Goal: Answer question/provide support: Share knowledge or assist other users

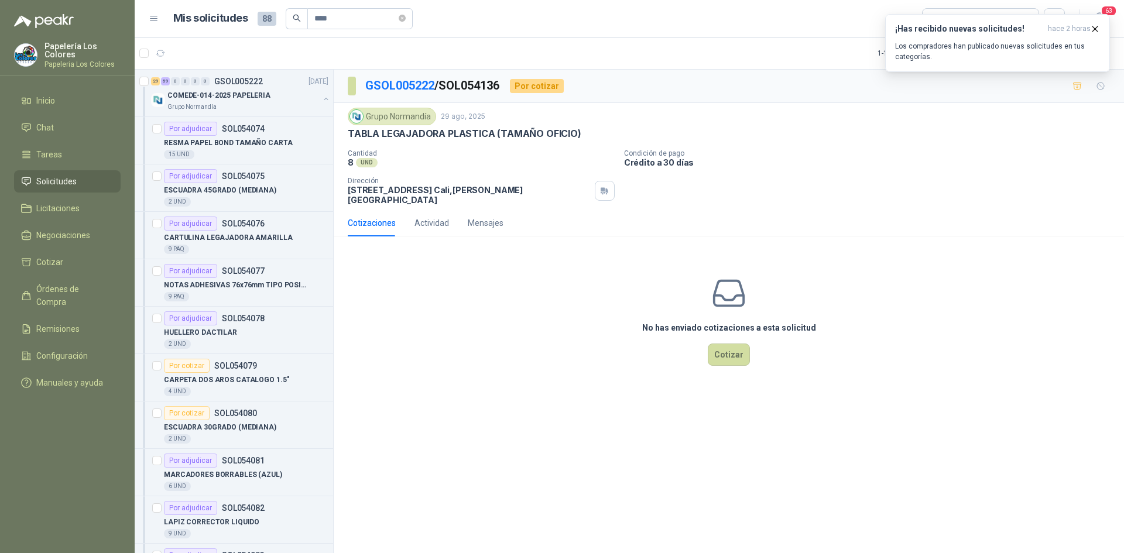
scroll to position [585, 0]
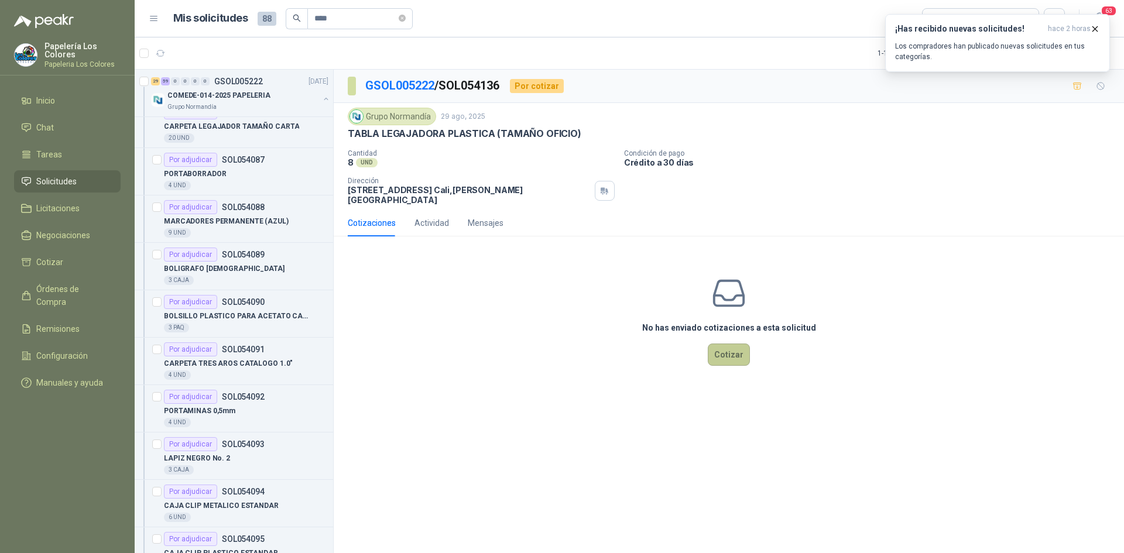
click at [728, 347] on button "Cotizar" at bounding box center [729, 355] width 42 height 22
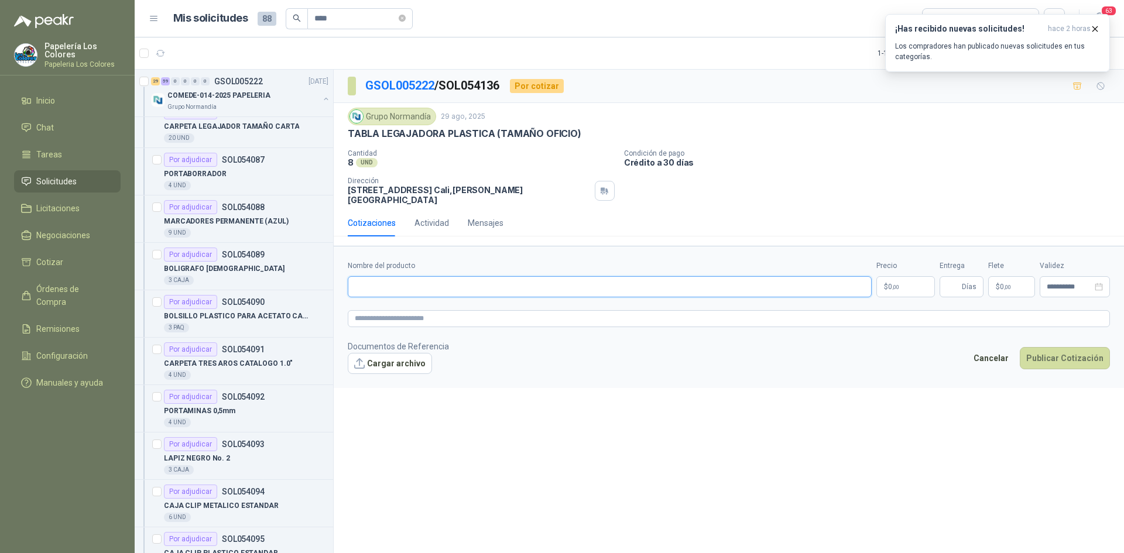
click at [450, 281] on input "Nombre del producto" at bounding box center [610, 286] width 524 height 21
drag, startPoint x: 575, startPoint y: 132, endPoint x: 339, endPoint y: 135, distance: 235.9
click at [339, 135] on div "Grupo [PERSON_NAME] [DATE] TABLA LEGAJADORA PLASTICA (TAMAÑO OFICIO) Cantidad …" at bounding box center [729, 156] width 790 height 107
copy p "TABLA LEGAJADORA PLASTICA (TAMAÑO OFICIO)"
click at [517, 282] on input "Nombre del producto" at bounding box center [610, 286] width 524 height 21
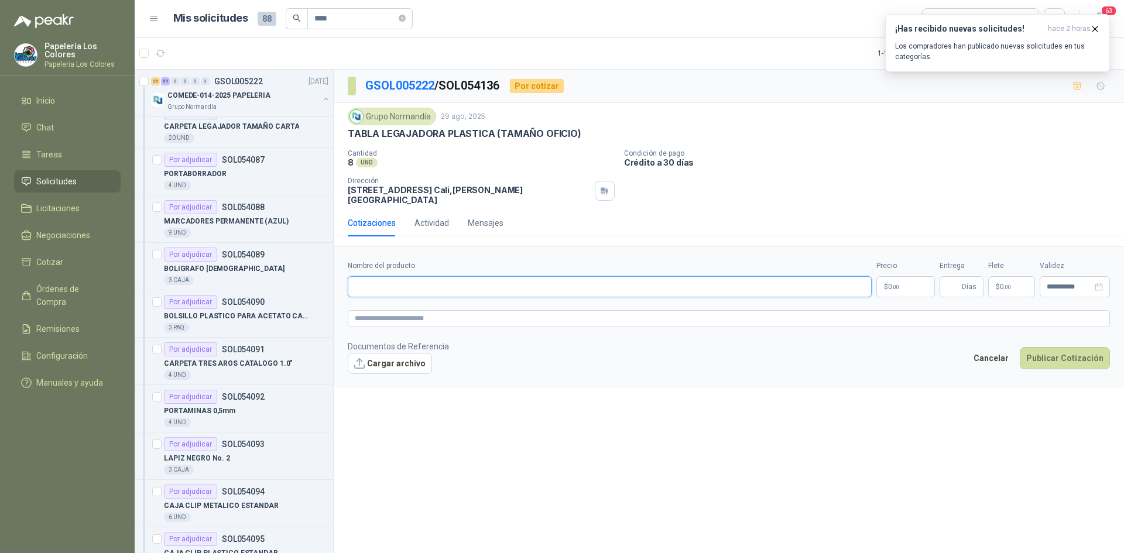
paste input "**********"
type input "**********"
click at [895, 273] on body "Papelería Los Colores Papeleria Los Colores Inicio Chat Tareas Solicitudes Lici…" at bounding box center [562, 276] width 1124 height 553
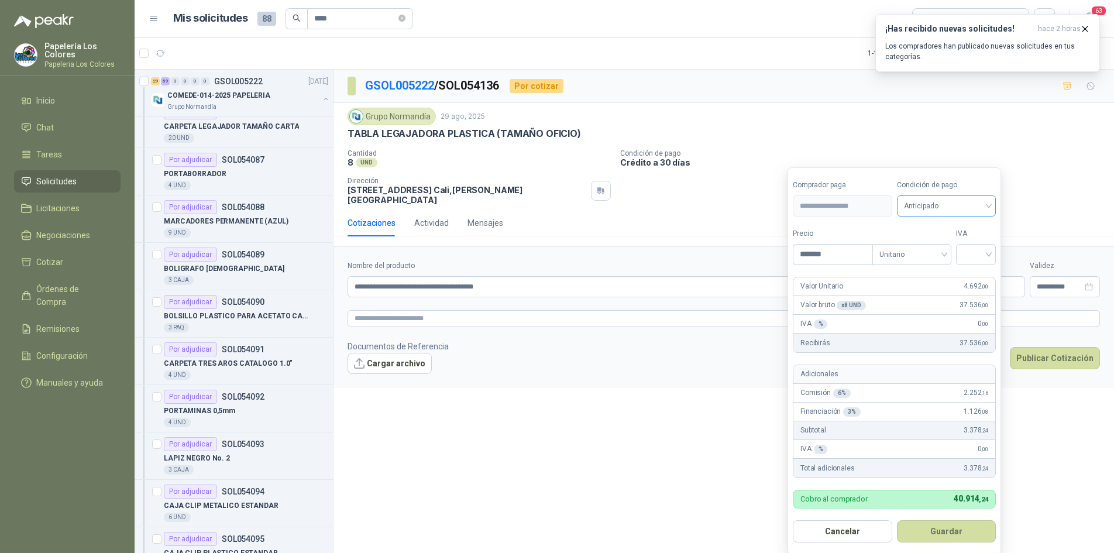
click at [928, 205] on span "Anticipado" at bounding box center [946, 206] width 85 height 18
type input "*******"
click at [946, 245] on div "Crédito a 30 días" at bounding box center [949, 249] width 82 height 13
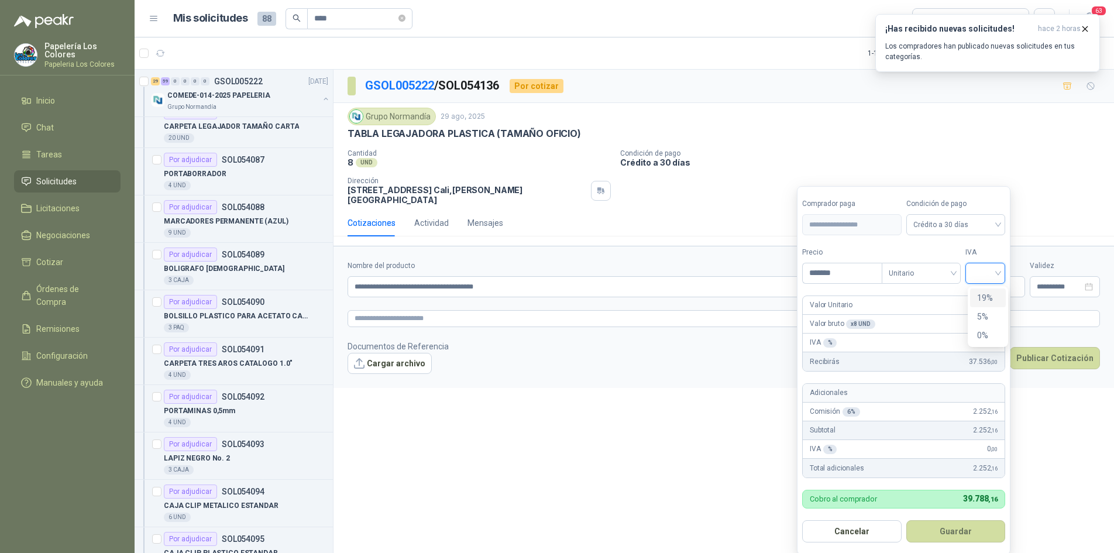
click at [977, 269] on input "search" at bounding box center [986, 272] width 26 height 18
click at [982, 294] on div "19%" at bounding box center [988, 297] width 22 height 13
click at [977, 528] on button "Guardar" at bounding box center [958, 531] width 101 height 22
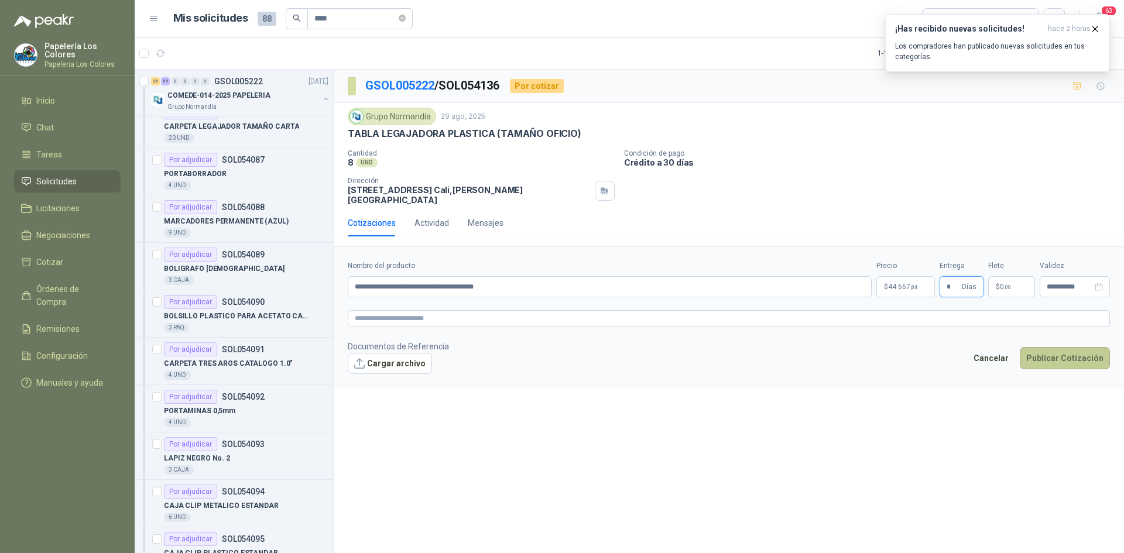
type input "*"
click at [1063, 352] on button "Publicar Cotización" at bounding box center [1065, 358] width 90 height 22
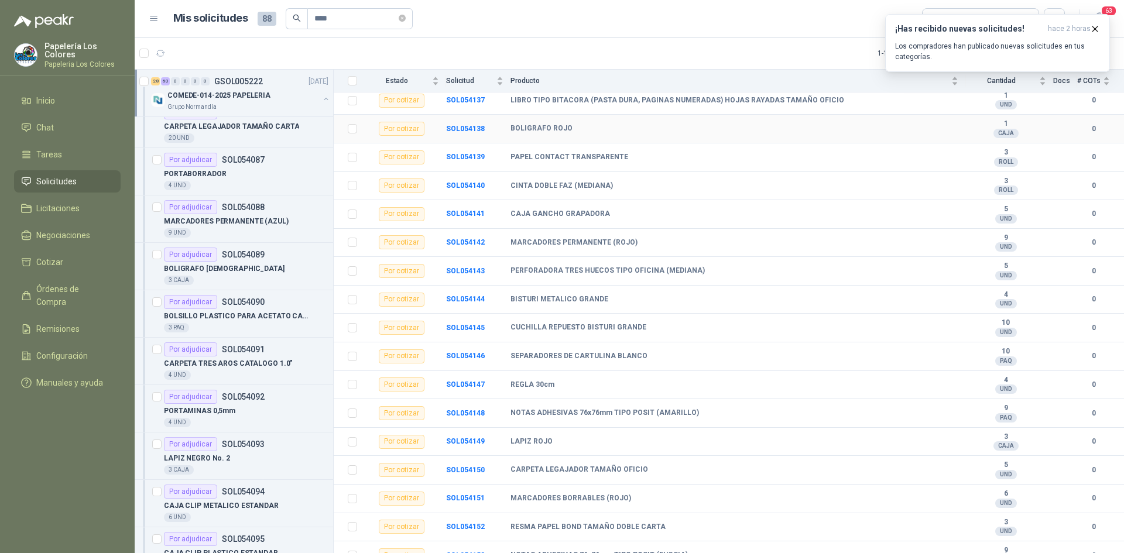
scroll to position [1873, 0]
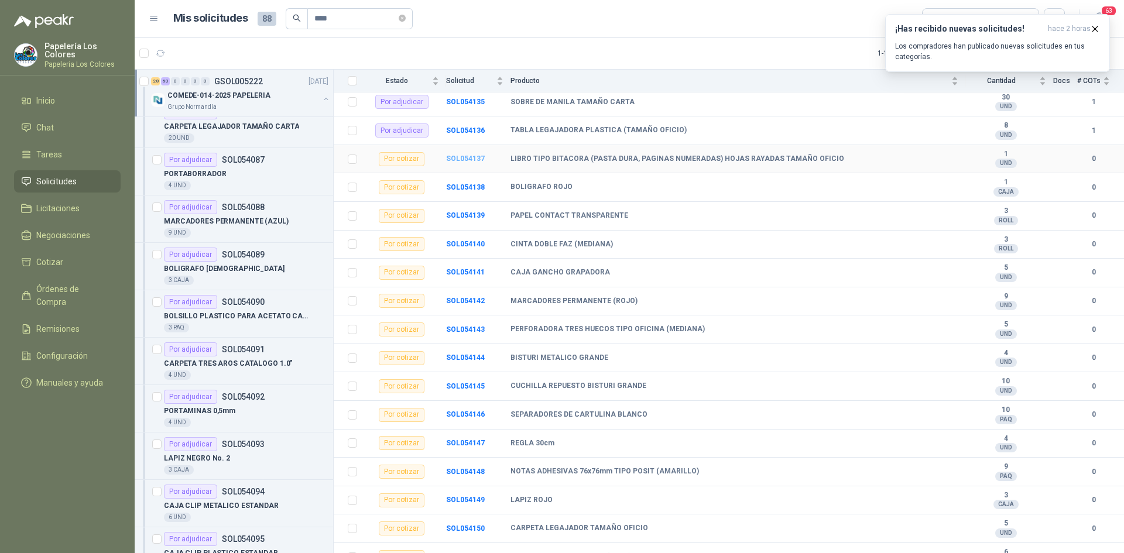
click at [465, 159] on b "SOL054137" at bounding box center [465, 159] width 39 height 8
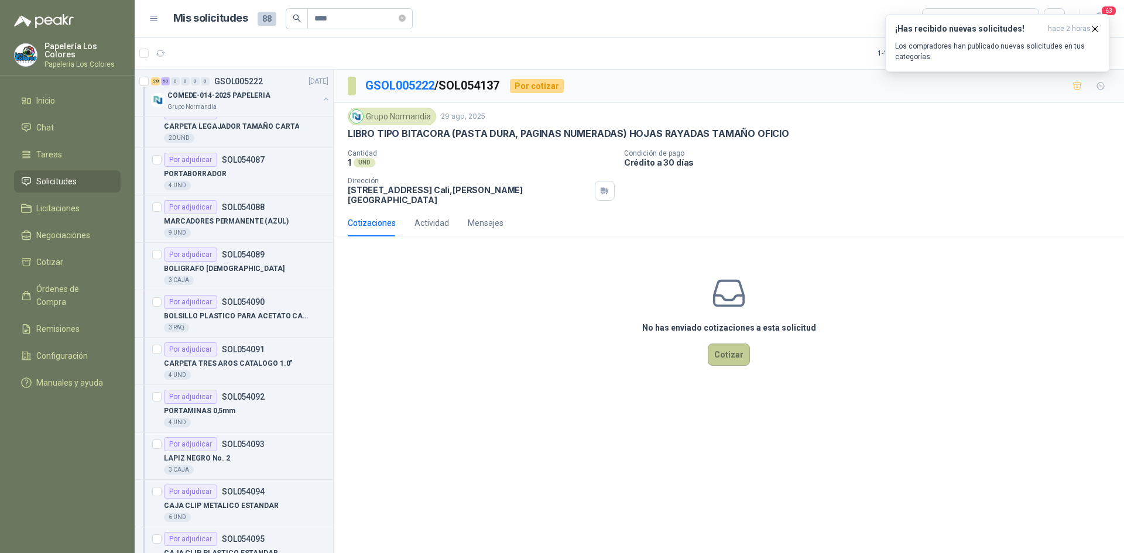
click at [735, 344] on button "Cotizar" at bounding box center [729, 355] width 42 height 22
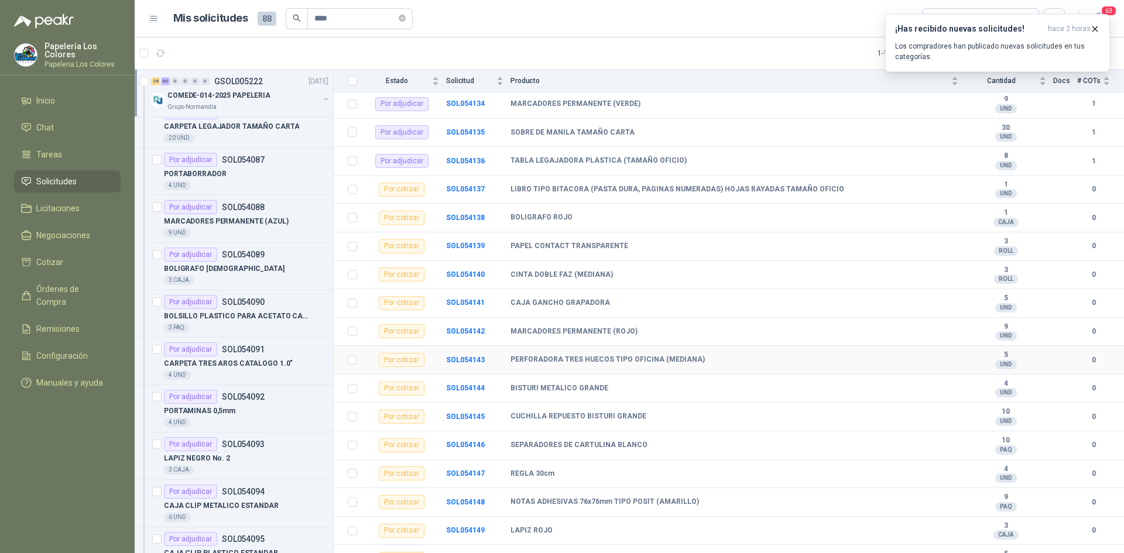
scroll to position [1814, 0]
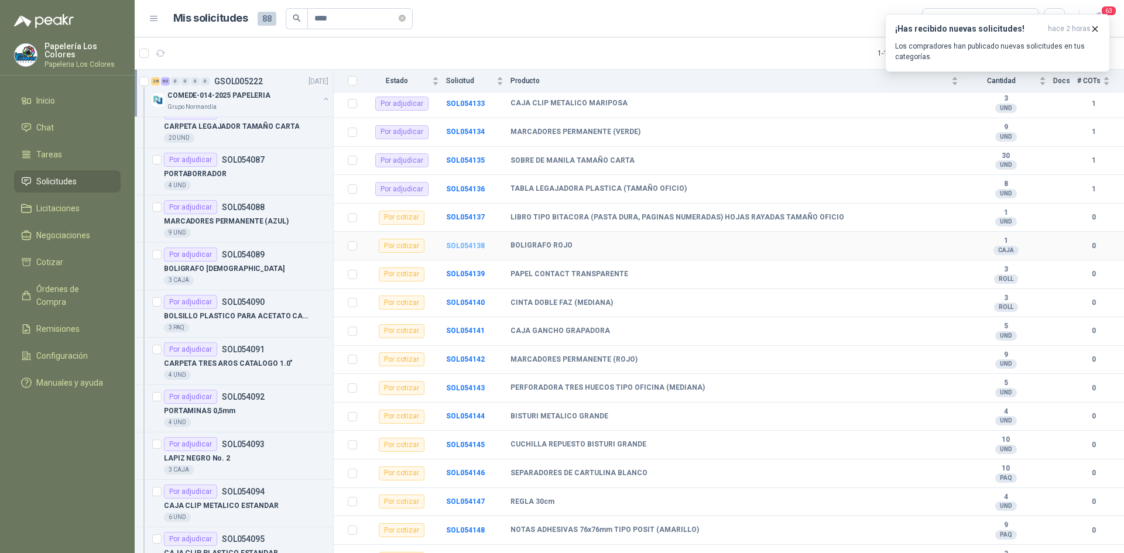
click at [459, 243] on b "SOL054138" at bounding box center [465, 246] width 39 height 8
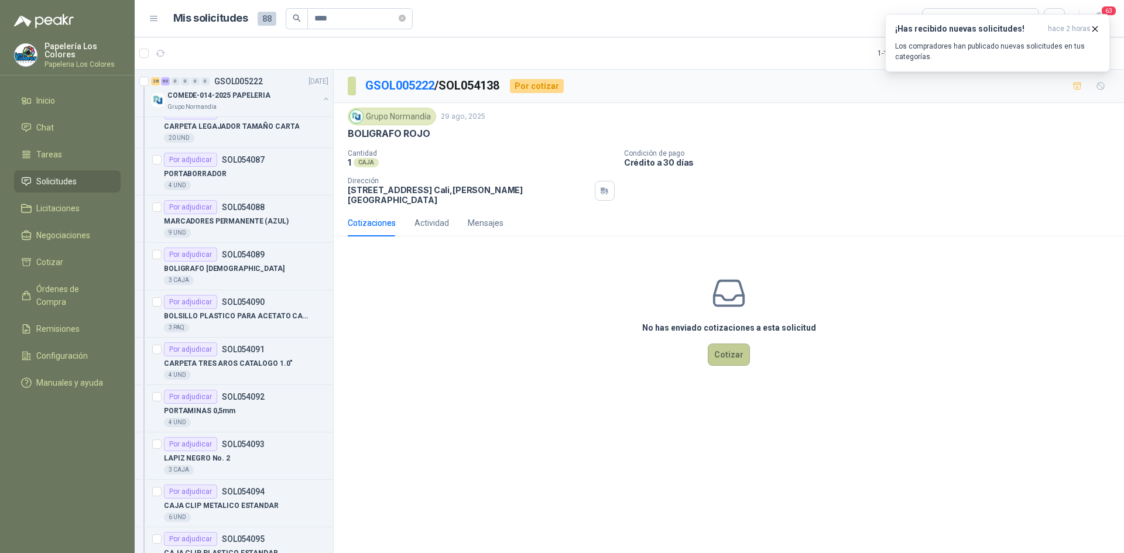
click at [726, 351] on button "Cotizar" at bounding box center [729, 355] width 42 height 22
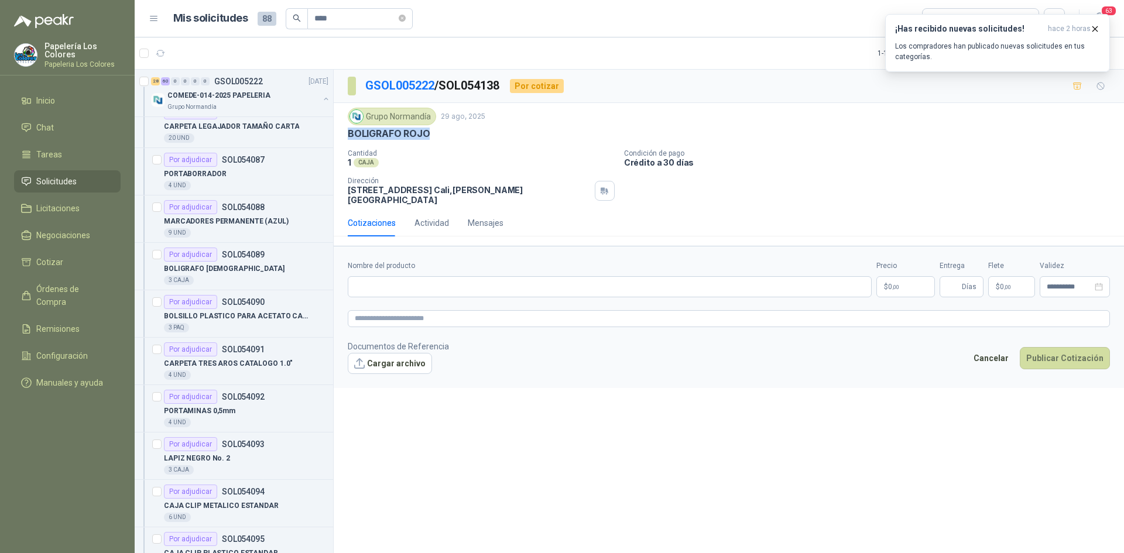
drag, startPoint x: 427, startPoint y: 133, endPoint x: 347, endPoint y: 136, distance: 80.3
click at [347, 136] on div "Grupo [PERSON_NAME] [DATE] BOLIGRAFO ROJO Cantidad 1 CAJA Condición de pago C…" at bounding box center [729, 156] width 790 height 107
copy p "BOLIGRAFO ROJO"
click at [453, 276] on input "Nombre del producto" at bounding box center [610, 286] width 524 height 21
paste input "**********"
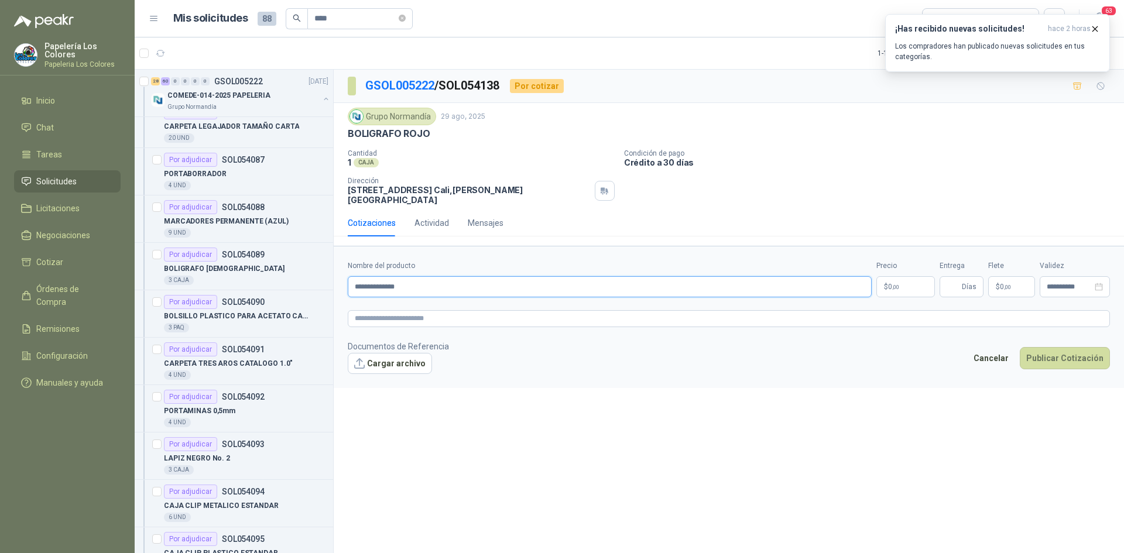
type input "**********"
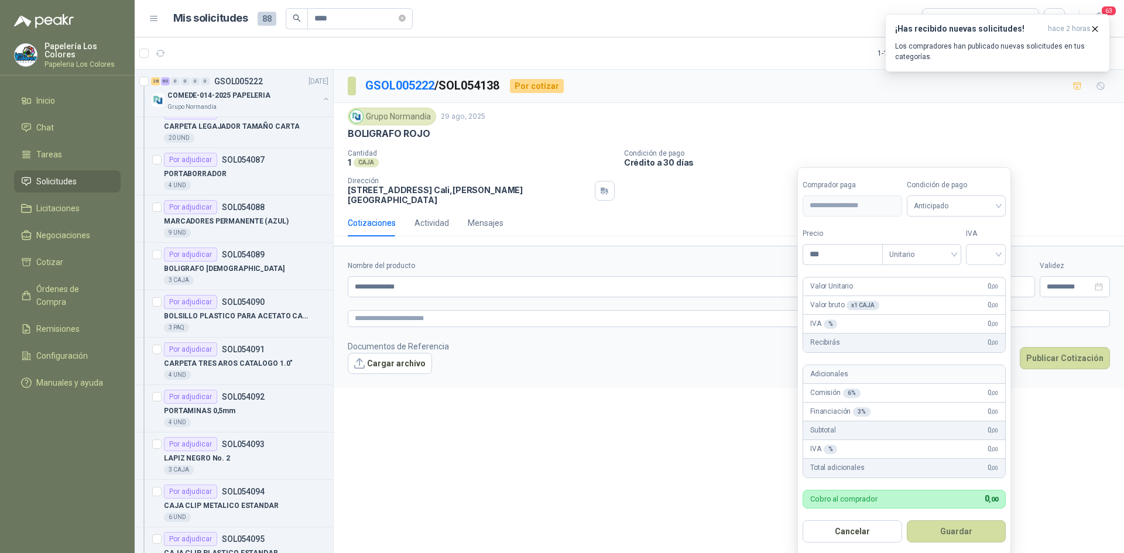
click at [898, 274] on body "Papelería Los Colores Papeleria Los Colores Inicio Chat Tareas Solicitudes Lici…" at bounding box center [562, 276] width 1124 height 553
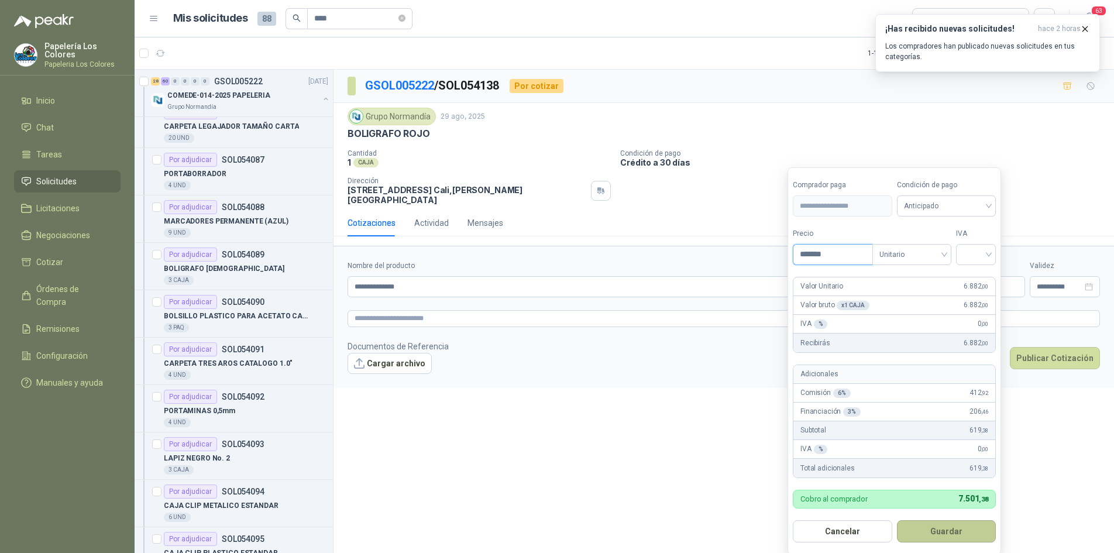
type input "*******"
click at [953, 528] on button "Guardar" at bounding box center [946, 531] width 99 height 22
click at [950, 209] on span "Anticipado" at bounding box center [946, 206] width 85 height 18
click at [946, 249] on div "Crédito a 30 días" at bounding box center [949, 249] width 82 height 13
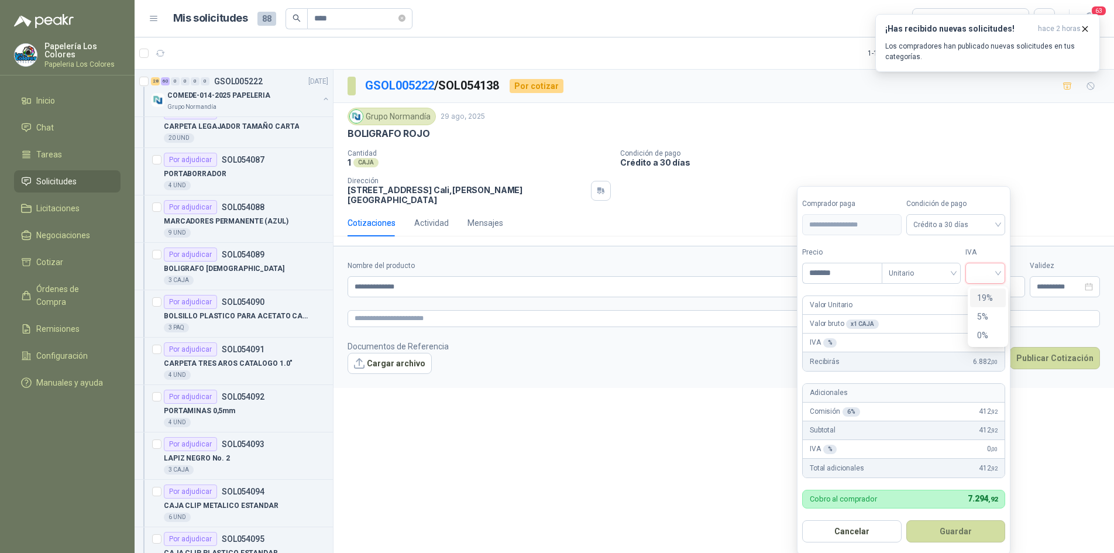
click at [988, 270] on input "search" at bounding box center [986, 272] width 26 height 18
click at [994, 298] on div "19%" at bounding box center [988, 297] width 22 height 13
click at [959, 536] on button "Guardar" at bounding box center [958, 531] width 101 height 22
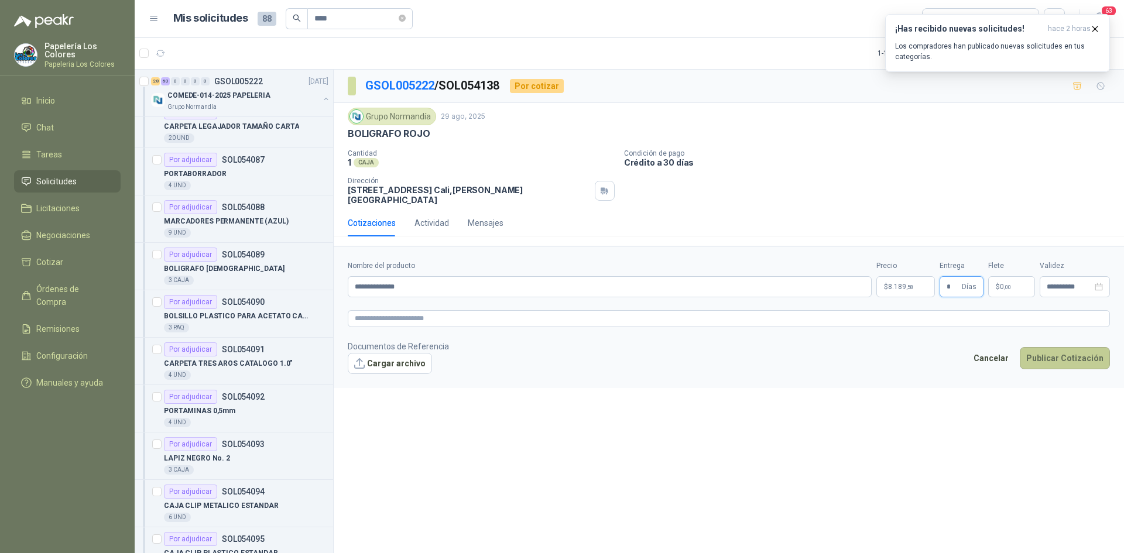
type input "*"
click at [1060, 347] on button "Publicar Cotización" at bounding box center [1065, 358] width 90 height 22
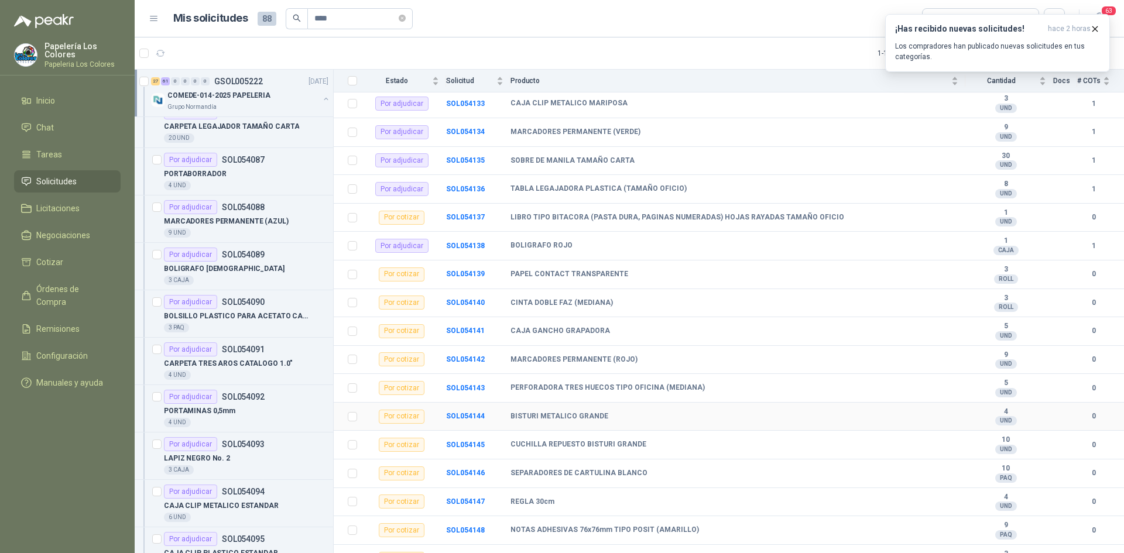
scroll to position [1873, 0]
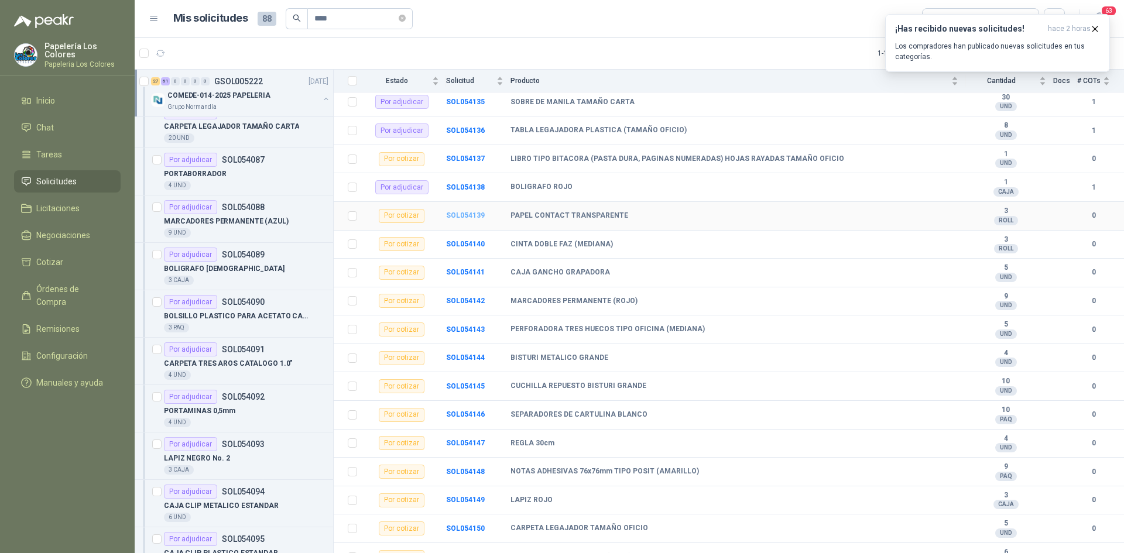
click at [465, 214] on b "SOL054139" at bounding box center [465, 215] width 39 height 8
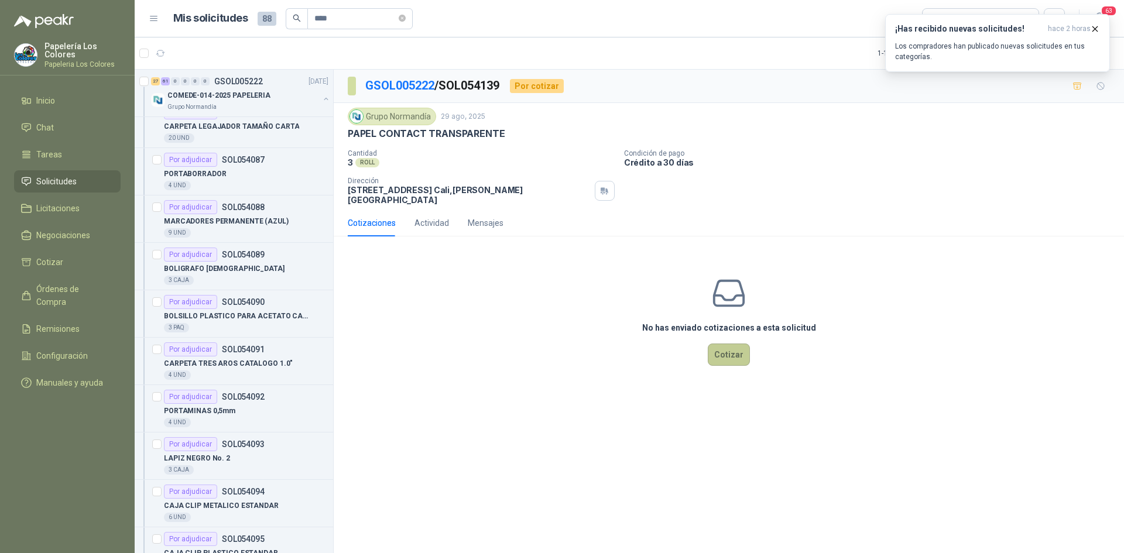
click at [722, 344] on button "Cotizar" at bounding box center [729, 355] width 42 height 22
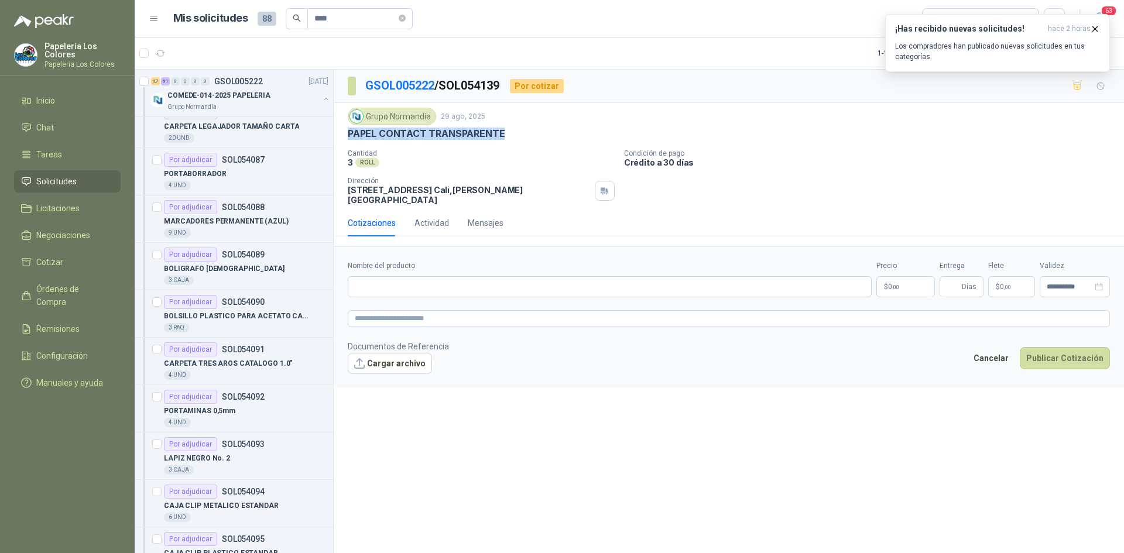
drag, startPoint x: 499, startPoint y: 132, endPoint x: 339, endPoint y: 137, distance: 160.4
click at [339, 137] on div "Grupo [PERSON_NAME] [DATE] PAPEL CONTACT TRANSPARENTE Cantidad 3 ROLL Condici…" at bounding box center [729, 156] width 790 height 107
copy p "PAPEL CONTACT TRANSPARENTE"
click at [417, 267] on div "Nombre del producto" at bounding box center [610, 278] width 524 height 37
click at [422, 277] on input "Nombre del producto" at bounding box center [610, 286] width 524 height 21
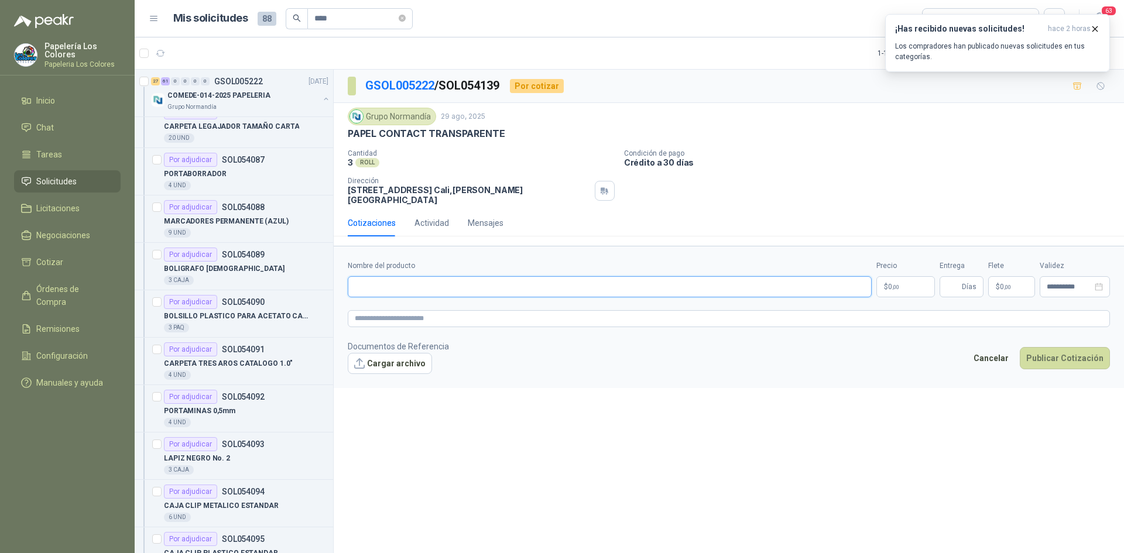
paste input "**********"
type input "**********"
click at [905, 272] on body "Papelería Los Colores Papeleria Los Colores Inicio Chat Tareas Solicitudes Lici…" at bounding box center [562, 276] width 1124 height 553
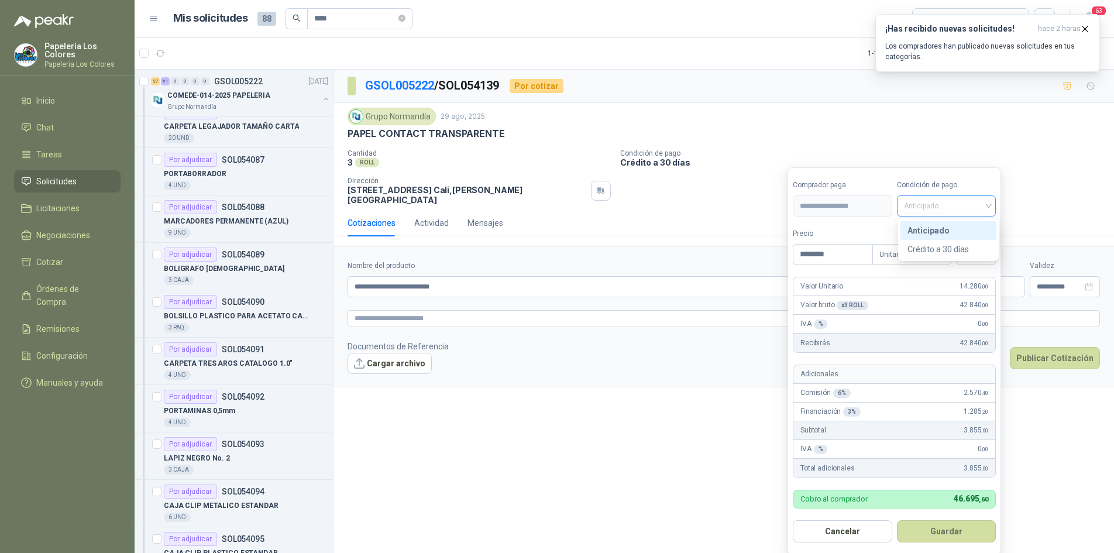
click at [970, 207] on span "Anticipado" at bounding box center [946, 206] width 85 height 18
type input "********"
click at [952, 249] on div "Crédito a 30 días" at bounding box center [949, 249] width 82 height 13
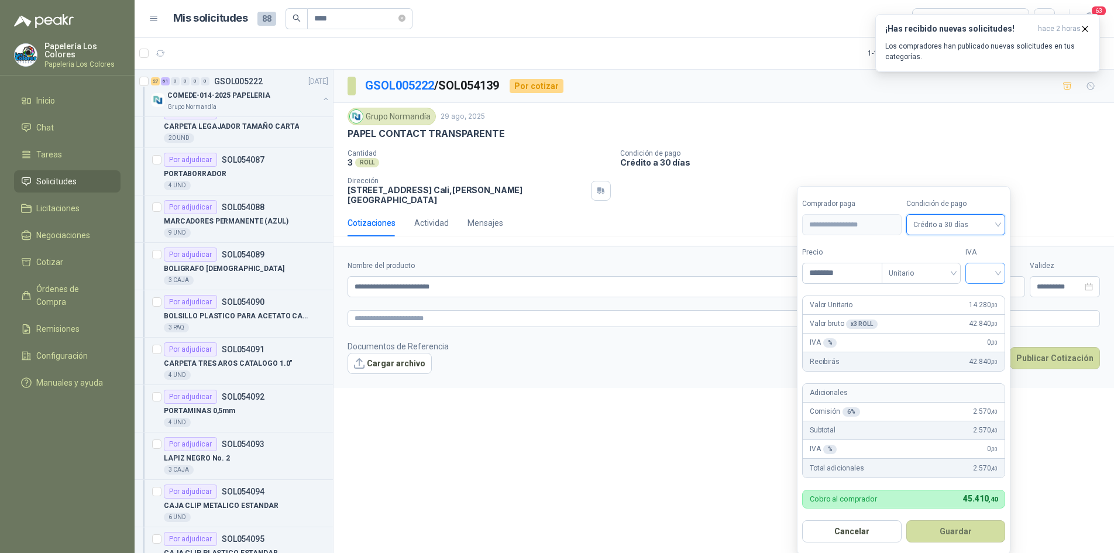
click at [987, 273] on input "search" at bounding box center [986, 272] width 26 height 18
click at [987, 296] on div "19%" at bounding box center [988, 297] width 22 height 13
click at [952, 532] on button "Guardar" at bounding box center [958, 531] width 101 height 22
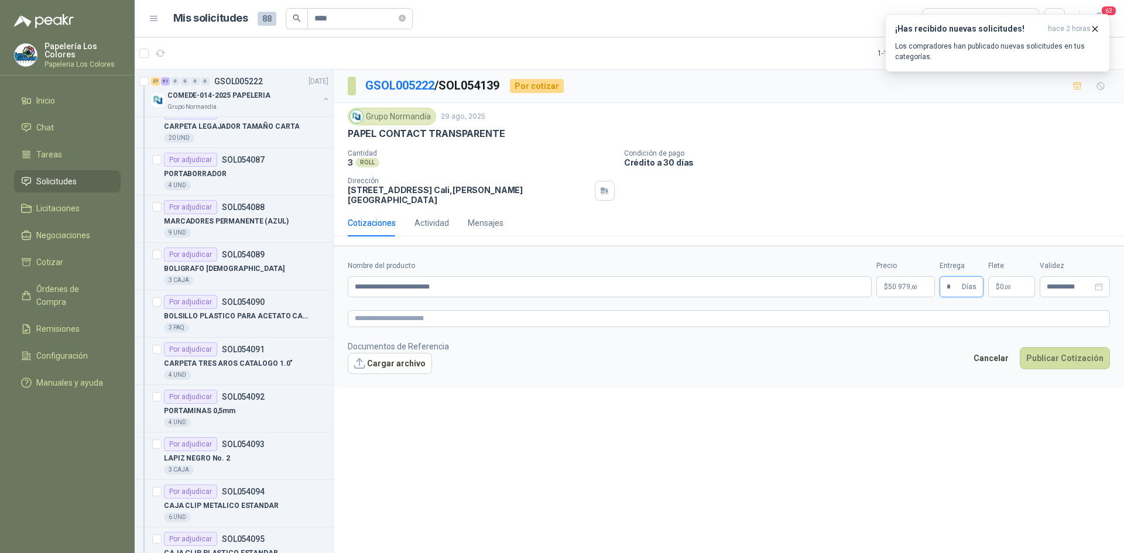
type input "*"
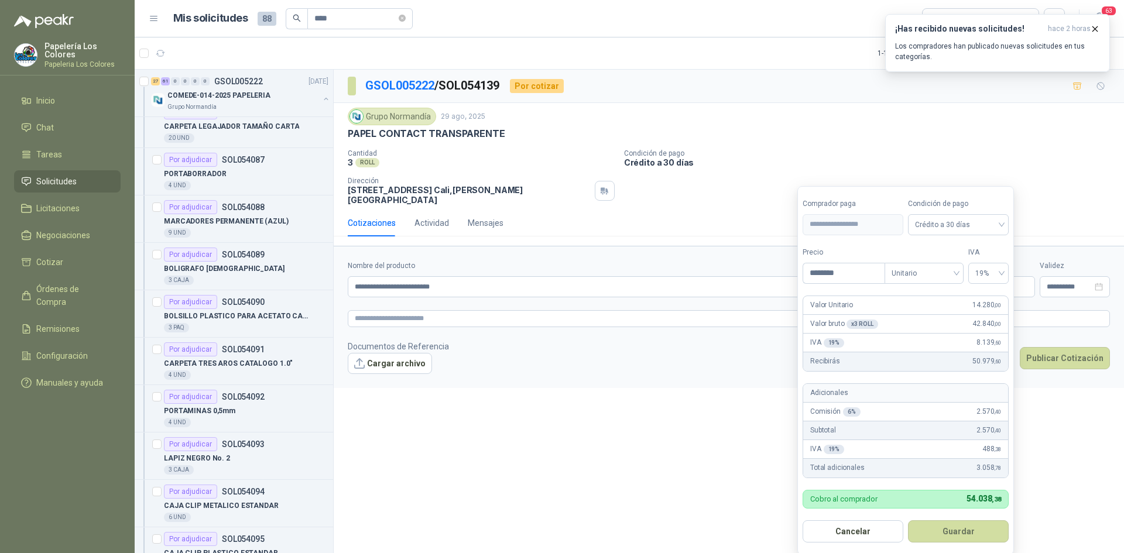
click at [908, 277] on body "Papelería Los Colores Papeleria Los Colores Inicio Chat Tareas Solicitudes Lici…" at bounding box center [562, 276] width 1124 height 553
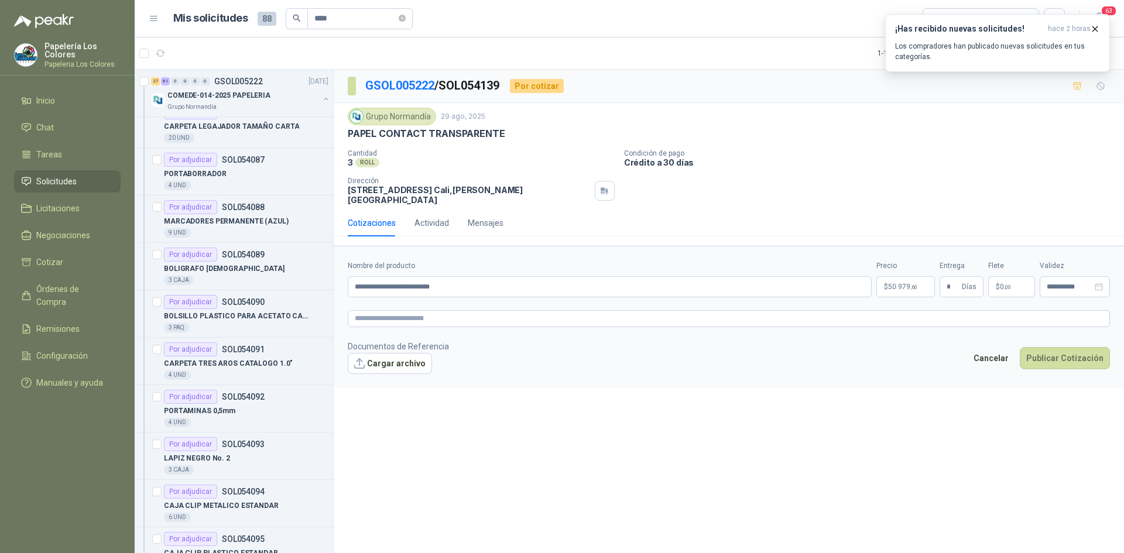
click at [655, 403] on div "**********" at bounding box center [729, 314] width 790 height 488
click at [1072, 347] on button "Publicar Cotización" at bounding box center [1065, 358] width 90 height 22
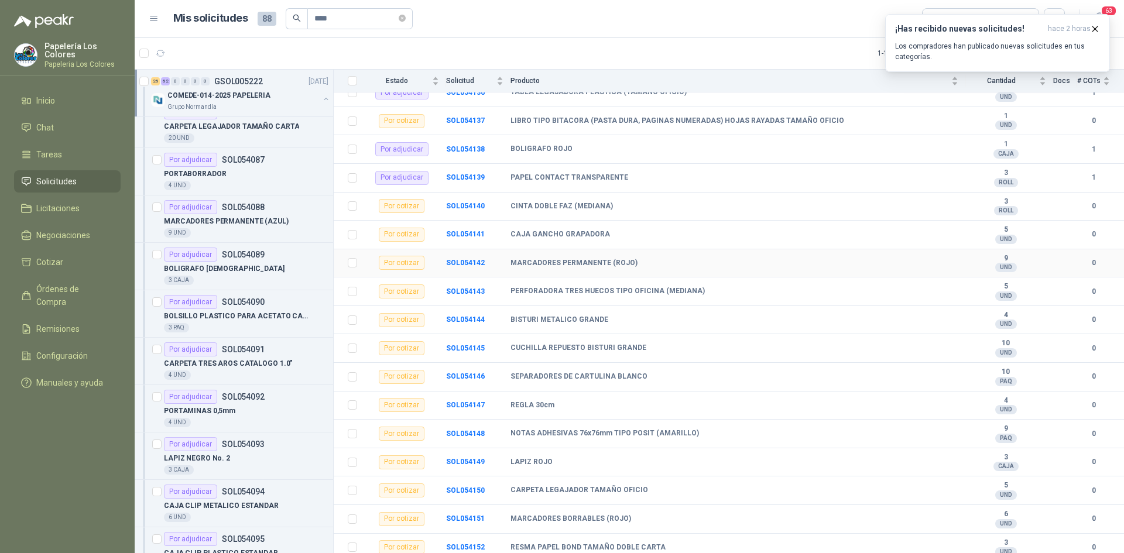
scroll to position [1931, 0]
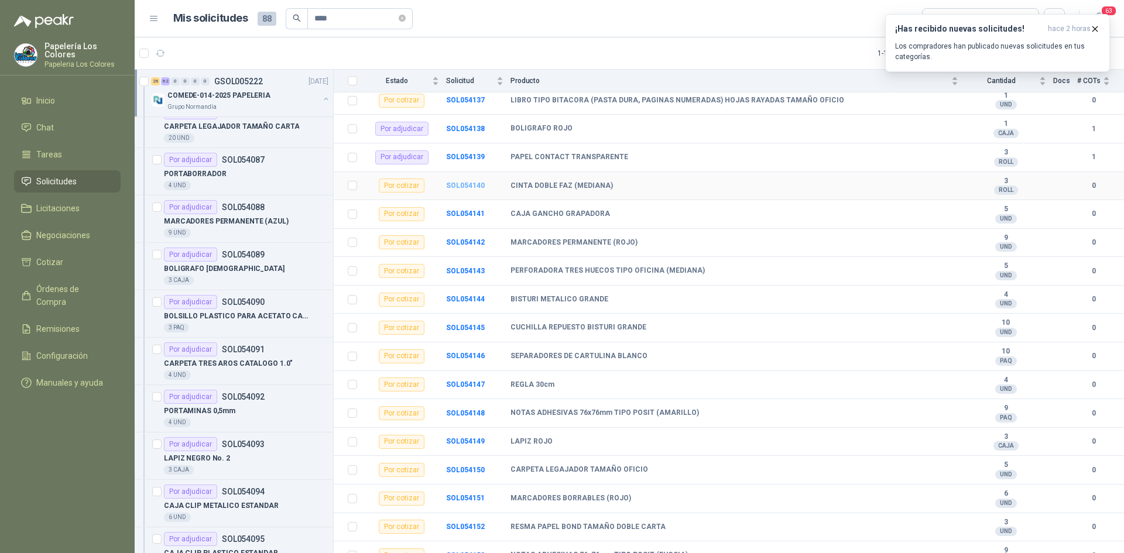
click at [462, 184] on b "SOL054140" at bounding box center [465, 185] width 39 height 8
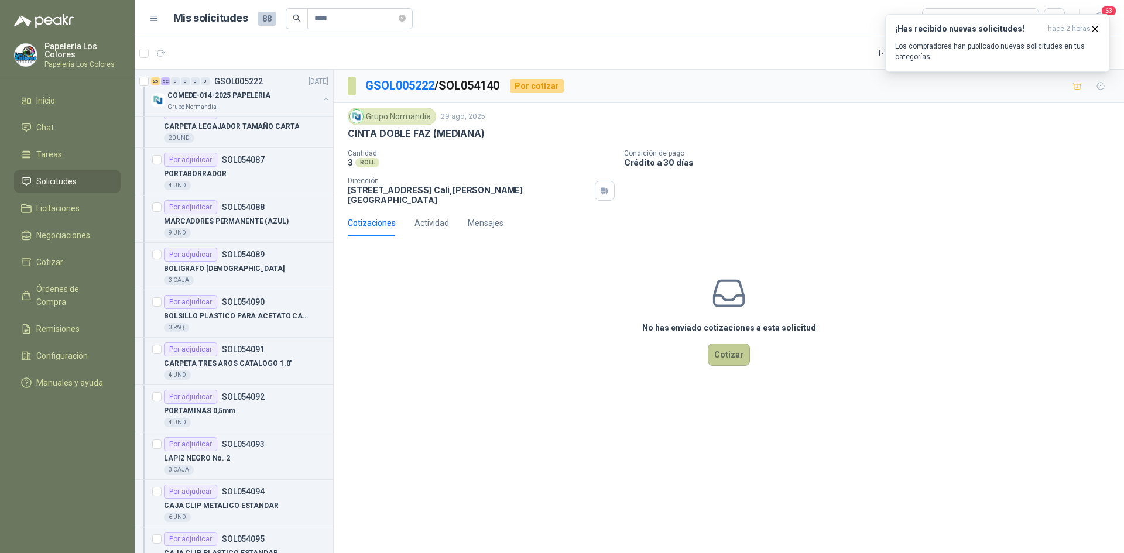
click at [740, 345] on button "Cotizar" at bounding box center [729, 355] width 42 height 22
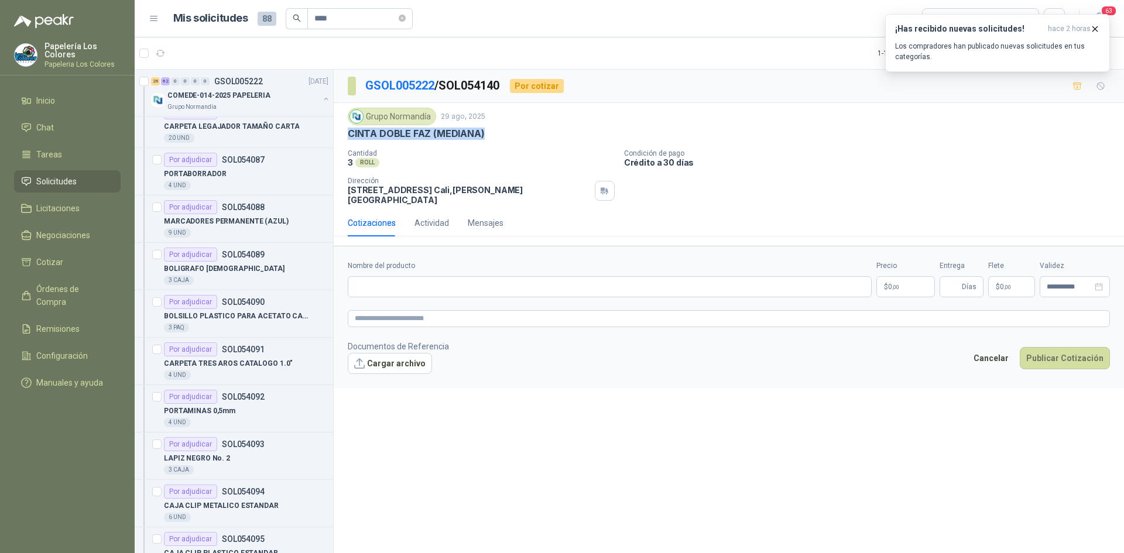
drag, startPoint x: 480, startPoint y: 133, endPoint x: 343, endPoint y: 139, distance: 137.6
click at [343, 139] on div "Grupo [PERSON_NAME] [DATE] CINTA DOBLE FAZ (MEDIANA) Cantidad 3 ROLL Condició…" at bounding box center [729, 156] width 790 height 107
copy p "CINTA DOBLE FAZ (MEDIANA)"
click at [433, 276] on input "Nombre del producto" at bounding box center [610, 286] width 524 height 21
paste input "**********"
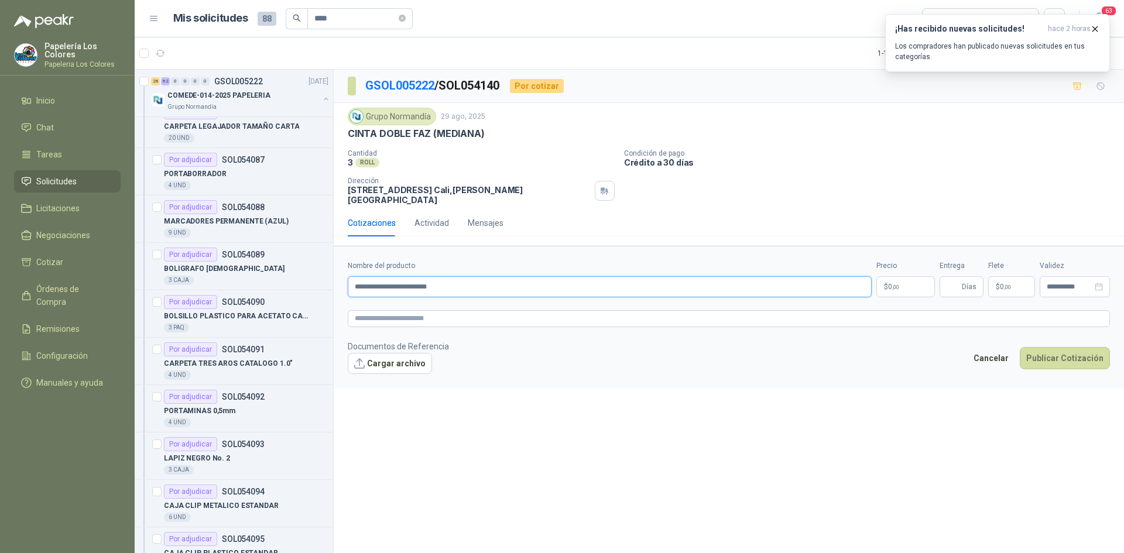
type input "**********"
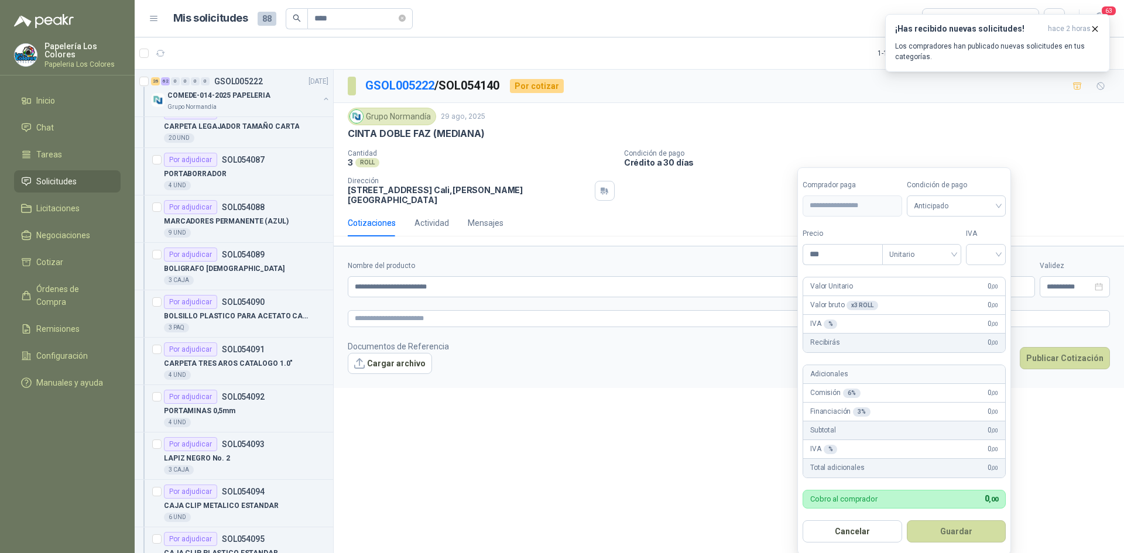
click at [908, 277] on body "Papelería Los Colores Papeleria Los Colores Inicio Chat Tareas Solicitudes Lici…" at bounding box center [562, 276] width 1124 height 553
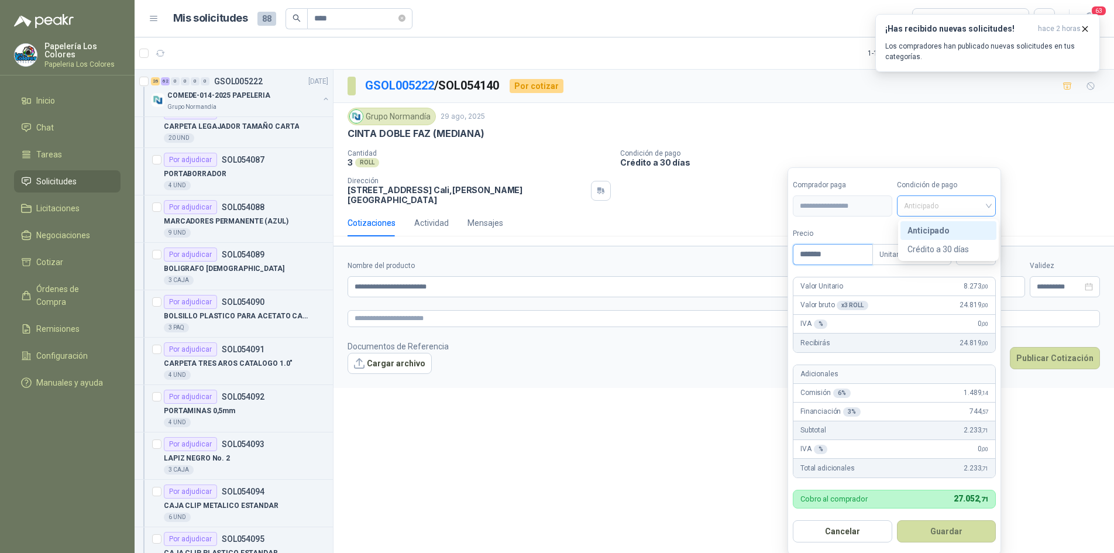
click at [937, 216] on span at bounding box center [946, 206] width 85 height 20
type input "*******"
click at [943, 248] on div "Crédito a 30 días" at bounding box center [949, 249] width 82 height 13
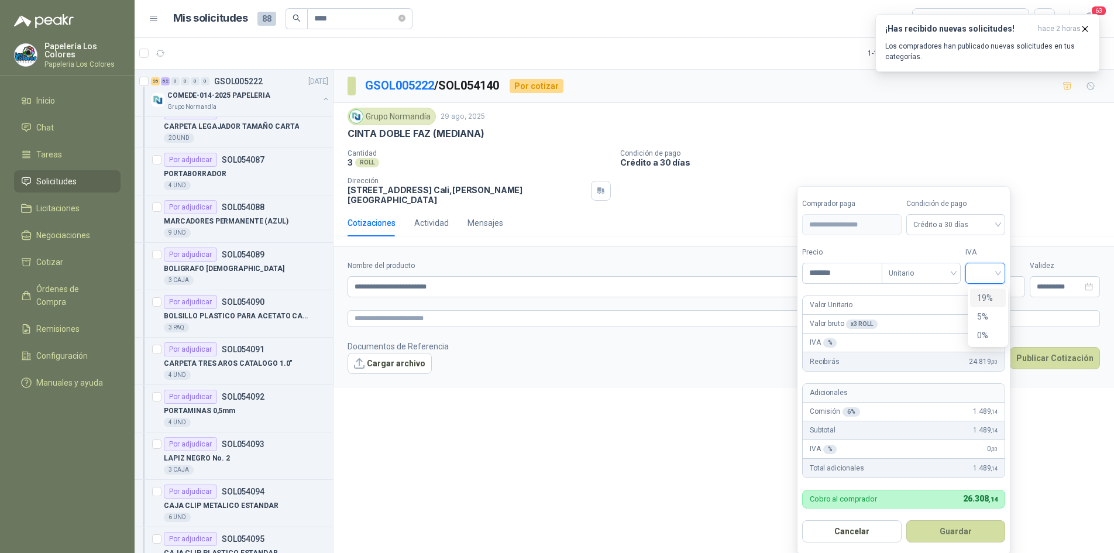
click at [991, 271] on input "search" at bounding box center [986, 272] width 26 height 18
click at [992, 294] on div "19%" at bounding box center [988, 297] width 22 height 13
click at [928, 530] on button "Guardar" at bounding box center [958, 531] width 101 height 22
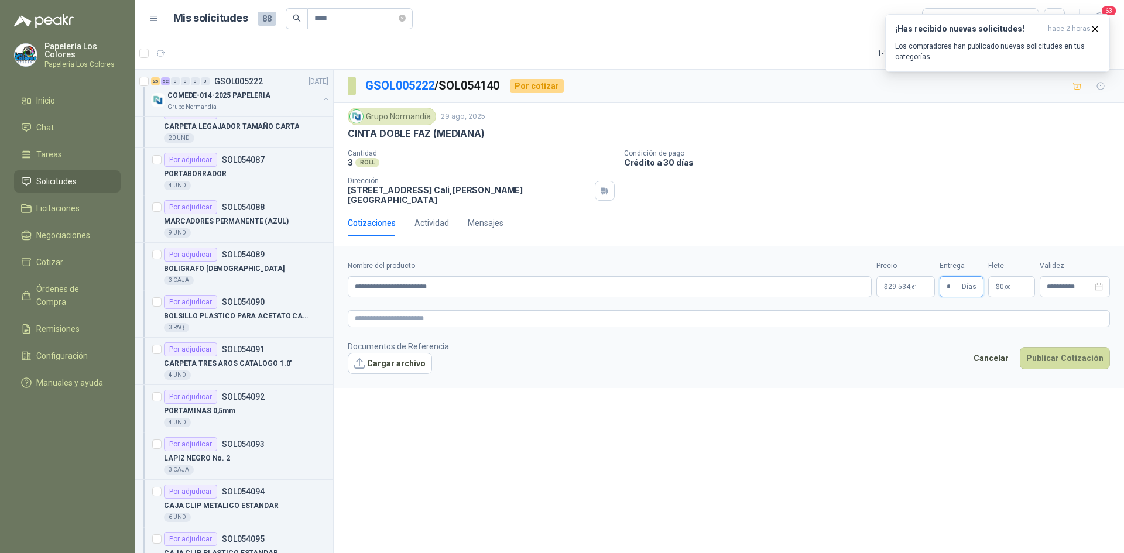
type input "*"
click at [1067, 347] on button "Publicar Cotización" at bounding box center [1065, 358] width 90 height 22
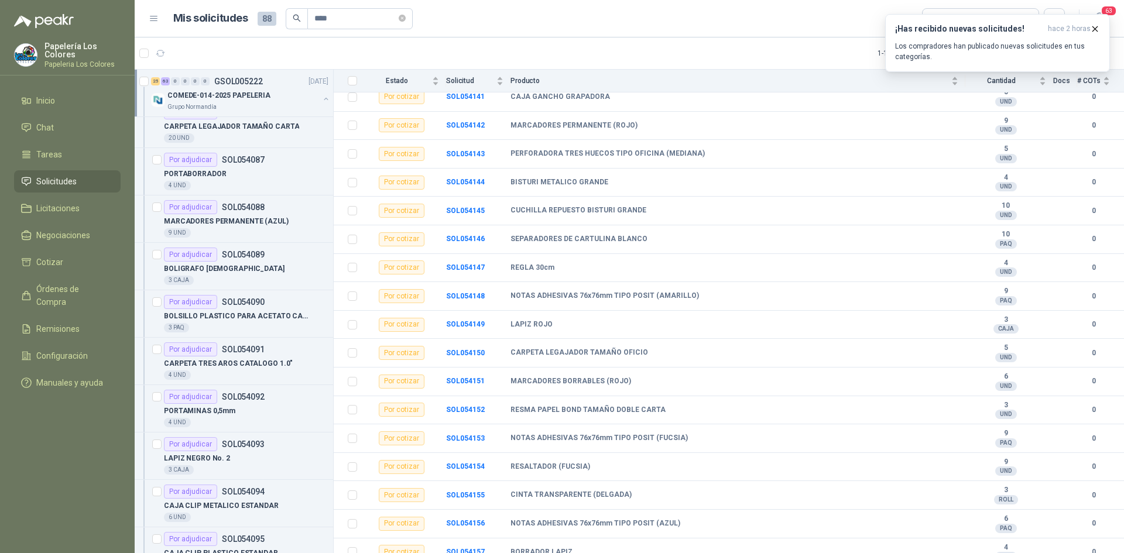
scroll to position [1931, 0]
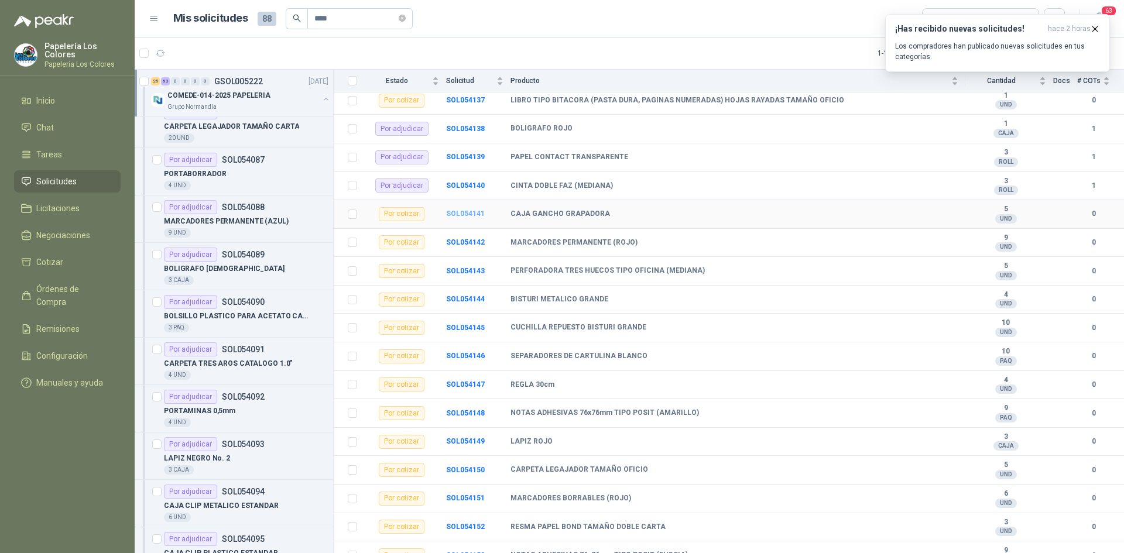
click at [462, 213] on b "SOL054141" at bounding box center [465, 214] width 39 height 8
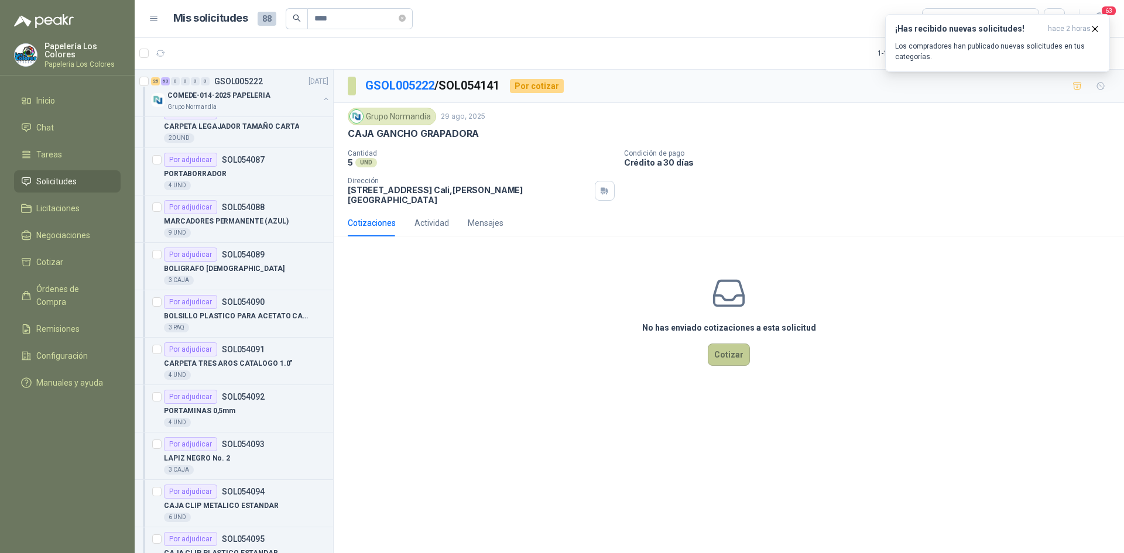
click at [734, 344] on button "Cotizar" at bounding box center [729, 355] width 42 height 22
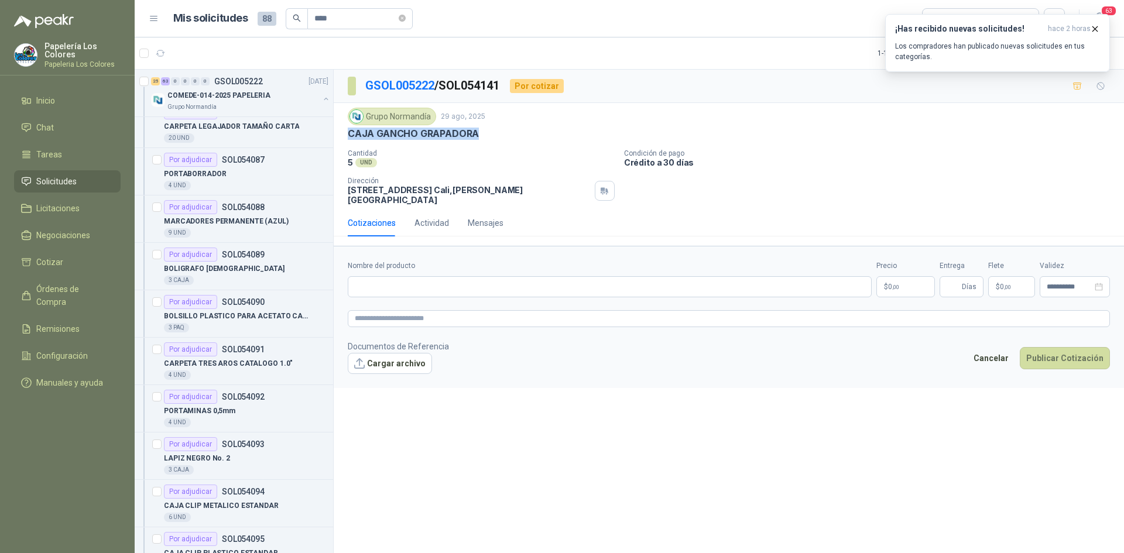
drag, startPoint x: 474, startPoint y: 132, endPoint x: 345, endPoint y: 135, distance: 128.8
click at [345, 135] on div "Grupo [PERSON_NAME] [DATE] CAJA GANCHO GRAPADORA Cantidad 5 UND Condición de …" at bounding box center [729, 156] width 790 height 107
copy p "CAJA GANCHO GRAPADORA"
click at [415, 276] on input "Nombre del producto" at bounding box center [610, 286] width 524 height 21
paste input "**********"
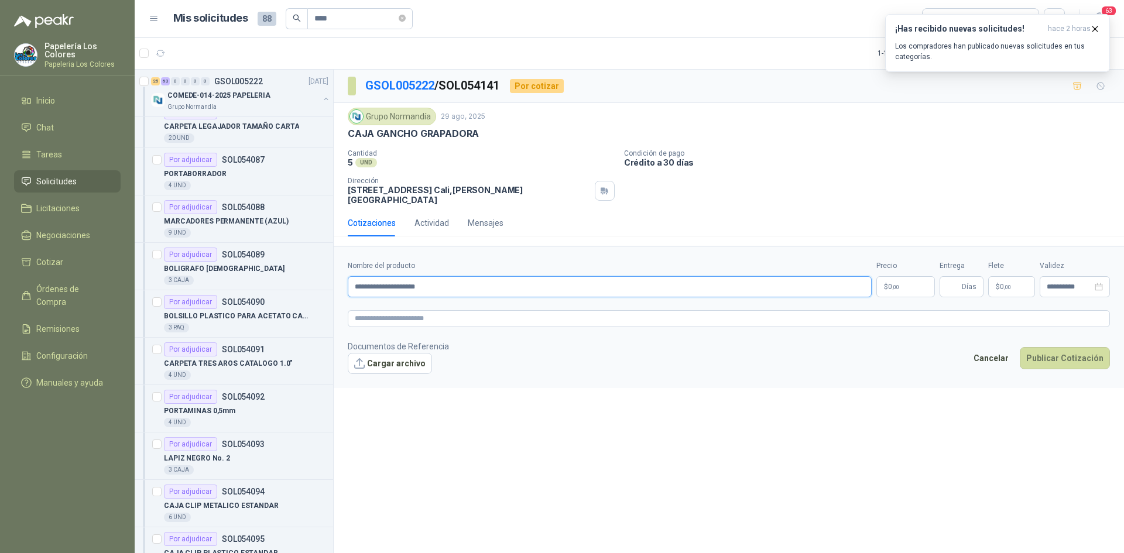
type input "**********"
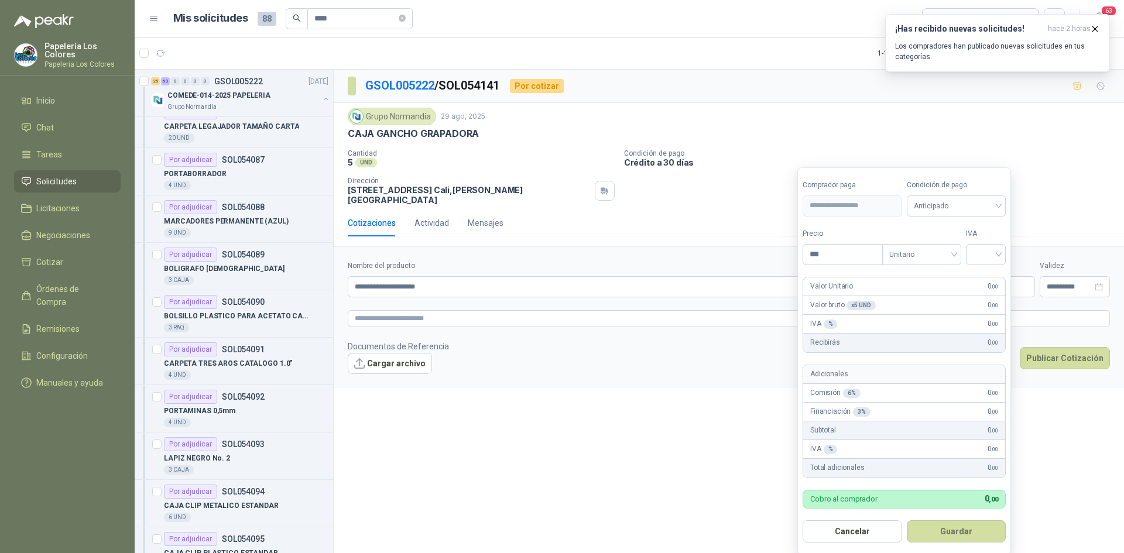
click at [898, 274] on body "Papelería Los Colores Papeleria Los Colores Inicio Chat Tareas Solicitudes Lici…" at bounding box center [562, 276] width 1124 height 553
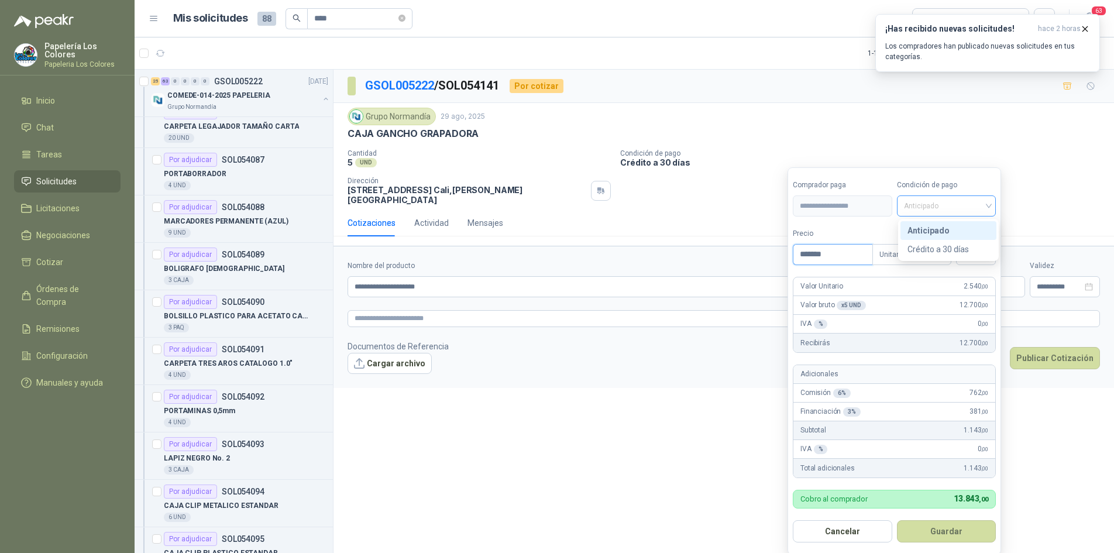
click at [943, 208] on span "Anticipado" at bounding box center [946, 206] width 85 height 18
type input "*******"
click at [951, 251] on div "Crédito a 30 días" at bounding box center [949, 249] width 82 height 13
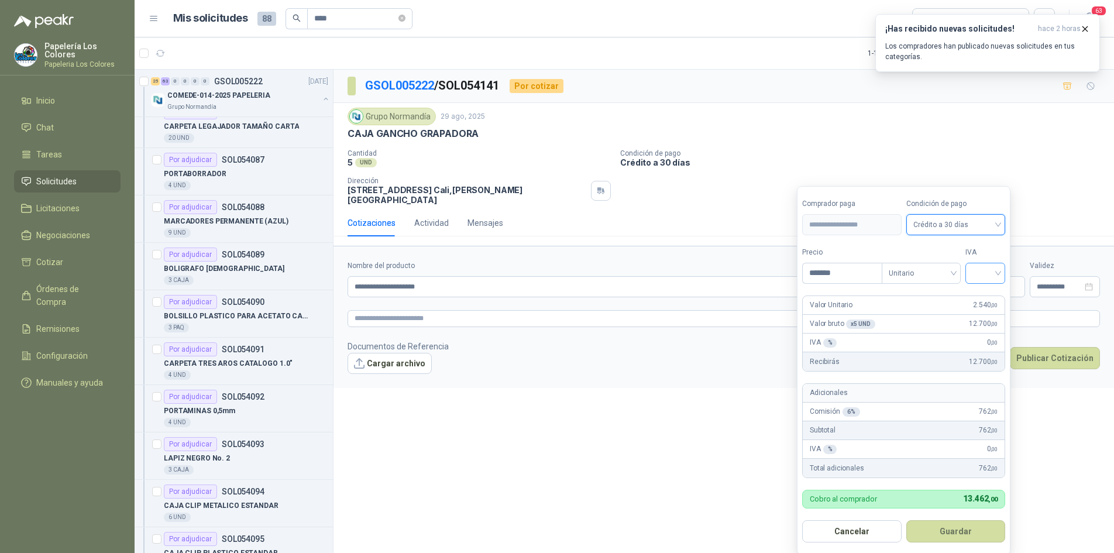
drag, startPoint x: 986, startPoint y: 269, endPoint x: 986, endPoint y: 279, distance: 9.4
click at [986, 270] on input "search" at bounding box center [986, 272] width 26 height 18
click at [988, 293] on div "19%" at bounding box center [988, 297] width 22 height 13
click at [962, 531] on button "Guardar" at bounding box center [958, 531] width 101 height 22
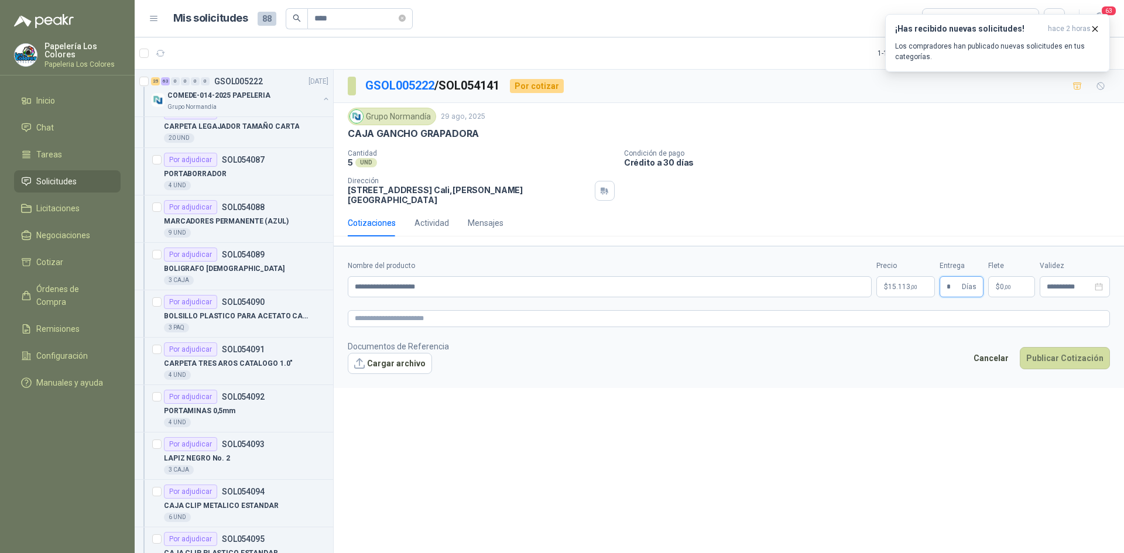
type input "*"
click at [1054, 347] on button "Publicar Cotización" at bounding box center [1065, 358] width 90 height 22
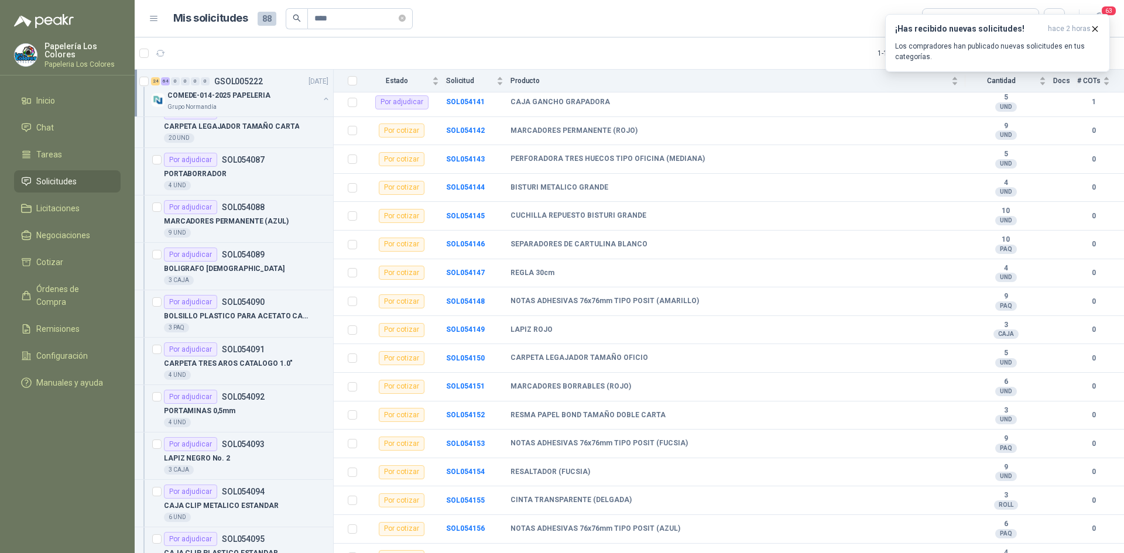
scroll to position [2048, 0]
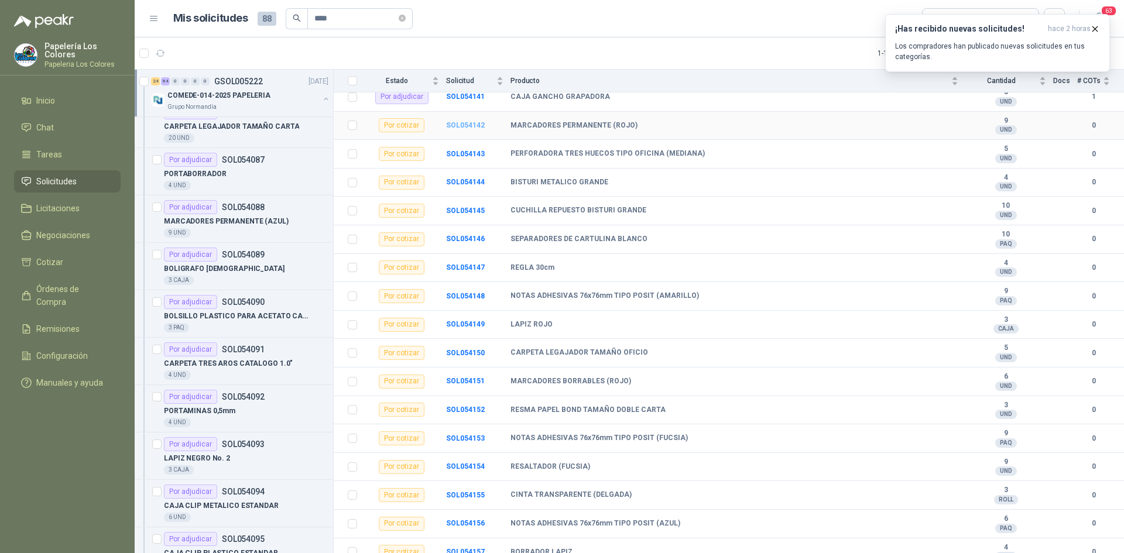
click at [467, 128] on b "SOL054142" at bounding box center [465, 125] width 39 height 8
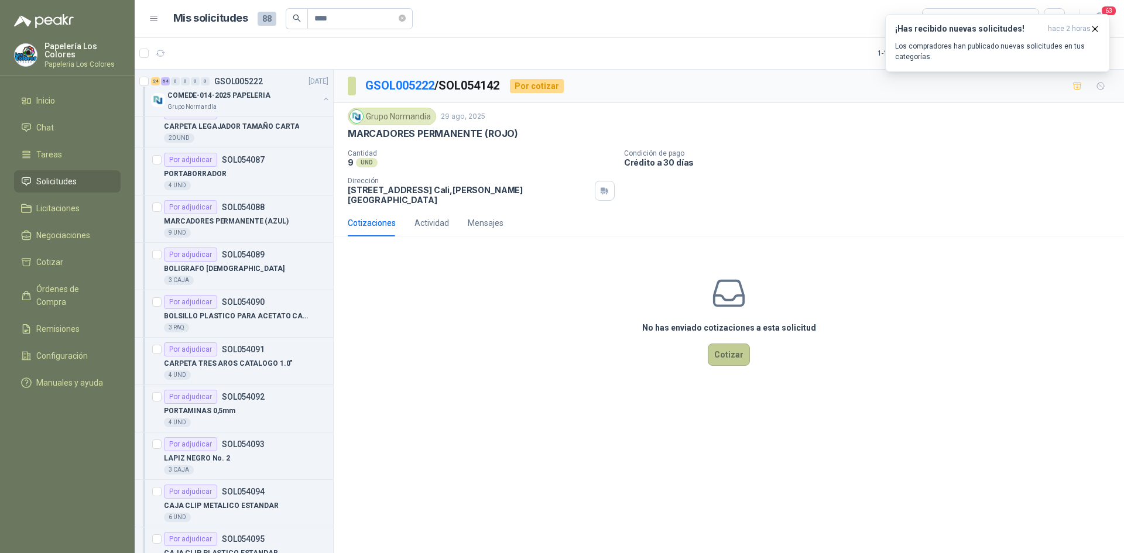
click at [737, 345] on button "Cotizar" at bounding box center [729, 355] width 42 height 22
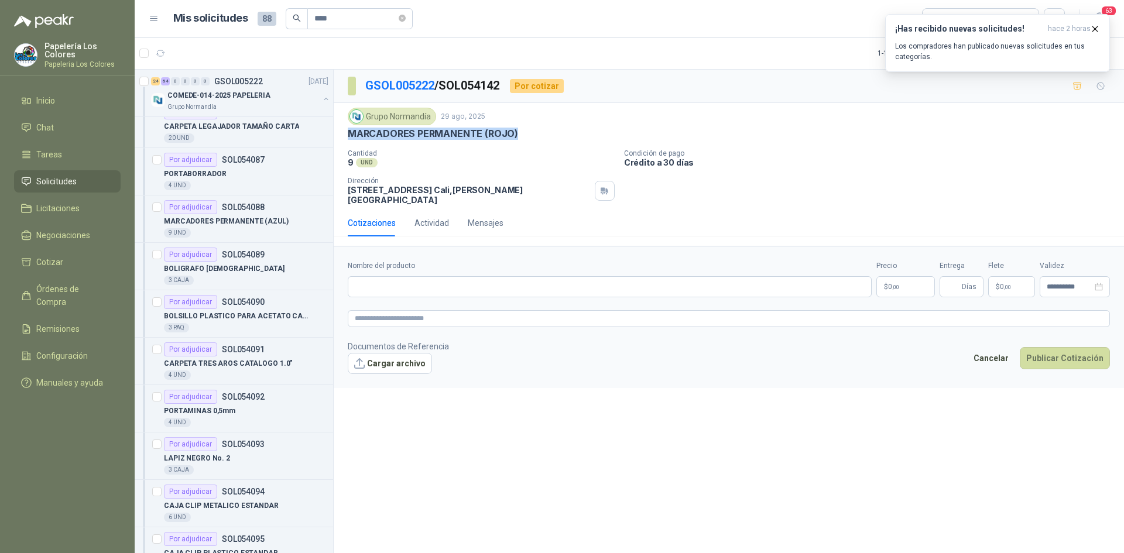
drag, startPoint x: 514, startPoint y: 134, endPoint x: 339, endPoint y: 137, distance: 175.0
click at [339, 137] on div "Grupo [PERSON_NAME] [DATE] MARCADORES PERMANENTE (ROJO) Cantidad 9 UND Condic…" at bounding box center [729, 156] width 790 height 107
copy p "MARCADORES PERMANENTE (ROJO)"
click at [451, 276] on input "Nombre del producto" at bounding box center [610, 286] width 524 height 21
paste input "**********"
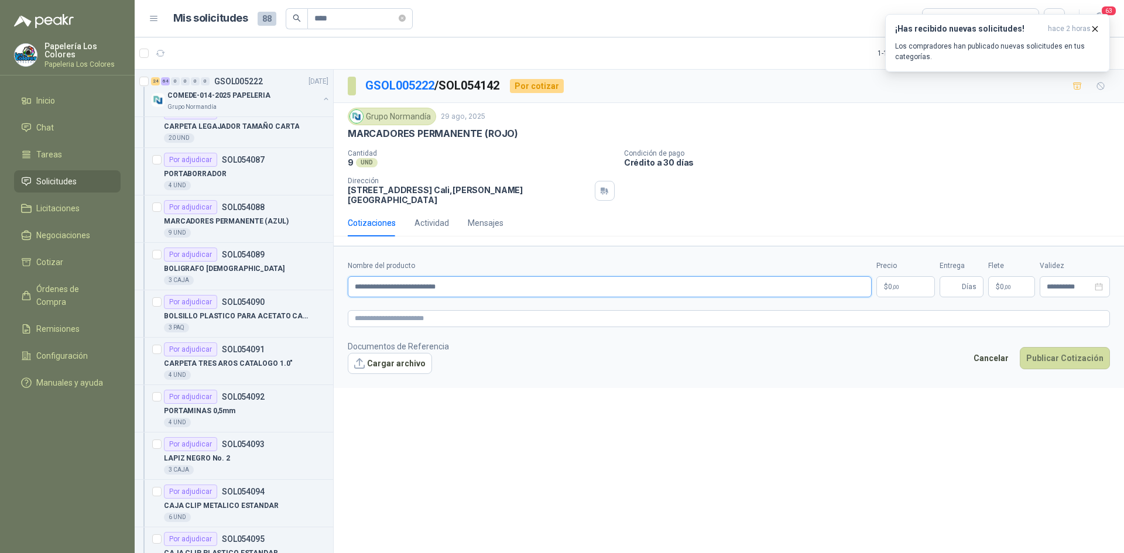
type input "**********"
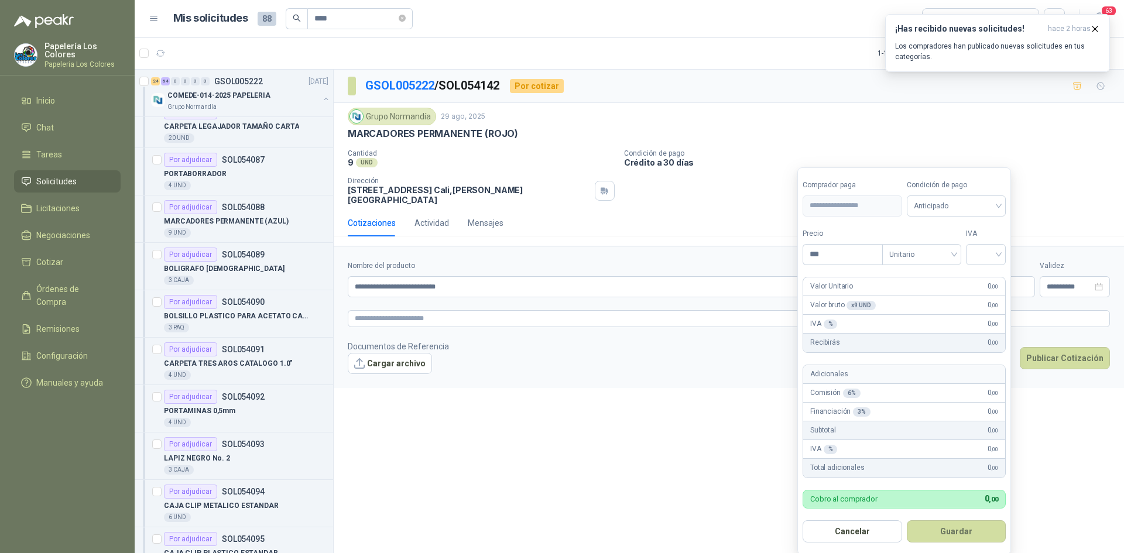
click at [904, 276] on body "Papelería Los Colores Papeleria Los Colores Inicio Chat Tareas Solicitudes Lici…" at bounding box center [562, 276] width 1124 height 553
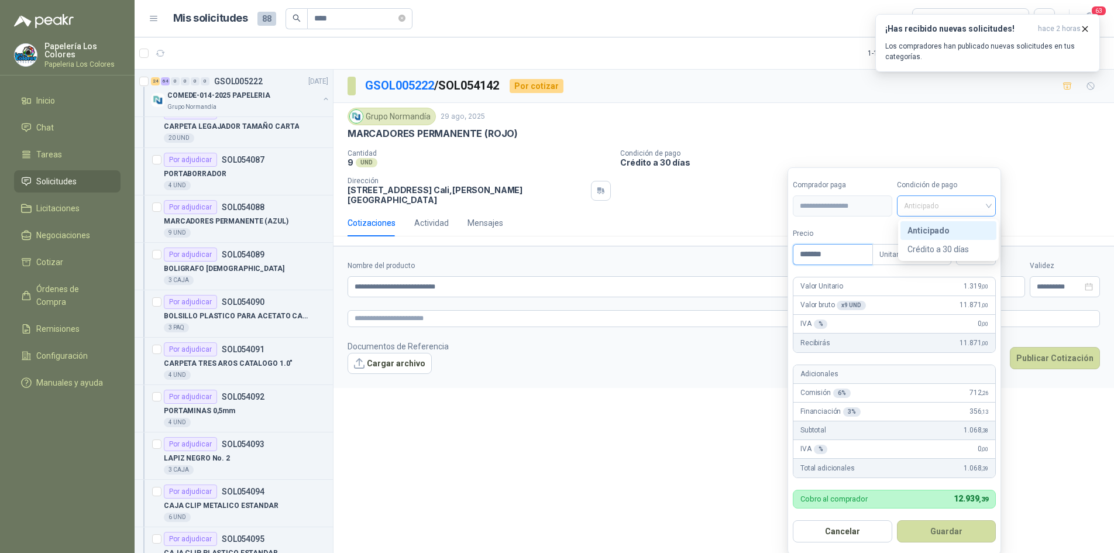
click at [964, 207] on span "Anticipado" at bounding box center [946, 206] width 85 height 18
type input "*******"
click at [943, 243] on div "Crédito a 30 días" at bounding box center [949, 249] width 82 height 13
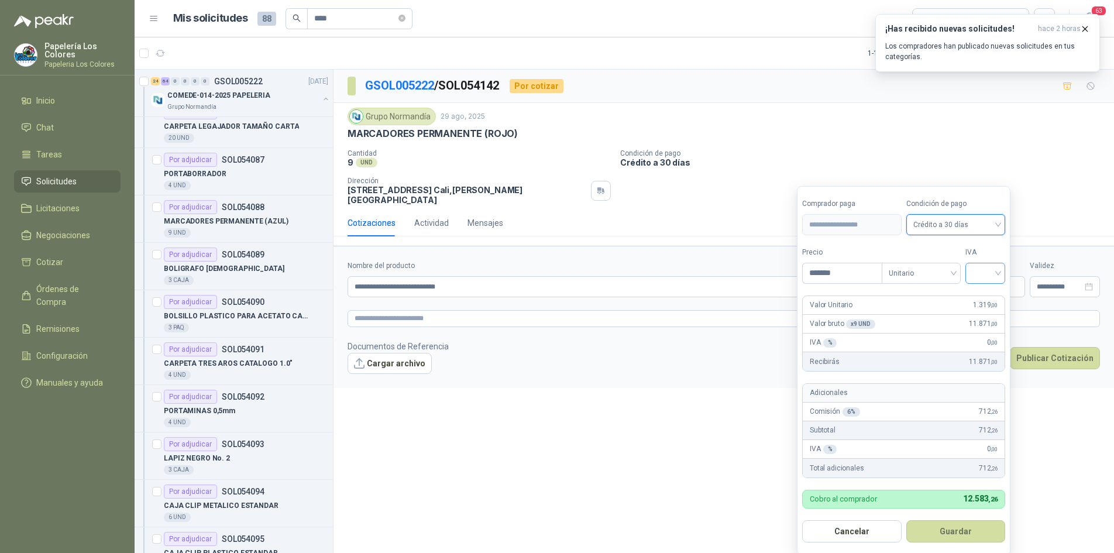
click at [983, 277] on input "search" at bounding box center [986, 272] width 26 height 18
click at [981, 295] on div "19%" at bounding box center [988, 297] width 22 height 13
click at [953, 534] on button "Guardar" at bounding box center [958, 531] width 101 height 22
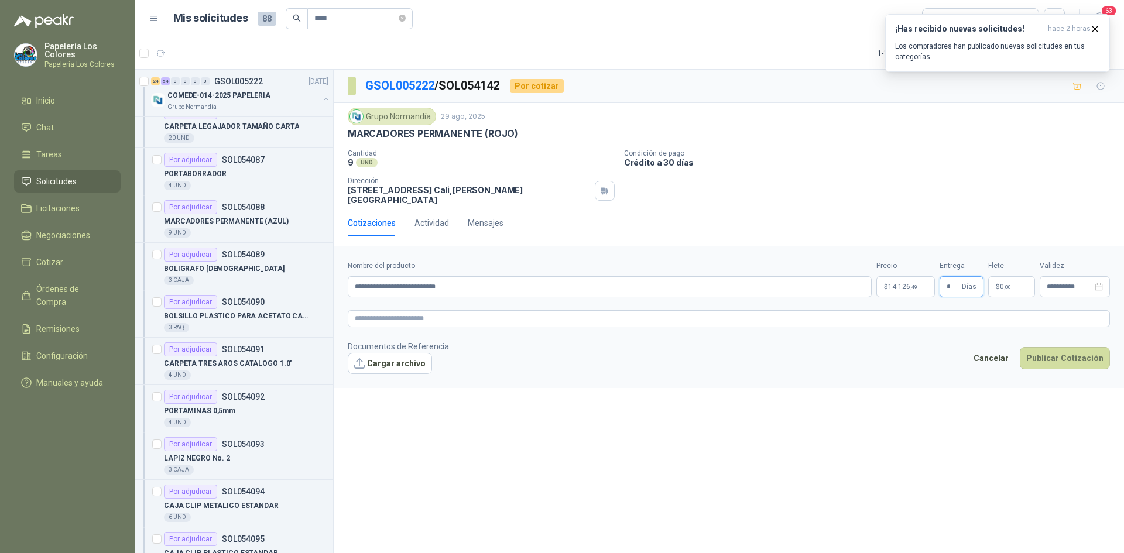
type input "*"
click at [1065, 348] on button "Publicar Cotización" at bounding box center [1065, 358] width 90 height 22
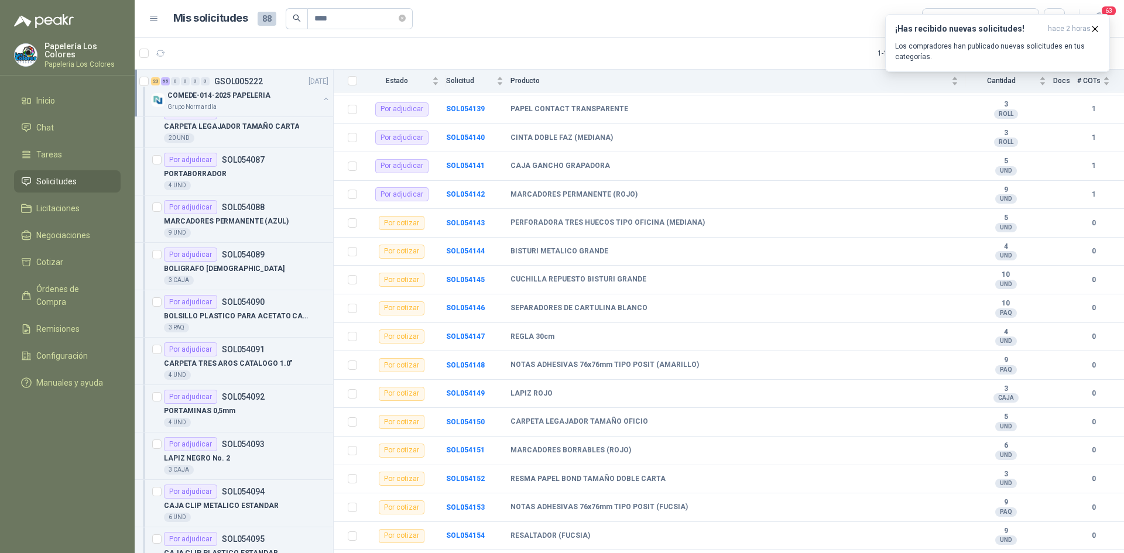
scroll to position [1931, 0]
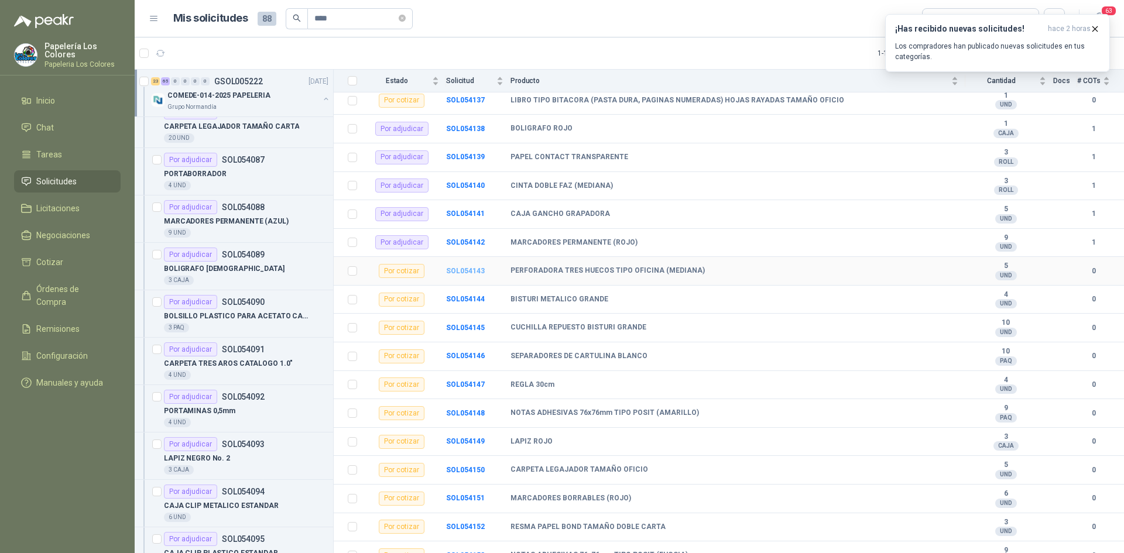
click at [458, 270] on b "SOL054143" at bounding box center [465, 271] width 39 height 8
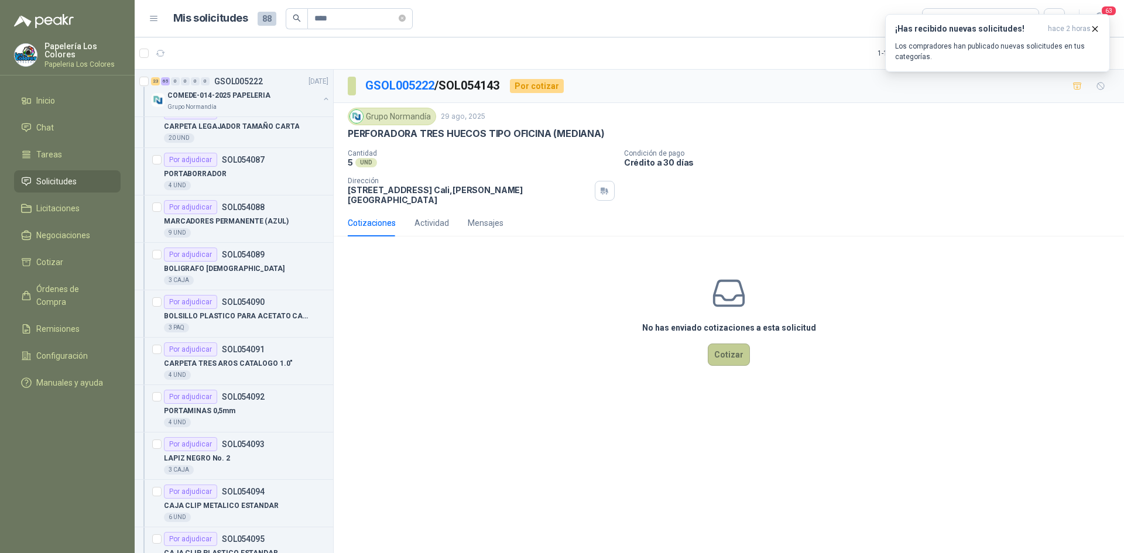
click at [735, 344] on button "Cotizar" at bounding box center [729, 355] width 42 height 22
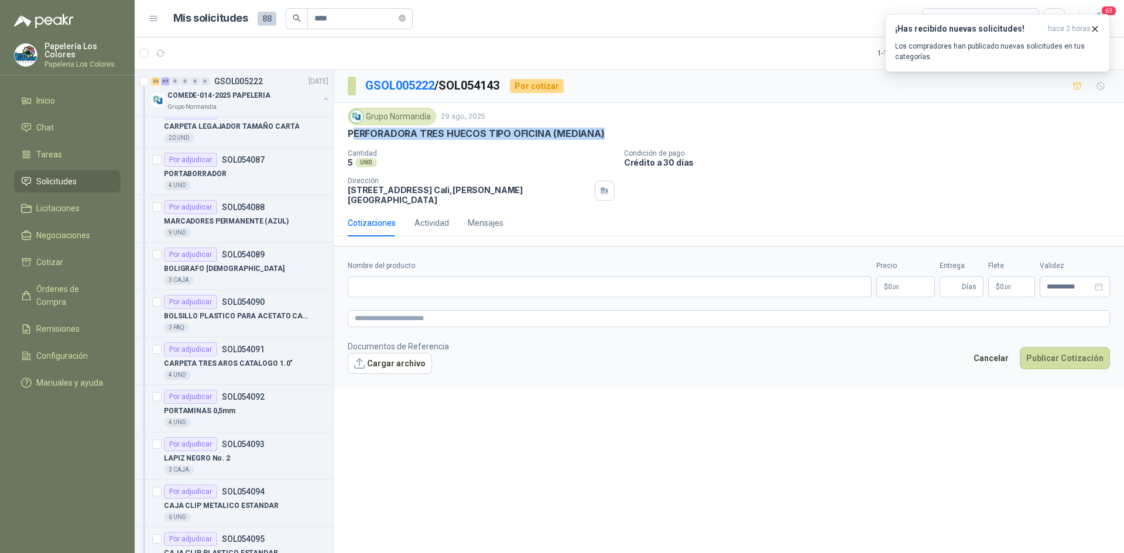
drag, startPoint x: 601, startPoint y: 132, endPoint x: 353, endPoint y: 139, distance: 247.7
click at [353, 139] on p "PERFORADORA TRES HUECOS TIPO OFICINA (MEDIANA)" at bounding box center [476, 134] width 257 height 12
copy p "ERFORADORA TRES HUECOS TIPO OFICINA (MEDIANA)"
click at [523, 277] on input "Nombre del producto" at bounding box center [610, 286] width 524 height 21
paste input "**********"
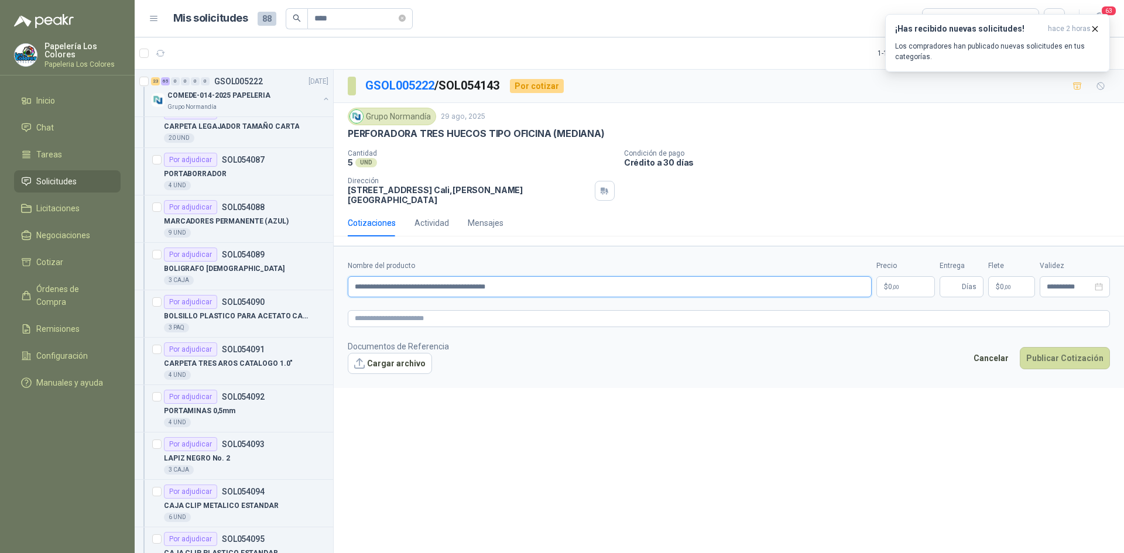
type input "**********"
click at [890, 279] on body "Papelería Los Colores Papeleria Los Colores Inicio Chat Tareas Solicitudes Lici…" at bounding box center [562, 276] width 1124 height 553
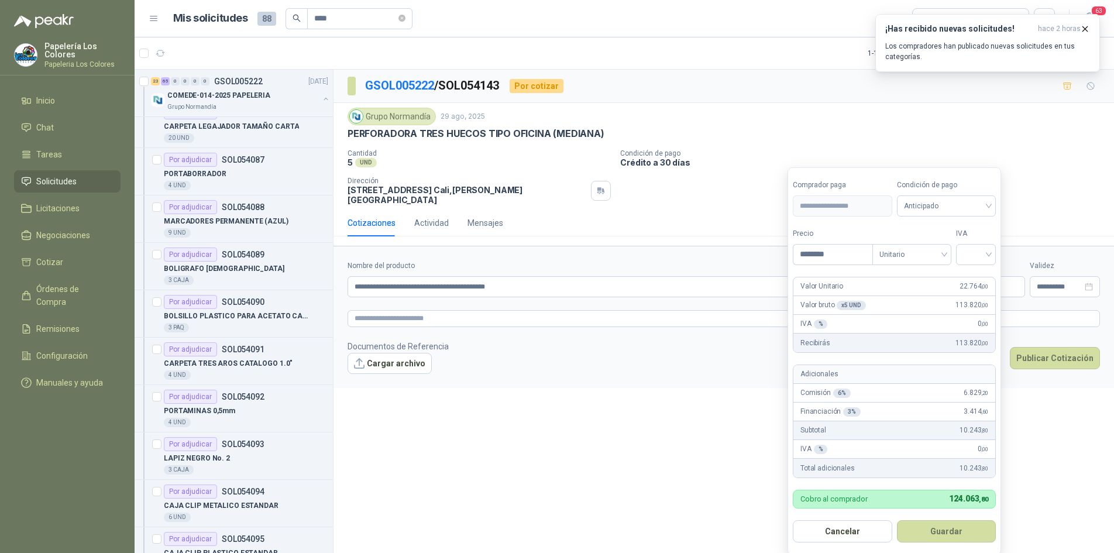
type input "********"
click at [931, 207] on span "Anticipado" at bounding box center [946, 206] width 85 height 18
click at [932, 245] on div "Crédito a 30 días" at bounding box center [949, 249] width 82 height 13
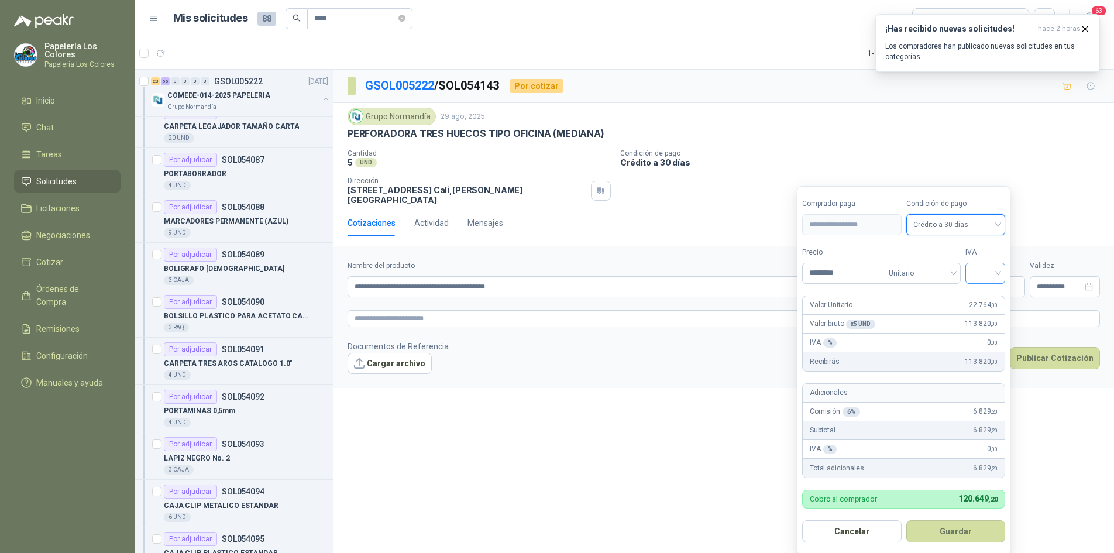
click at [983, 268] on input "search" at bounding box center [986, 272] width 26 height 18
click at [986, 298] on div "19%" at bounding box center [988, 297] width 22 height 13
click at [943, 527] on button "Guardar" at bounding box center [958, 531] width 101 height 22
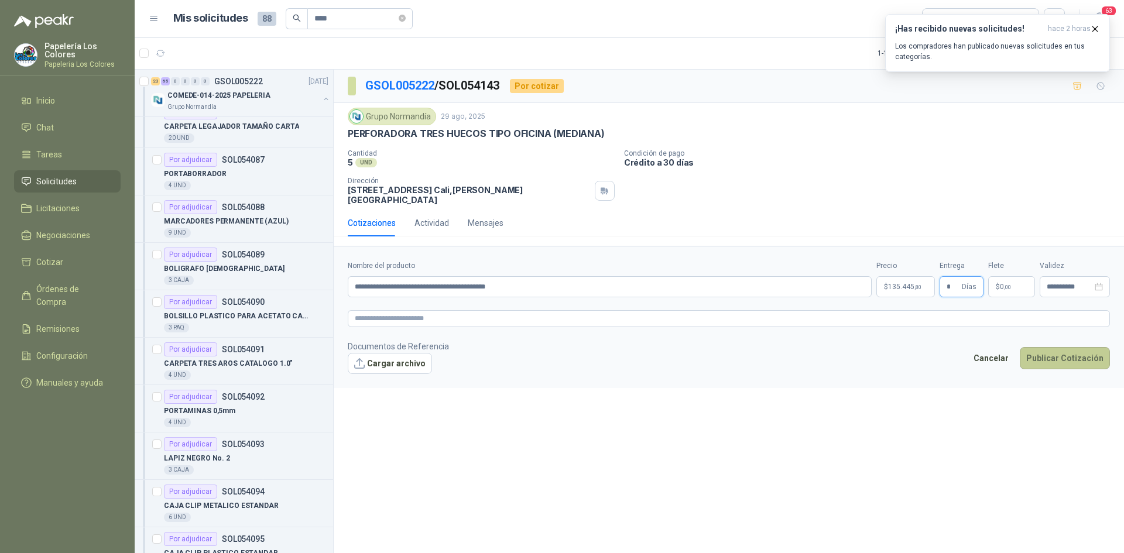
type input "*"
click at [1083, 355] on button "Publicar Cotización" at bounding box center [1065, 358] width 90 height 22
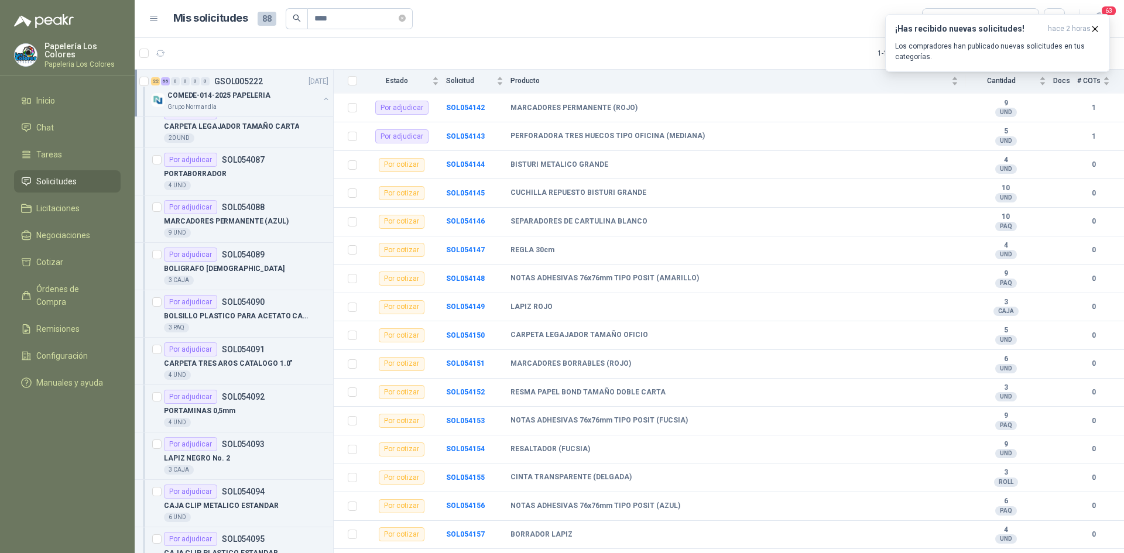
scroll to position [2048, 0]
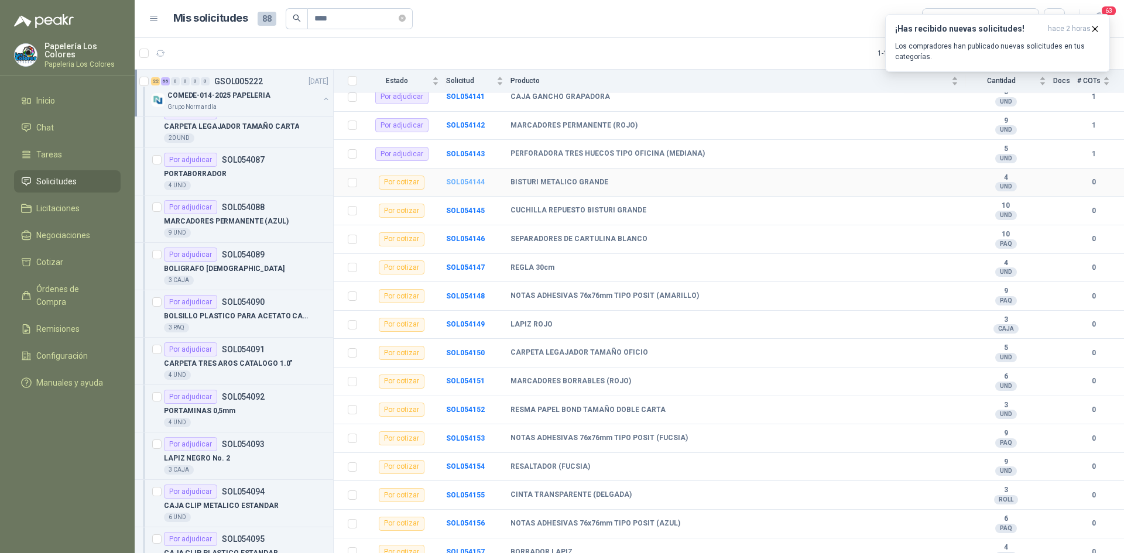
click at [466, 181] on b "SOL054144" at bounding box center [465, 182] width 39 height 8
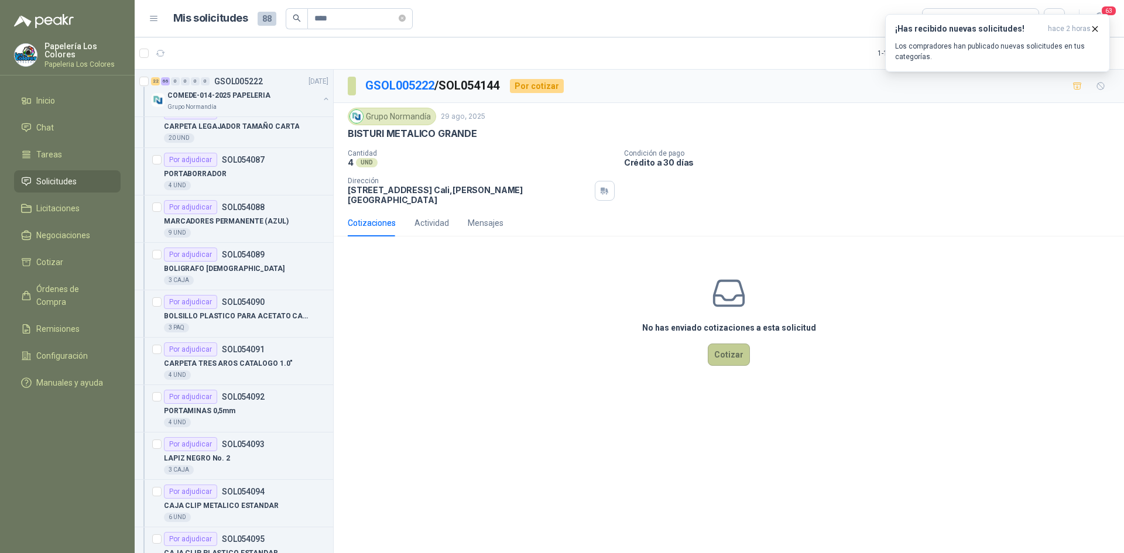
click at [725, 344] on button "Cotizar" at bounding box center [729, 355] width 42 height 22
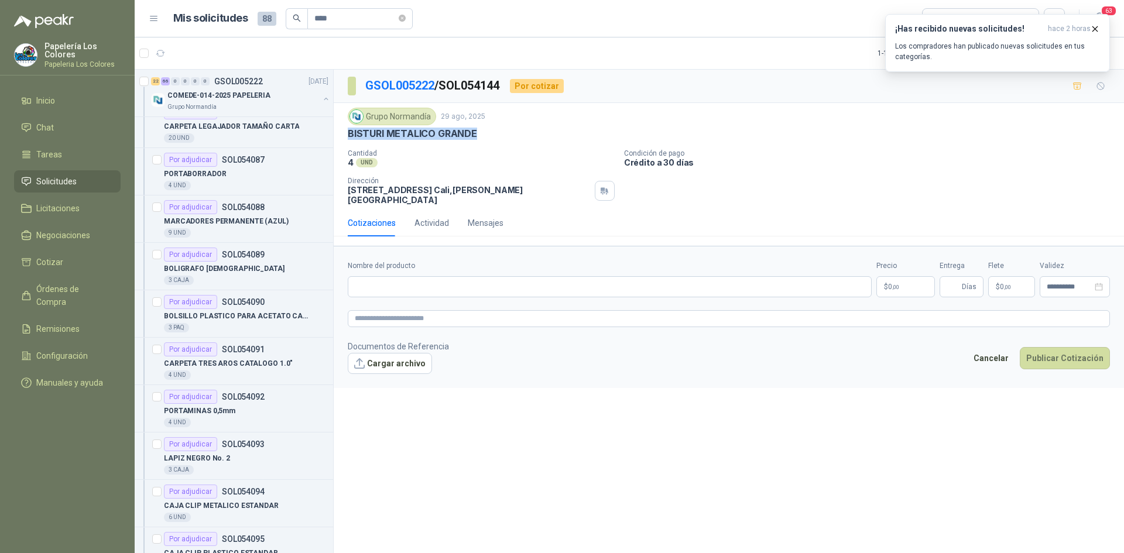
drag, startPoint x: 473, startPoint y: 134, endPoint x: 348, endPoint y: 142, distance: 125.5
click at [348, 142] on div "Grupo [PERSON_NAME] [DATE] BISTURI METALICO GRANDE Cantidad 4 UND Condición d…" at bounding box center [729, 156] width 762 height 97
copy p "BISTURI METALICO GRANDE"
click at [463, 280] on input "Nombre del producto" at bounding box center [610, 286] width 524 height 21
paste input "**********"
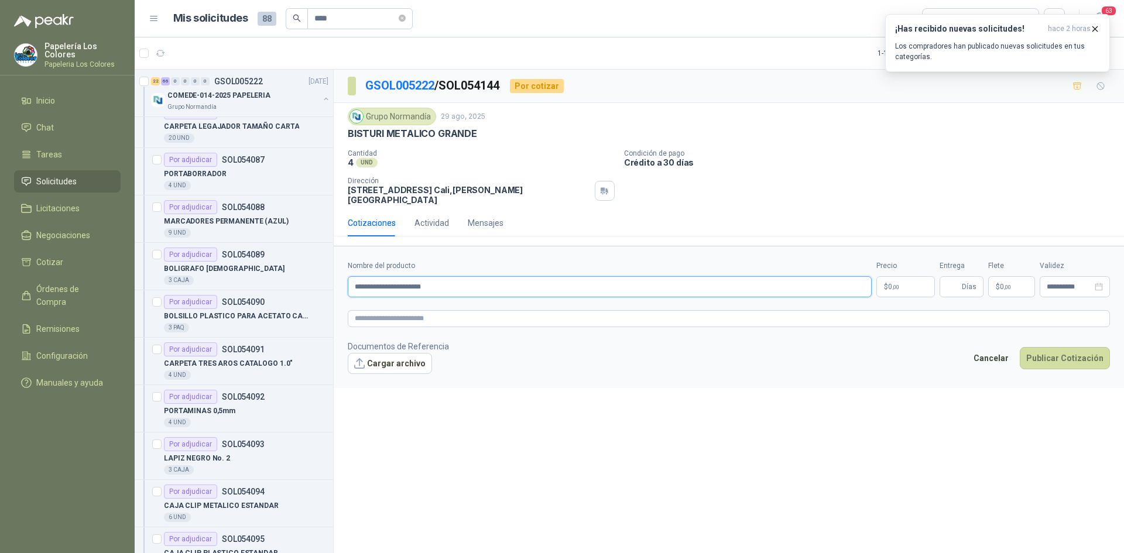
type input "**********"
click at [915, 277] on body "Papelería Los Colores Papeleria Los Colores Inicio Chat Tareas Solicitudes Lici…" at bounding box center [562, 276] width 1124 height 553
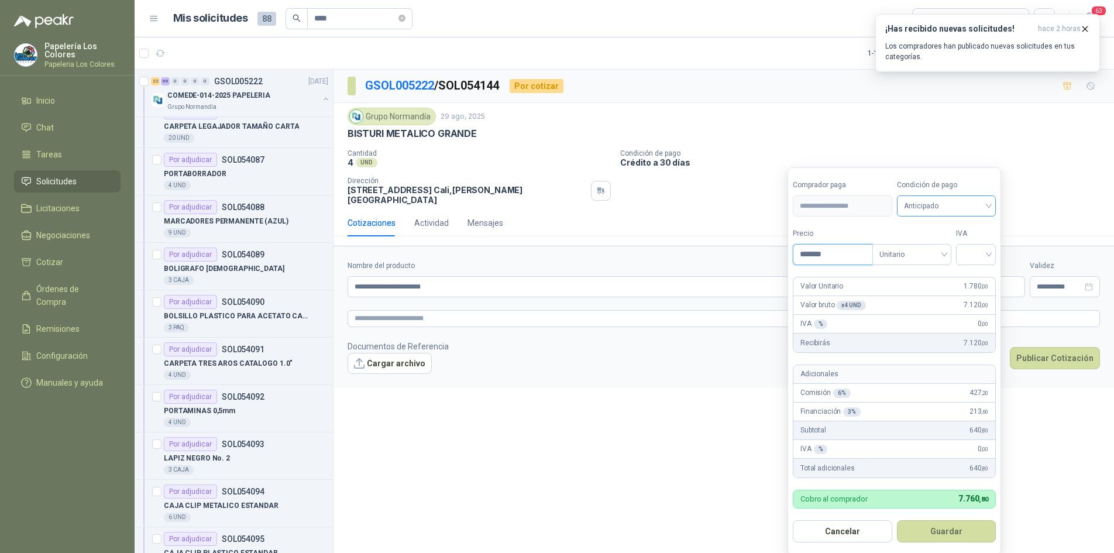
click at [972, 212] on span "Anticipado" at bounding box center [946, 206] width 85 height 18
type input "*******"
click at [957, 249] on div "Crédito a 30 días" at bounding box center [949, 249] width 82 height 13
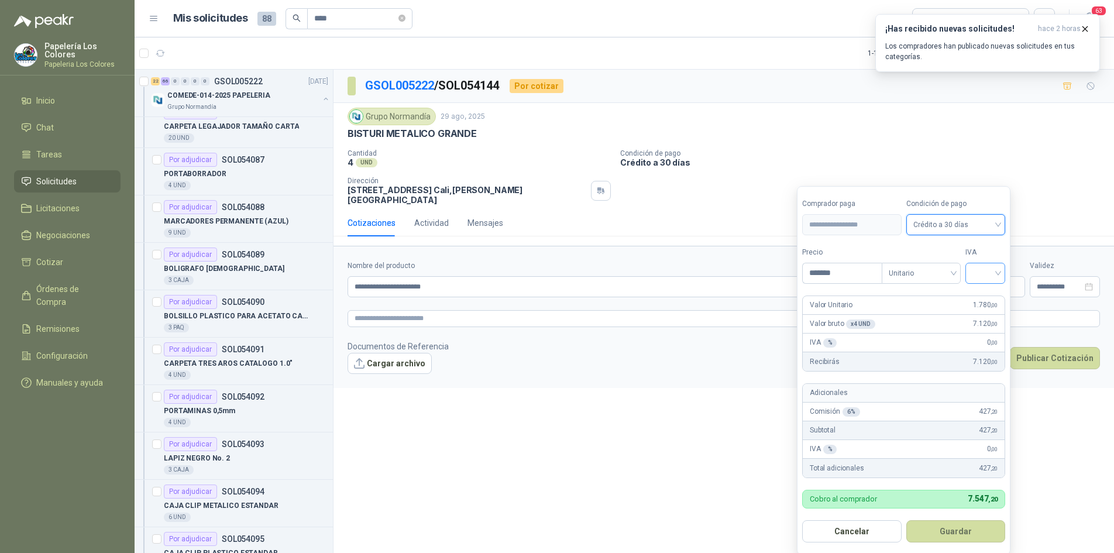
click at [988, 273] on input "search" at bounding box center [986, 272] width 26 height 18
click at [987, 300] on div "19%" at bounding box center [988, 297] width 22 height 13
click at [950, 536] on button "Guardar" at bounding box center [958, 531] width 101 height 22
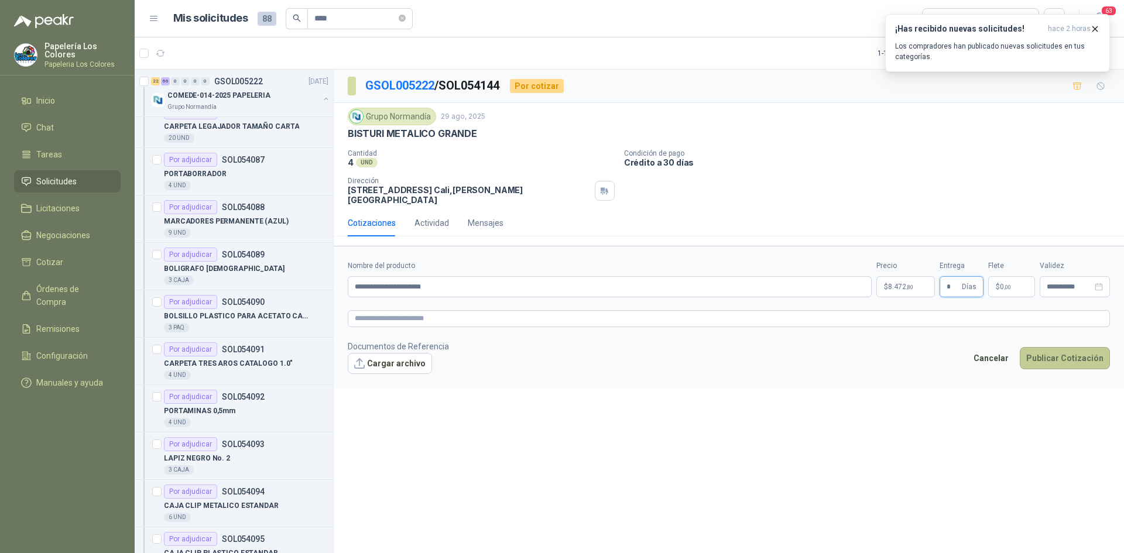
type input "*"
click at [1075, 347] on button "Publicar Cotización" at bounding box center [1065, 358] width 90 height 22
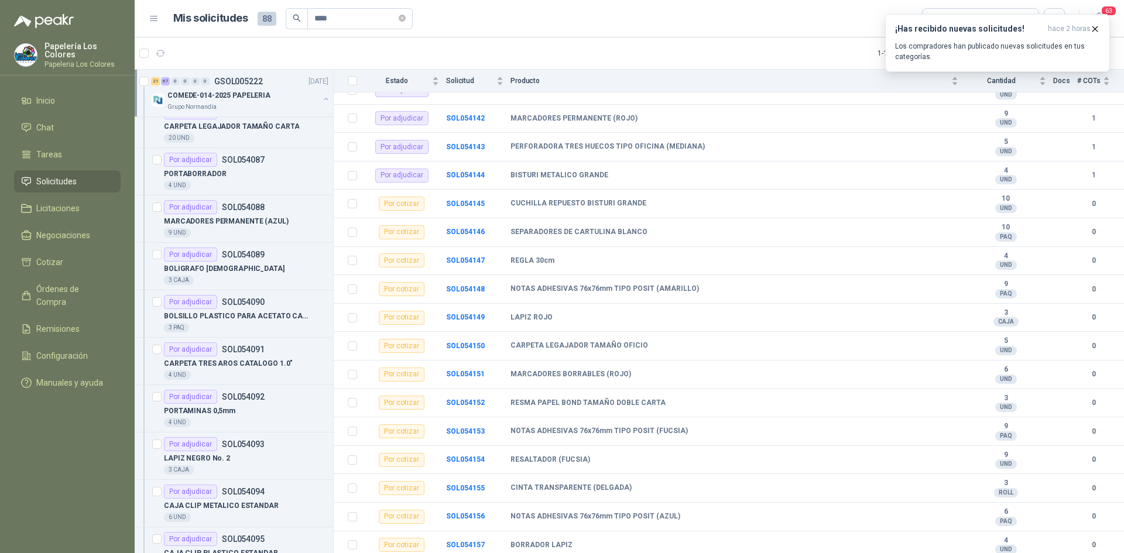
scroll to position [2055, 0]
click at [469, 203] on b "SOL054145" at bounding box center [465, 204] width 39 height 8
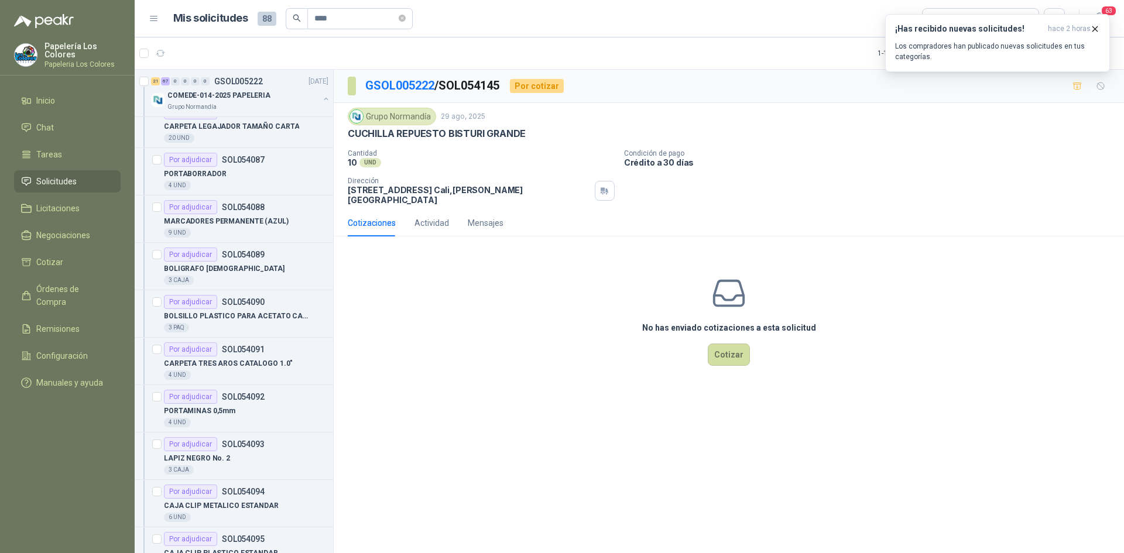
click at [735, 332] on div "No has enviado cotizaciones a esta solicitud Cotizar" at bounding box center [729, 320] width 790 height 149
click at [729, 346] on button "Cotizar" at bounding box center [729, 355] width 42 height 22
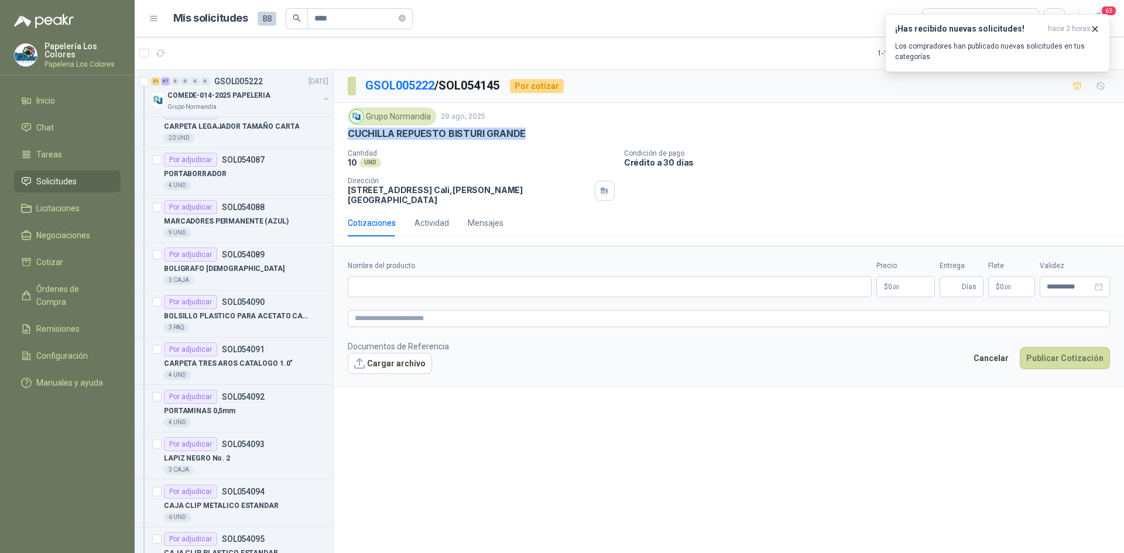
drag, startPoint x: 523, startPoint y: 134, endPoint x: 348, endPoint y: 140, distance: 175.1
click at [348, 140] on div "Grupo [PERSON_NAME] [DATE] CUCHILLA REPUESTO BISTURI GRANDE Cantidad 10 UND C…" at bounding box center [729, 156] width 762 height 97
copy p "CUCHILLA REPUESTO BISTURI GRANDE"
click at [423, 280] on input "Nombre del producto" at bounding box center [610, 286] width 524 height 21
paste input "**********"
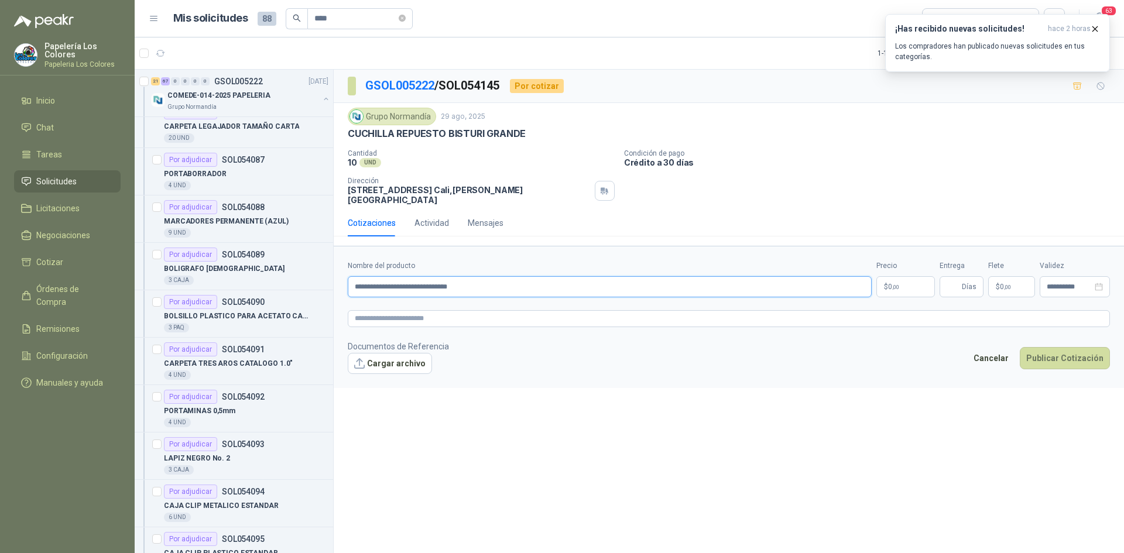
type input "**********"
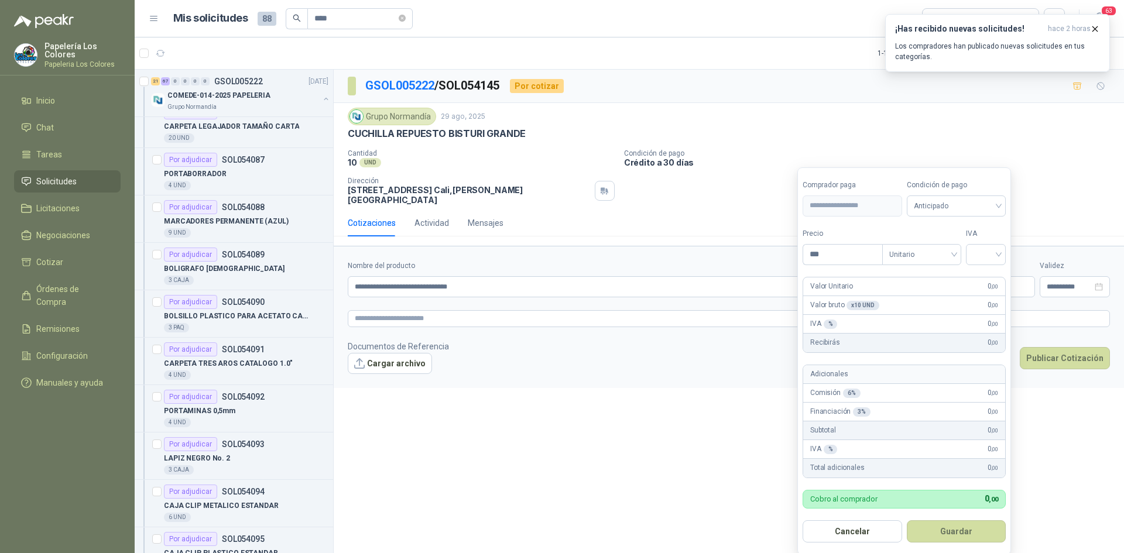
click at [904, 276] on body "Papelería Los Colores Papeleria Los Colores Inicio Chat Tareas Solicitudes Lici…" at bounding box center [562, 276] width 1124 height 553
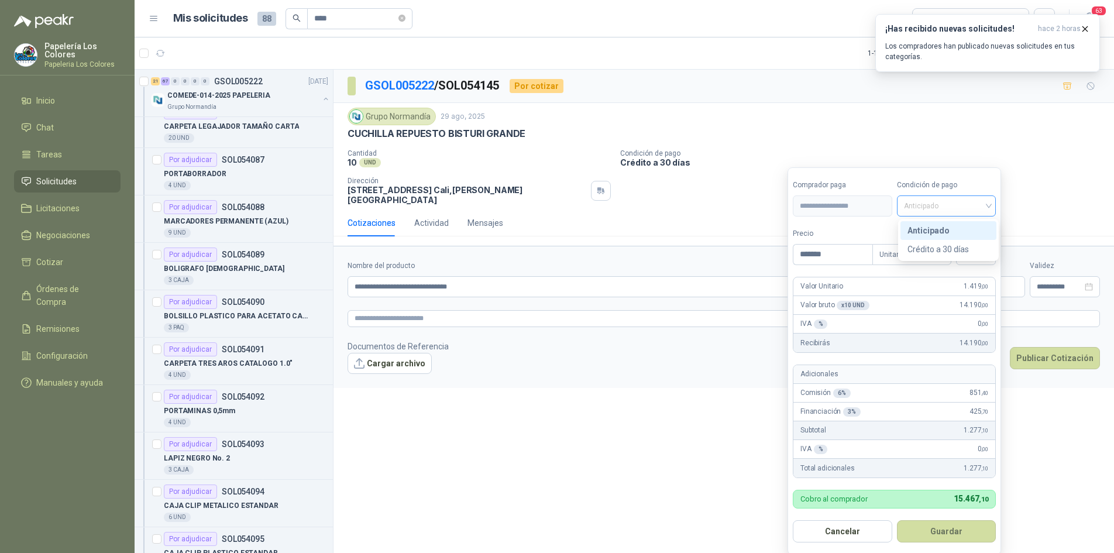
click at [953, 201] on span "Anticipado" at bounding box center [946, 206] width 85 height 18
type input "*******"
click at [942, 247] on div "Crédito a 30 días" at bounding box center [949, 249] width 82 height 13
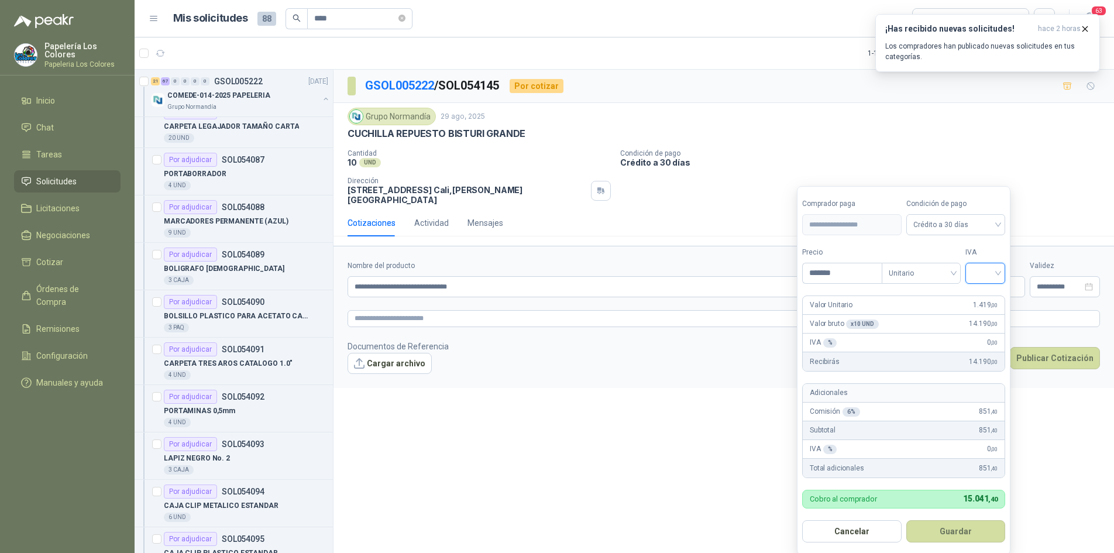
click at [990, 277] on input "search" at bounding box center [986, 272] width 26 height 18
click at [986, 294] on div "19%" at bounding box center [988, 297] width 22 height 13
click at [973, 524] on button "Guardar" at bounding box center [958, 531] width 101 height 22
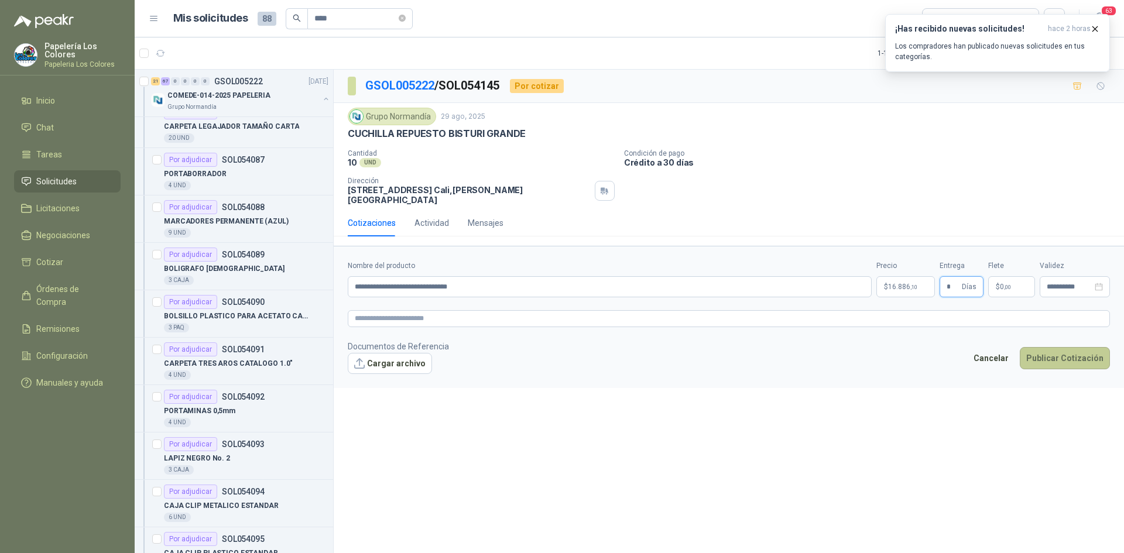
type input "*"
click at [1049, 353] on button "Publicar Cotización" at bounding box center [1065, 358] width 90 height 22
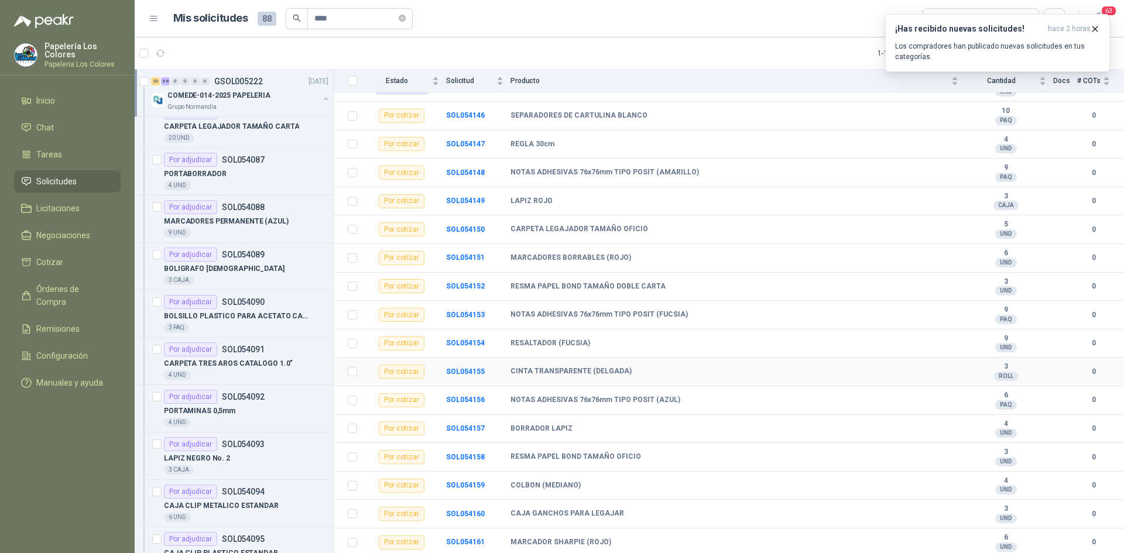
scroll to position [2113, 0]
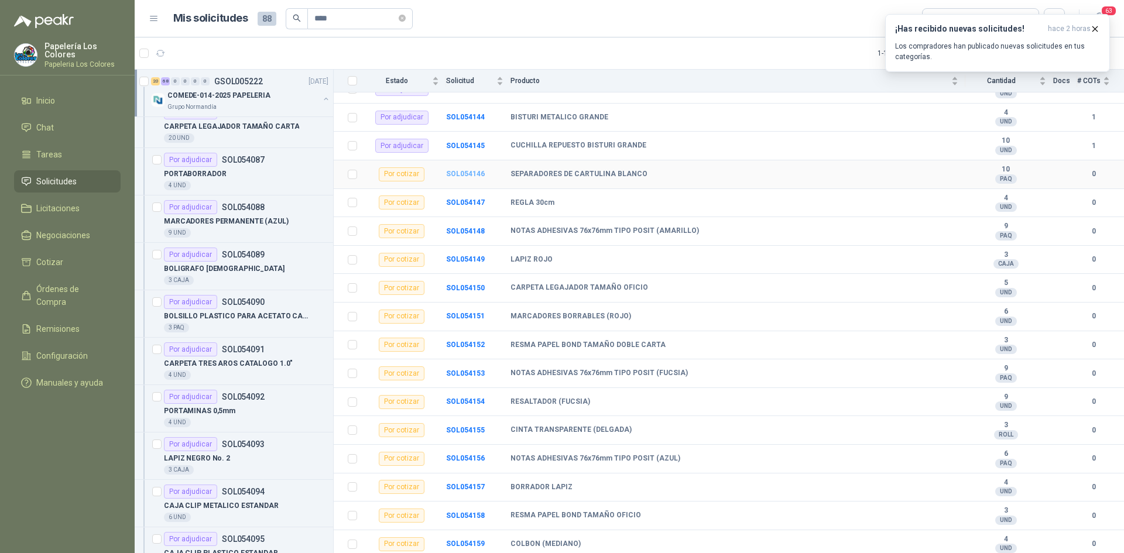
click at [464, 173] on b "SOL054146" at bounding box center [465, 174] width 39 height 8
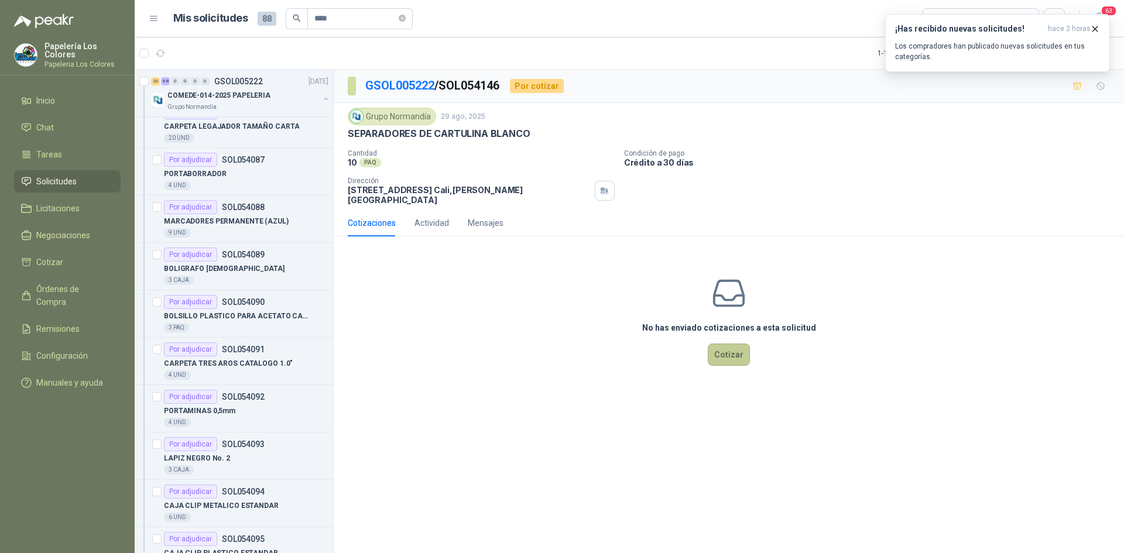
click at [726, 346] on button "Cotizar" at bounding box center [729, 355] width 42 height 22
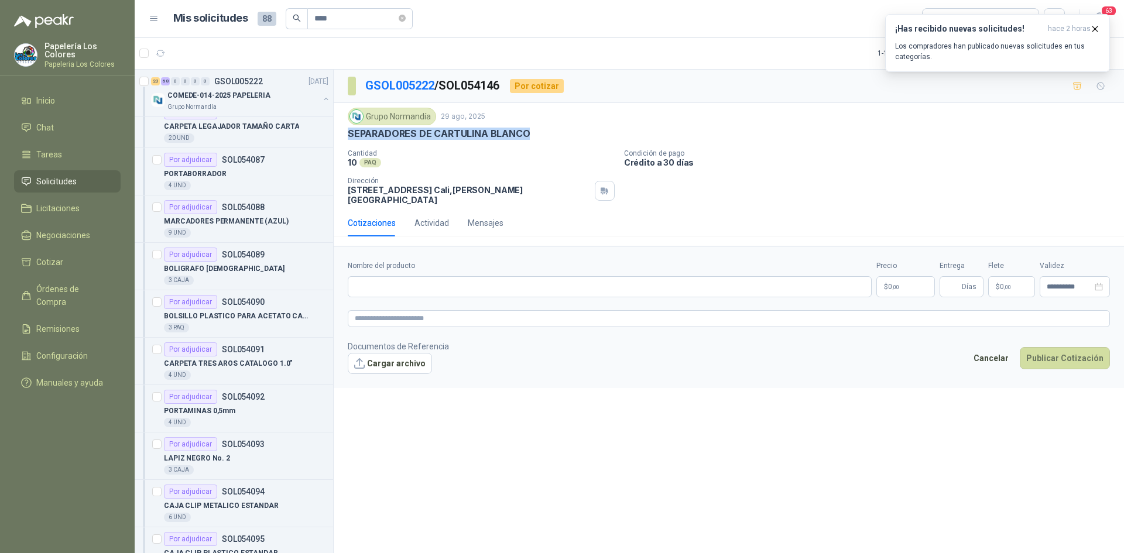
drag, startPoint x: 527, startPoint y: 134, endPoint x: 350, endPoint y: 136, distance: 176.8
click at [350, 136] on p "SEPARADORES DE CARTULINA BLANCO" at bounding box center [439, 134] width 182 height 12
copy p "SEPARADORES DE CARTULINA BLANCO"
click at [445, 283] on input "Nombre del producto" at bounding box center [610, 286] width 524 height 21
paste input "**********"
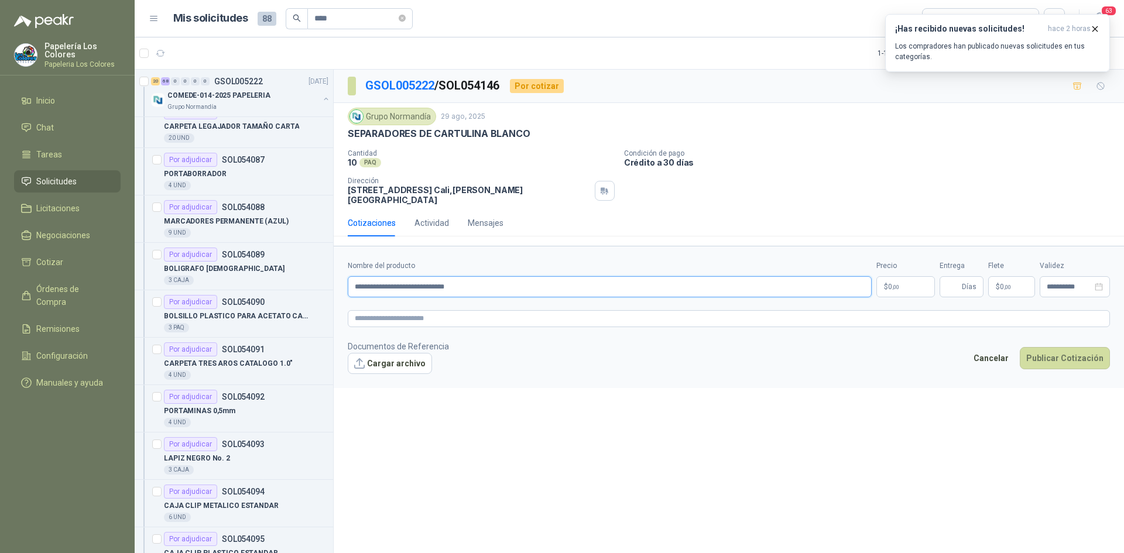
type input "**********"
click at [899, 266] on div "Precio $ 0 ,00" at bounding box center [905, 278] width 59 height 37
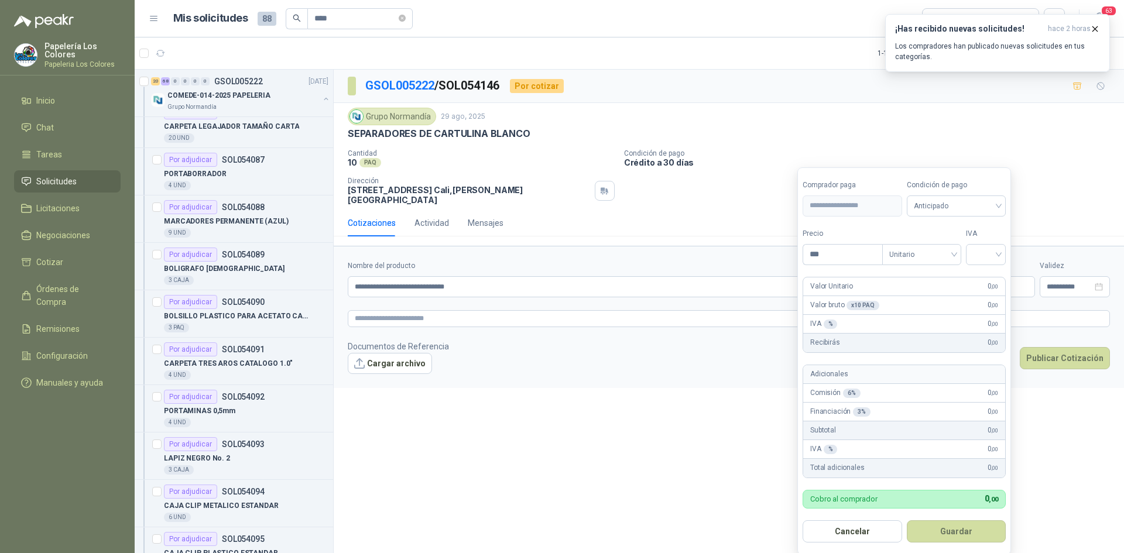
click at [904, 275] on body "Papelería Los Colores Papeleria Los Colores Inicio Chat Tareas Solicitudes Lici…" at bounding box center [562, 276] width 1124 height 553
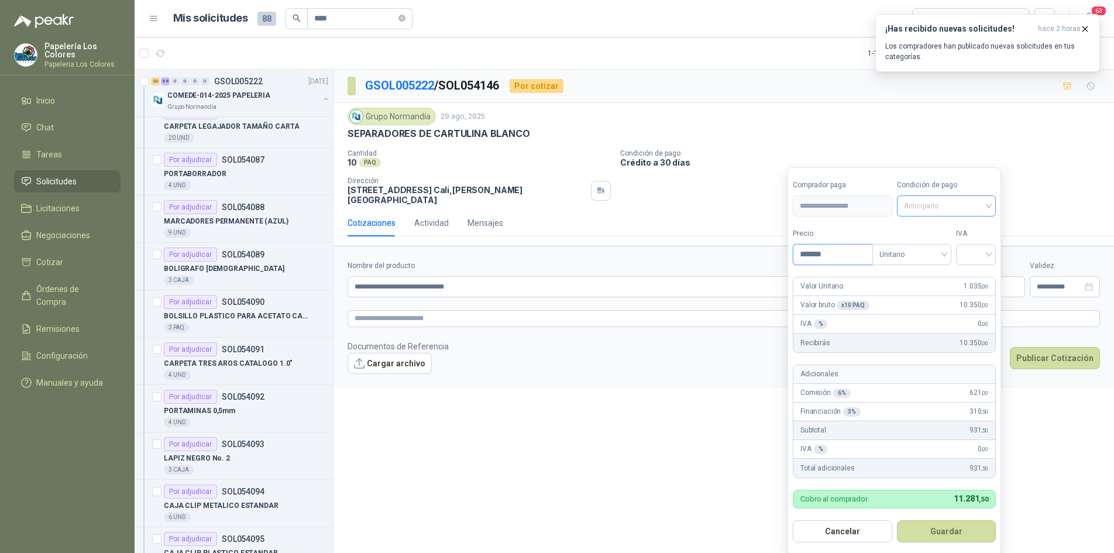
click at [945, 209] on span "Anticipado" at bounding box center [946, 206] width 85 height 18
type input "*******"
click at [946, 242] on div "Crédito a 30 días" at bounding box center [949, 249] width 96 height 19
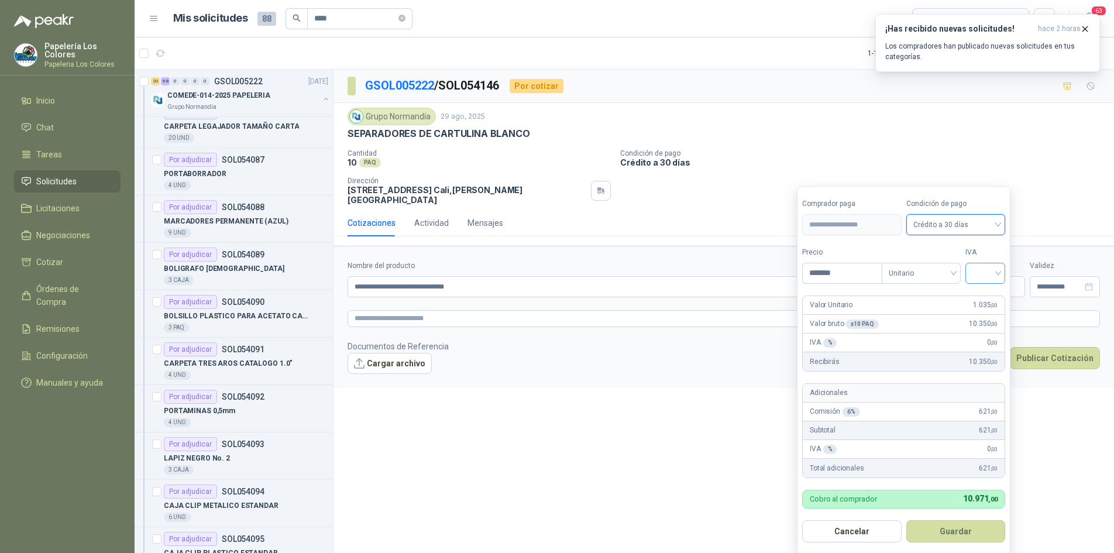
click at [989, 274] on input "search" at bounding box center [986, 272] width 26 height 18
click at [993, 292] on div "19%" at bounding box center [988, 297] width 22 height 13
click at [965, 533] on button "Guardar" at bounding box center [958, 531] width 101 height 22
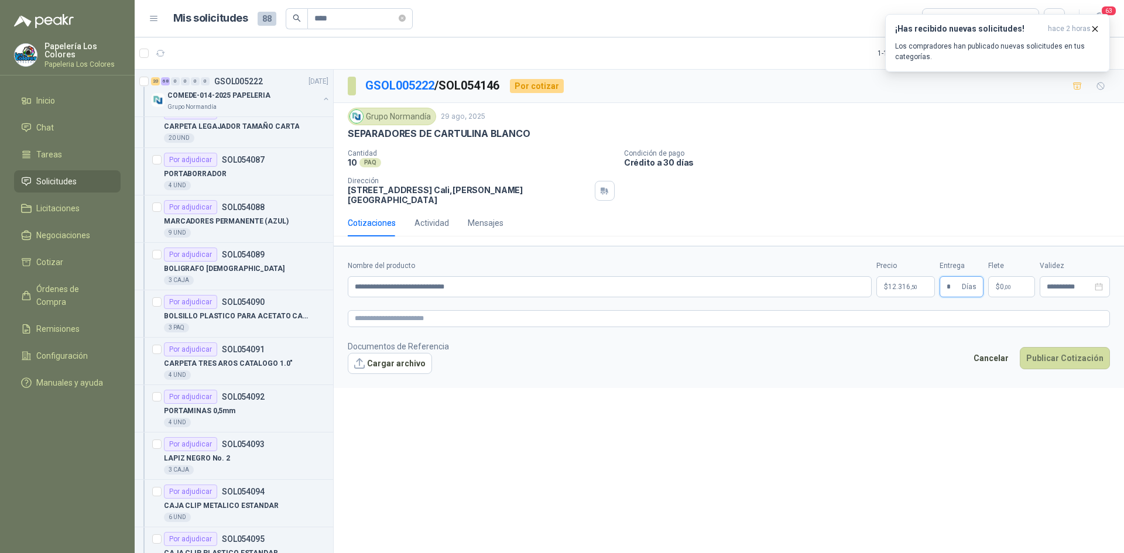
type input "*"
click at [1068, 340] on footer "Documentos de Referencia Cargar archivo Cancelar Publicar Cotización" at bounding box center [729, 357] width 762 height 34
click at [1068, 347] on button "Publicar Cotización" at bounding box center [1065, 358] width 90 height 22
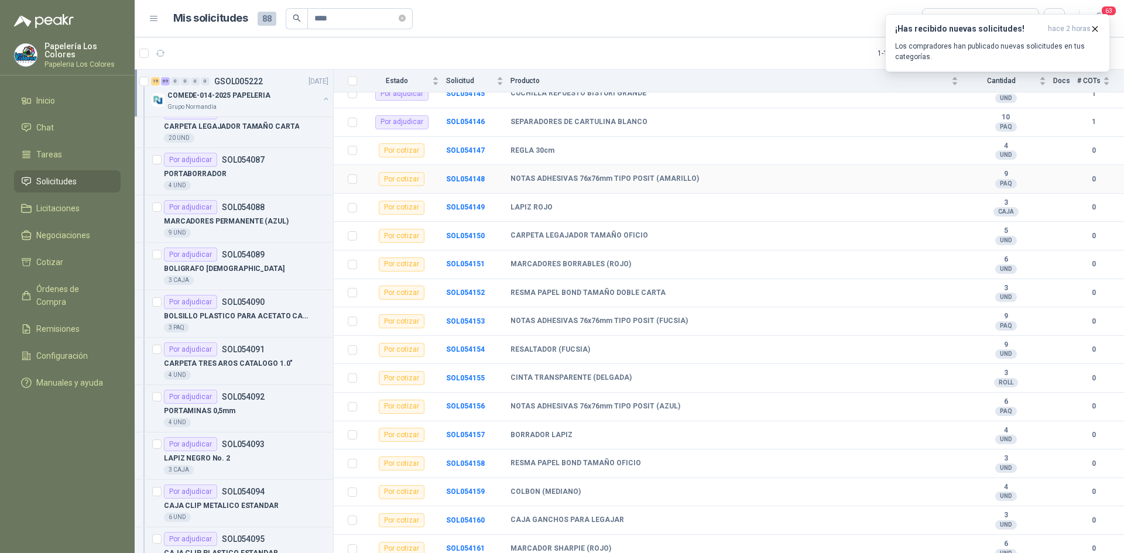
scroll to position [2172, 0]
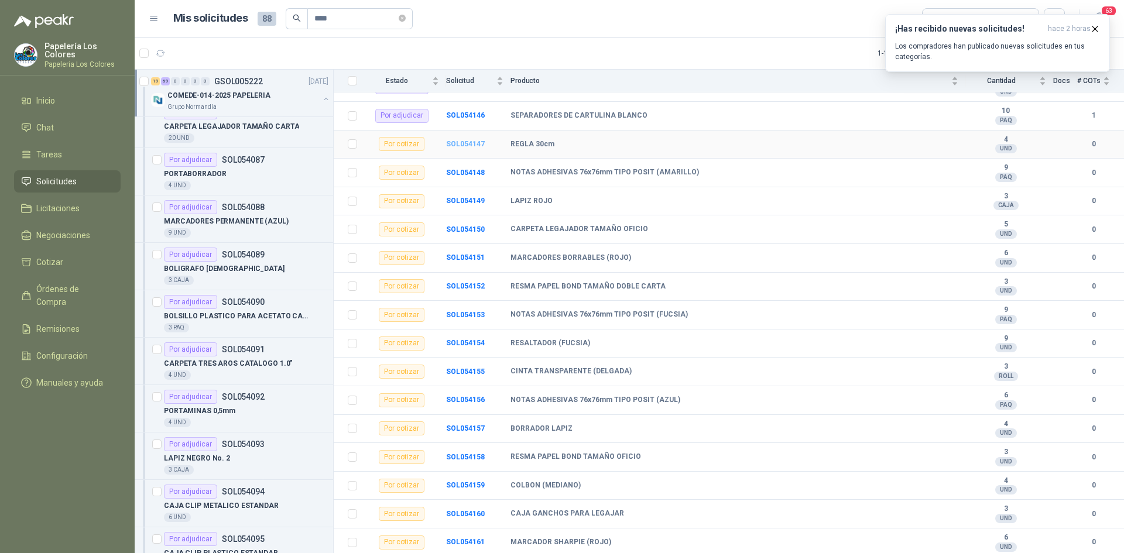
click at [462, 143] on b "SOL054147" at bounding box center [465, 144] width 39 height 8
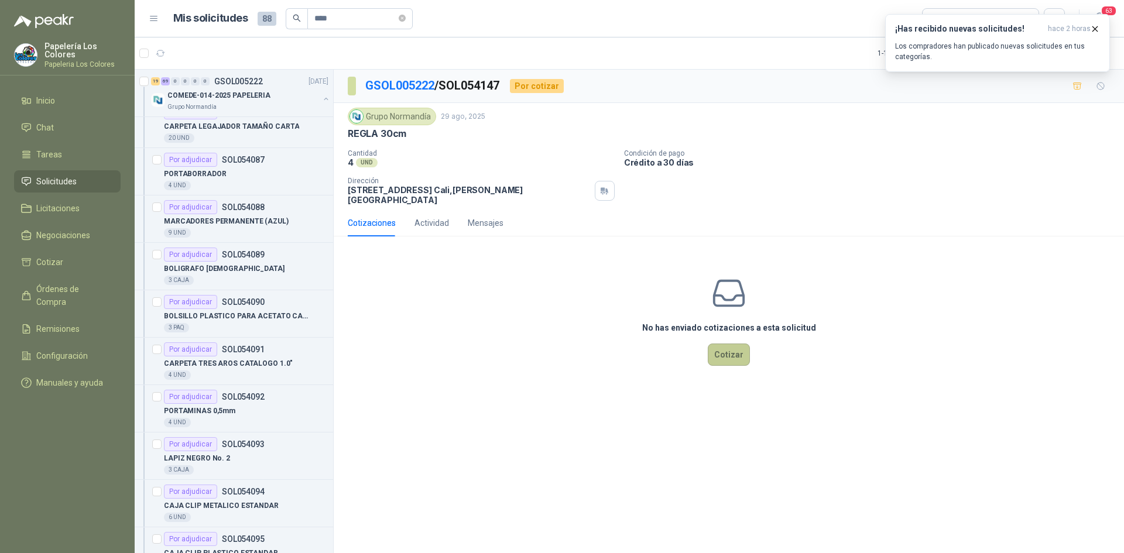
click at [740, 349] on button "Cotizar" at bounding box center [729, 355] width 42 height 22
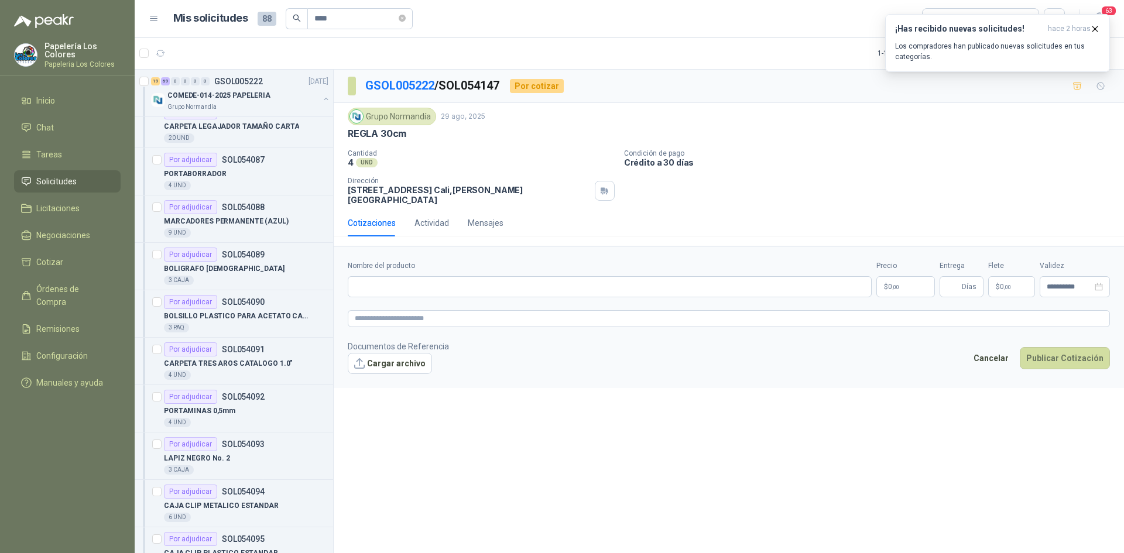
drag, startPoint x: 405, startPoint y: 134, endPoint x: 331, endPoint y: 139, distance: 74.5
click at [331, 139] on div "19 69 0 0 0 0 GSOL005222 [DATE] COMEDE-014-2025 PAPELERIA Grupo [PERSON_NAME] P…" at bounding box center [629, 313] width 989 height 488
click at [404, 147] on div "Grupo [PERSON_NAME] [DATE] REGLA 30cm Cantidad 4 UND Condición de pago Crédit…" at bounding box center [729, 156] width 762 height 97
drag, startPoint x: 404, startPoint y: 135, endPoint x: 350, endPoint y: 139, distance: 54.6
click at [350, 139] on p "REGLA 30cm" at bounding box center [377, 134] width 59 height 12
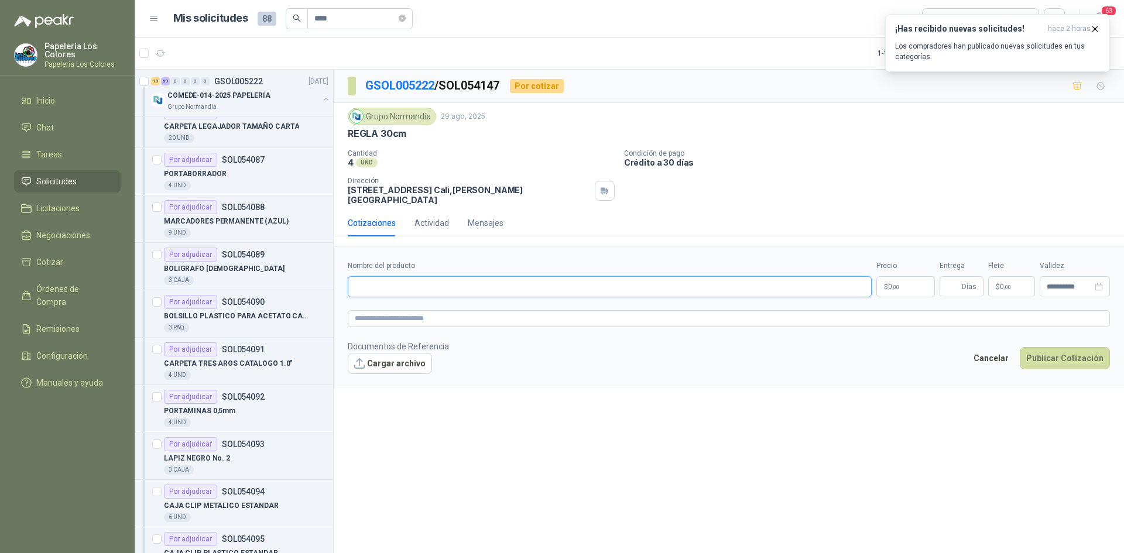
click at [459, 278] on input "Nombre del producto" at bounding box center [610, 286] width 524 height 21
paste input "**********"
type input "**********"
click at [915, 277] on body "Papelería Los Colores Papeleria Los Colores Inicio Chat Tareas Solicitudes Lici…" at bounding box center [562, 276] width 1124 height 553
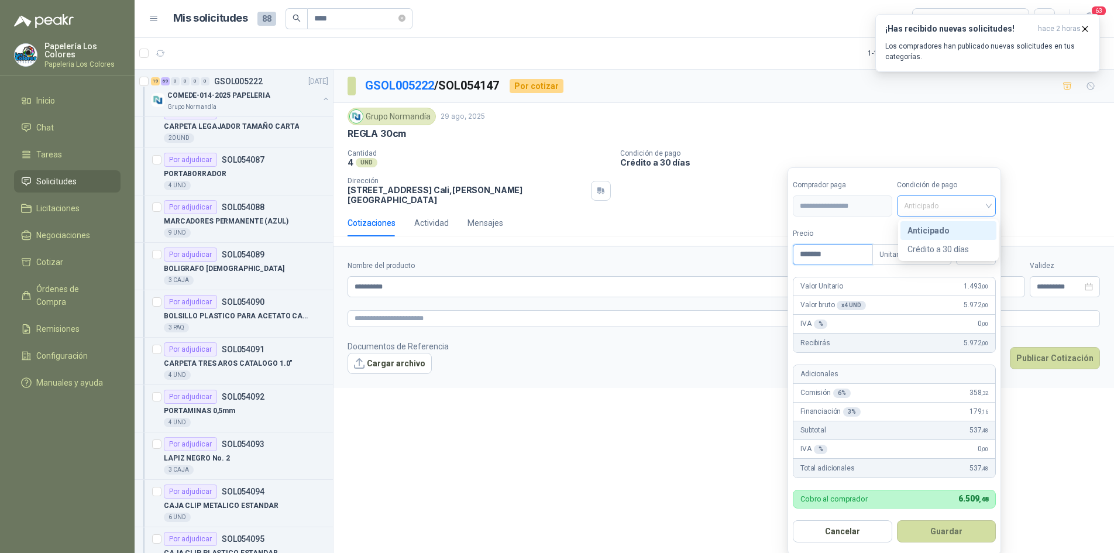
click at [967, 209] on span "Anticipado" at bounding box center [946, 206] width 85 height 18
type input "*******"
click at [953, 248] on div "Crédito a 30 días" at bounding box center [949, 249] width 82 height 13
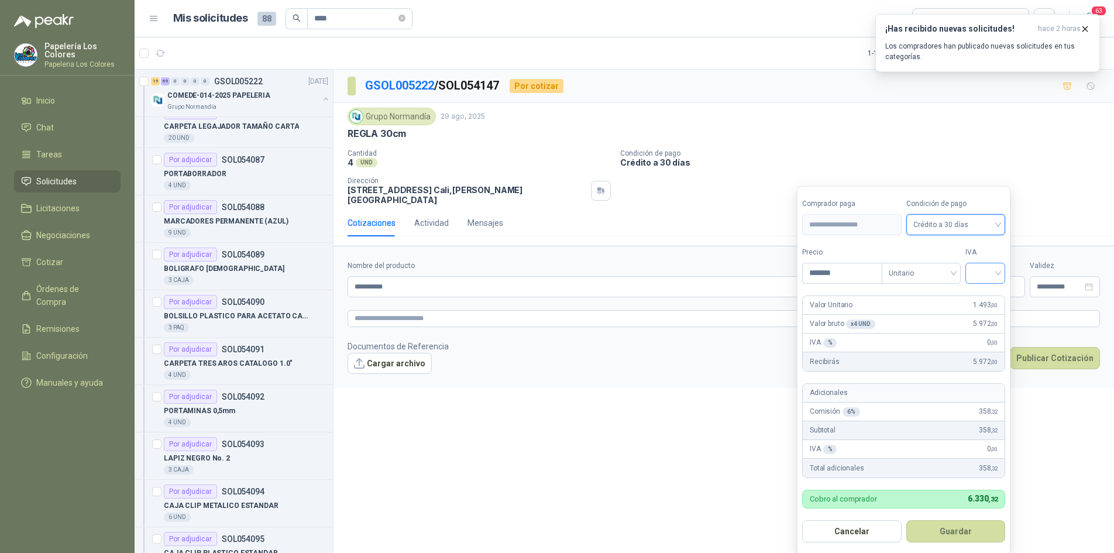
click at [983, 272] on input "search" at bounding box center [986, 272] width 26 height 18
click at [988, 297] on div "19%" at bounding box center [988, 297] width 22 height 13
click at [962, 528] on button "Guardar" at bounding box center [958, 531] width 101 height 22
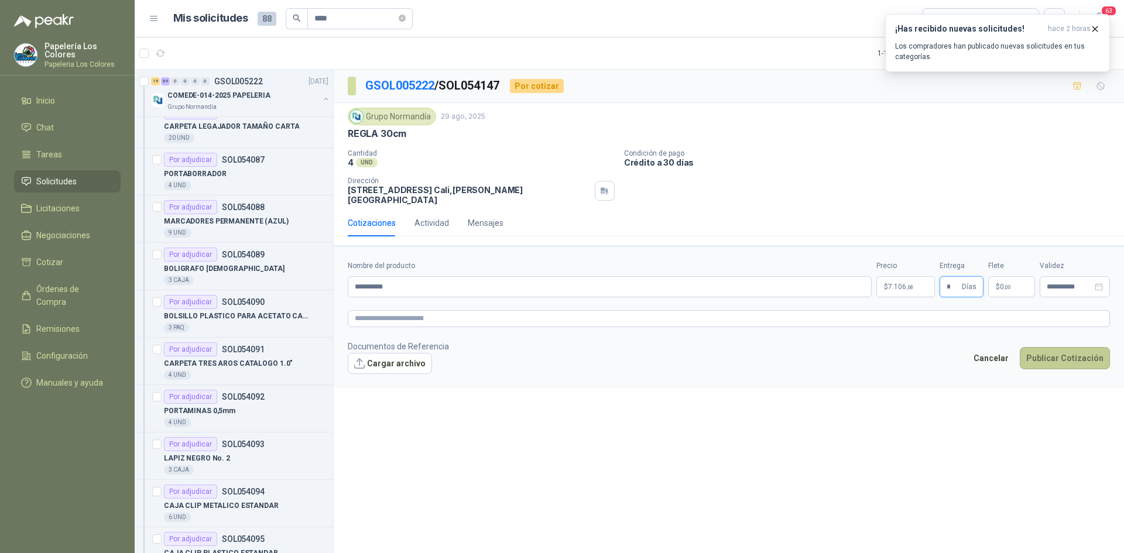
type input "*"
click at [1072, 349] on button "Publicar Cotización" at bounding box center [1065, 358] width 90 height 22
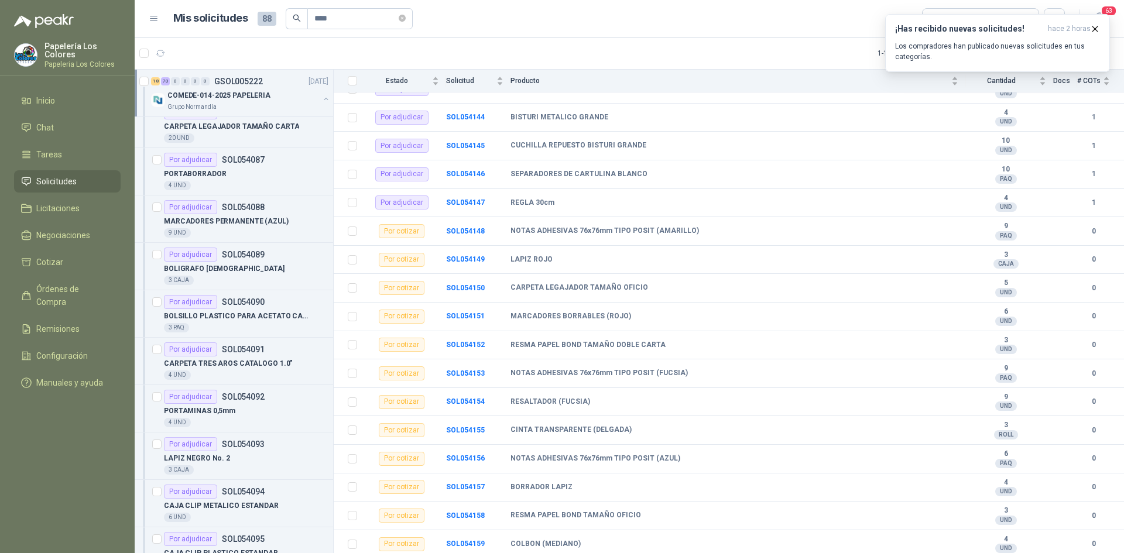
scroll to position [2172, 0]
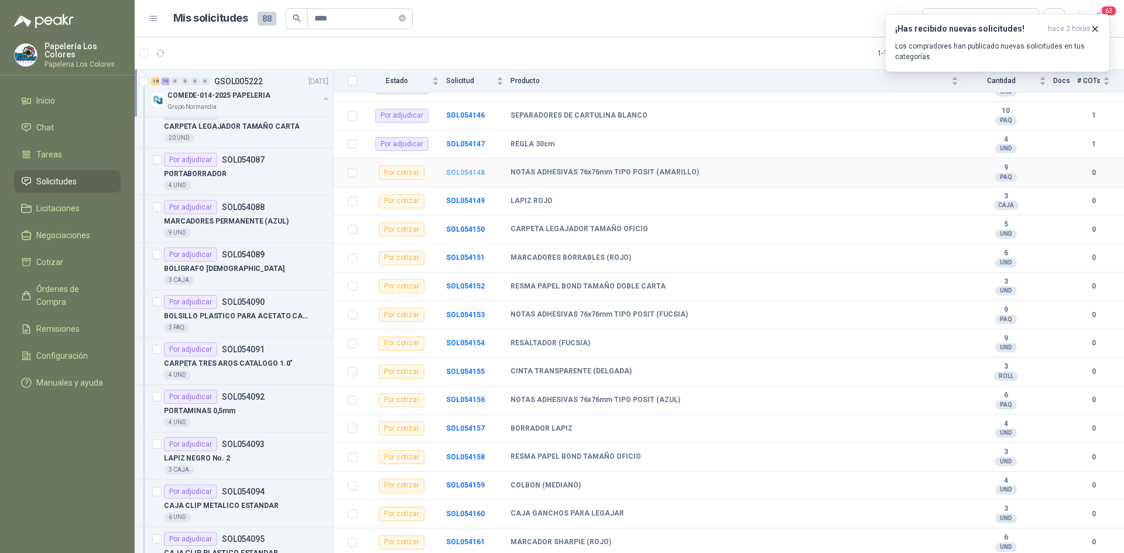
click at [469, 170] on b "SOL054148" at bounding box center [465, 173] width 39 height 8
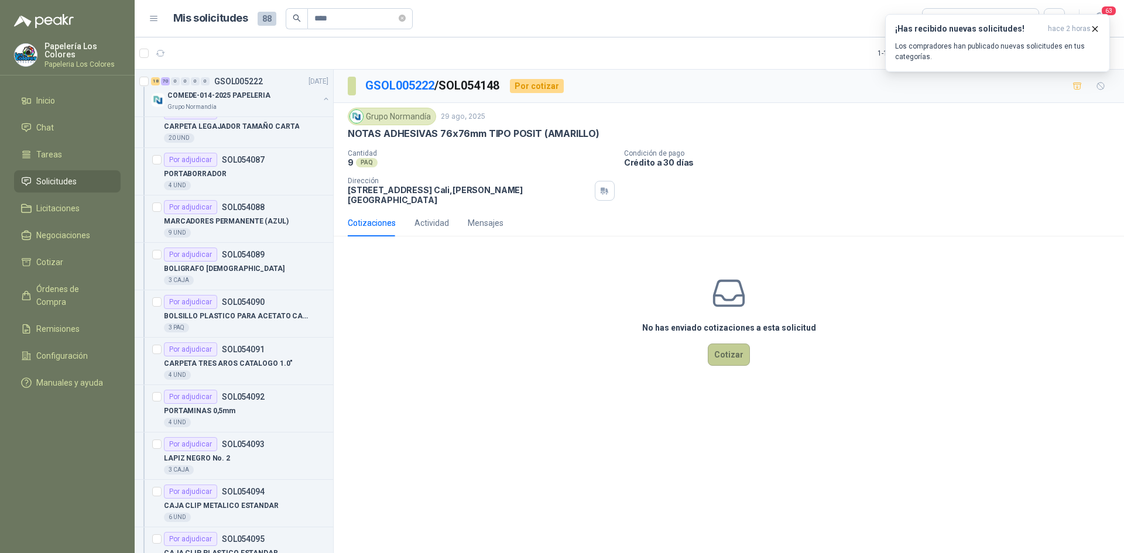
click at [730, 344] on button "Cotizar" at bounding box center [729, 355] width 42 height 22
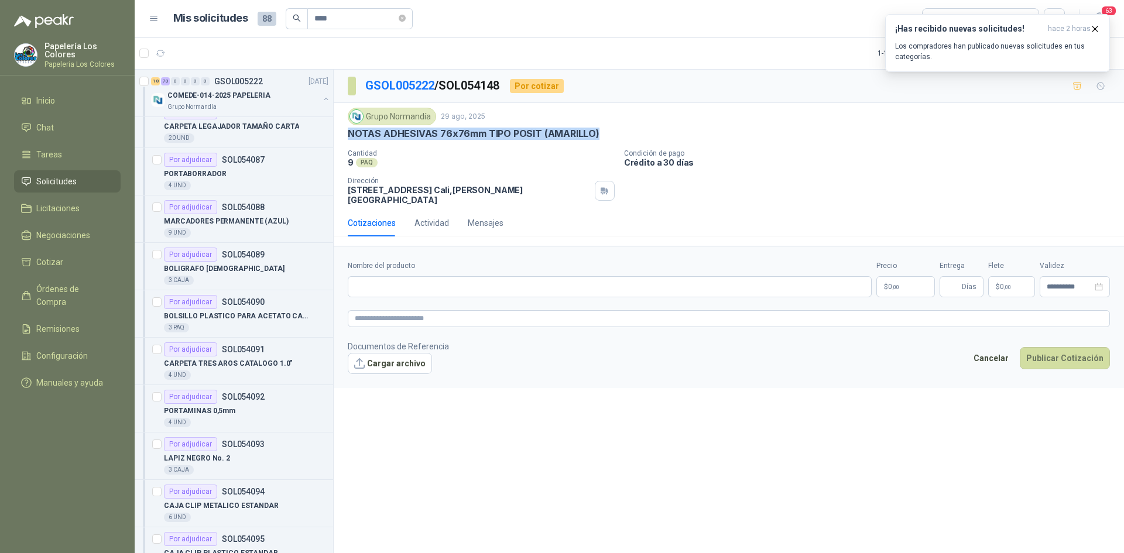
drag, startPoint x: 591, startPoint y: 133, endPoint x: 347, endPoint y: 138, distance: 244.1
click at [347, 138] on div "Grupo [PERSON_NAME] [DATE] NOTAS ADHESIVAS 76x76mm TIPO POSIT (AMARILLO) Canti…" at bounding box center [729, 156] width 790 height 107
click at [452, 284] on input "Nombre del producto" at bounding box center [610, 286] width 524 height 21
paste input "**********"
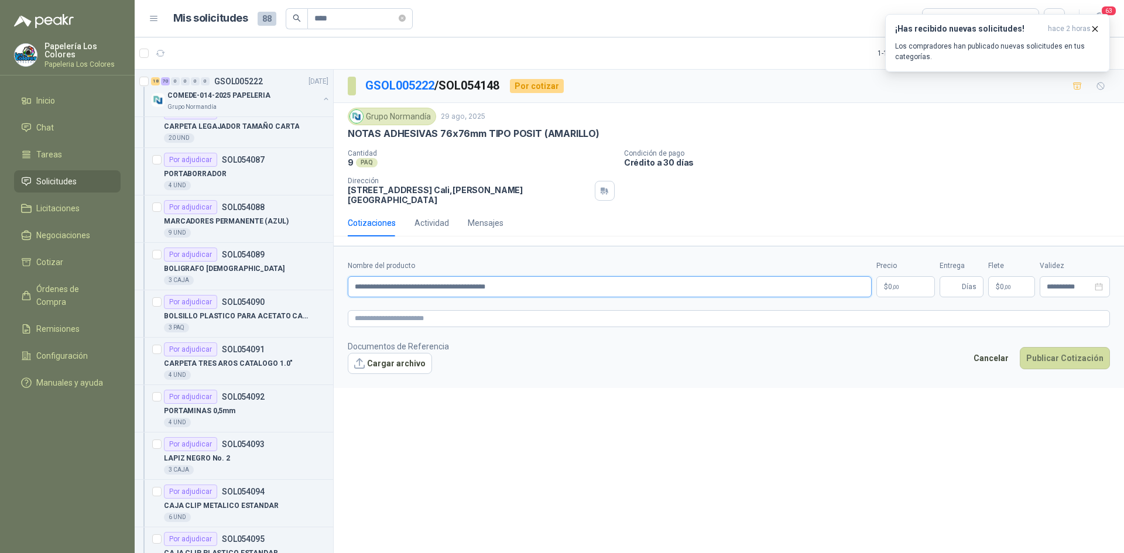
type input "**********"
click at [898, 280] on body "Papelería Los Colores Papeleria Los Colores Inicio Chat Tareas Solicitudes Lici…" at bounding box center [562, 276] width 1124 height 553
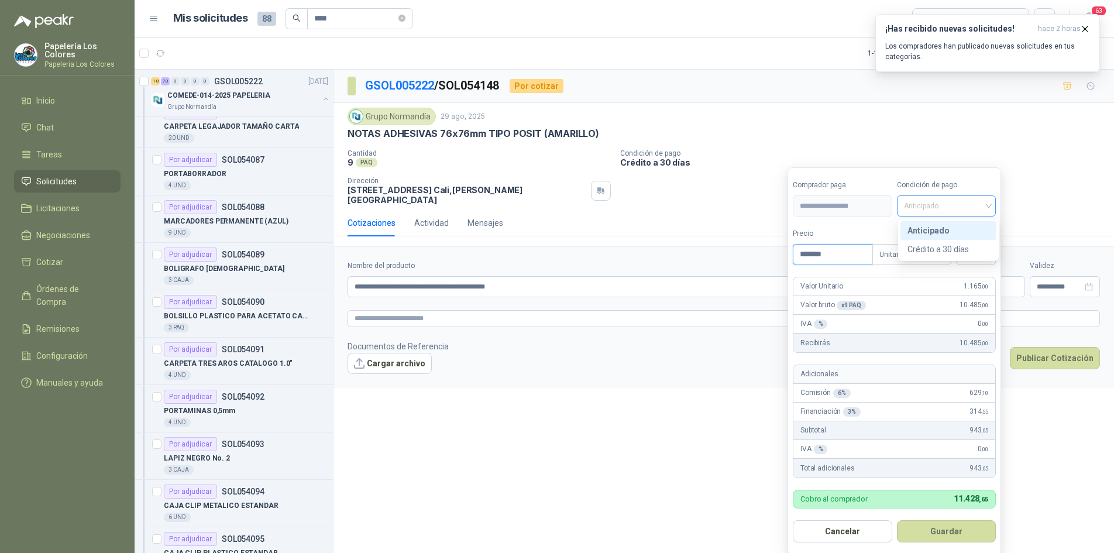
click at [928, 205] on span "Anticipado" at bounding box center [946, 206] width 85 height 18
type input "*******"
click at [935, 248] on div "Crédito a 30 días" at bounding box center [949, 249] width 82 height 13
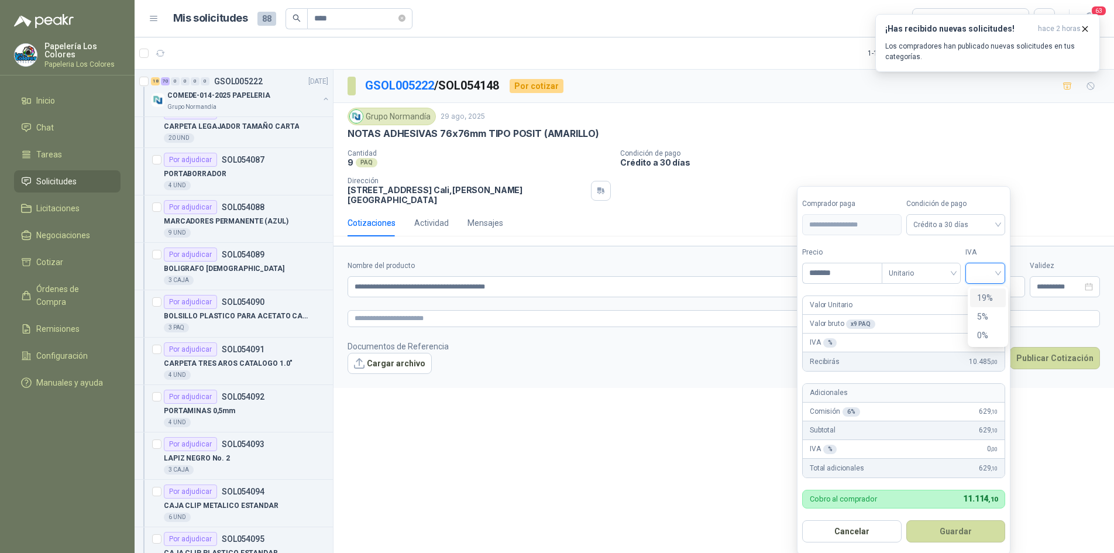
click at [994, 270] on input "search" at bounding box center [986, 272] width 26 height 18
drag, startPoint x: 989, startPoint y: 297, endPoint x: 980, endPoint y: 322, distance: 26.7
click at [987, 297] on div "19%" at bounding box center [988, 297] width 22 height 13
click at [956, 531] on button "Guardar" at bounding box center [958, 531] width 101 height 22
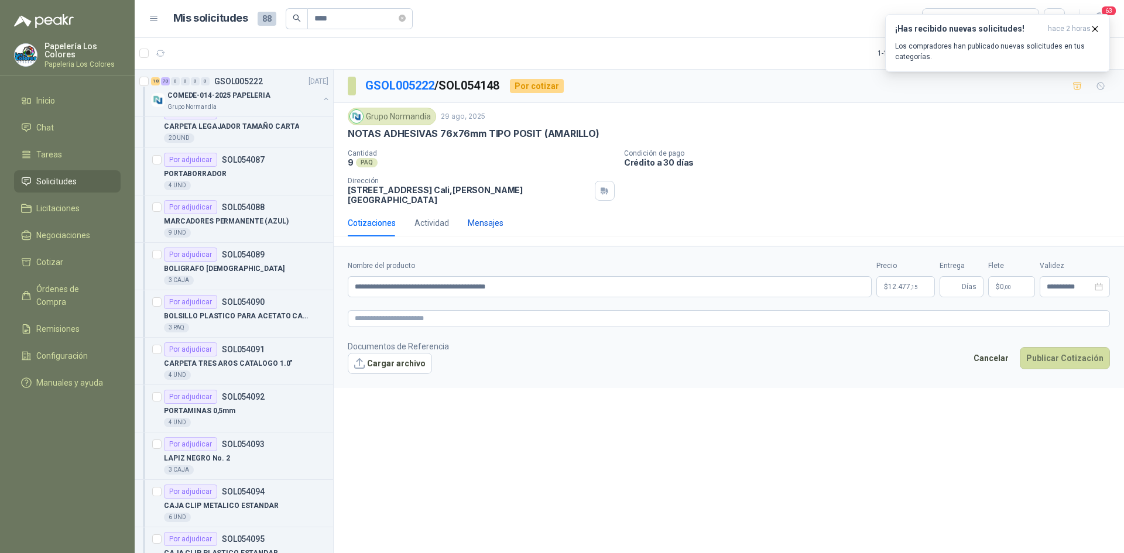
click at [479, 217] on div "Mensajes" at bounding box center [486, 223] width 36 height 13
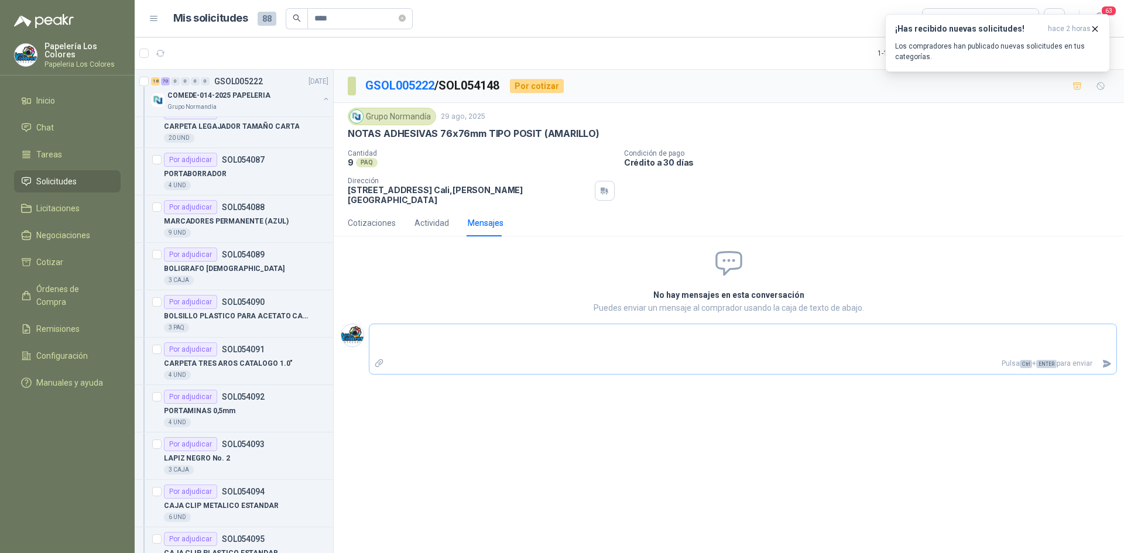
type textarea "*"
type textarea "**"
type textarea "*"
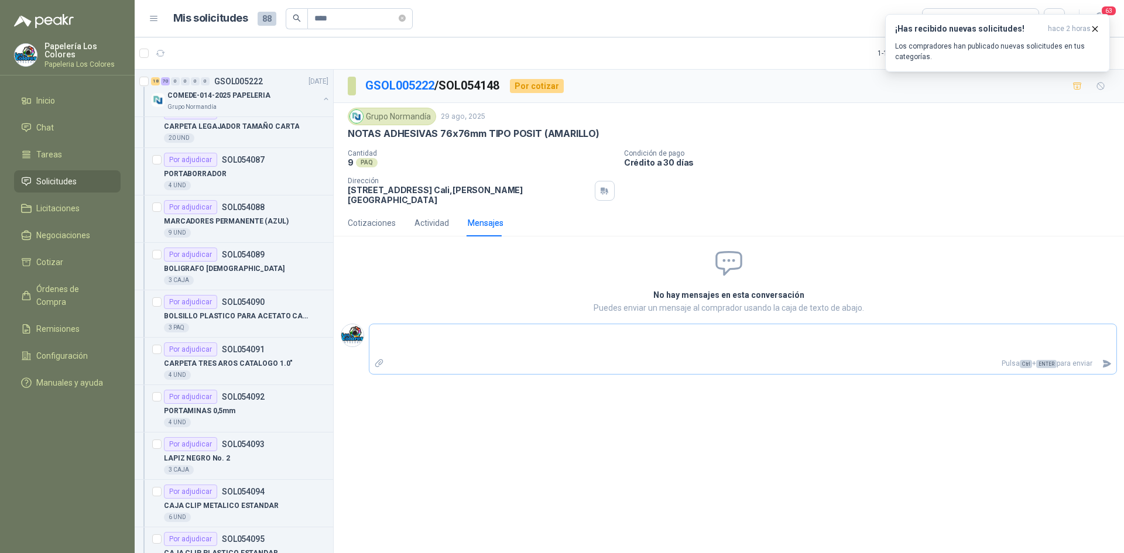
type textarea "*"
type textarea "**"
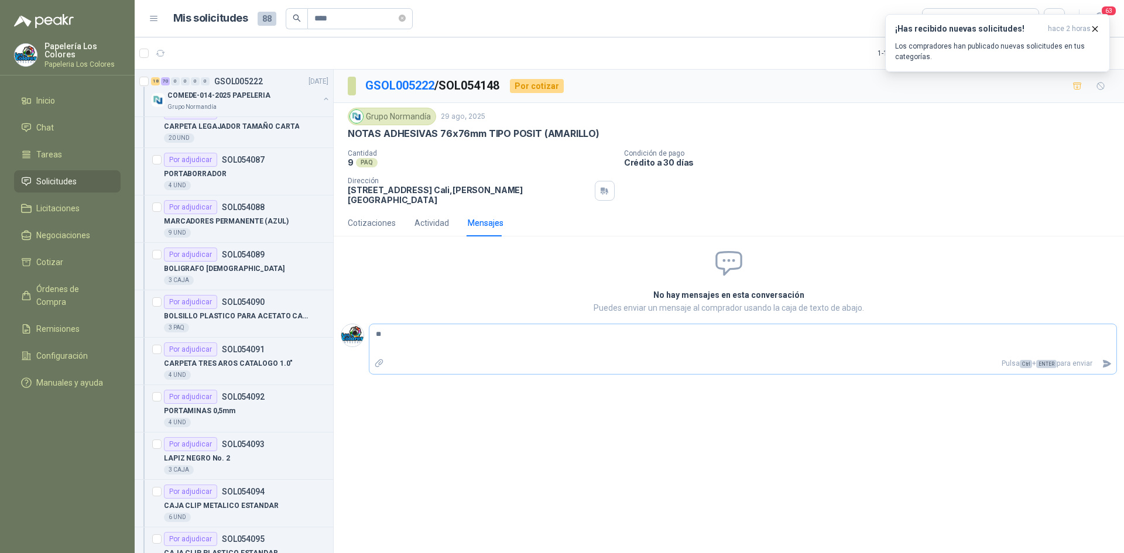
type textarea "**"
type textarea "****"
type textarea "*****"
type textarea "*******"
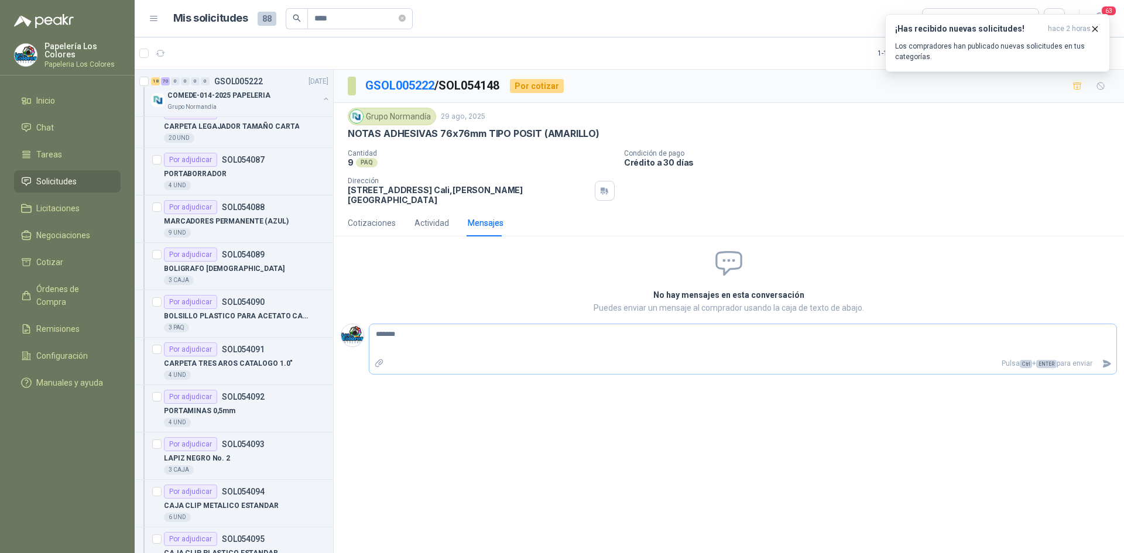
type textarea "********"
type textarea "*********"
type textarea "**********"
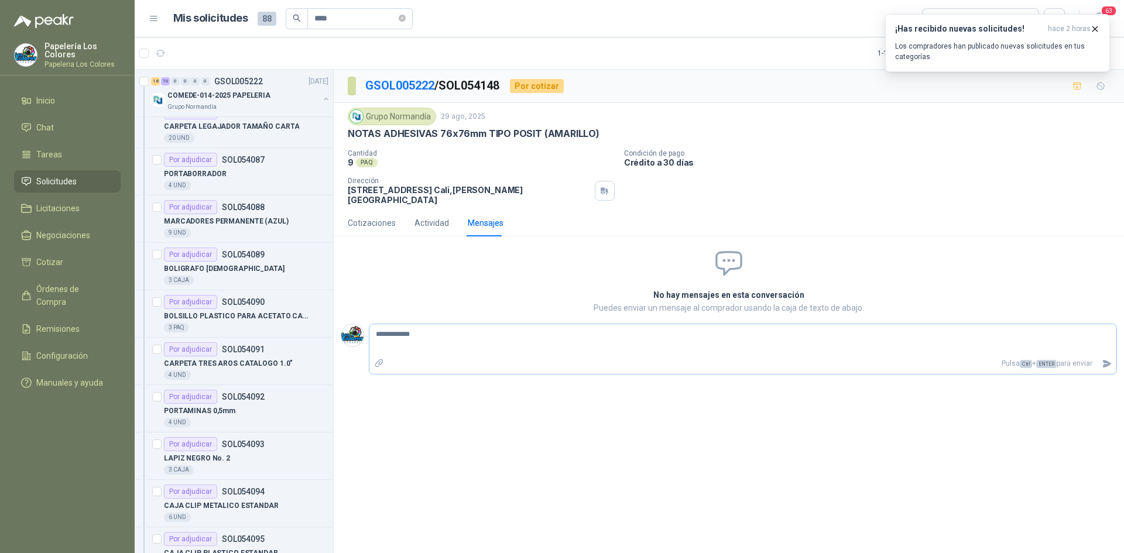
type textarea "**********"
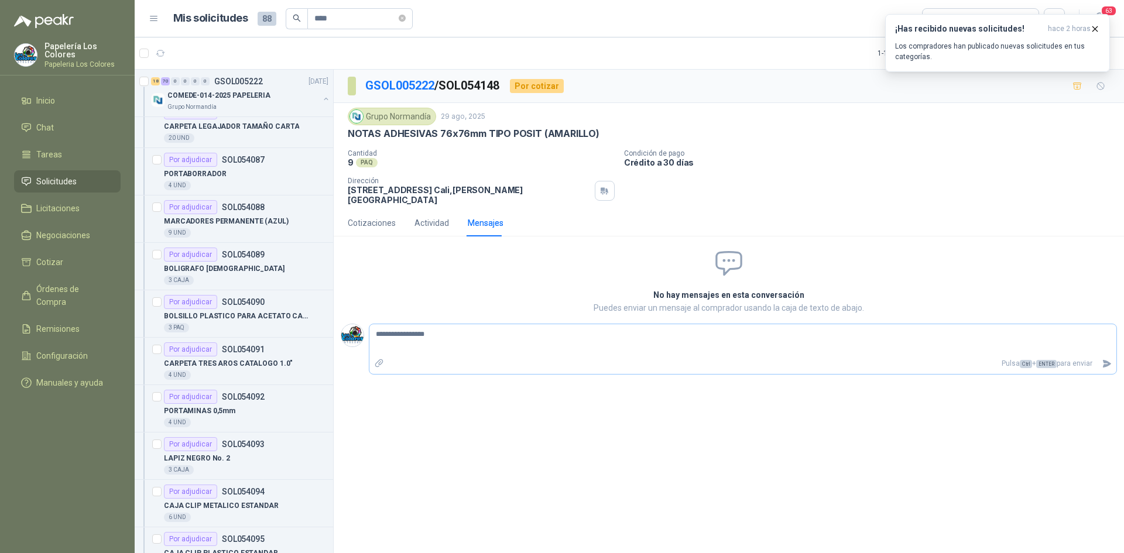
type textarea "**********"
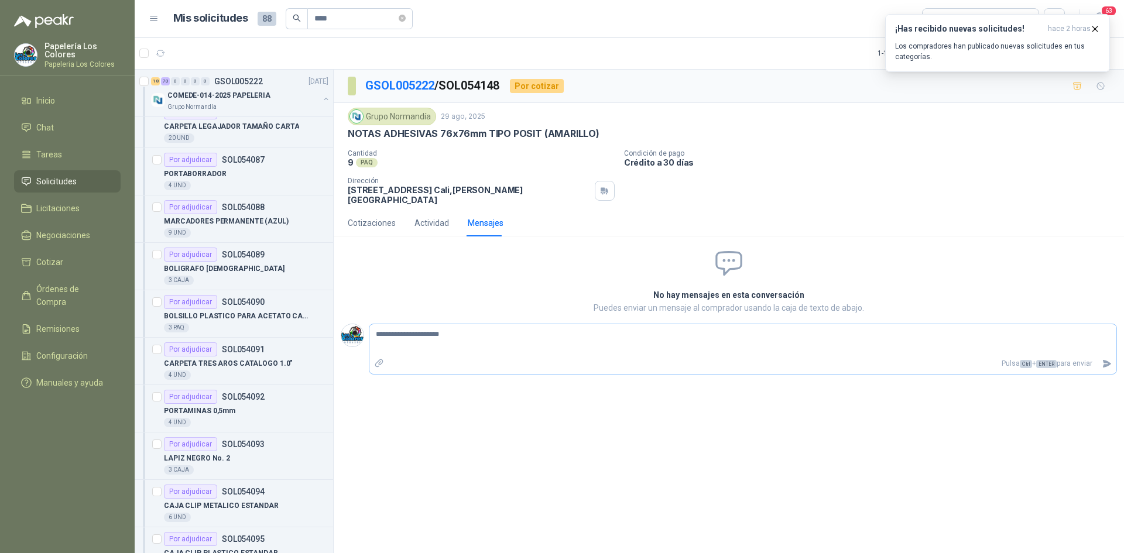
type textarea "**********"
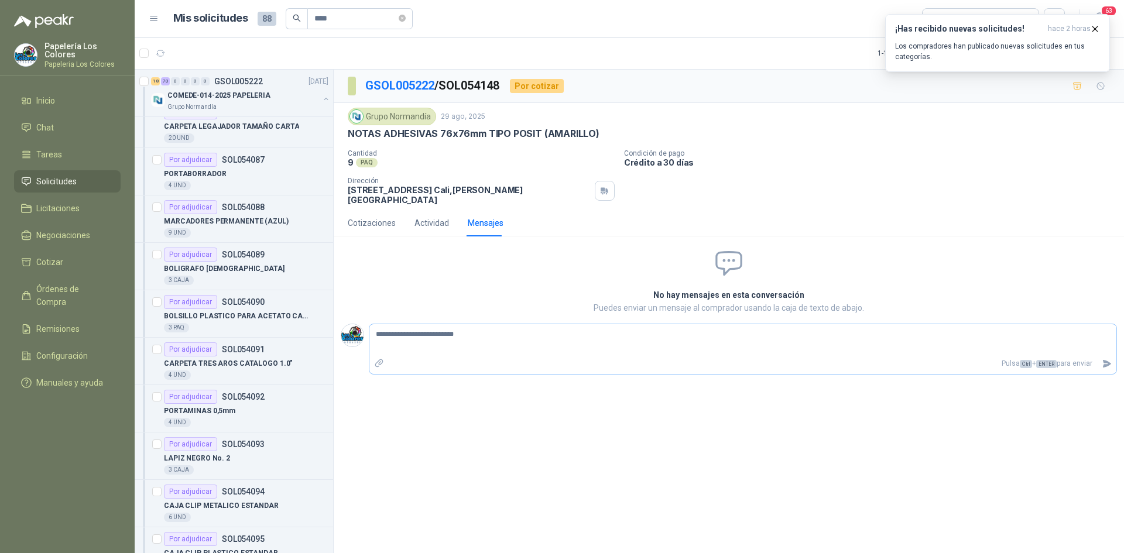
type textarea "**********"
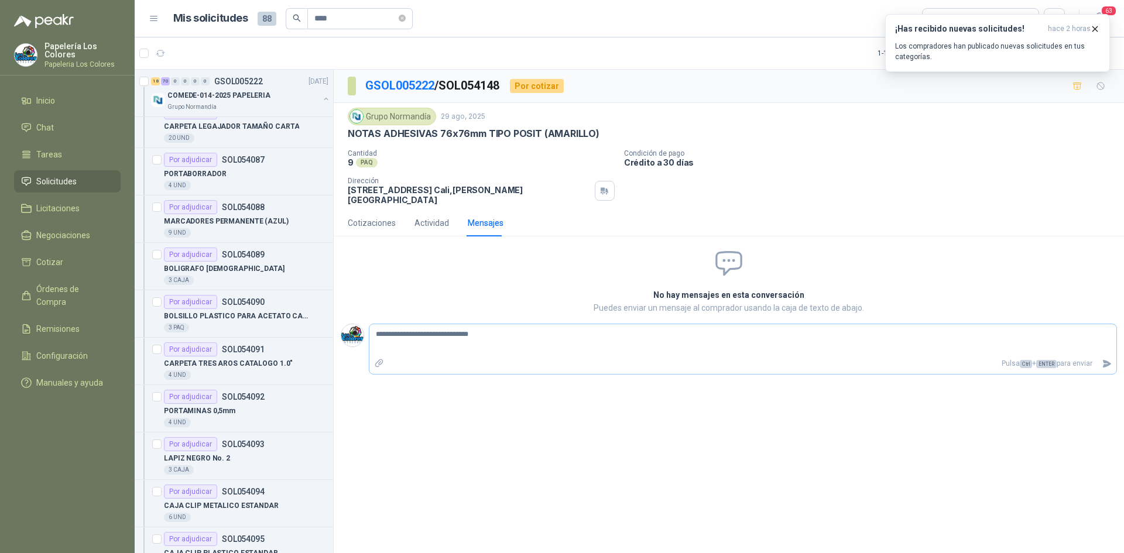
type textarea "**********"
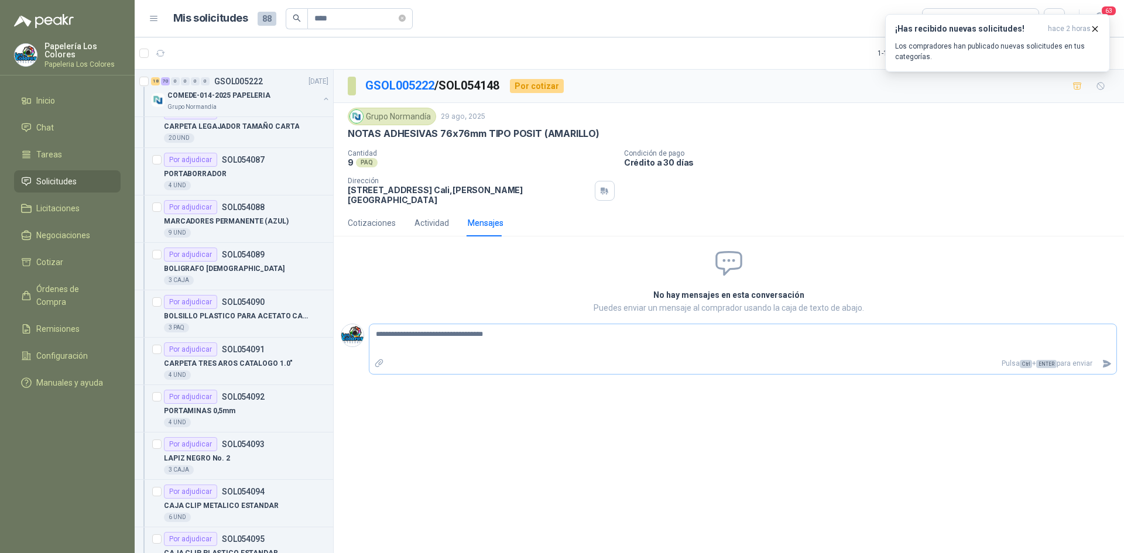
type textarea "**********"
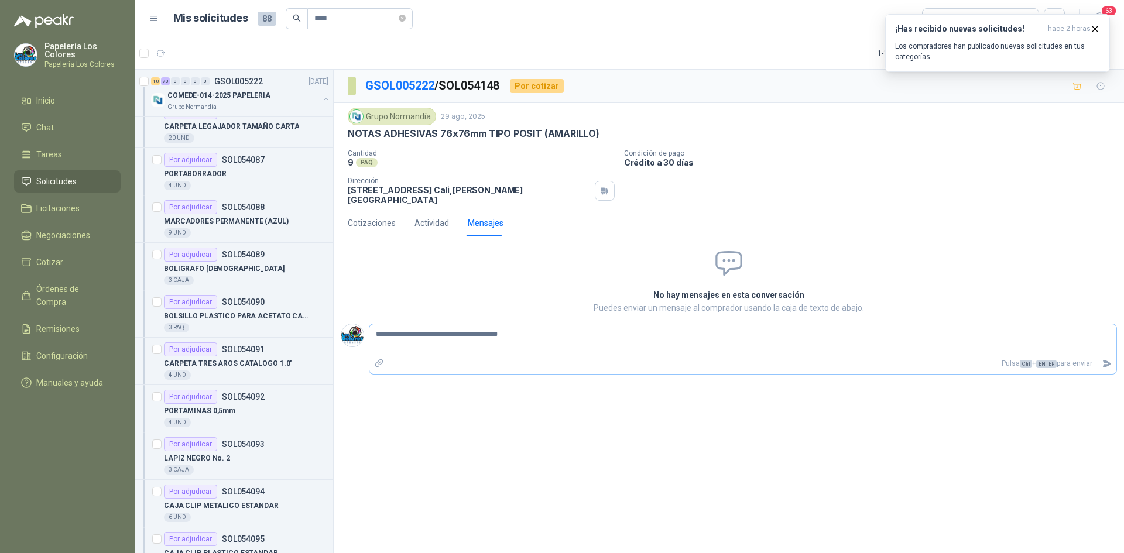
type textarea "**********"
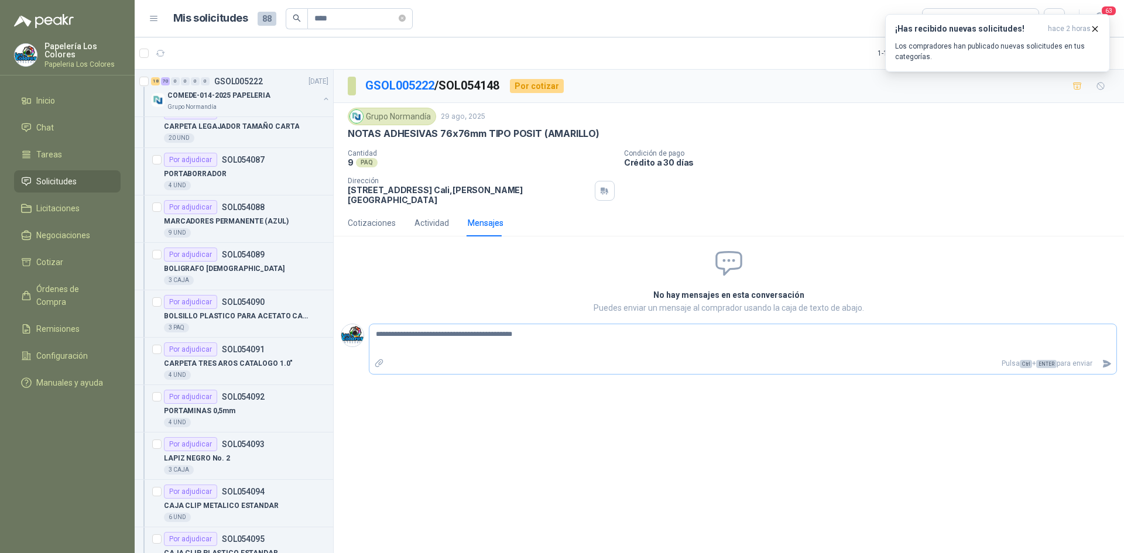
type textarea "**********"
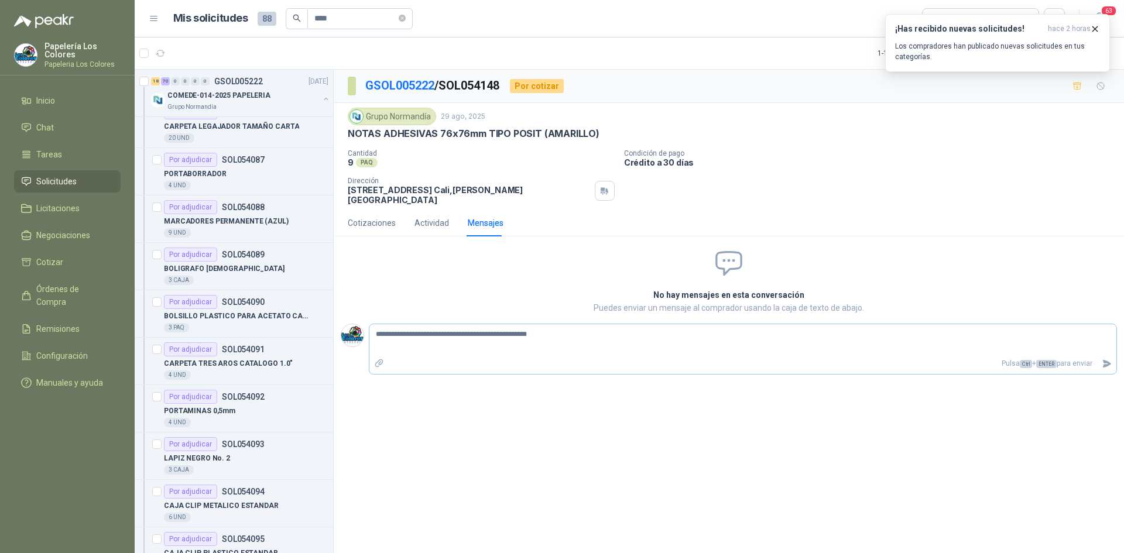
type textarea "**********"
drag, startPoint x: 491, startPoint y: 328, endPoint x: 466, endPoint y: 335, distance: 25.6
click at [466, 335] on textarea "**********" at bounding box center [742, 340] width 747 height 27
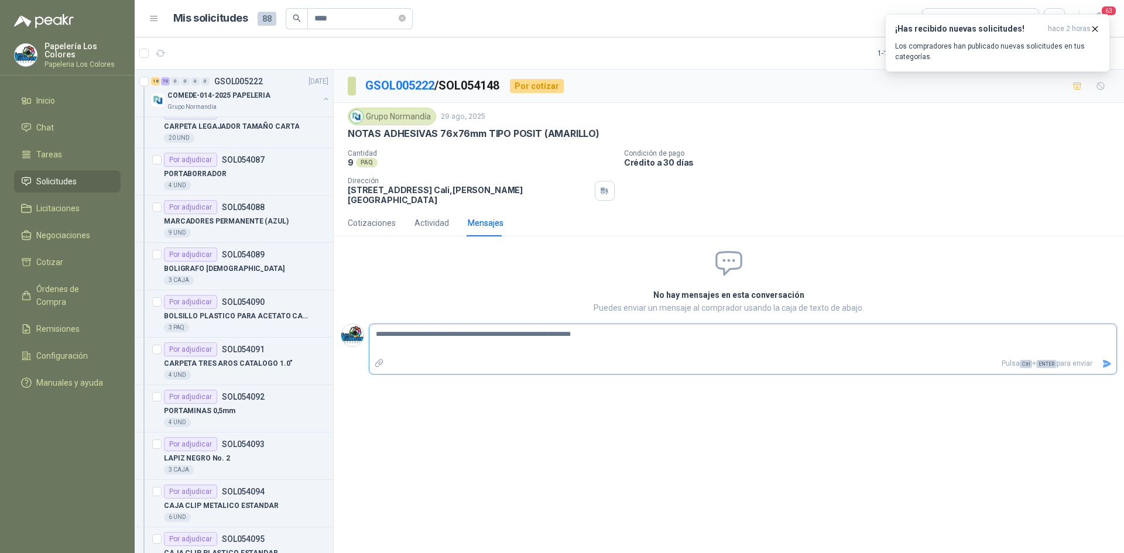
click at [1101, 353] on button "Enviar" at bounding box center [1106, 363] width 19 height 20
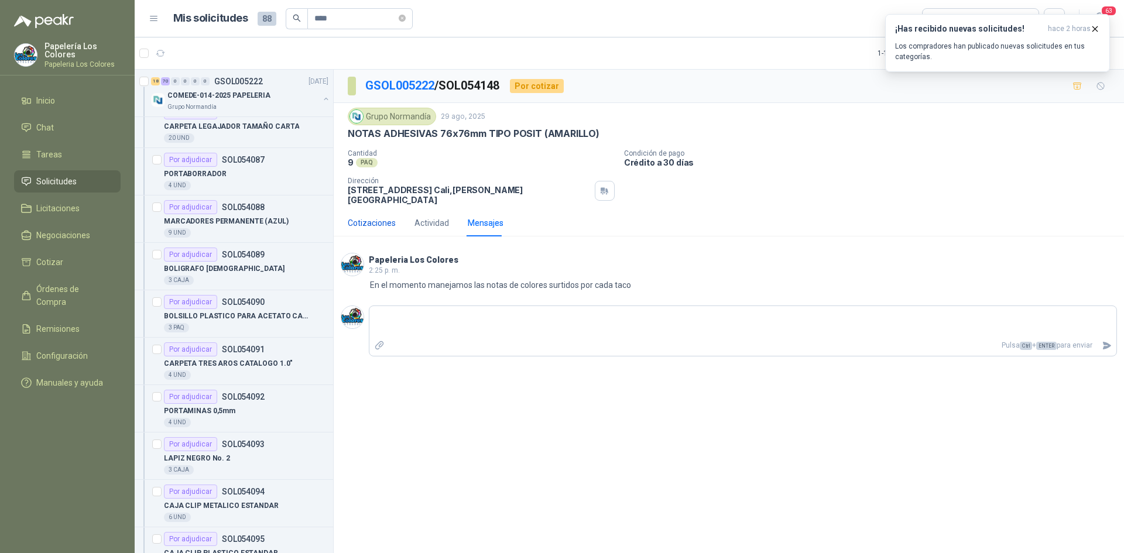
click at [369, 217] on div "Cotizaciones" at bounding box center [372, 223] width 48 height 13
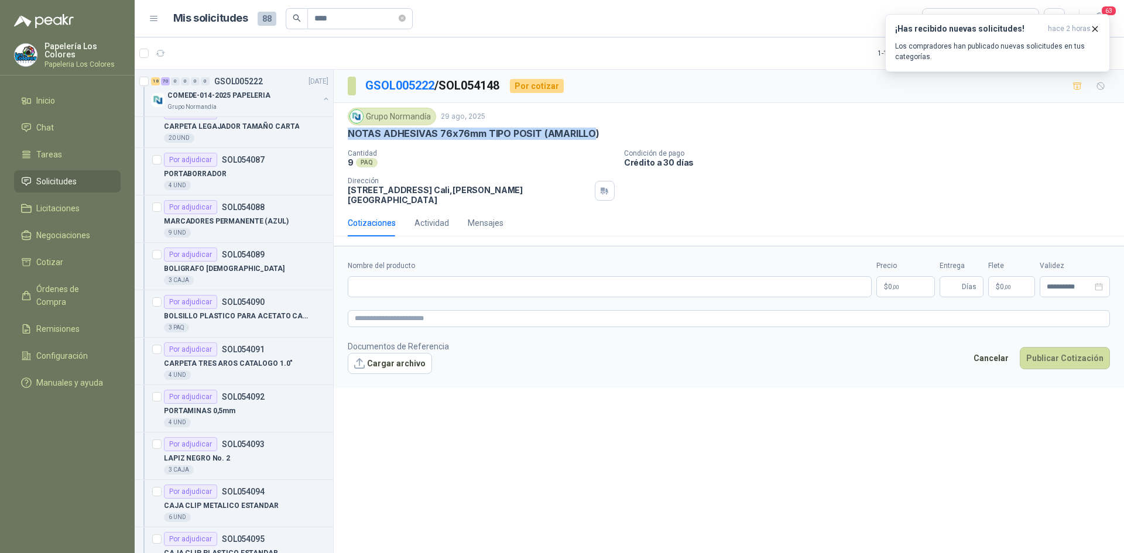
drag, startPoint x: 591, startPoint y: 133, endPoint x: 348, endPoint y: 132, distance: 242.3
click at [348, 132] on p "NOTAS ADHESIVAS 76x76mm TIPO POSIT (AMARILLO)" at bounding box center [474, 134] width 252 height 12
click at [488, 276] on input "Nombre del producto" at bounding box center [610, 286] width 524 height 21
paste input "**********"
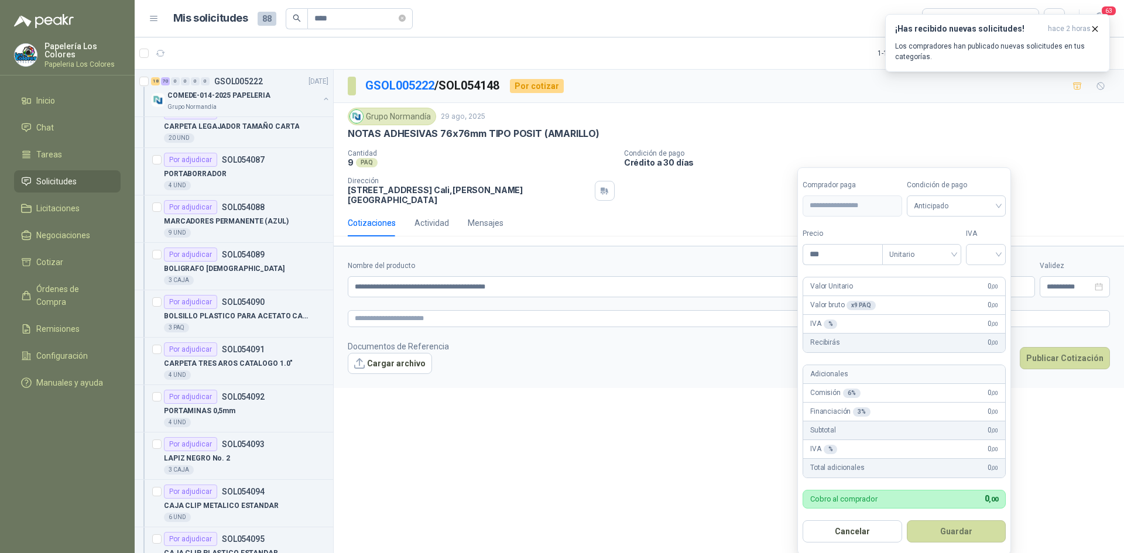
click at [910, 277] on body "Papelería Los Colores Papeleria Los Colores Inicio Chat Tareas Solicitudes Lici…" at bounding box center [562, 276] width 1124 height 553
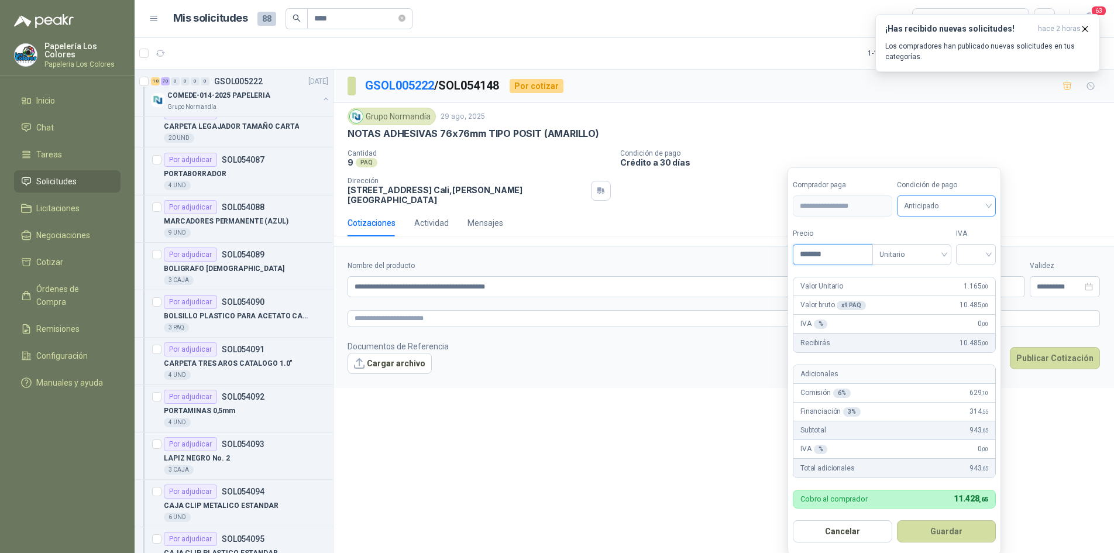
drag, startPoint x: 949, startPoint y: 202, endPoint x: 949, endPoint y: 216, distance: 13.5
click at [950, 204] on span "Anticipado" at bounding box center [946, 206] width 85 height 18
click at [950, 243] on div "Crédito a 30 días" at bounding box center [949, 249] width 82 height 13
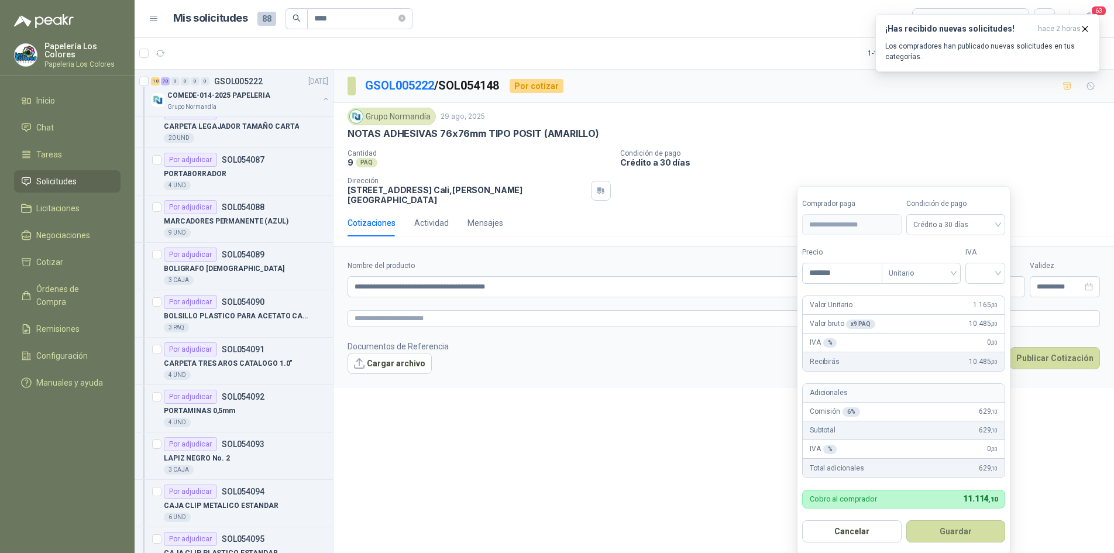
drag, startPoint x: 982, startPoint y: 276, endPoint x: 984, endPoint y: 286, distance: 10.1
click at [982, 276] on input "search" at bounding box center [986, 272] width 26 height 18
drag, startPoint x: 986, startPoint y: 294, endPoint x: 986, endPoint y: 313, distance: 18.2
click at [986, 295] on div "19%" at bounding box center [988, 297] width 22 height 13
click at [963, 533] on button "Guardar" at bounding box center [958, 531] width 101 height 22
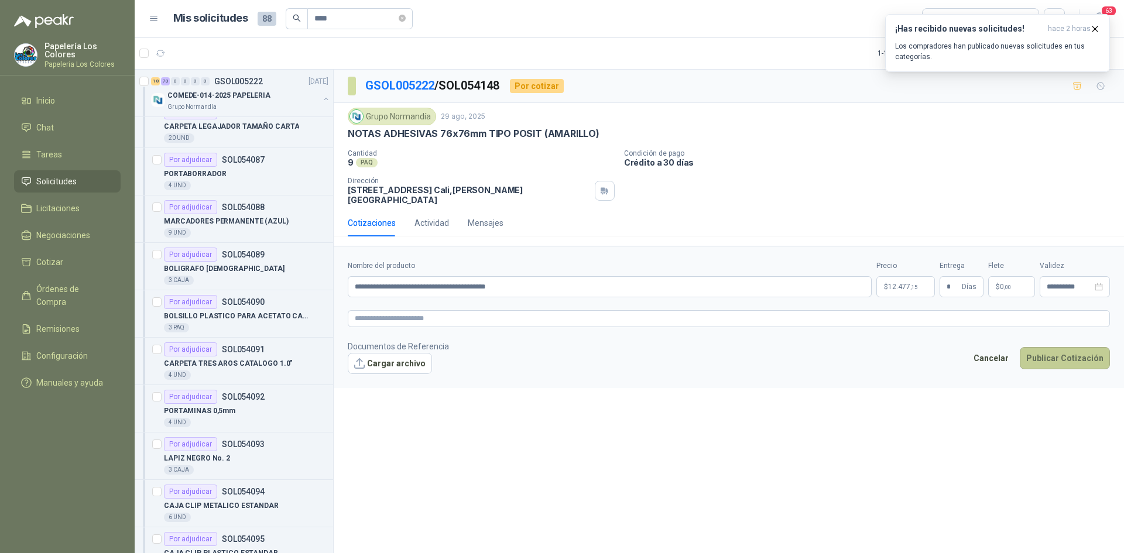
click at [1051, 347] on button "Publicar Cotización" at bounding box center [1065, 358] width 90 height 22
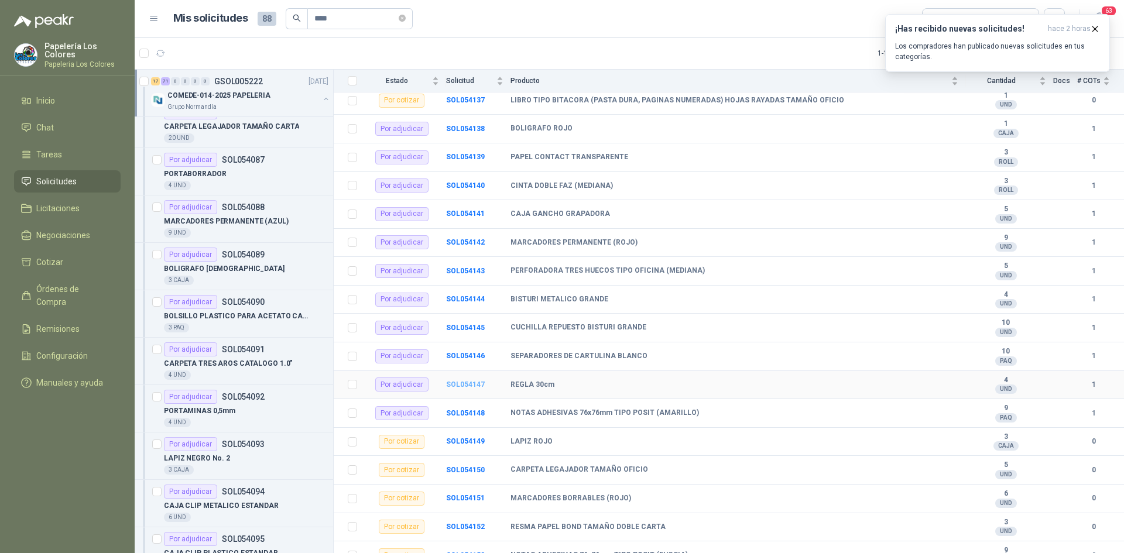
scroll to position [2172, 0]
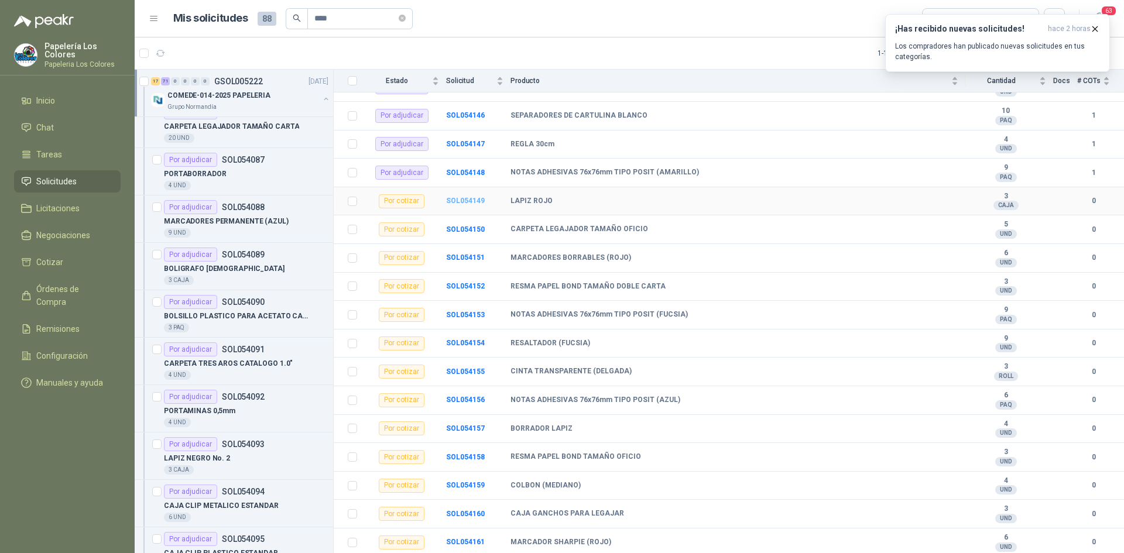
click at [473, 198] on b "SOL054149" at bounding box center [465, 201] width 39 height 8
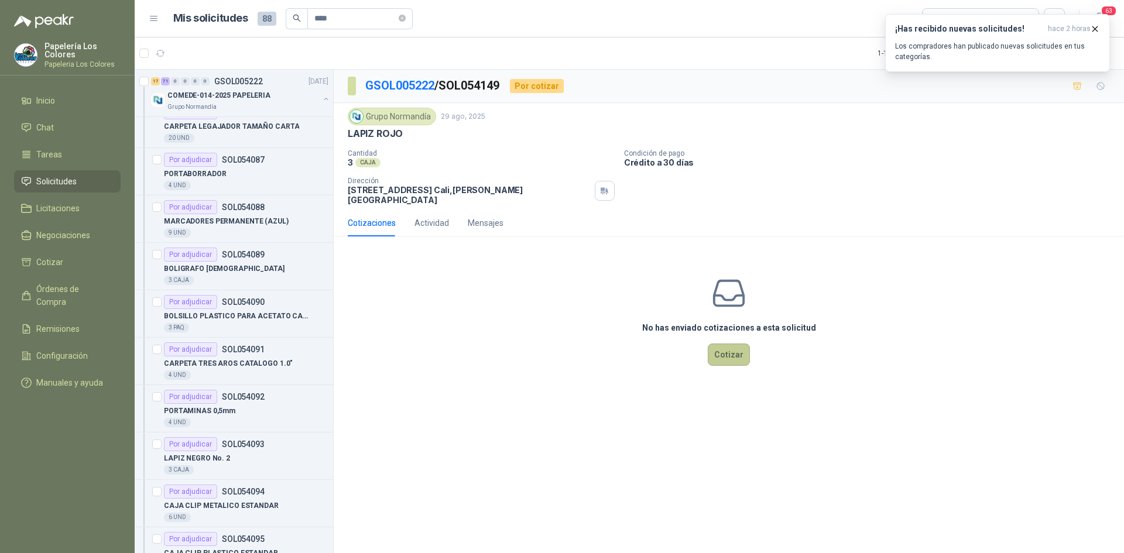
click at [730, 344] on button "Cotizar" at bounding box center [729, 355] width 42 height 22
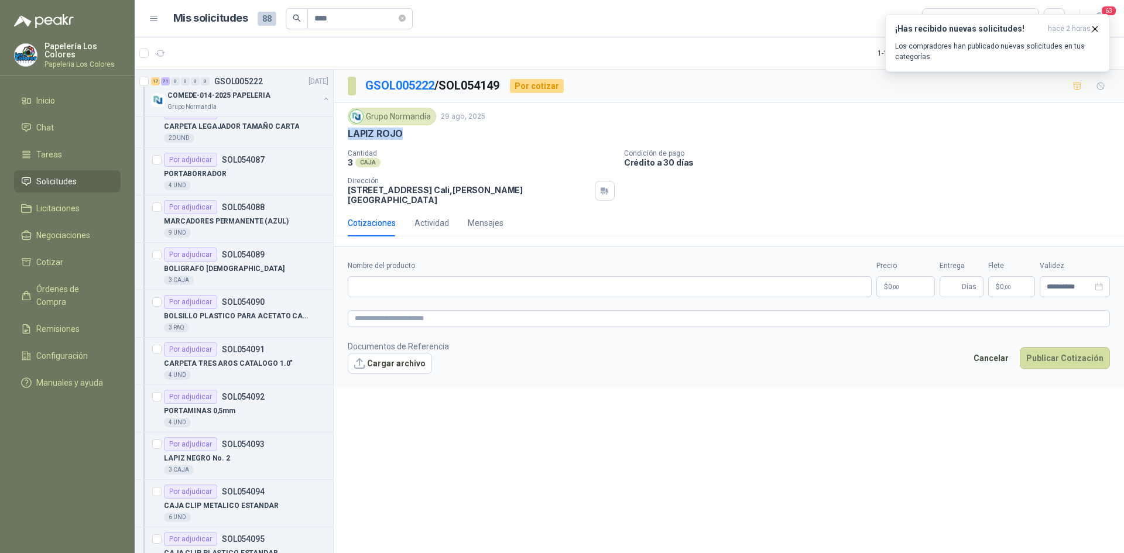
drag, startPoint x: 403, startPoint y: 136, endPoint x: 347, endPoint y: 138, distance: 56.2
click at [347, 138] on div "Grupo [PERSON_NAME] [DATE] LAPIZ ROJO Cantidad 3 CAJA Condición de pago Crédi…" at bounding box center [729, 156] width 790 height 107
click at [423, 287] on input "Nombre del producto" at bounding box center [610, 286] width 524 height 21
paste input "**********"
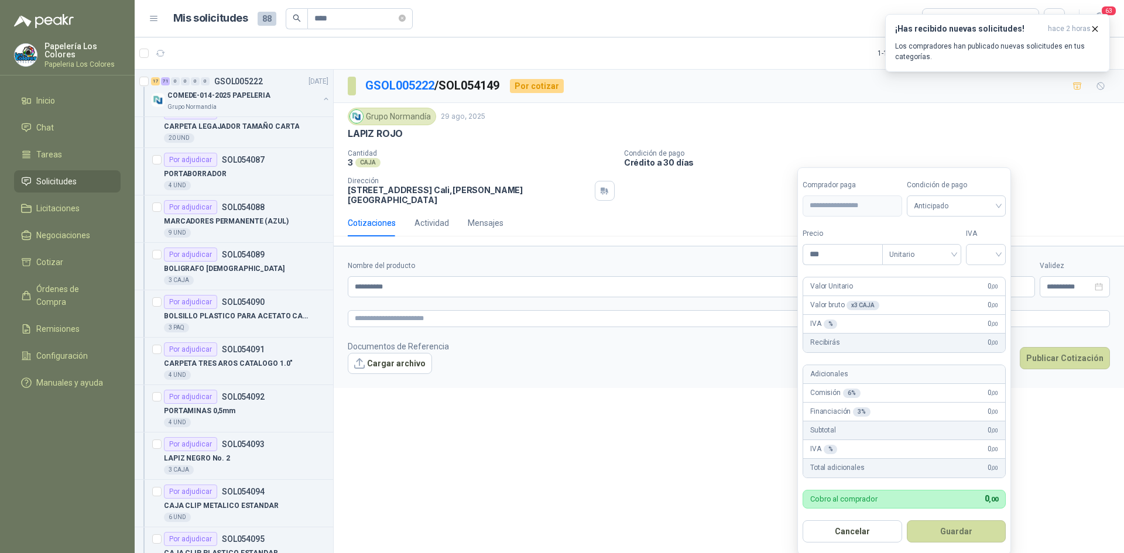
click at [905, 272] on body "Papelería Los Colores Papeleria Los Colores Inicio Chat Tareas Solicitudes Lici…" at bounding box center [562, 276] width 1124 height 553
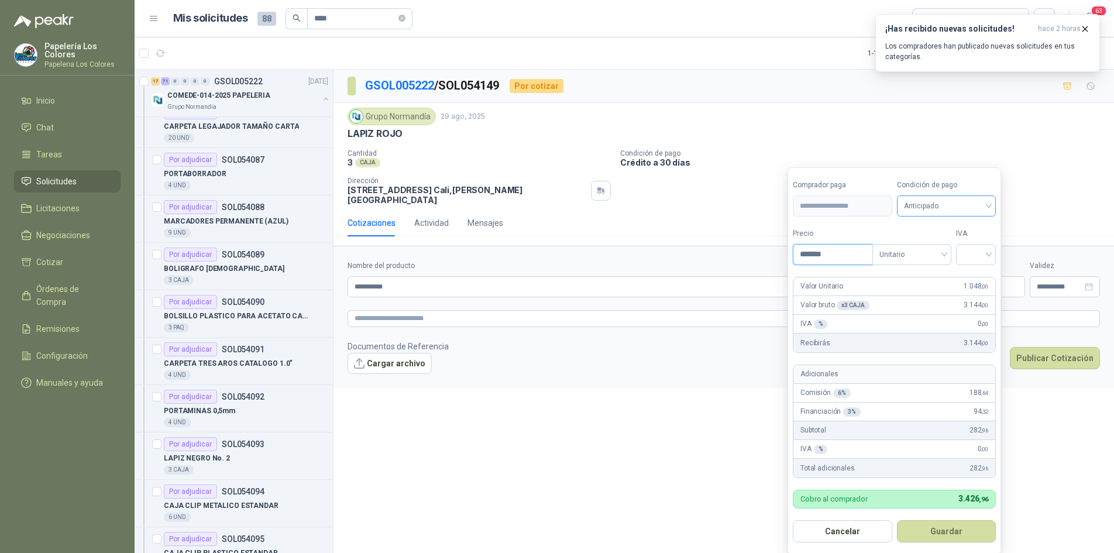
click at [969, 209] on span "Anticipado" at bounding box center [946, 206] width 85 height 18
click at [942, 247] on div "Crédito a 30 días" at bounding box center [949, 249] width 82 height 13
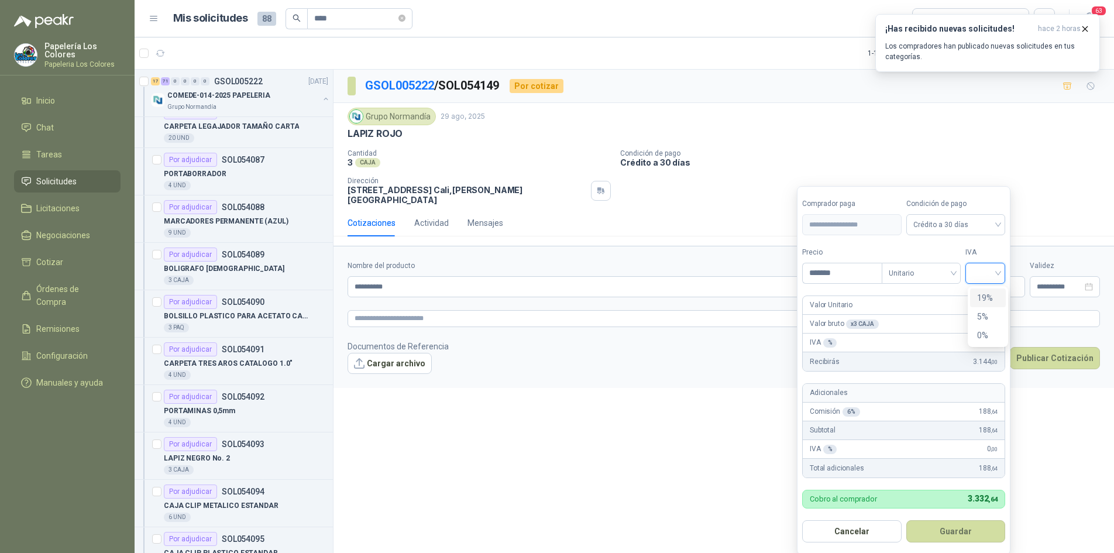
click at [987, 274] on input "search" at bounding box center [986, 272] width 26 height 18
click at [986, 296] on div "19%" at bounding box center [988, 297] width 22 height 13
click at [952, 533] on button "Guardar" at bounding box center [958, 531] width 101 height 22
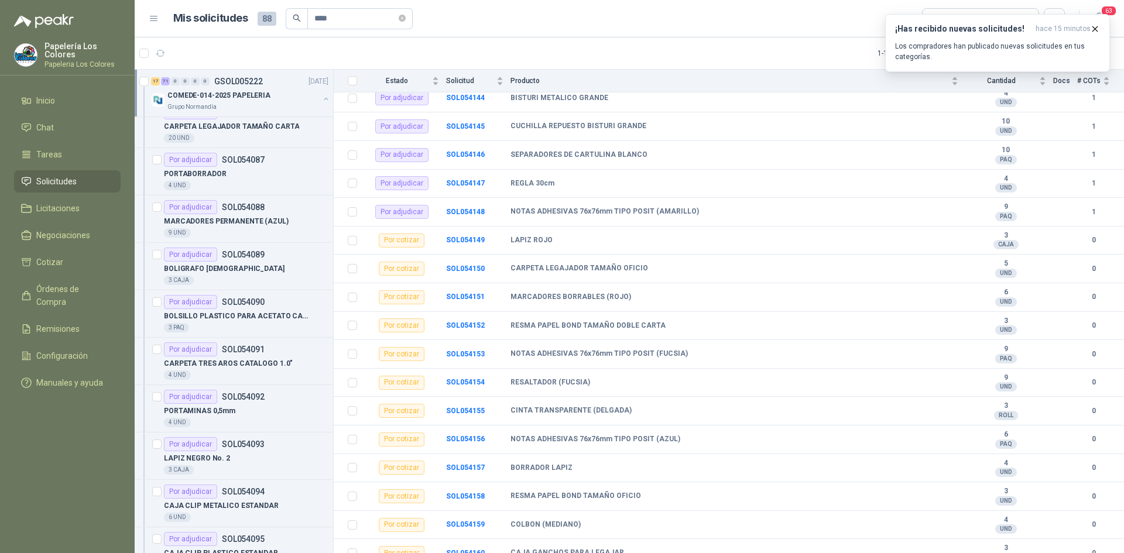
scroll to position [2172, 0]
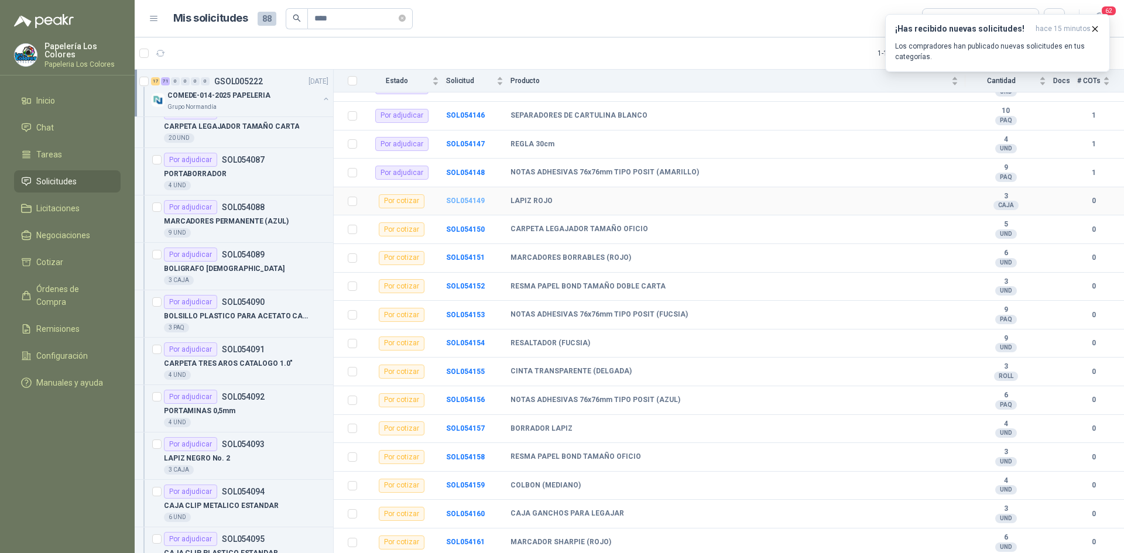
click at [461, 199] on b "SOL054149" at bounding box center [465, 201] width 39 height 8
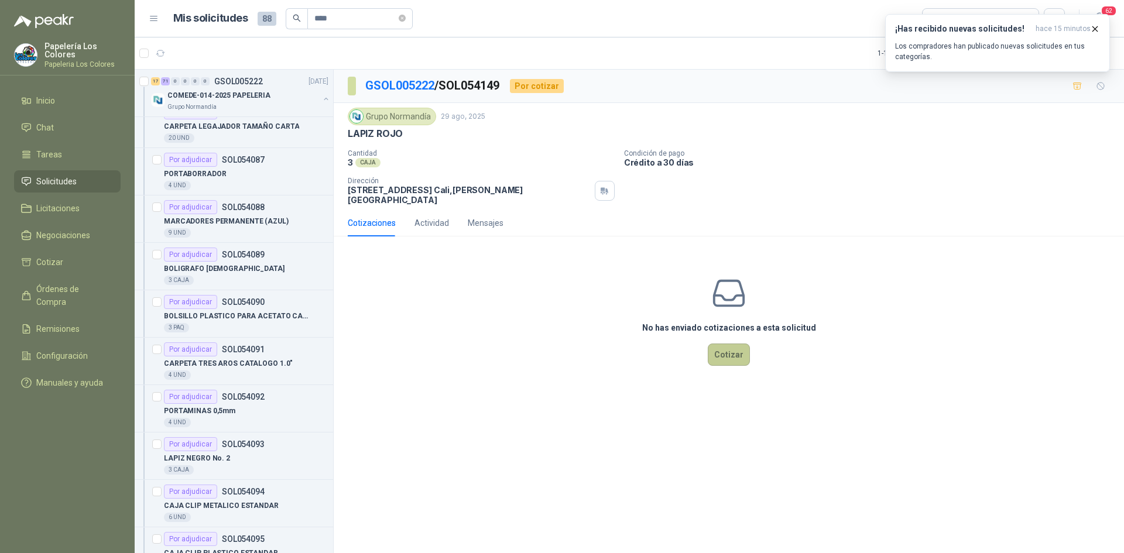
click at [726, 349] on button "Cotizar" at bounding box center [729, 355] width 42 height 22
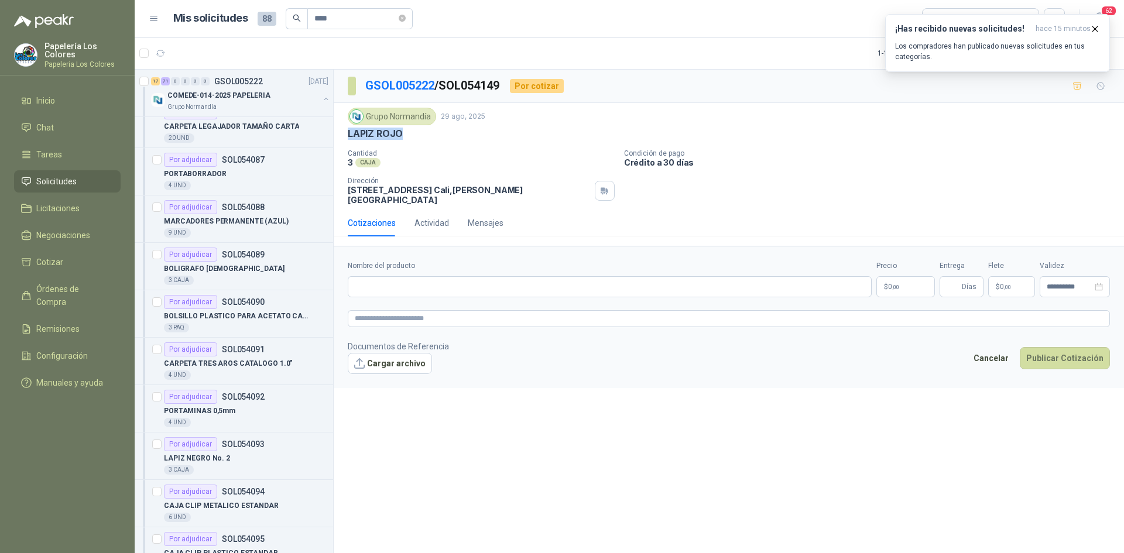
drag, startPoint x: 400, startPoint y: 133, endPoint x: 337, endPoint y: 139, distance: 64.0
click at [337, 139] on div "Grupo [PERSON_NAME] [DATE] LAPIZ ROJO Cantidad 3 CAJA Condición de pago Crédi…" at bounding box center [729, 156] width 790 height 107
click at [489, 260] on label "Nombre del producto" at bounding box center [610, 265] width 524 height 11
click at [489, 276] on input "Nombre del producto" at bounding box center [610, 286] width 524 height 21
click at [488, 276] on input "Nombre del producto" at bounding box center [610, 286] width 524 height 21
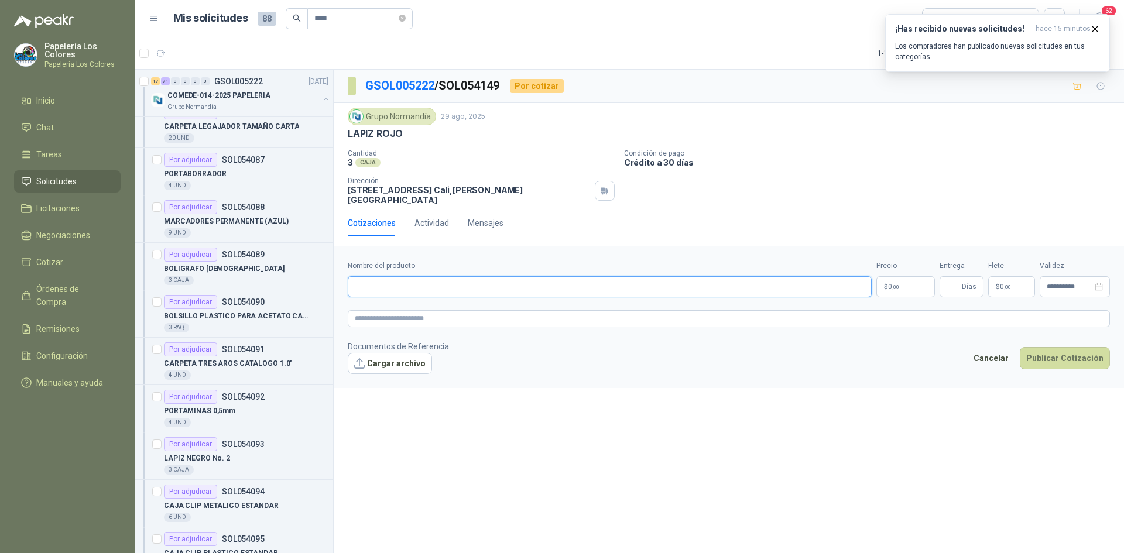
paste input "**********"
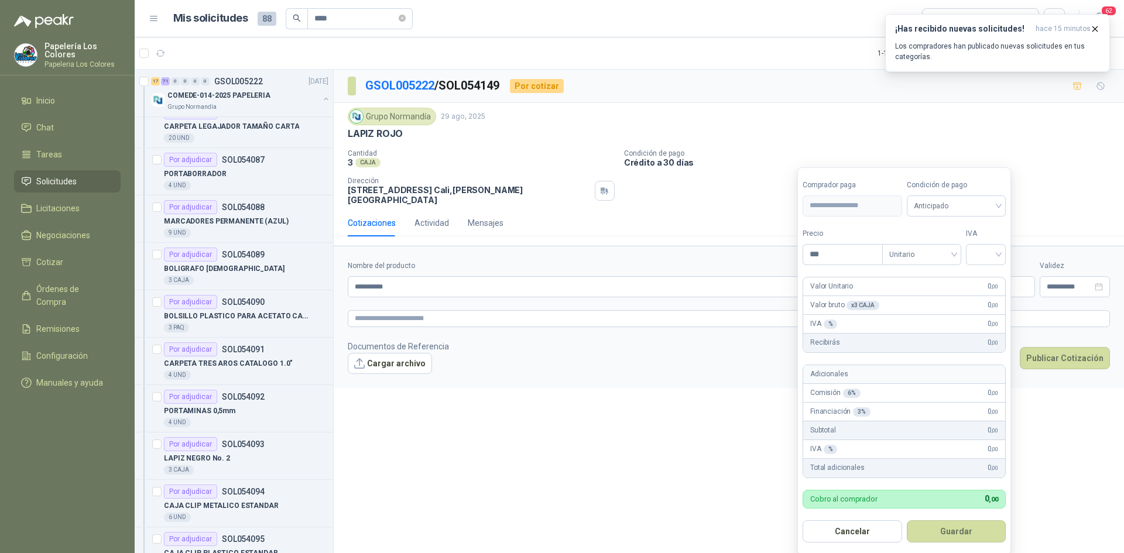
click at [908, 272] on body "Papelería Los Colores Papeleria Los Colores Inicio Chat Tareas Solicitudes Lici…" at bounding box center [562, 276] width 1124 height 553
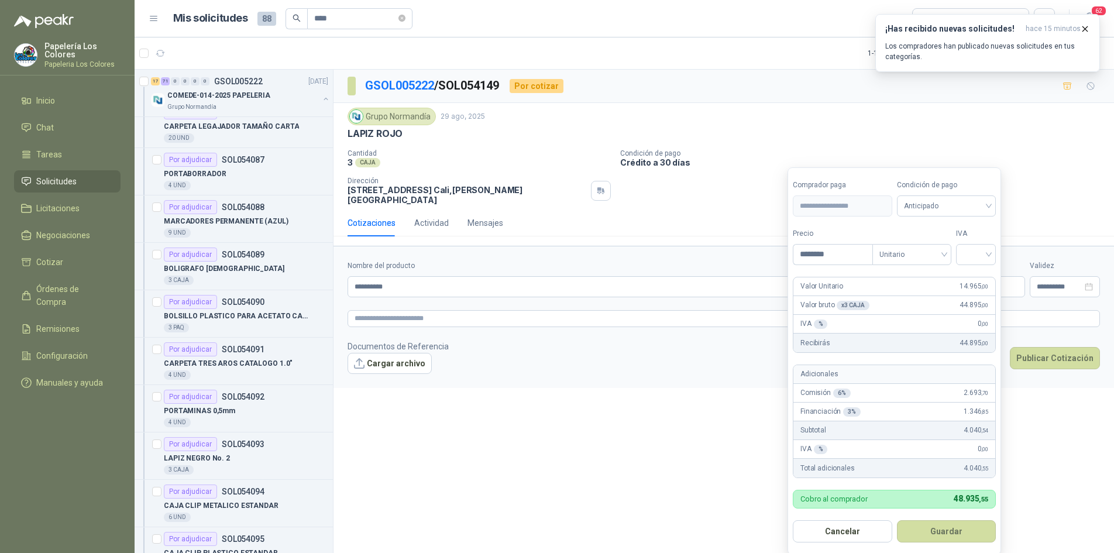
click at [950, 193] on div "Condición de pago Anticipado" at bounding box center [946, 198] width 99 height 37
click at [952, 207] on span "Anticipado" at bounding box center [946, 206] width 85 height 18
click at [936, 244] on div "Crédito a 30 días" at bounding box center [949, 249] width 82 height 13
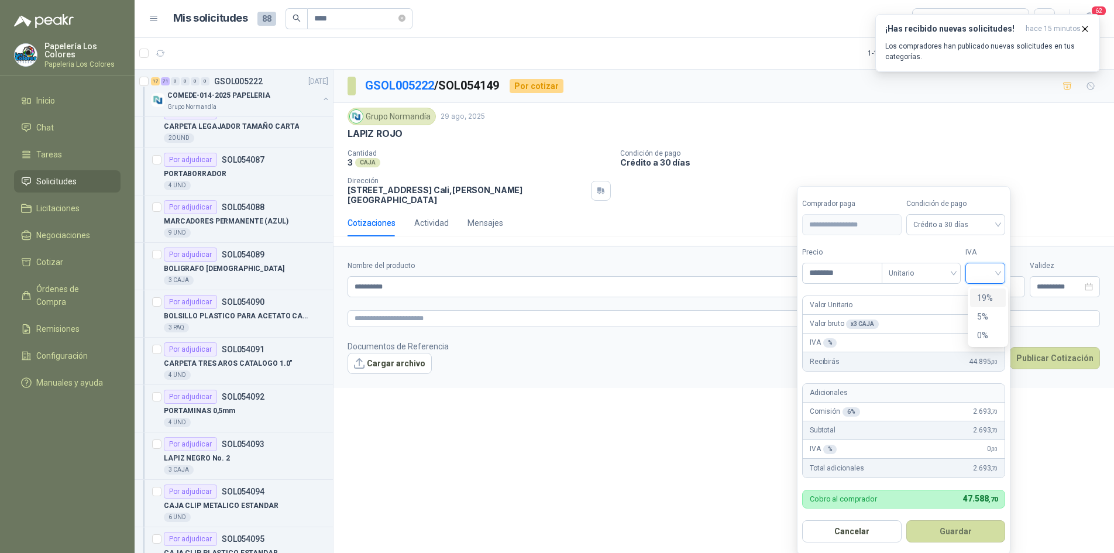
click at [985, 269] on input "search" at bounding box center [986, 272] width 26 height 18
click at [985, 298] on div "19%" at bounding box center [988, 297] width 22 height 13
click at [956, 534] on button "Guardar" at bounding box center [958, 531] width 101 height 22
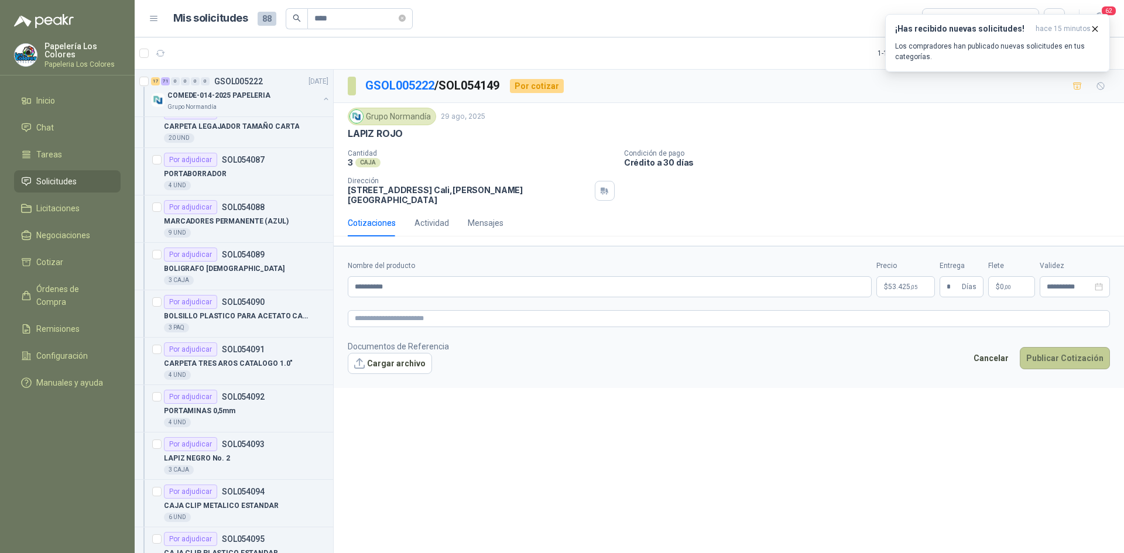
click at [1078, 347] on button "Publicar Cotización" at bounding box center [1065, 358] width 90 height 22
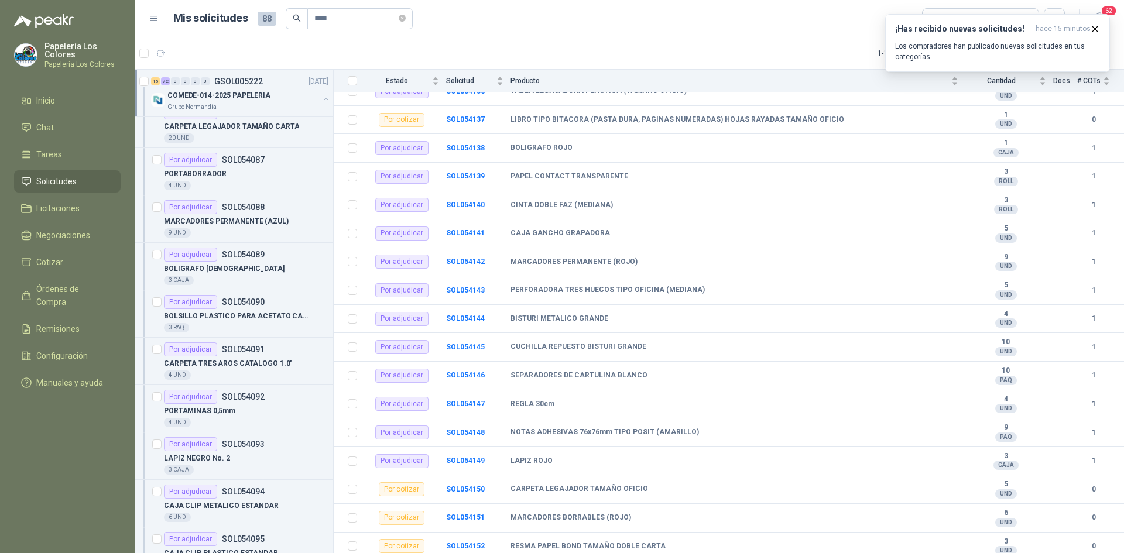
scroll to position [2172, 0]
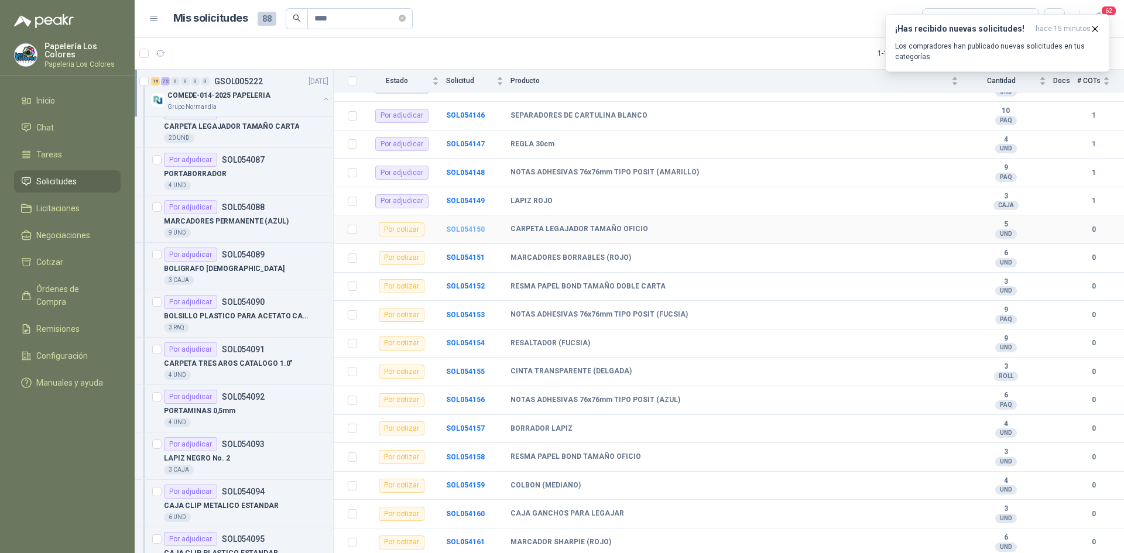
click at [473, 225] on b "SOL054150" at bounding box center [465, 229] width 39 height 8
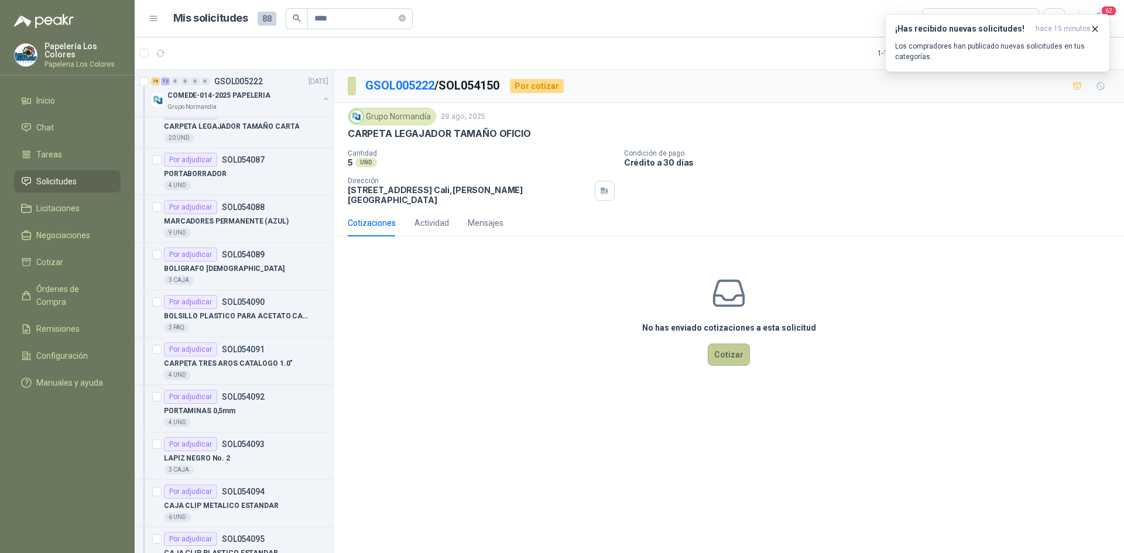
click at [730, 346] on button "Cotizar" at bounding box center [729, 355] width 42 height 22
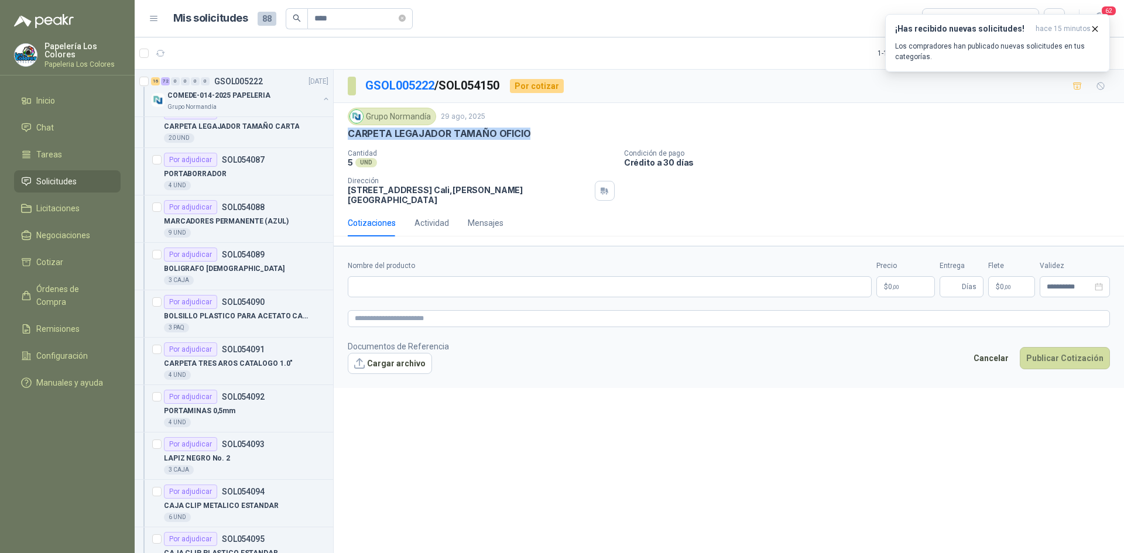
drag, startPoint x: 526, startPoint y: 133, endPoint x: 335, endPoint y: 137, distance: 190.3
click at [335, 137] on div "Grupo [PERSON_NAME] [DATE] CARPETA LEGAJADOR TAMAÑO OFICIO Cantidad 5 UND Con…" at bounding box center [729, 156] width 790 height 107
click at [457, 143] on div "Grupo [PERSON_NAME] [DATE] CARPETA LEGAJADOR TAMAÑO OFICIO Cantidad 5 UND Con…" at bounding box center [729, 156] width 762 height 97
click at [346, 131] on div "Grupo [PERSON_NAME] [DATE] CARPETA LEGAJADOR TAMAÑO OFICIO Cantidad 5 UND Con…" at bounding box center [729, 156] width 790 height 107
drag, startPoint x: 348, startPoint y: 133, endPoint x: 497, endPoint y: 149, distance: 150.1
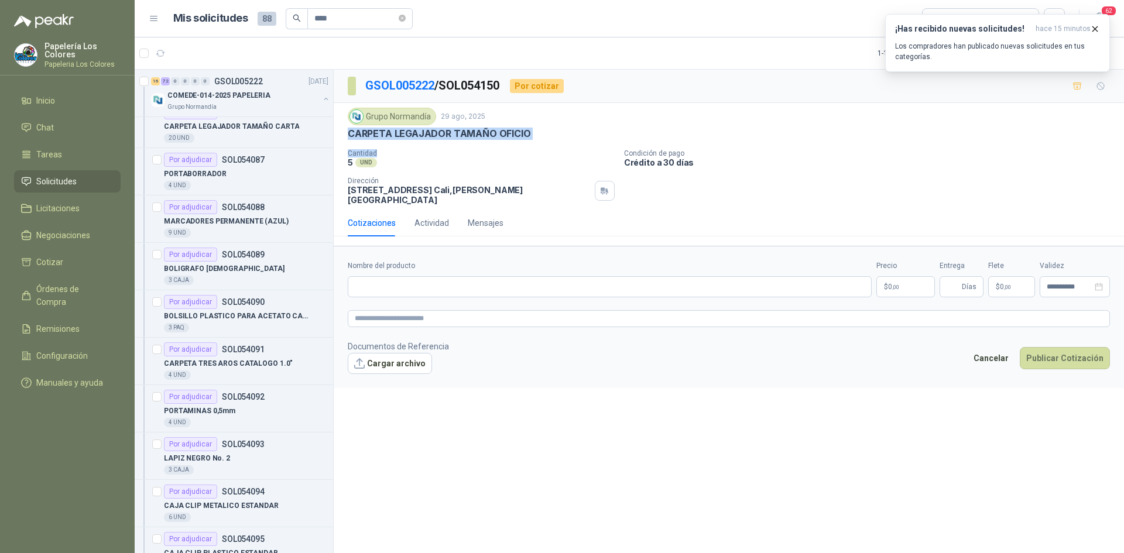
click at [497, 149] on div "Grupo [PERSON_NAME] [DATE] CARPETA LEGAJADOR TAMAÑO OFICIO Cantidad 5 UND Con…" at bounding box center [729, 156] width 762 height 97
click at [531, 138] on div "CARPETA LEGAJADOR TAMAÑO OFICIO" at bounding box center [729, 134] width 762 height 12
drag, startPoint x: 527, startPoint y: 137, endPoint x: 348, endPoint y: 141, distance: 179.1
click at [348, 141] on div "Grupo [PERSON_NAME] [DATE] CARPETA LEGAJADOR TAMAÑO OFICIO Cantidad 5 UND Con…" at bounding box center [729, 156] width 762 height 97
click at [478, 277] on input "Nombre del producto" at bounding box center [610, 286] width 524 height 21
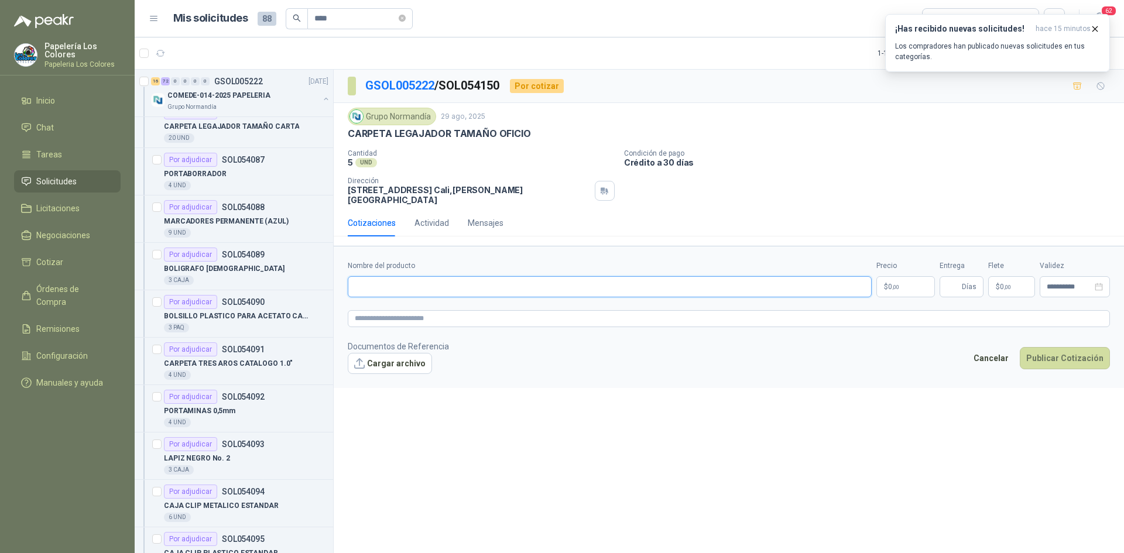
paste input "**********"
click at [912, 272] on body "Papelería Los Colores Papeleria Los Colores Inicio Chat 1 Tareas Solicitudes Li…" at bounding box center [562, 276] width 1124 height 553
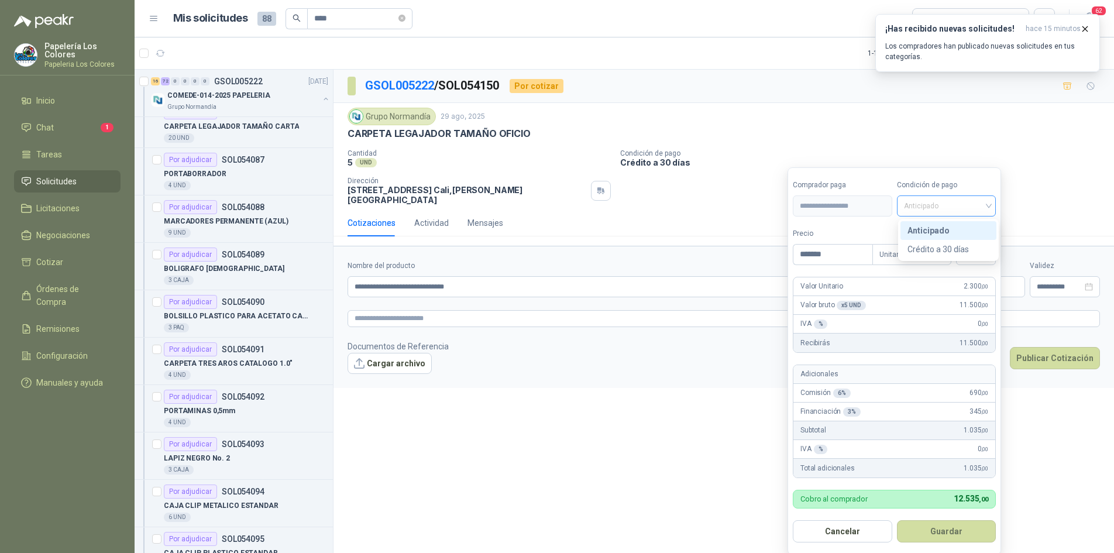
click at [950, 208] on span "Anticipado" at bounding box center [946, 206] width 85 height 18
click at [945, 249] on div "Crédito a 30 días" at bounding box center [949, 249] width 82 height 13
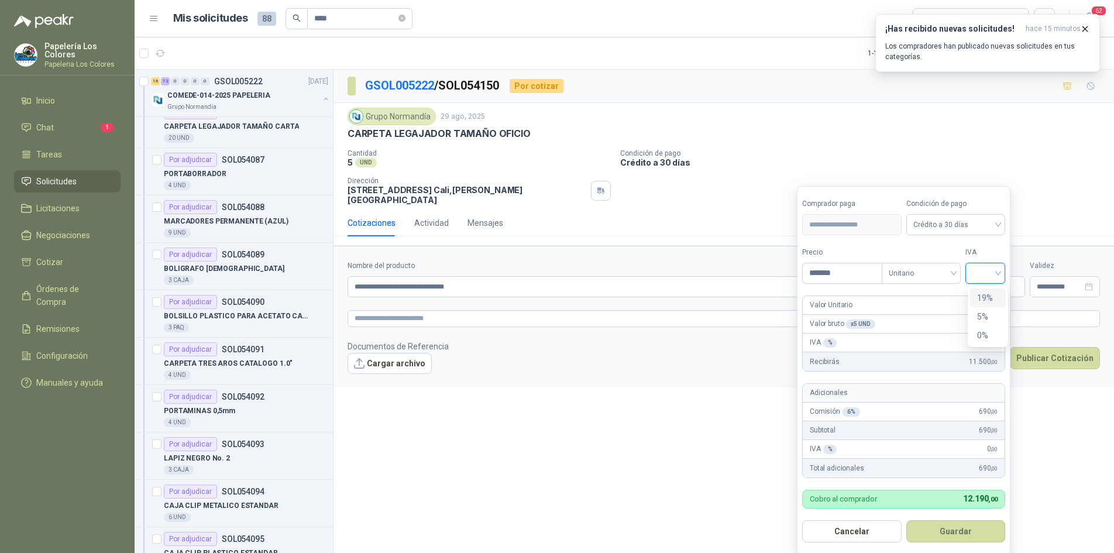
click at [996, 269] on input "search" at bounding box center [986, 272] width 26 height 18
click at [989, 296] on div "19%" at bounding box center [988, 297] width 22 height 13
click at [943, 536] on button "Guardar" at bounding box center [958, 531] width 101 height 22
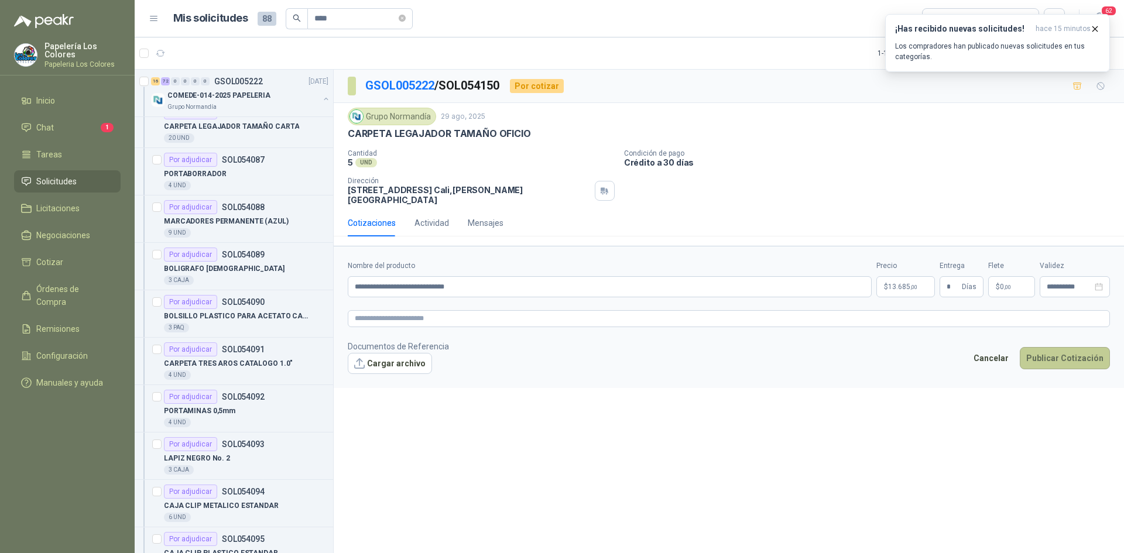
click at [1050, 347] on button "Publicar Cotización" at bounding box center [1065, 358] width 90 height 22
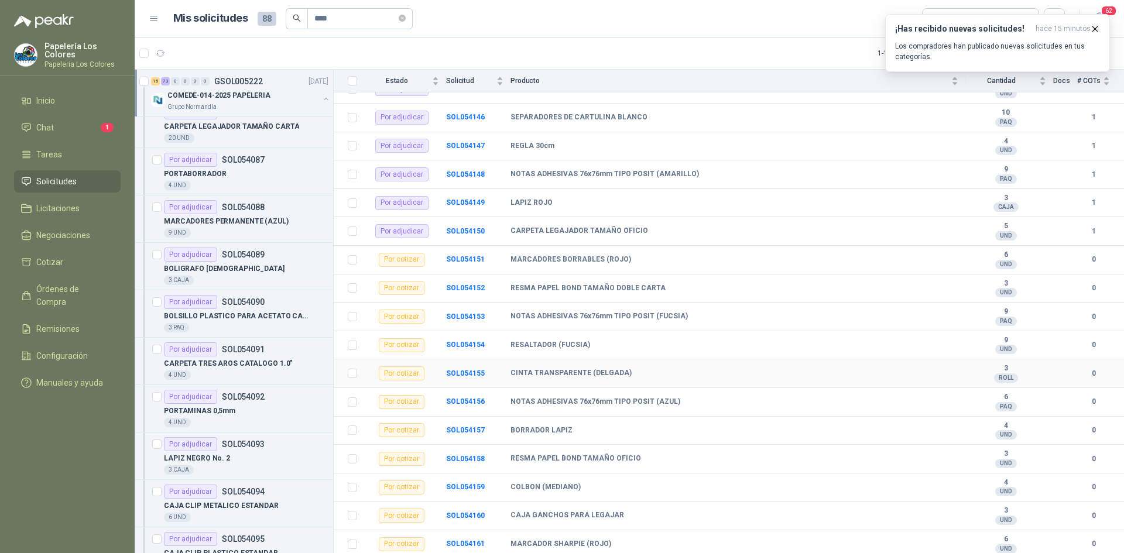
scroll to position [2172, 0]
click at [469, 253] on td "SOL054151" at bounding box center [478, 258] width 64 height 29
click at [470, 258] on b "SOL054151" at bounding box center [465, 257] width 39 height 8
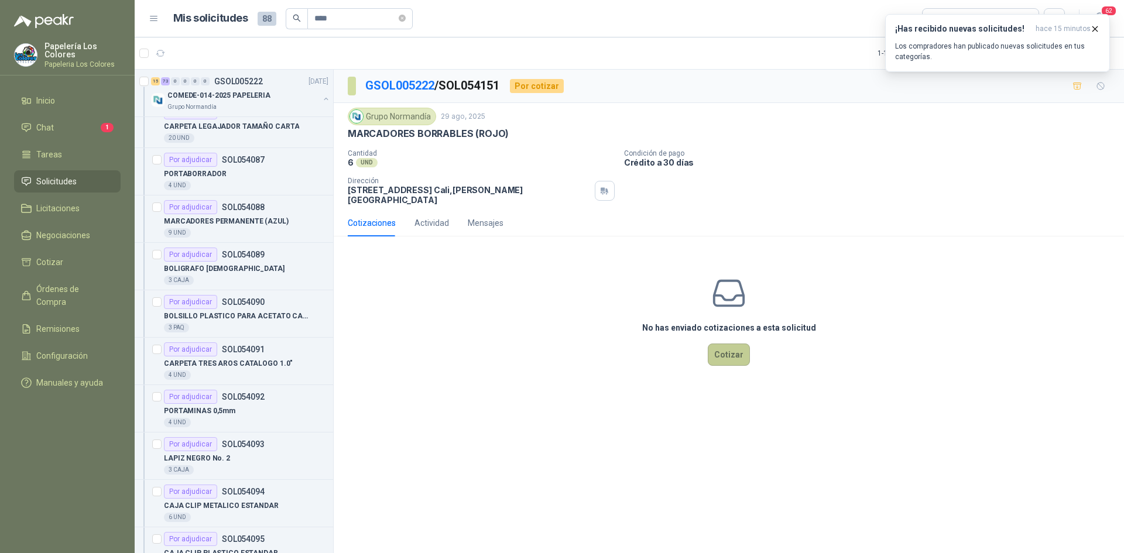
click at [720, 346] on button "Cotizar" at bounding box center [729, 355] width 42 height 22
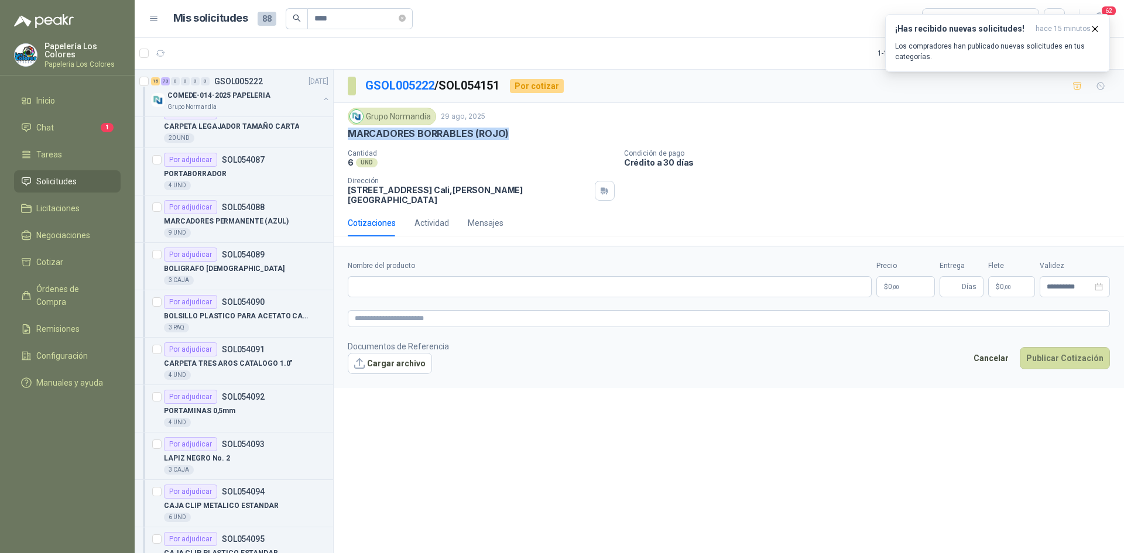
drag, startPoint x: 504, startPoint y: 133, endPoint x: 346, endPoint y: 139, distance: 158.2
click at [346, 139] on div "Grupo [PERSON_NAME] [DATE] MARCADORES BORRABLES (ROJO) Cantidad 6 UND Condici…" at bounding box center [729, 156] width 790 height 107
click at [462, 282] on input "Nombre del producto" at bounding box center [610, 286] width 524 height 21
paste input "**********"
click at [885, 283] on body "Papelería Los Colores Papeleria Los Colores Inicio Chat 1 Tareas Solicitudes Li…" at bounding box center [562, 276] width 1124 height 553
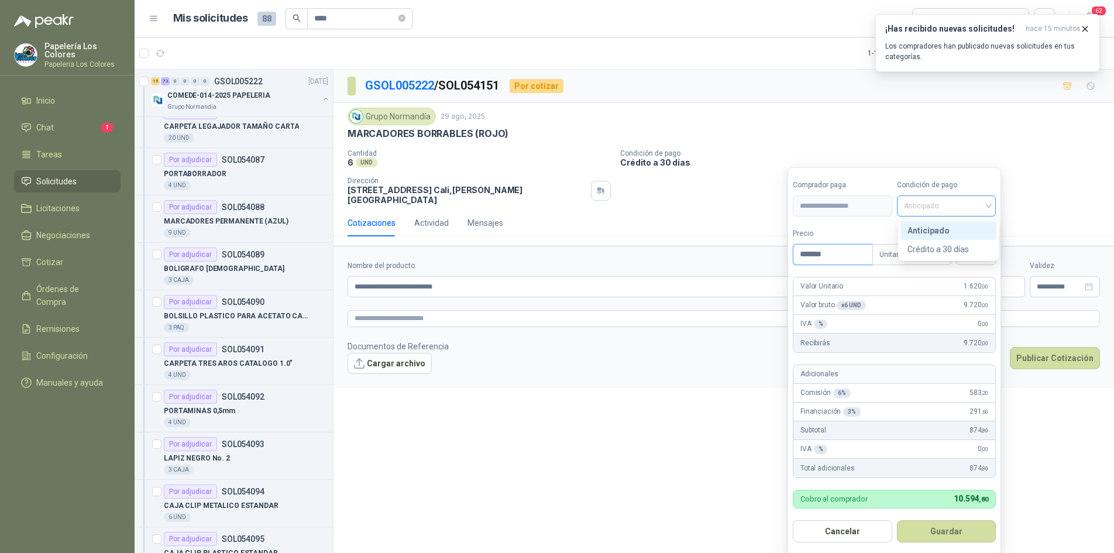
click at [938, 202] on span "Anticipado" at bounding box center [946, 206] width 85 height 18
click at [943, 245] on div "Crédito a 30 días" at bounding box center [949, 249] width 82 height 13
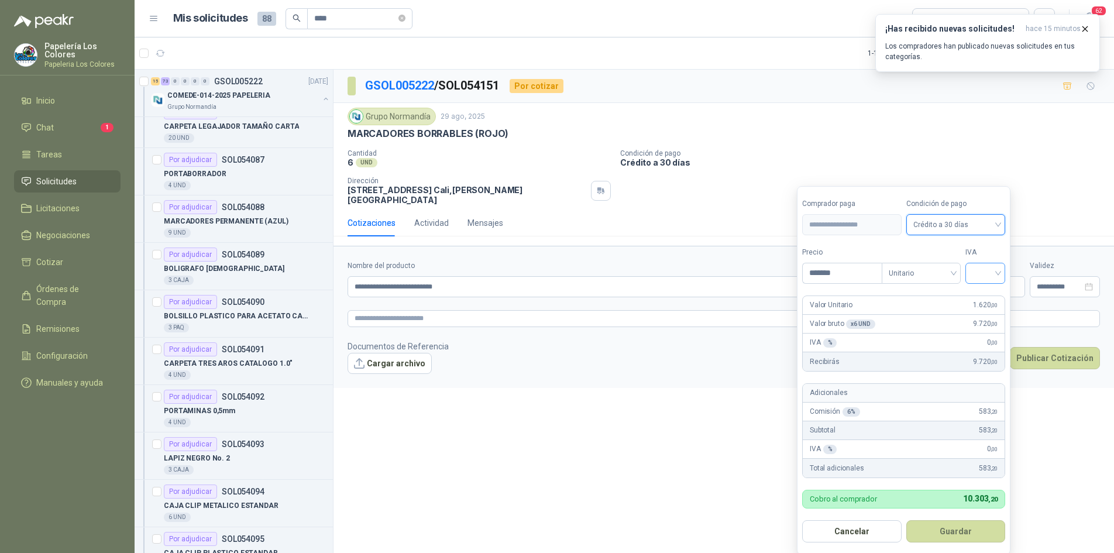
click at [978, 272] on input "search" at bounding box center [986, 272] width 26 height 18
click at [980, 296] on div "19%" at bounding box center [988, 297] width 22 height 13
click at [939, 528] on button "Guardar" at bounding box center [958, 531] width 101 height 22
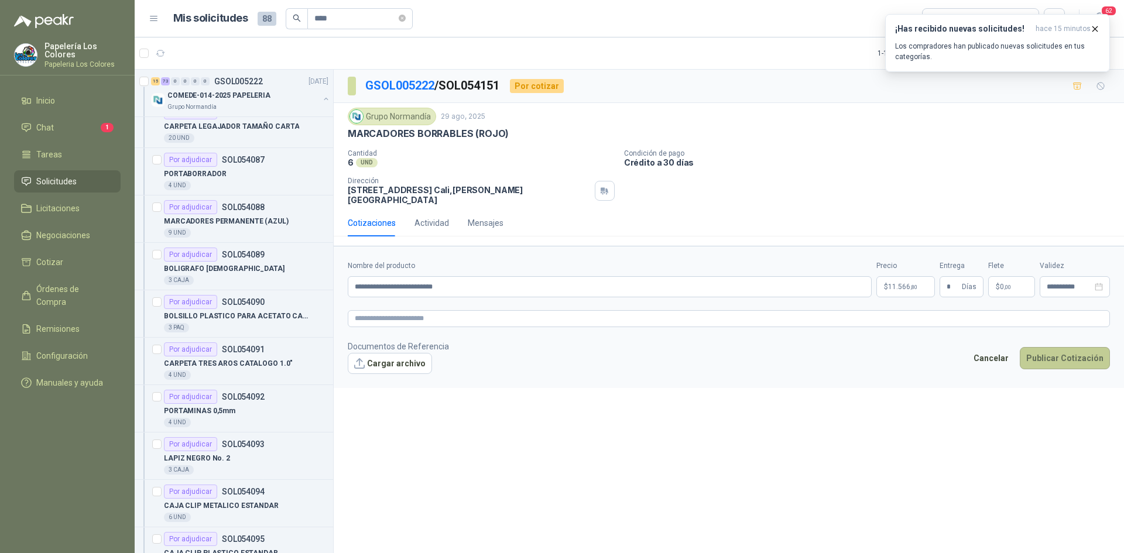
click at [1062, 349] on button "Publicar Cotización" at bounding box center [1065, 358] width 90 height 22
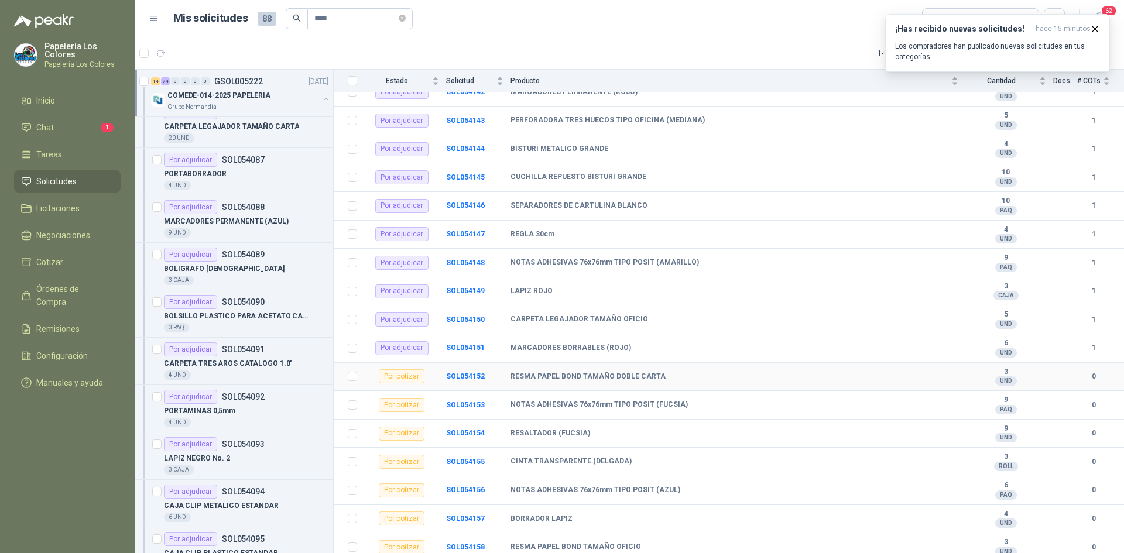
scroll to position [2172, 0]
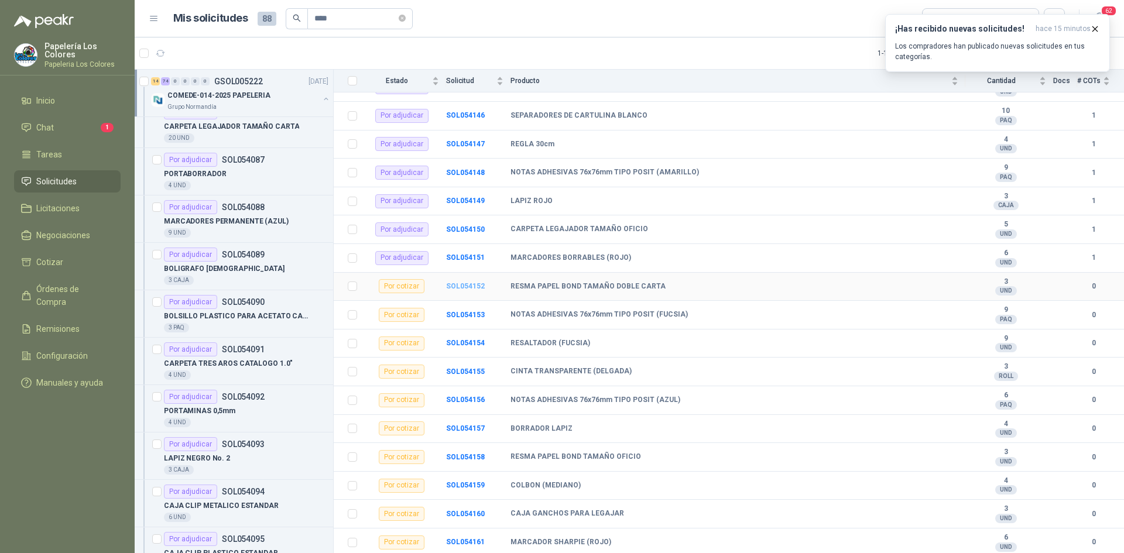
click at [468, 284] on b "SOL054152" at bounding box center [465, 286] width 39 height 8
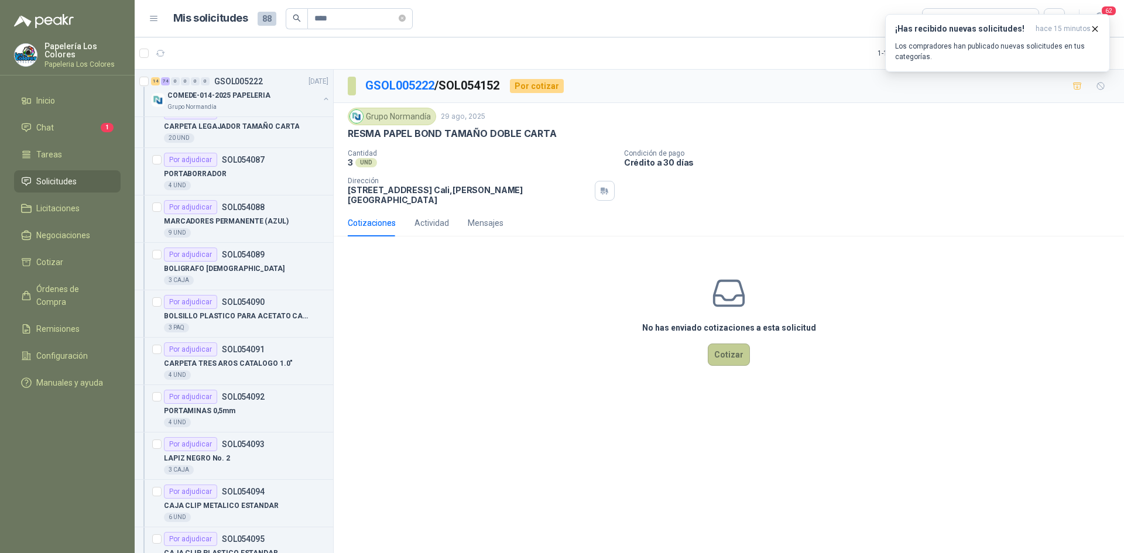
click at [736, 349] on button "Cotizar" at bounding box center [729, 355] width 42 height 22
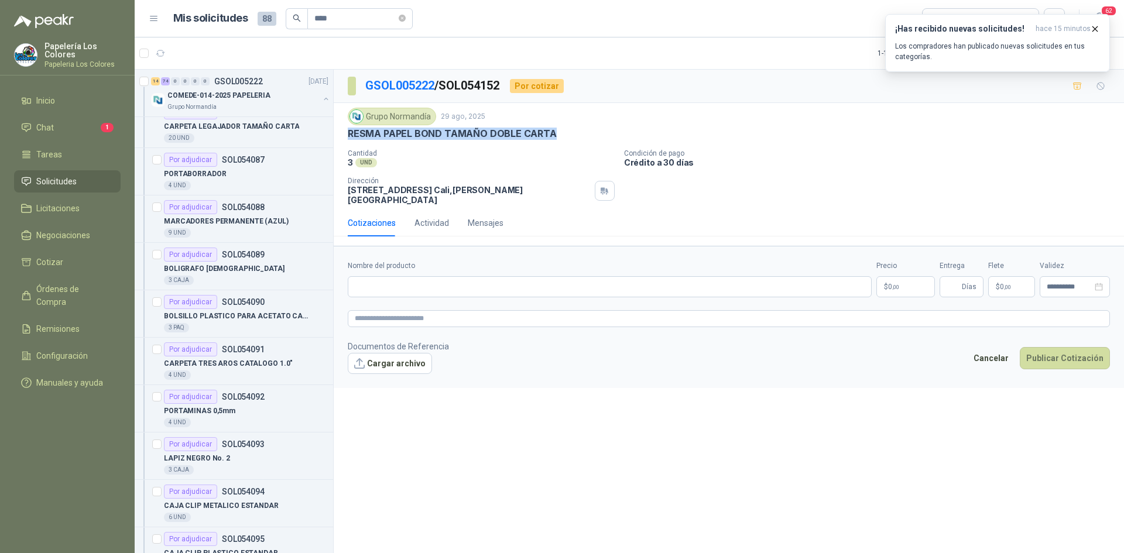
drag, startPoint x: 549, startPoint y: 133, endPoint x: 348, endPoint y: 135, distance: 201.3
click at [348, 135] on p "RESMA PAPEL BOND TAMAÑO DOBLE CARTA" at bounding box center [452, 134] width 209 height 12
click at [411, 276] on input "Nombre del producto" at bounding box center [610, 286] width 524 height 21
paste input "**********"
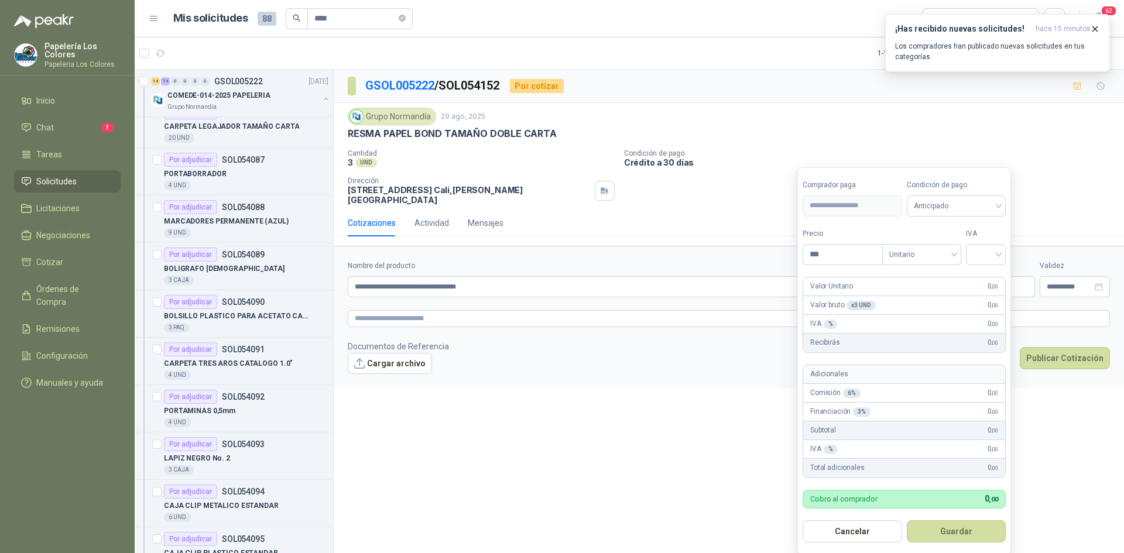
click at [904, 274] on body "Papelería Los Colores Papeleria Los Colores Inicio Chat 1 Tareas Solicitudes Li…" at bounding box center [562, 276] width 1124 height 553
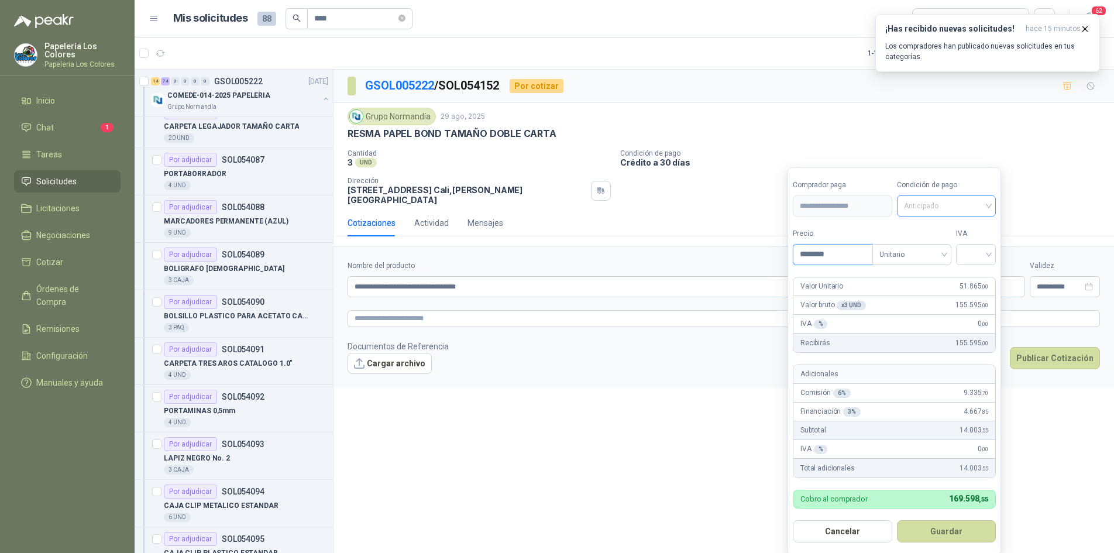
click at [935, 207] on span "Anticipado" at bounding box center [946, 206] width 85 height 18
click at [935, 243] on div "Crédito a 30 días" at bounding box center [949, 249] width 82 height 13
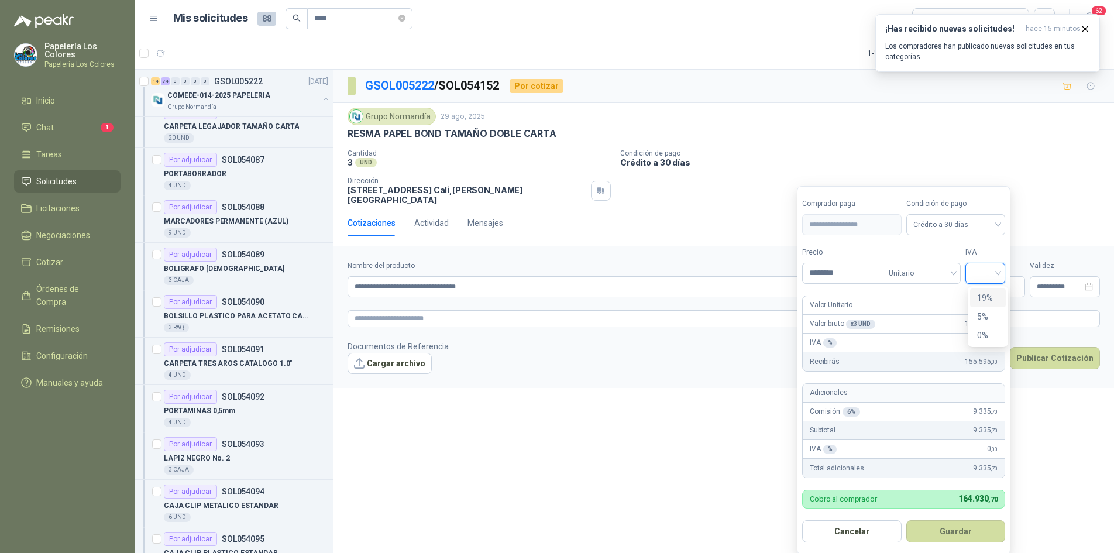
click at [981, 270] on input "search" at bounding box center [986, 272] width 26 height 18
click at [987, 297] on div "19%" at bounding box center [988, 297] width 22 height 13
click at [956, 535] on button "Guardar" at bounding box center [958, 531] width 101 height 22
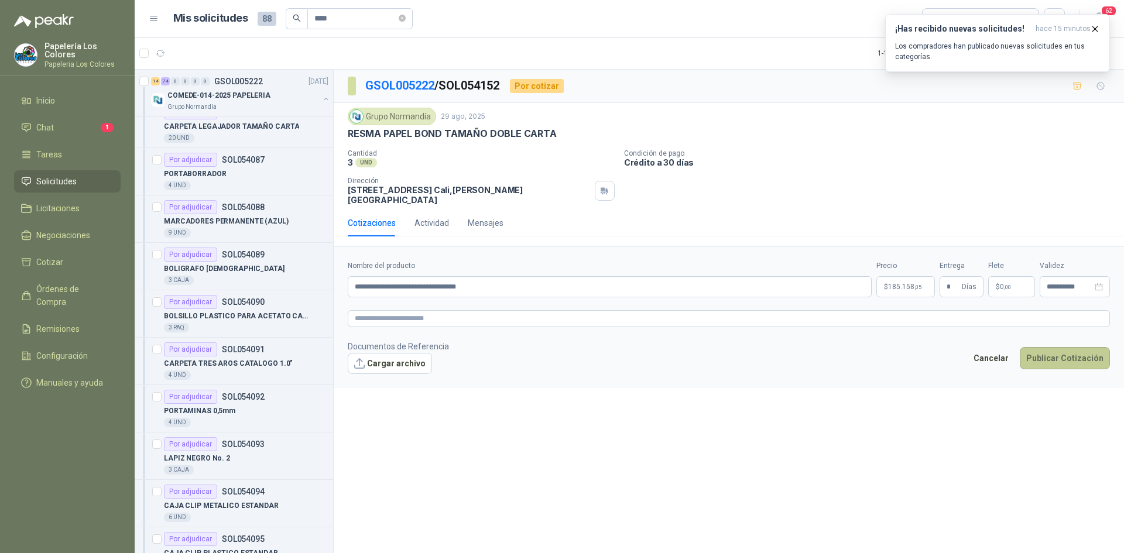
click at [1066, 347] on button "Publicar Cotización" at bounding box center [1065, 358] width 90 height 22
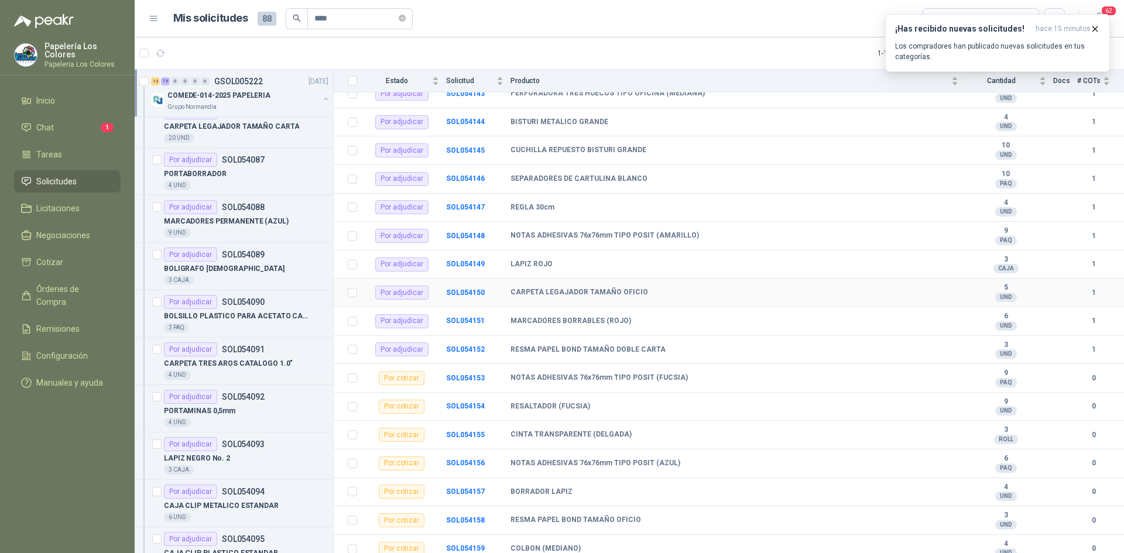
scroll to position [2172, 0]
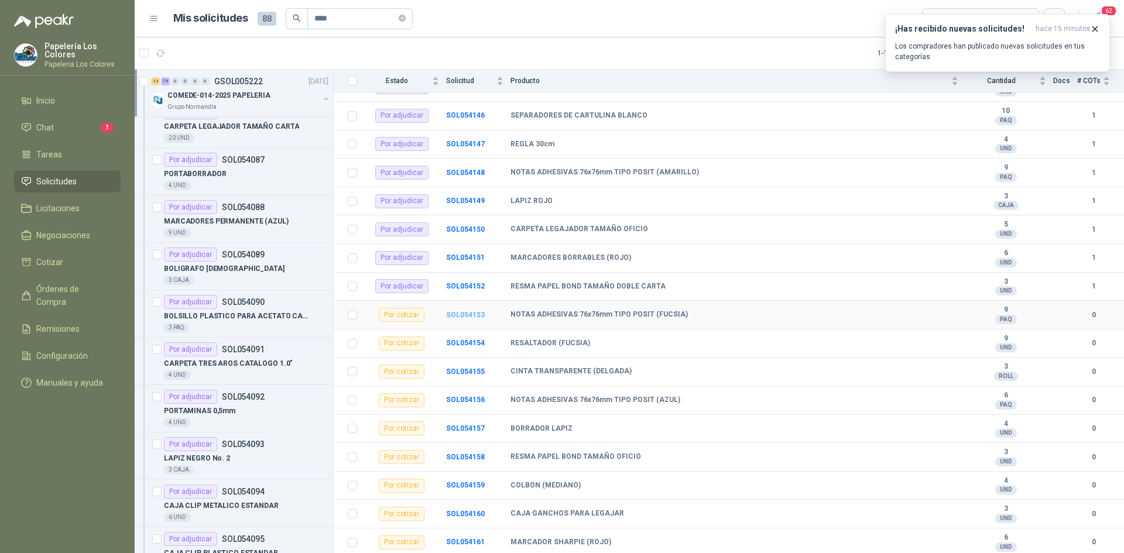
click at [468, 311] on b "SOL054153" at bounding box center [465, 315] width 39 height 8
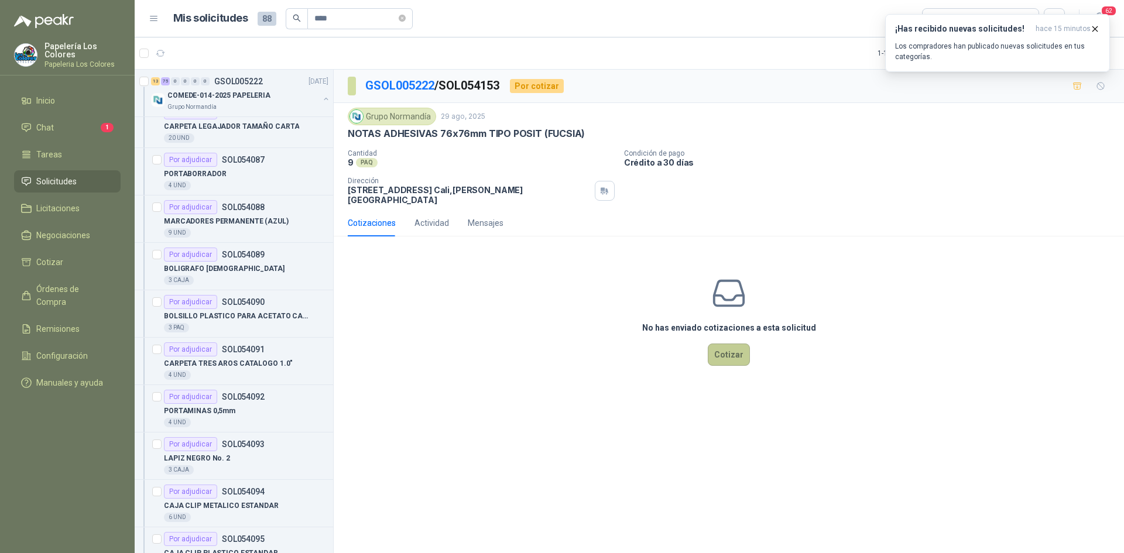
click at [726, 344] on button "Cotizar" at bounding box center [729, 355] width 42 height 22
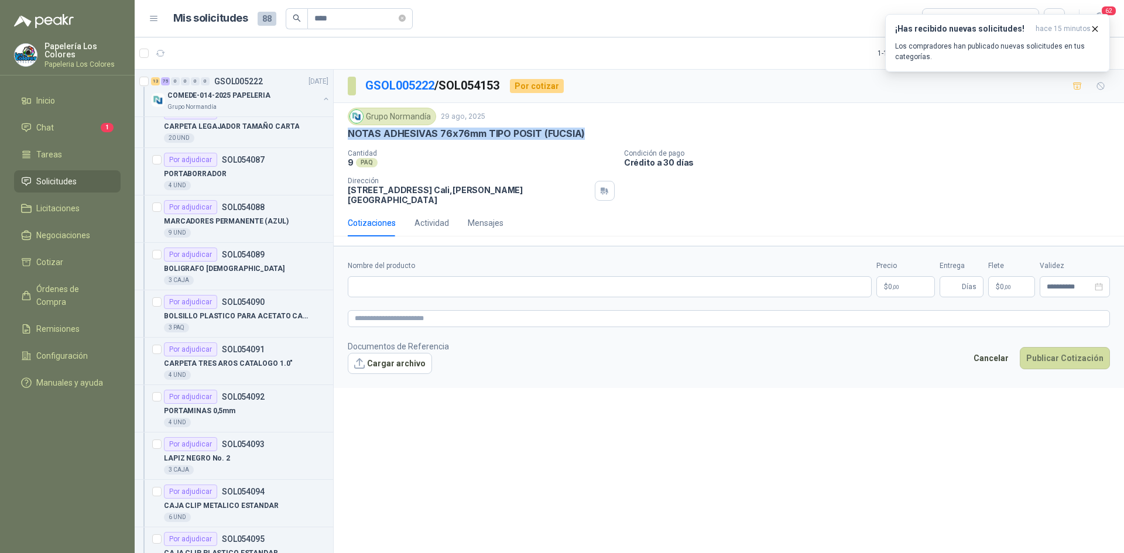
drag, startPoint x: 578, startPoint y: 133, endPoint x: 348, endPoint y: 136, distance: 230.6
click at [348, 136] on p "NOTAS ADHESIVAS 76x76mm TIPO POSIT (FUCSIA)" at bounding box center [466, 134] width 237 height 12
click at [421, 276] on input "Nombre del producto" at bounding box center [610, 286] width 524 height 21
paste input "**********"
click at [905, 276] on body "Papelería Los Colores Papeleria Los Colores Inicio Chat 1 Tareas Solicitudes Li…" at bounding box center [562, 276] width 1124 height 553
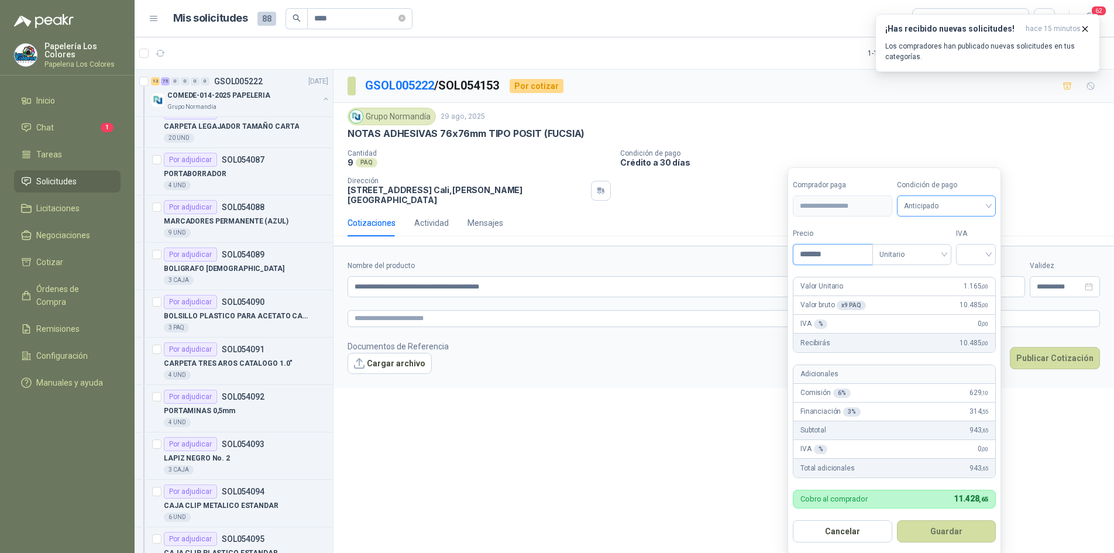
click at [961, 203] on span "Anticipado" at bounding box center [946, 206] width 85 height 18
click at [950, 246] on div "Crédito a 30 días" at bounding box center [949, 249] width 82 height 13
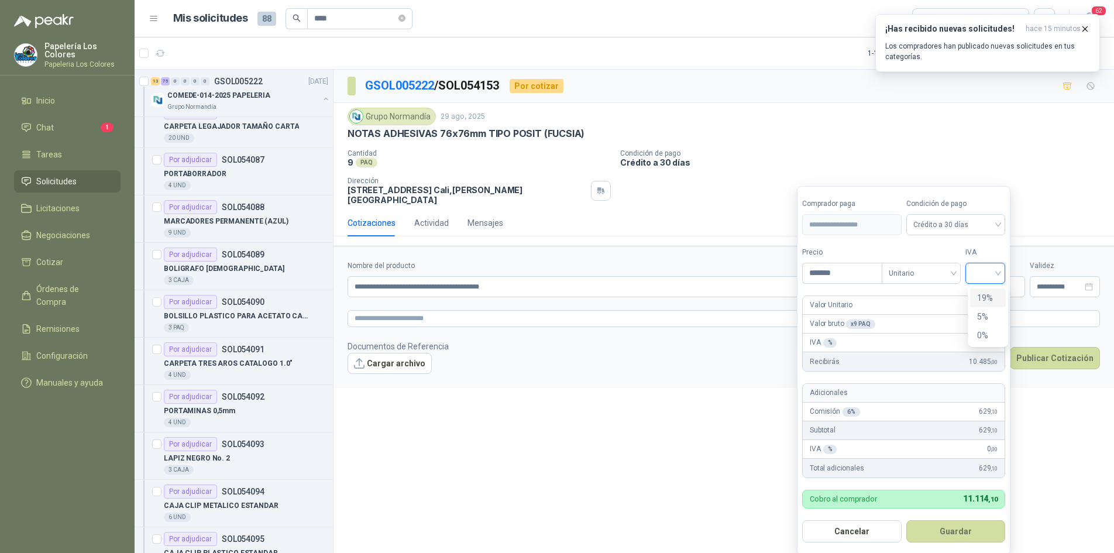
click at [980, 266] on input "search" at bounding box center [986, 272] width 26 height 18
click at [986, 291] on div "19%" at bounding box center [988, 298] width 36 height 19
click at [952, 536] on button "Guardar" at bounding box center [958, 531] width 101 height 22
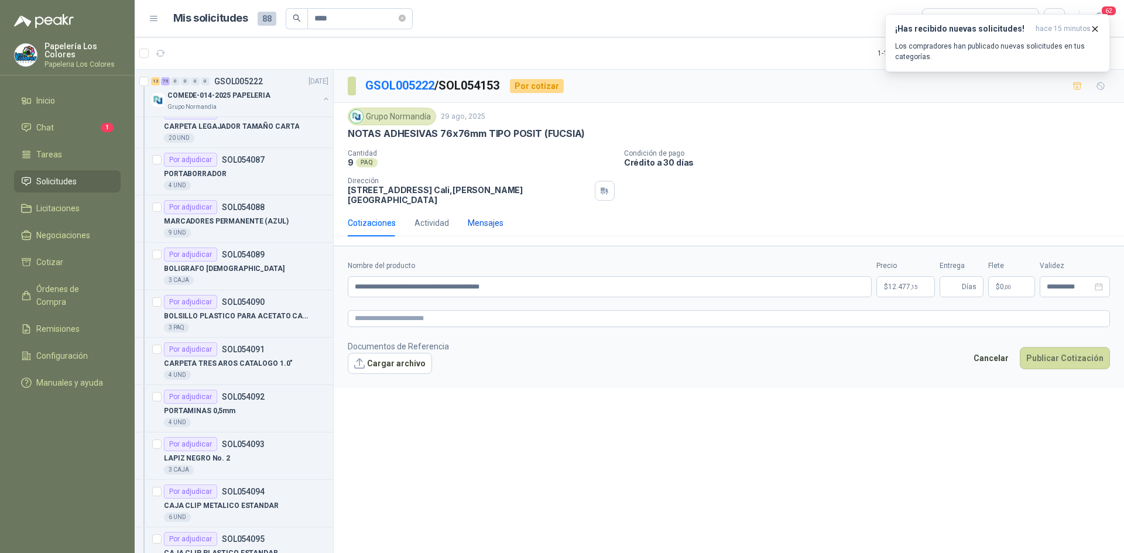
click at [481, 217] on div "Mensajes" at bounding box center [486, 223] width 36 height 13
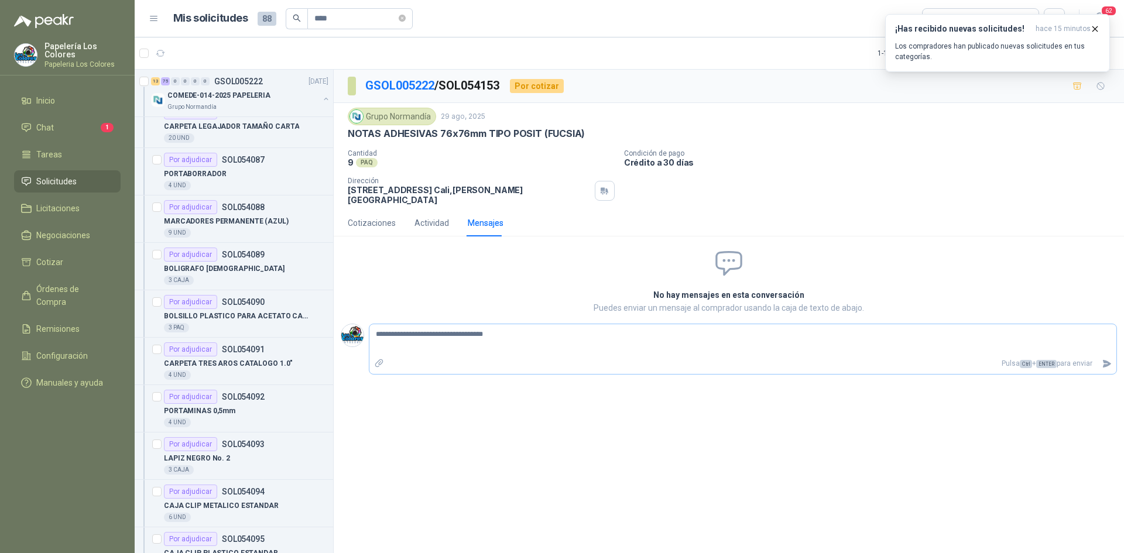
drag, startPoint x: 485, startPoint y: 326, endPoint x: 476, endPoint y: 326, distance: 8.2
click at [476, 327] on textarea "**********" at bounding box center [742, 340] width 747 height 27
drag, startPoint x: 452, startPoint y: 327, endPoint x: 435, endPoint y: 328, distance: 17.6
click at [435, 328] on textarea "**********" at bounding box center [742, 340] width 747 height 27
click at [1107, 360] on icon "Enviar" at bounding box center [1107, 364] width 8 height 8
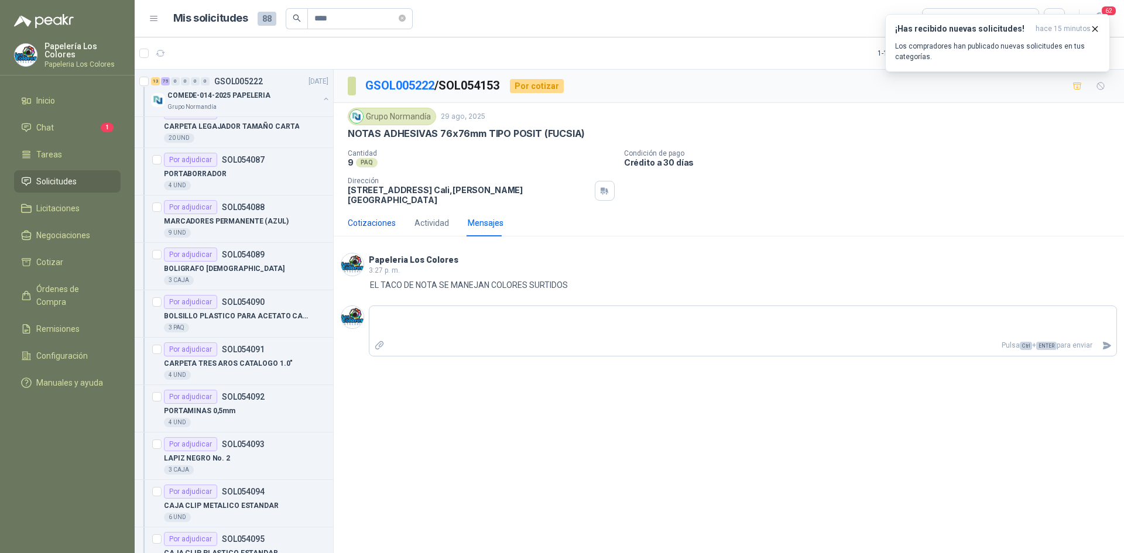
click at [351, 217] on div "Cotizaciones" at bounding box center [372, 223] width 48 height 13
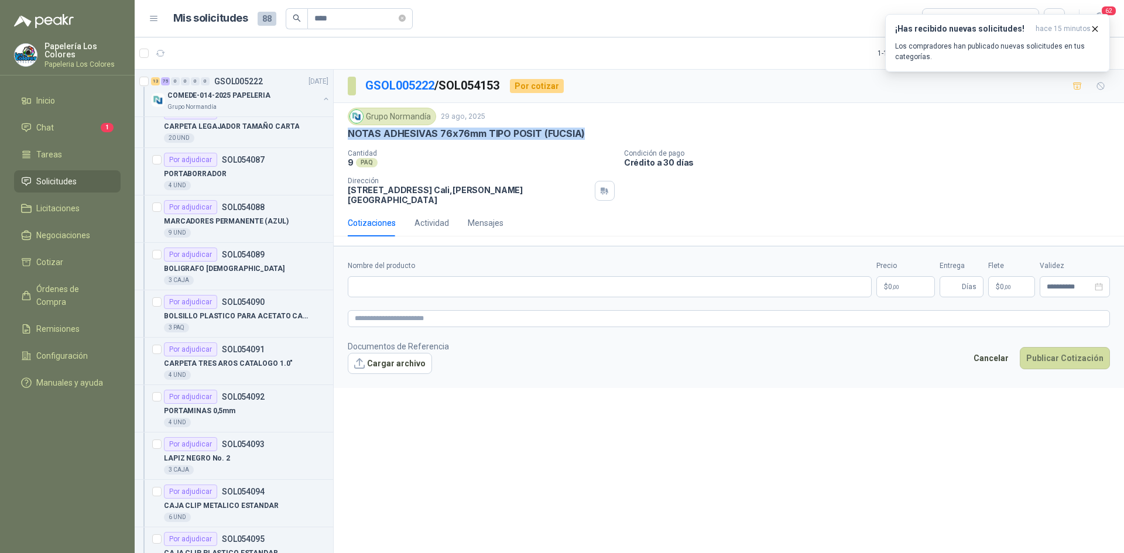
drag, startPoint x: 578, startPoint y: 133, endPoint x: 348, endPoint y: 140, distance: 229.5
click at [348, 140] on p "NOTAS ADHESIVAS 76x76mm TIPO POSIT (FUCSIA)" at bounding box center [466, 134] width 237 height 12
click at [476, 281] on input "Nombre del producto" at bounding box center [610, 286] width 524 height 21
paste input "**********"
click at [903, 280] on body "Papelería Los Colores Papeleria Los Colores Inicio Chat 1 Tareas Solicitudes Li…" at bounding box center [562, 276] width 1124 height 553
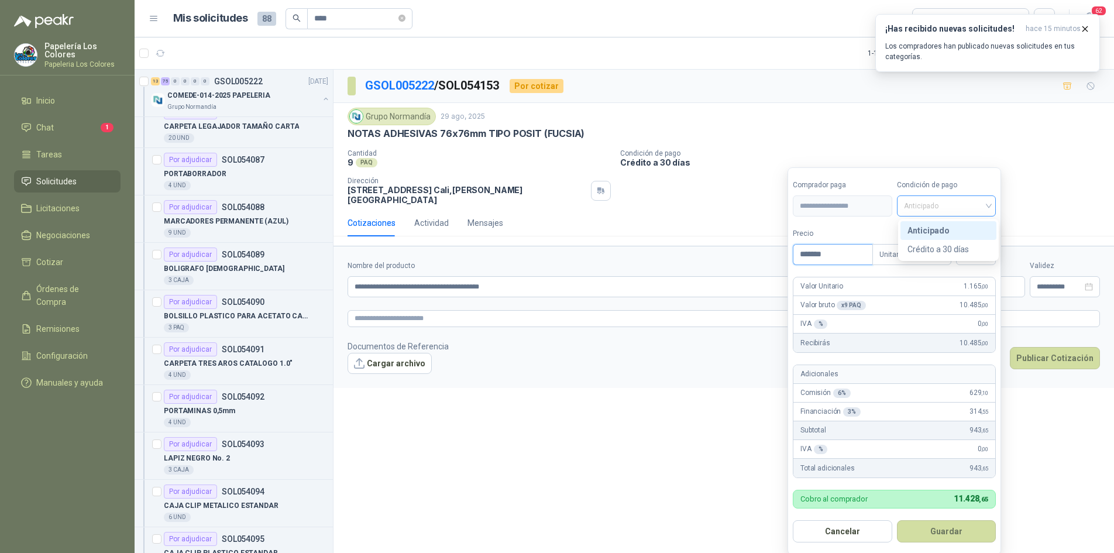
click at [928, 212] on span "Anticipado" at bounding box center [946, 206] width 85 height 18
click at [934, 250] on div "Crédito a 30 días" at bounding box center [949, 249] width 82 height 13
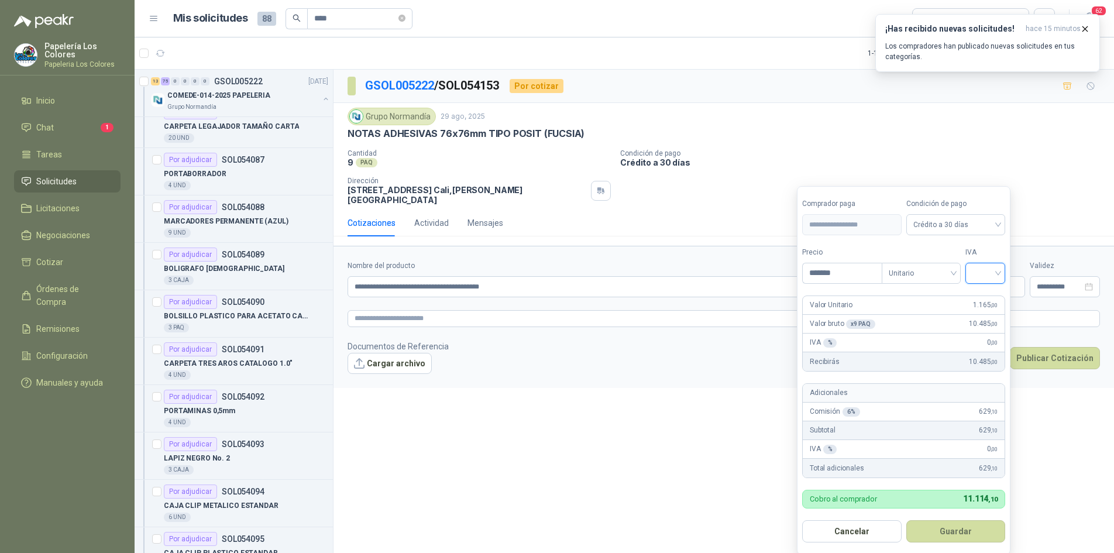
click at [992, 270] on input "search" at bounding box center [986, 272] width 26 height 18
click at [977, 297] on div "19%" at bounding box center [988, 298] width 36 height 19
click at [969, 533] on button "Guardar" at bounding box center [958, 531] width 101 height 22
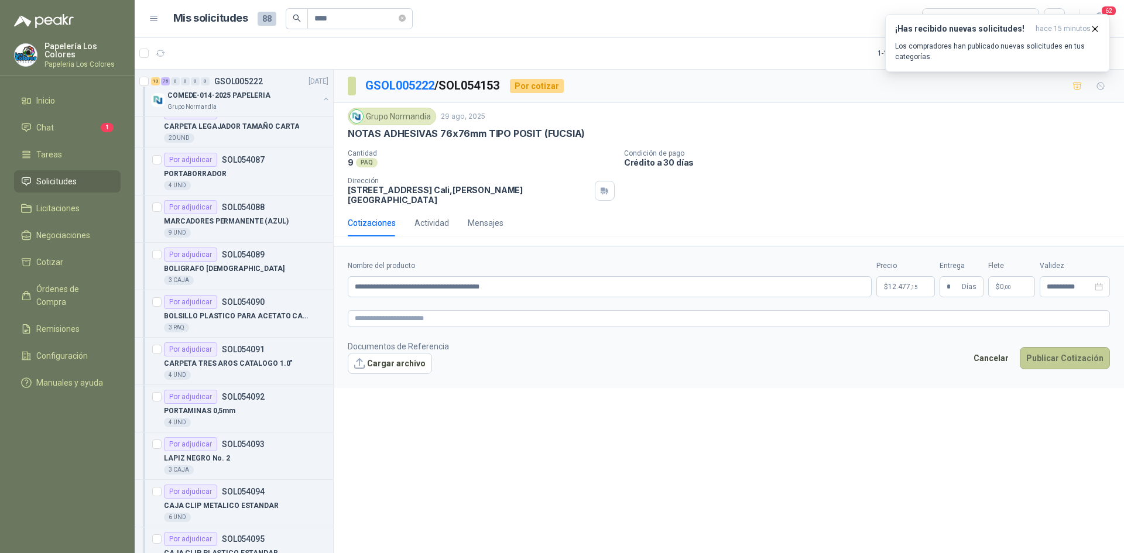
click at [1082, 347] on button "Publicar Cotización" at bounding box center [1065, 358] width 90 height 22
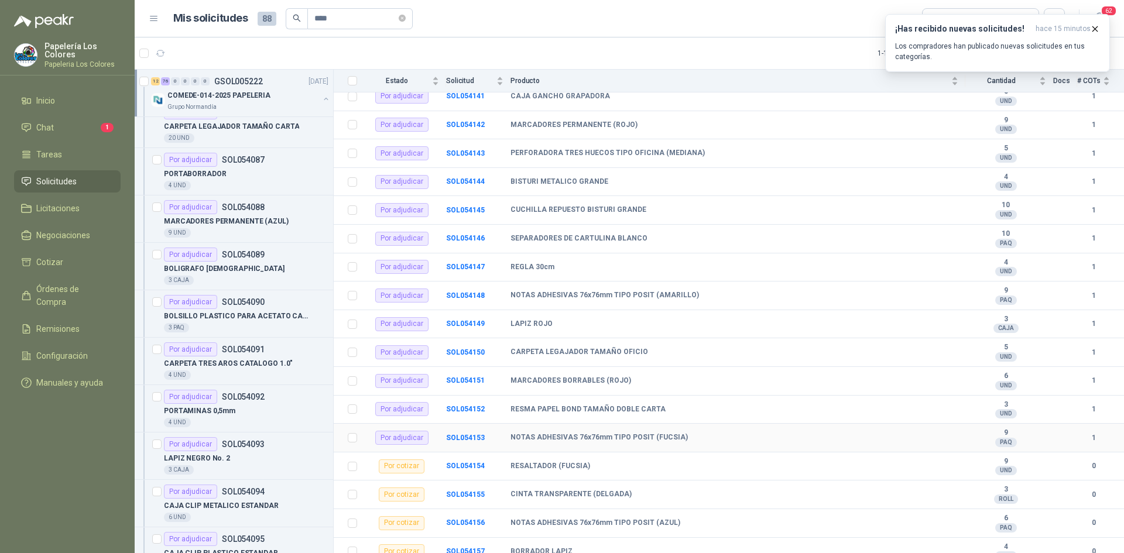
scroll to position [2172, 0]
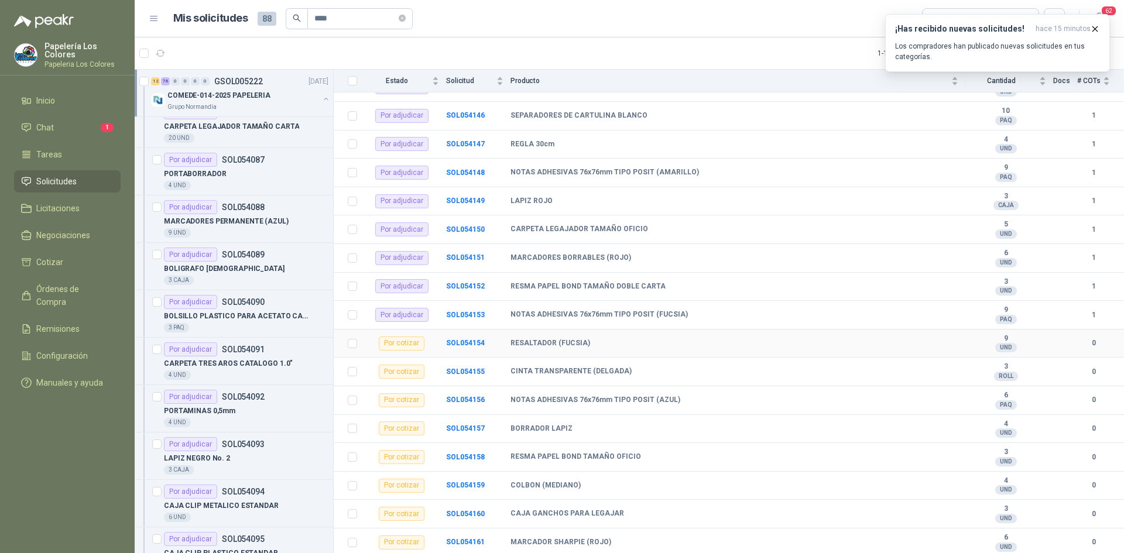
click at [463, 338] on td "SOL054154" at bounding box center [478, 344] width 64 height 29
click at [464, 341] on b "SOL054154" at bounding box center [465, 343] width 39 height 8
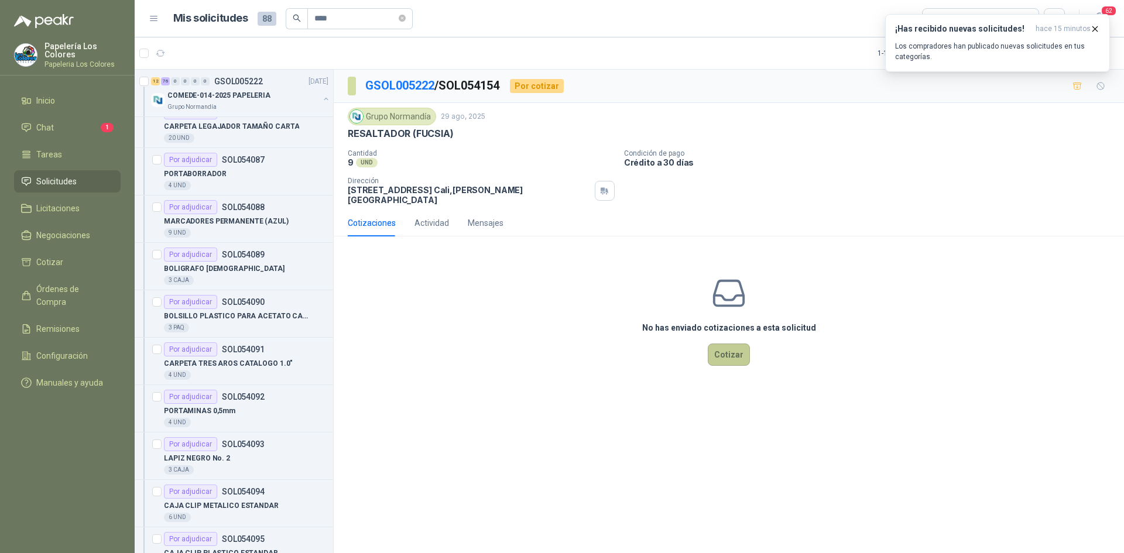
click at [727, 348] on button "Cotizar" at bounding box center [729, 355] width 42 height 22
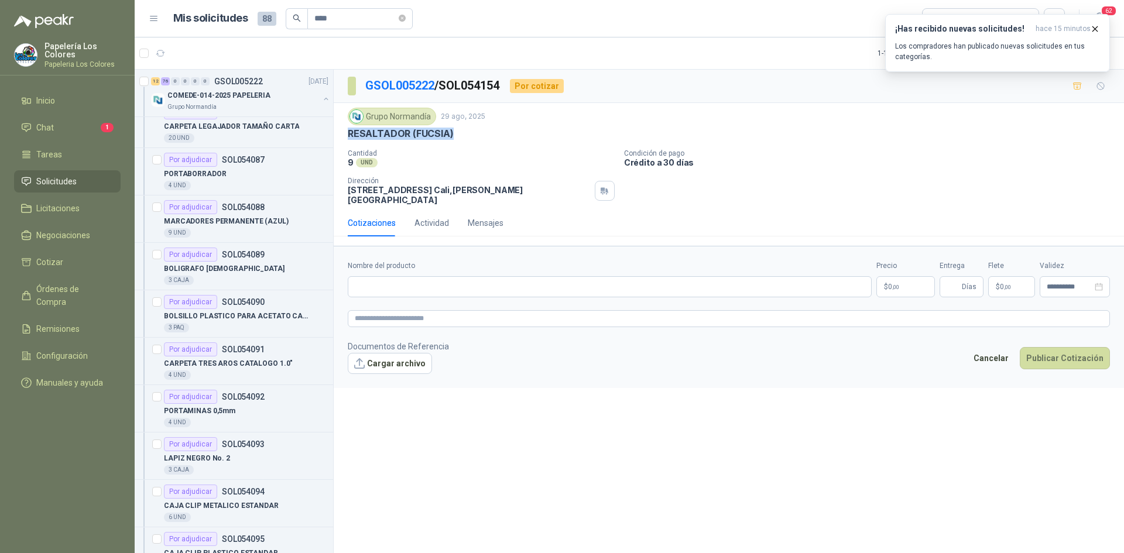
drag, startPoint x: 451, startPoint y: 136, endPoint x: 347, endPoint y: 144, distance: 104.5
click at [347, 144] on div "Grupo [PERSON_NAME] [DATE] RESALTADOR (FUCSIA) Cantidad 9 UND Condición de pa…" at bounding box center [729, 156] width 790 height 107
click at [410, 279] on input "Nombre del producto" at bounding box center [610, 286] width 524 height 21
paste input "**********"
click at [902, 280] on body "Papelería Los Colores Papeleria Los Colores Inicio Chat 1 Tareas Solicitudes Li…" at bounding box center [562, 276] width 1124 height 553
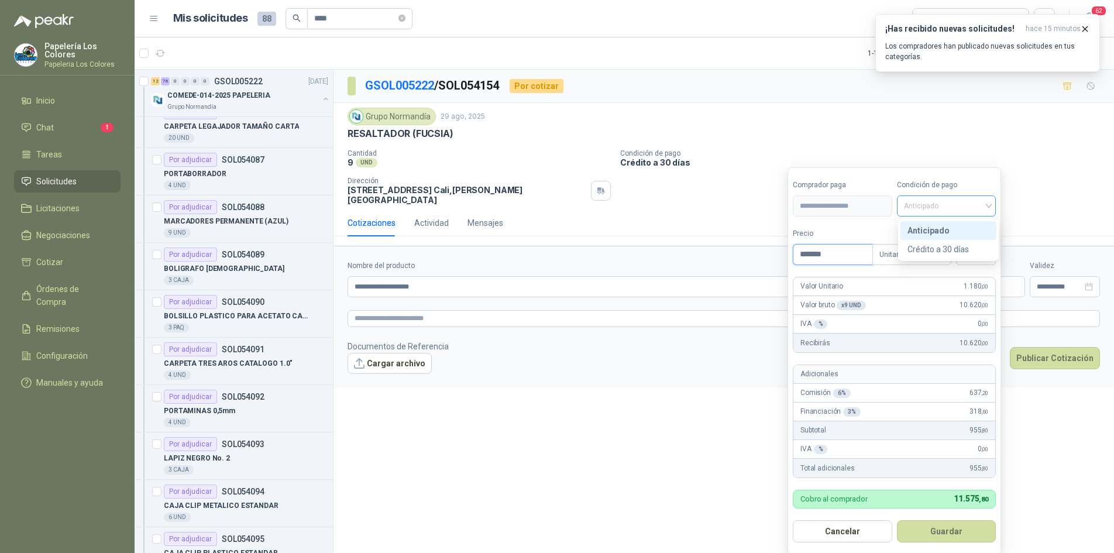
click at [942, 202] on span "Anticipado" at bounding box center [946, 206] width 85 height 18
click at [934, 250] on div "Crédito a 30 días" at bounding box center [949, 249] width 82 height 13
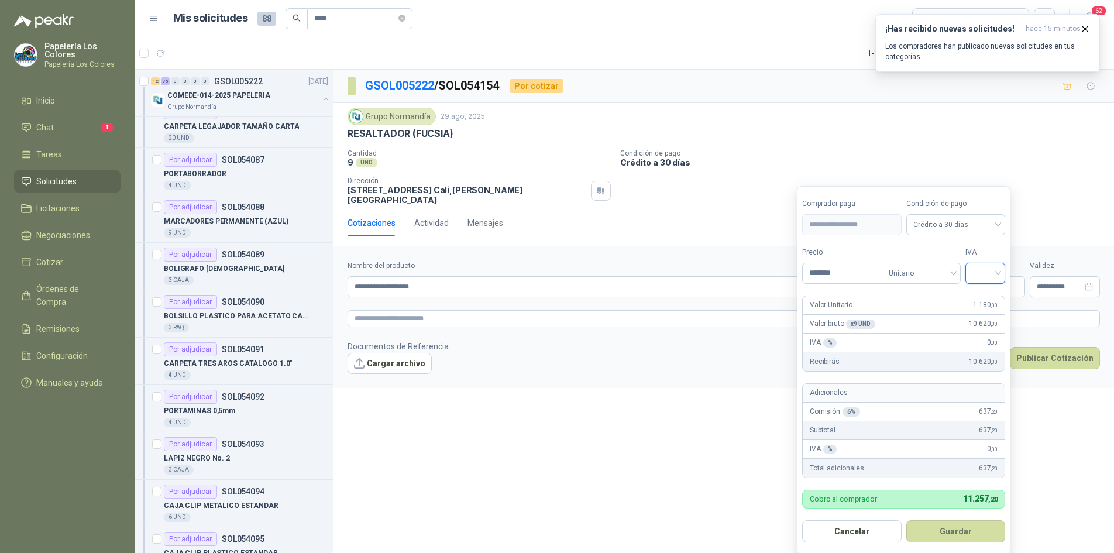
click at [983, 275] on input "search" at bounding box center [986, 272] width 26 height 18
click at [981, 293] on div "19%" at bounding box center [988, 297] width 22 height 13
click at [942, 539] on button "Guardar" at bounding box center [958, 531] width 101 height 22
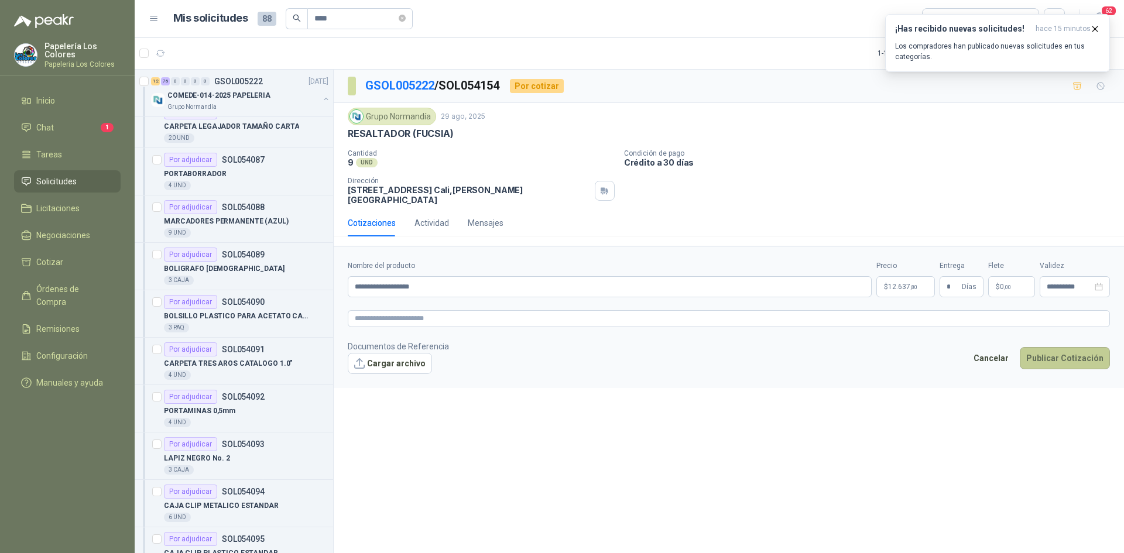
click at [1054, 350] on button "Publicar Cotización" at bounding box center [1065, 358] width 90 height 22
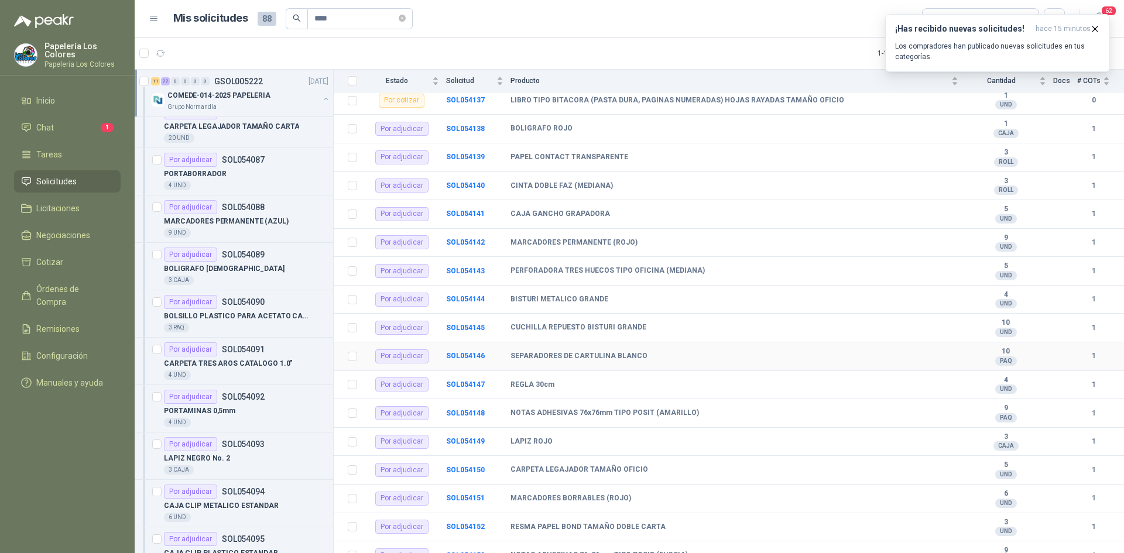
scroll to position [2172, 0]
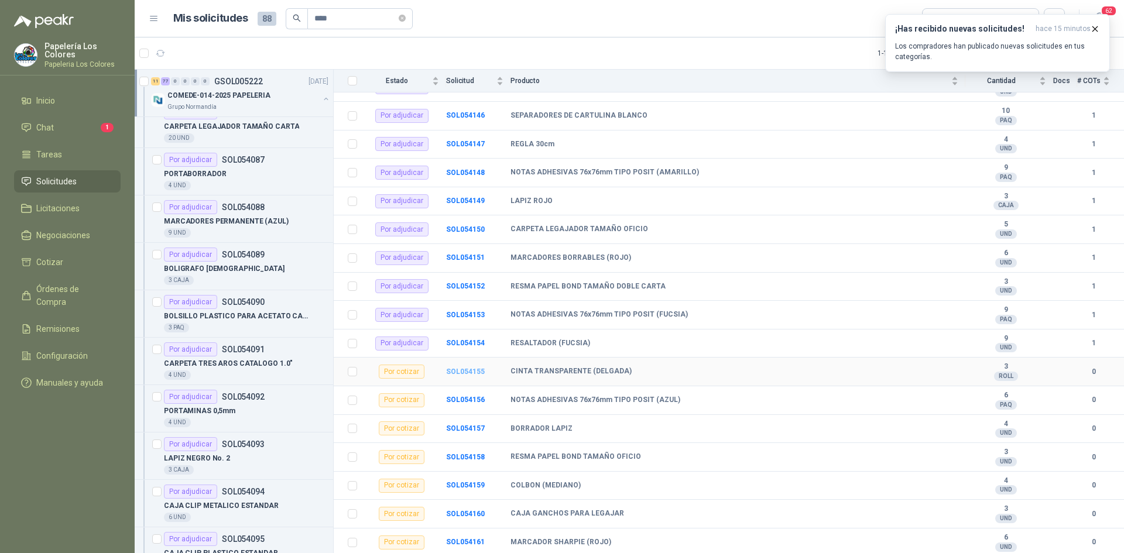
click at [475, 371] on b "SOL054155" at bounding box center [465, 372] width 39 height 8
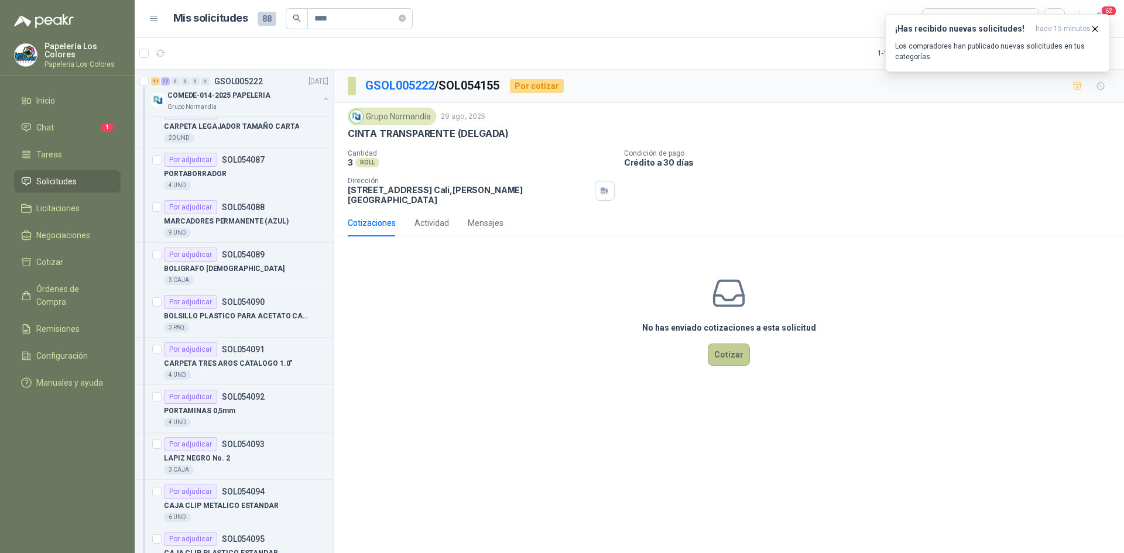
click at [733, 349] on button "Cotizar" at bounding box center [729, 355] width 42 height 22
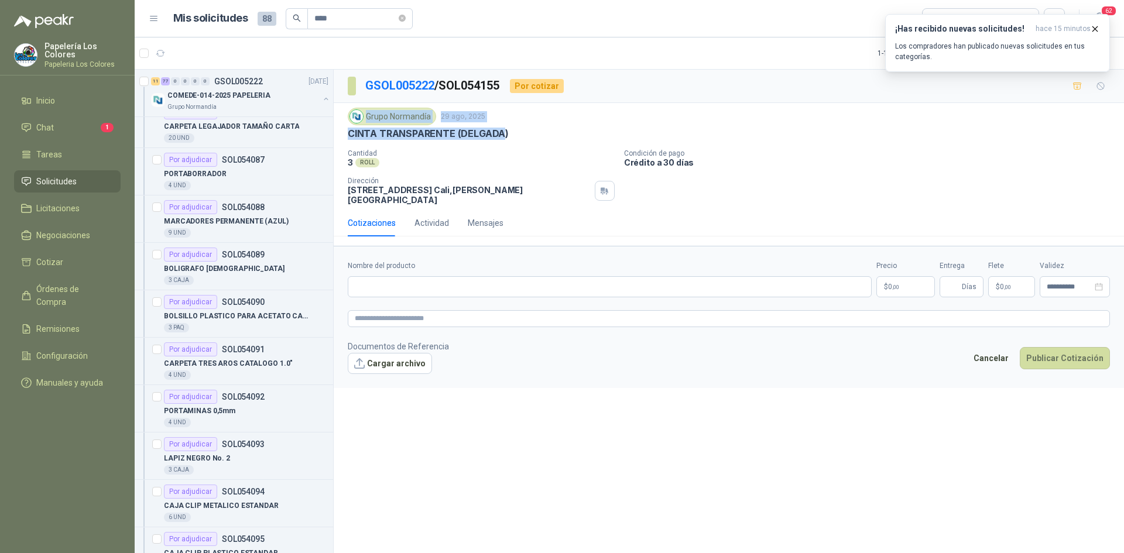
drag, startPoint x: 503, startPoint y: 132, endPoint x: 352, endPoint y: 124, distance: 150.6
click at [353, 124] on div "Grupo [PERSON_NAME] [DATE] CINTA TRANSPARENTE (DELGADA)" at bounding box center [729, 124] width 762 height 32
click at [406, 168] on div "Cantidad 3 ROLL Condición de pago Crédito a 30 días Dirección [STREET_ADDRESS]…" at bounding box center [729, 177] width 762 height 56
drag, startPoint x: 348, startPoint y: 133, endPoint x: 507, endPoint y: 143, distance: 159.5
click at [507, 143] on div "Grupo [PERSON_NAME] [DATE] CINTA TRANSPARENTE (DELGADA) Cantidad 3 ROLL Condi…" at bounding box center [729, 156] width 762 height 97
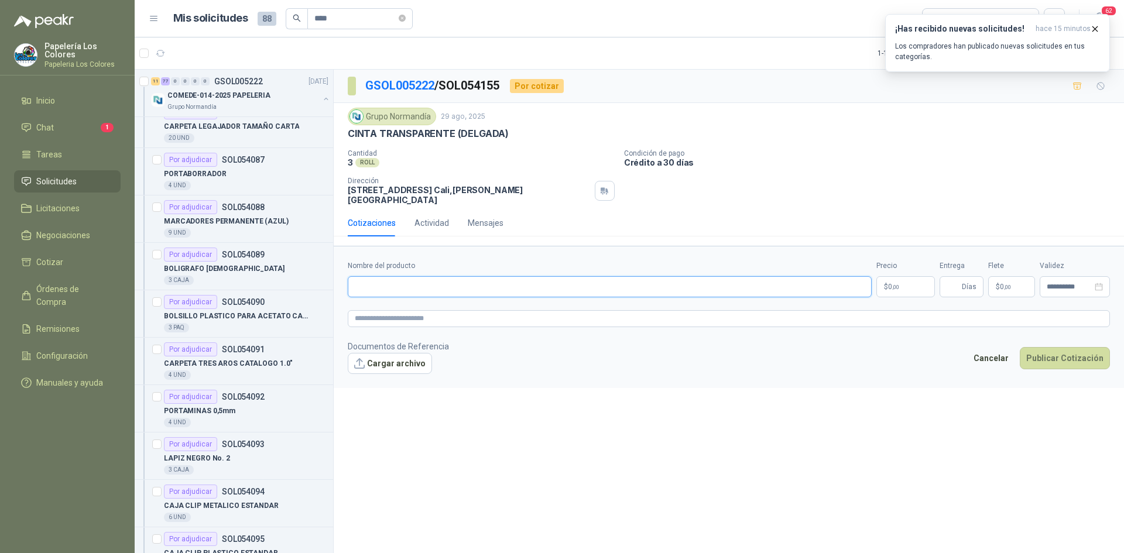
click at [506, 284] on input "Nombre del producto" at bounding box center [610, 286] width 524 height 21
paste input "**********"
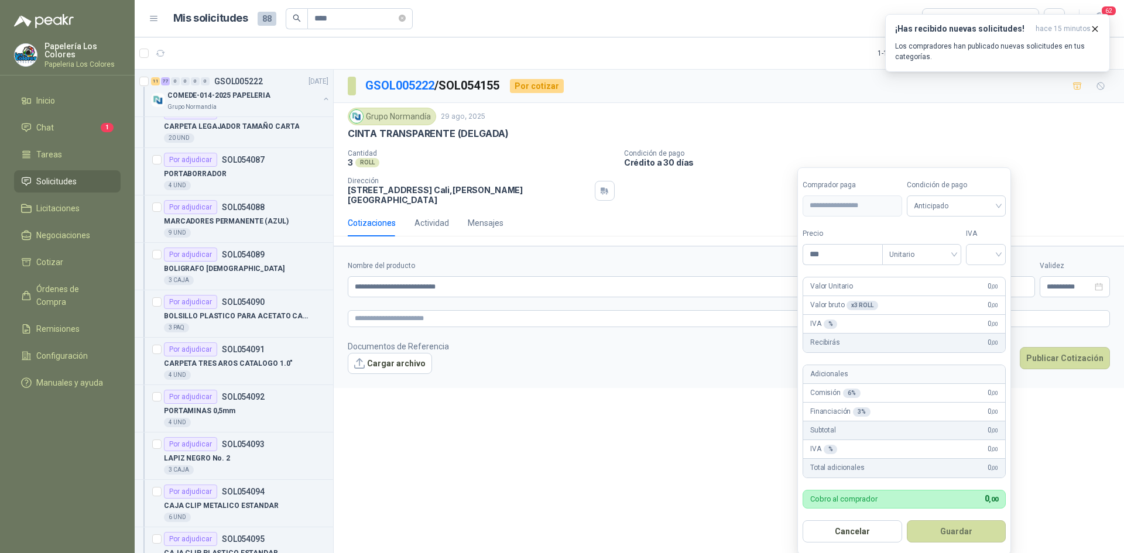
click at [894, 273] on body "Papelería Los Colores Papeleria Los Colores Inicio Chat 1 Tareas Solicitudes Li…" at bounding box center [562, 276] width 1124 height 553
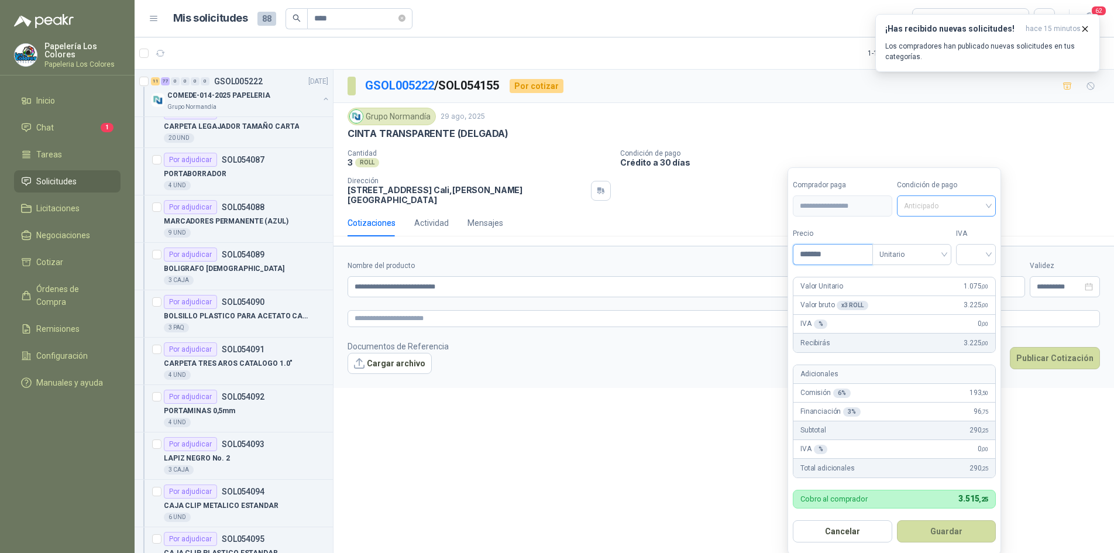
click at [933, 208] on span "Anticipado" at bounding box center [946, 206] width 85 height 18
click at [929, 253] on div "Crédito a 30 días" at bounding box center [949, 249] width 82 height 13
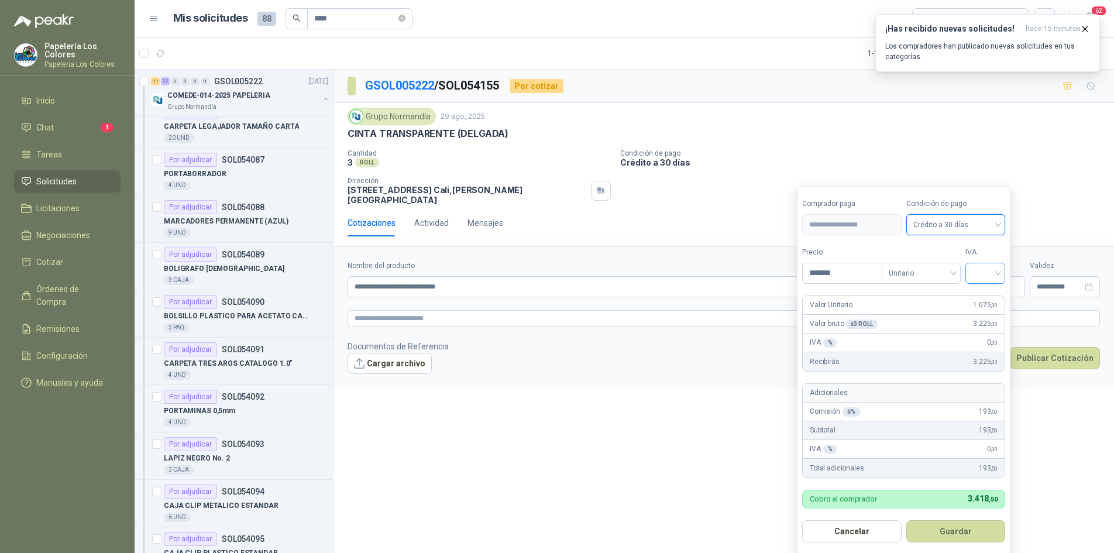
click at [992, 266] on input "search" at bounding box center [986, 272] width 26 height 18
click at [989, 291] on div "19%" at bounding box center [988, 297] width 22 height 13
click at [967, 528] on button "Guardar" at bounding box center [958, 531] width 101 height 22
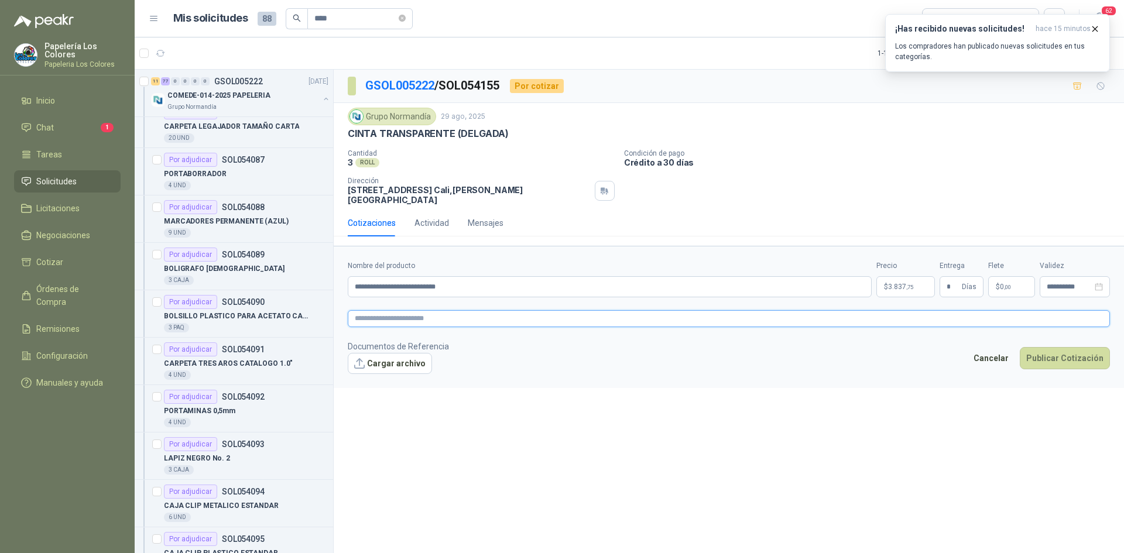
click at [410, 310] on textarea at bounding box center [729, 318] width 762 height 17
paste textarea "**********"
click at [1065, 351] on button "Publicar Cotización" at bounding box center [1065, 358] width 90 height 22
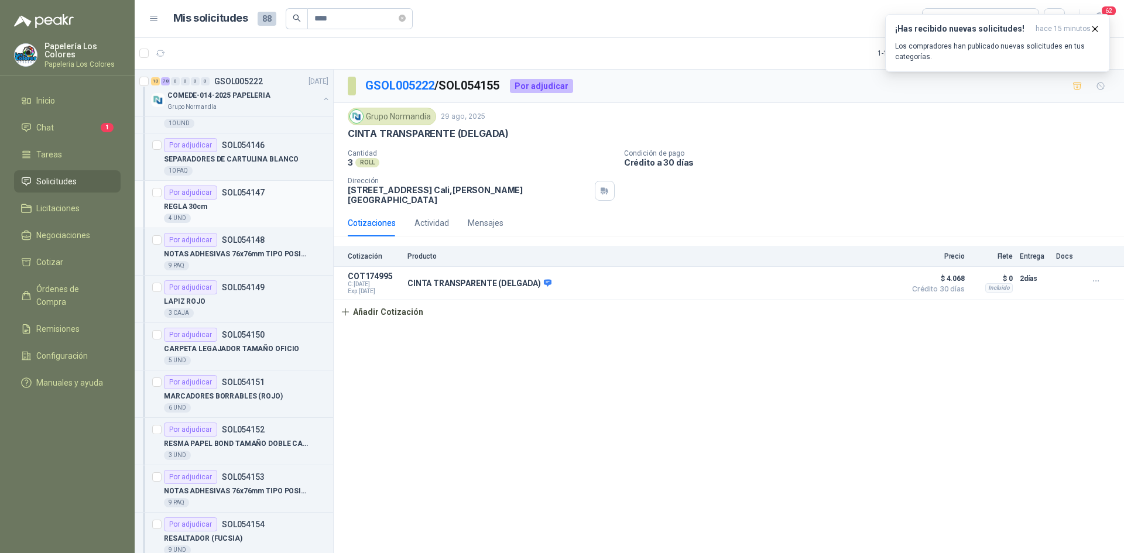
scroll to position [3455, 0]
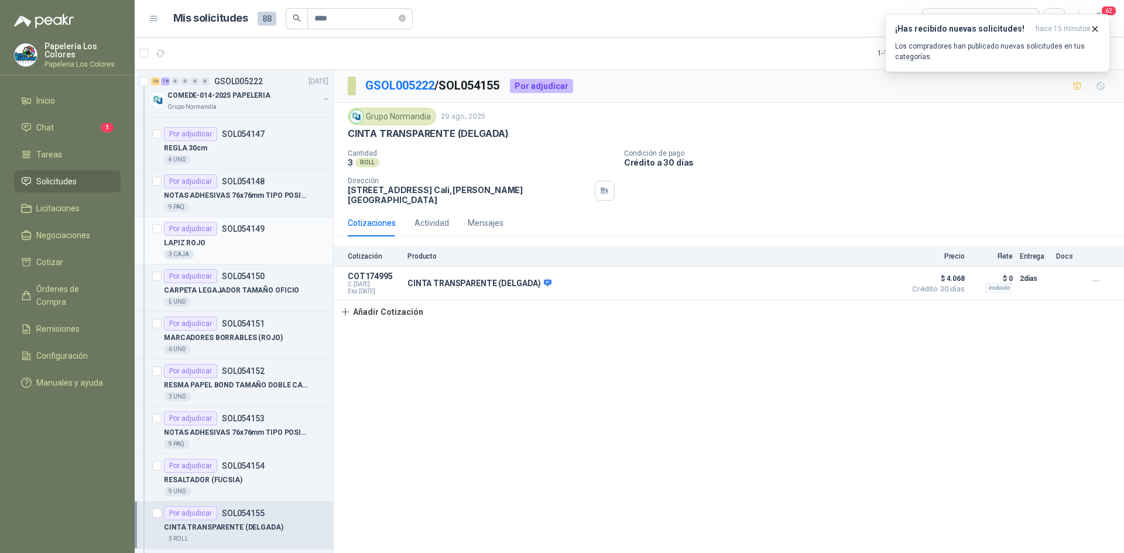
click at [243, 242] on div "LAPIZ ROJO" at bounding box center [246, 243] width 164 height 14
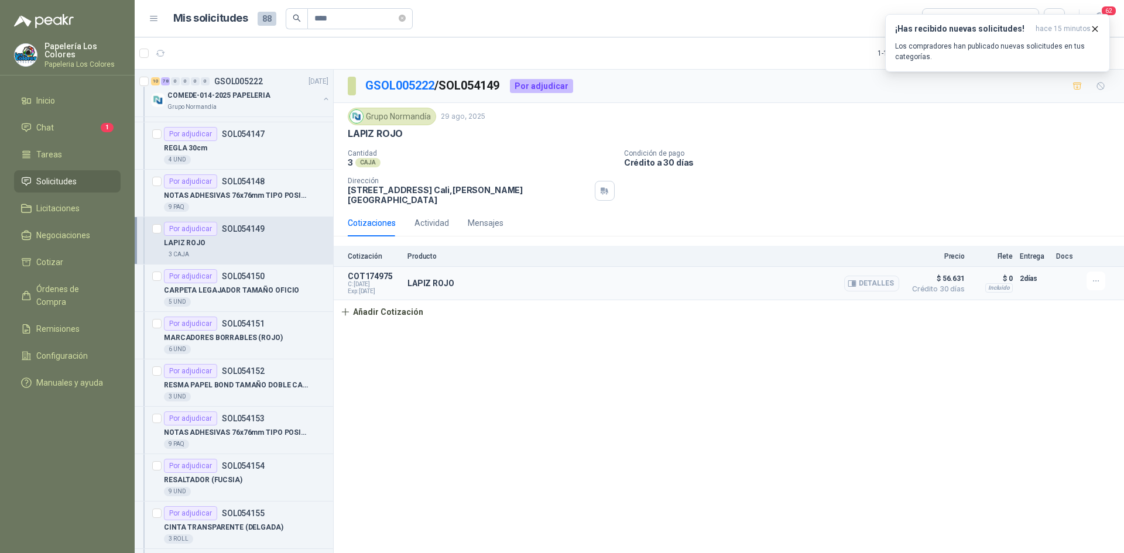
click at [941, 286] on span "Crédito 30 días" at bounding box center [935, 289] width 59 height 7
click at [874, 276] on button "Detalles" at bounding box center [871, 284] width 55 height 16
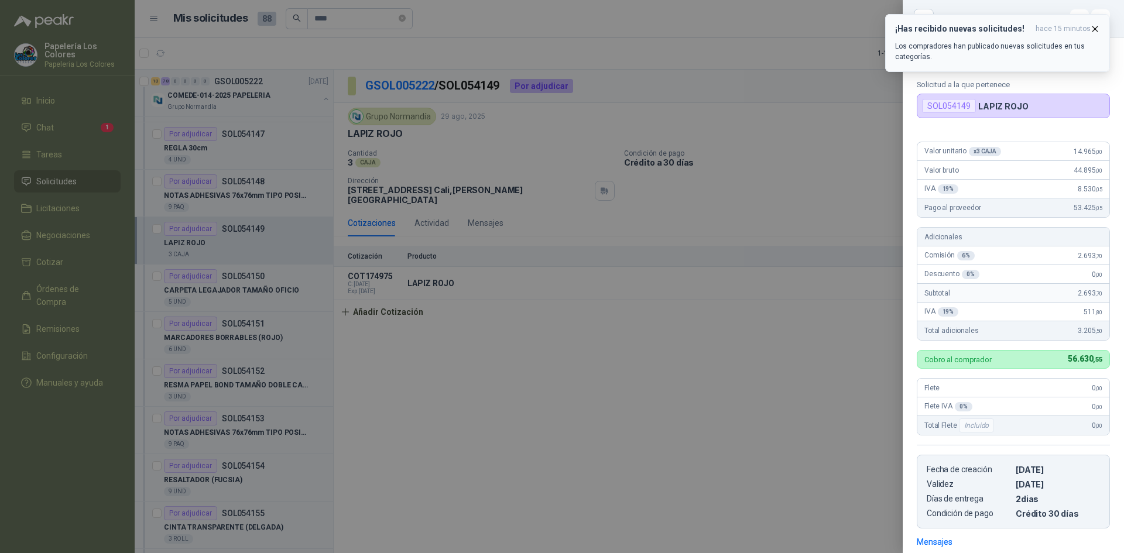
click at [1091, 27] on icon "button" at bounding box center [1095, 29] width 10 height 10
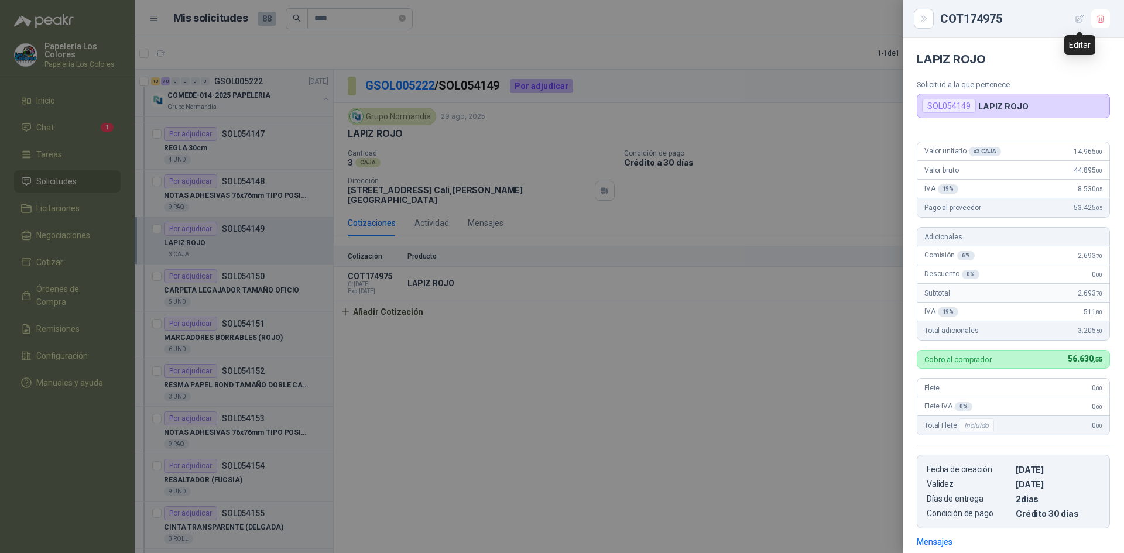
click at [1080, 18] on icon "button" at bounding box center [1080, 19] width 10 height 10
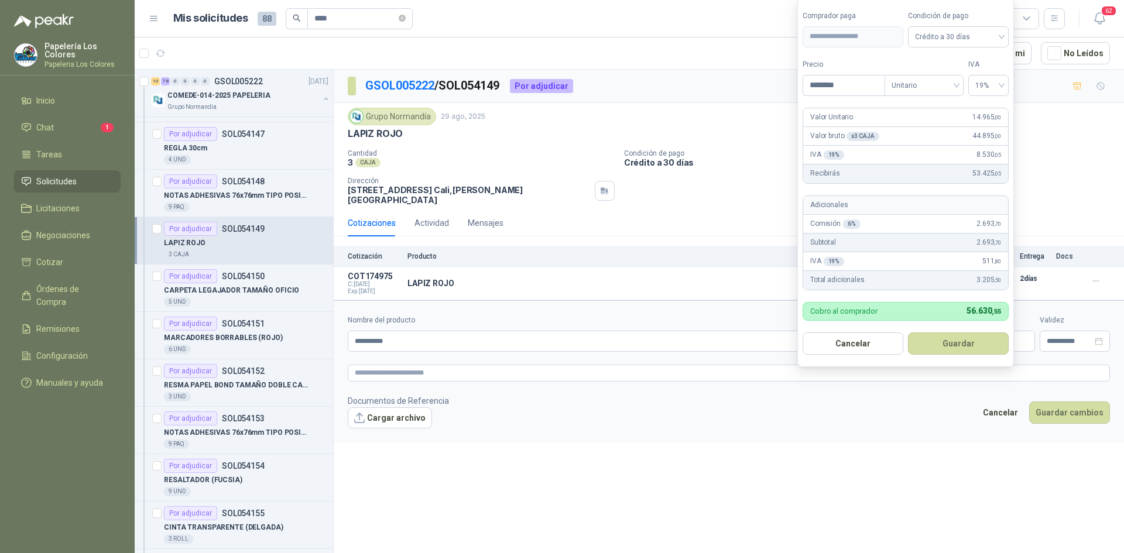
click at [903, 332] on body "Papelería Los Colores Papeleria Los Colores Inicio Chat 1 Tareas Solicitudes Li…" at bounding box center [562, 276] width 1124 height 553
click at [991, 85] on span "19%" at bounding box center [988, 86] width 26 height 18
click at [981, 147] on div "0%" at bounding box center [988, 146] width 22 height 13
click at [942, 342] on button "Guardar" at bounding box center [958, 343] width 101 height 22
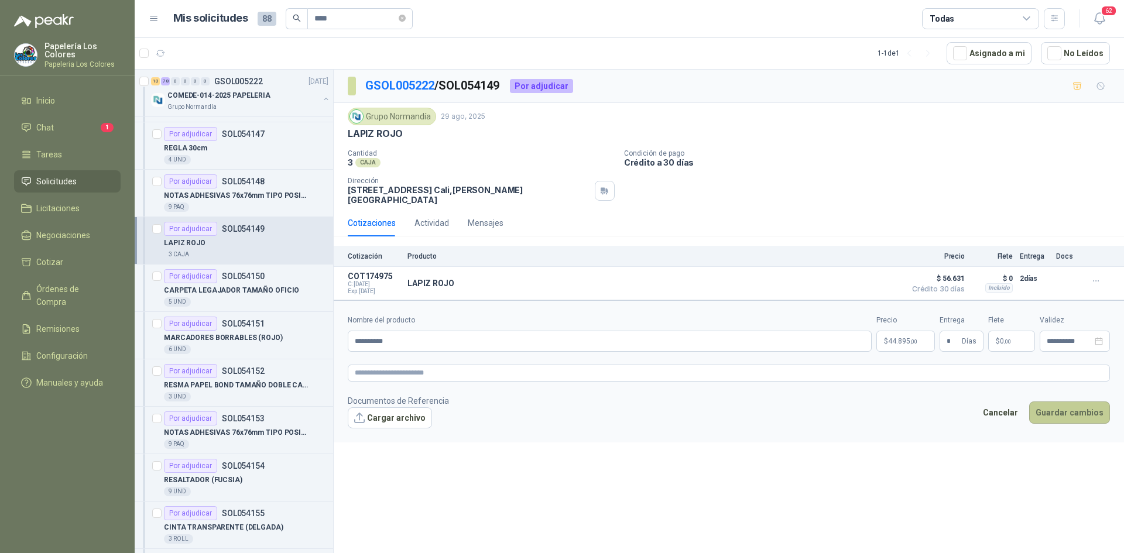
click at [1078, 403] on button "Guardar cambios" at bounding box center [1069, 412] width 81 height 22
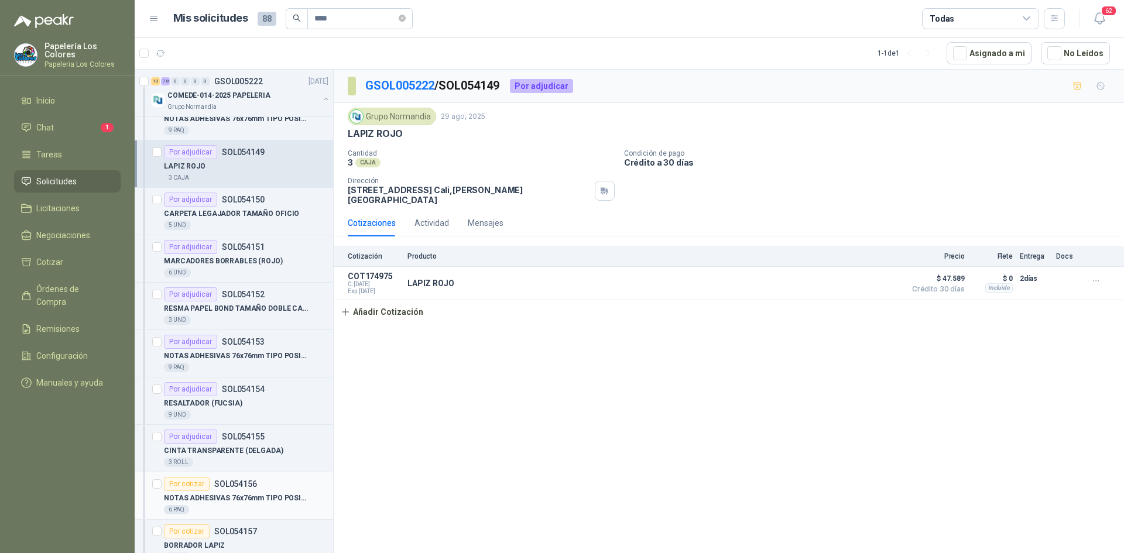
scroll to position [3748, 0]
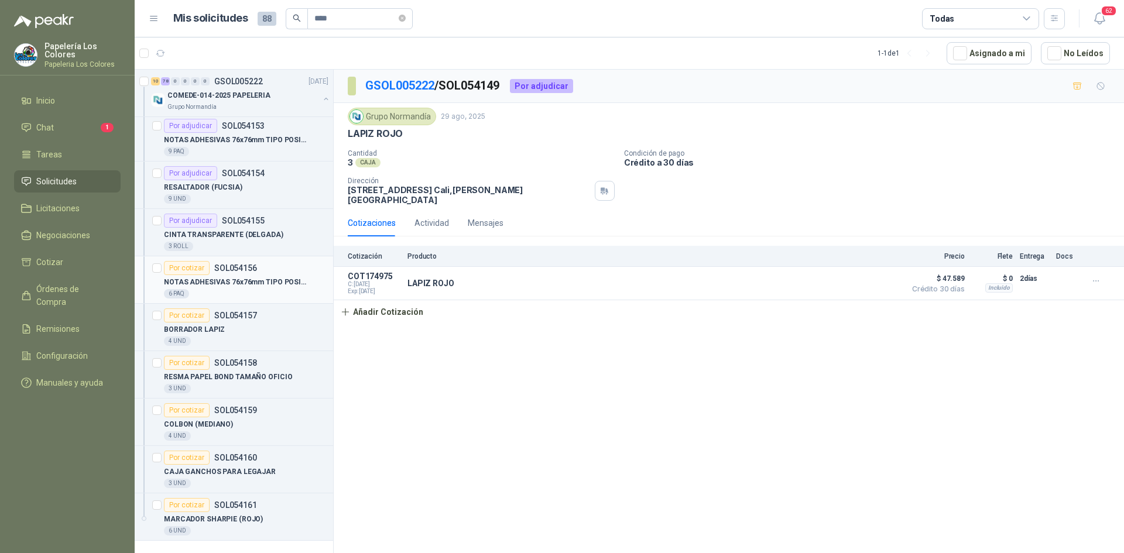
click at [196, 265] on div "Por cotizar" at bounding box center [187, 268] width 46 height 14
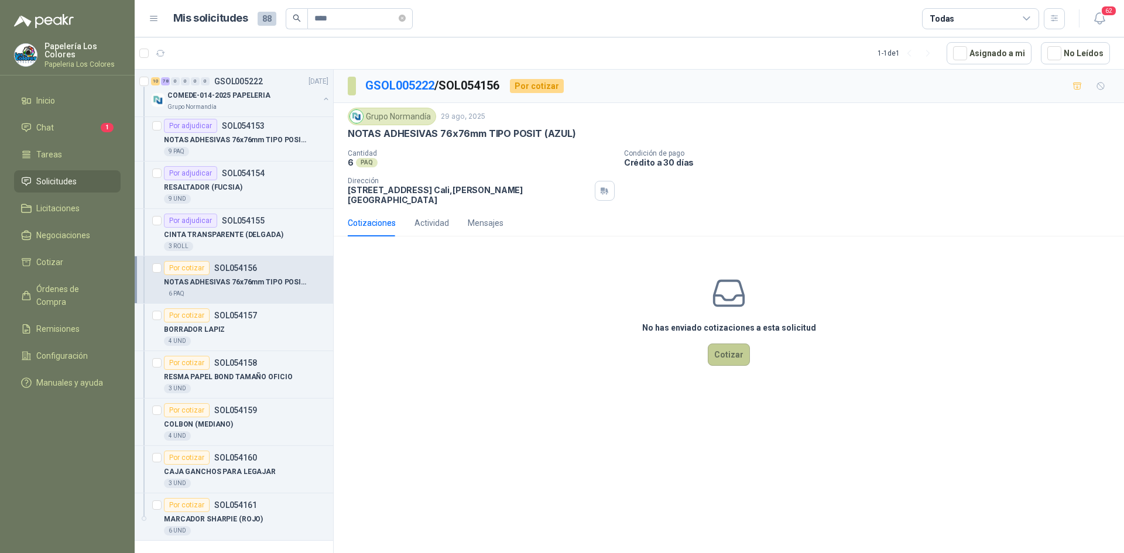
click at [738, 344] on button "Cotizar" at bounding box center [729, 355] width 42 height 22
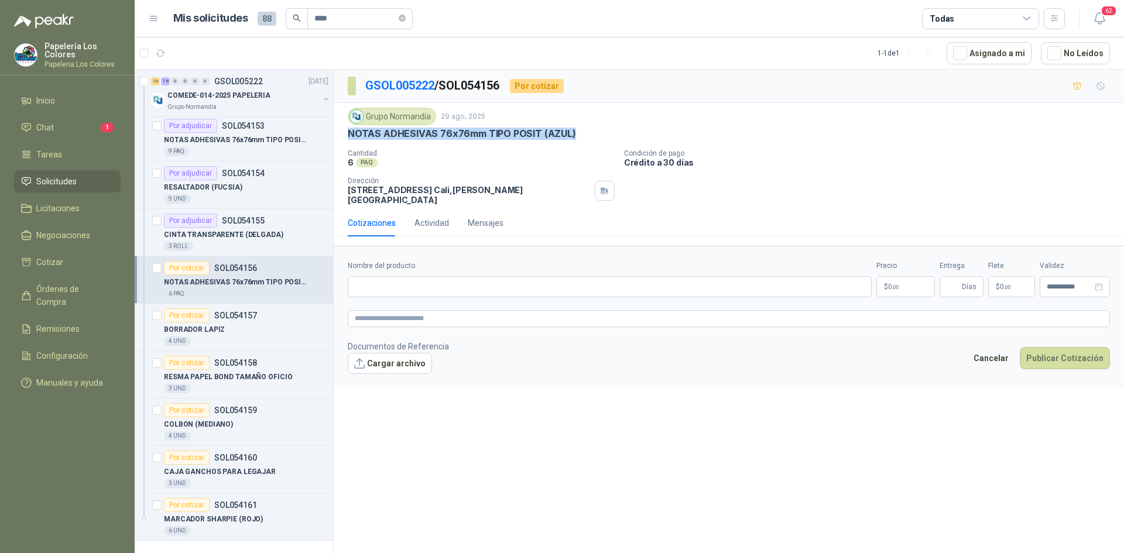
drag, startPoint x: 568, startPoint y: 133, endPoint x: 346, endPoint y: 132, distance: 222.4
click at [346, 132] on div "Grupo [PERSON_NAME] [DATE] NOTAS ADHESIVAS 76x76mm TIPO POSIT (AZUL) Cantidad …" at bounding box center [729, 156] width 790 height 107
click at [497, 284] on input "Nombre del producto" at bounding box center [610, 286] width 524 height 21
paste input "**********"
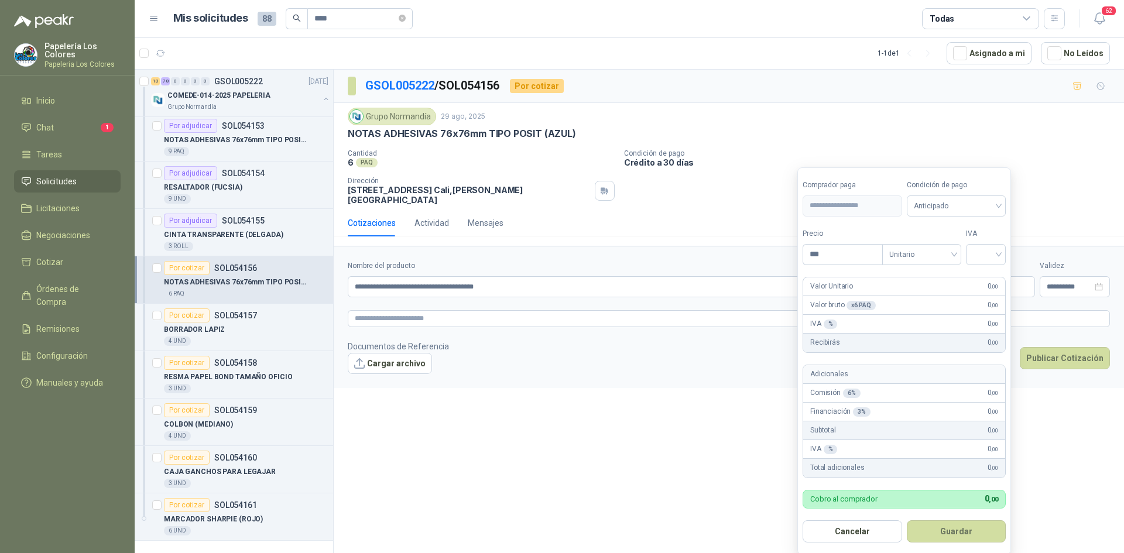
click at [891, 280] on body "Papelería Los Colores Papeleria Los Colores Inicio Chat 1 Tareas Solicitudes Li…" at bounding box center [562, 276] width 1124 height 553
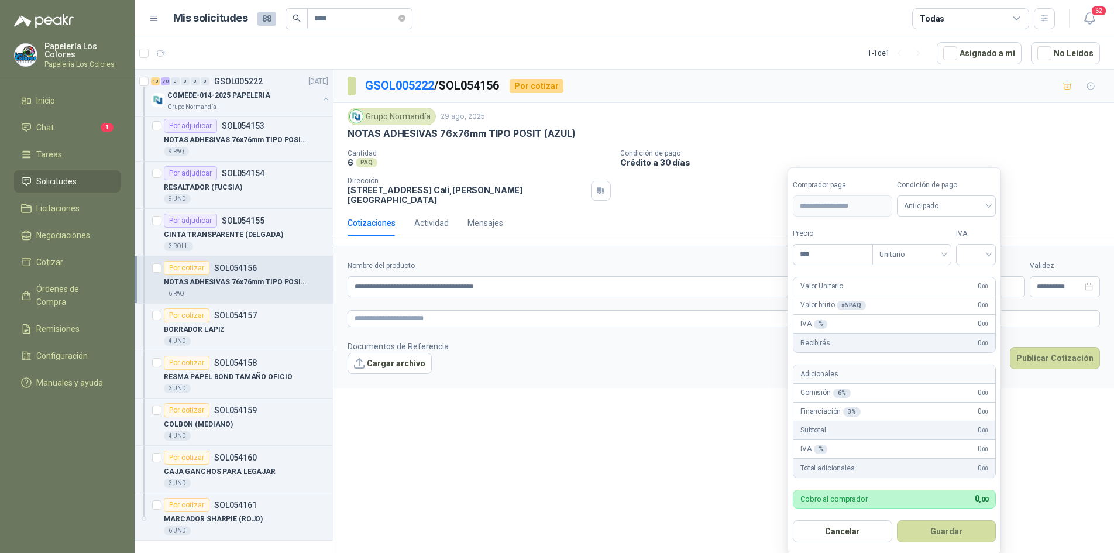
click at [672, 366] on form "**********" at bounding box center [724, 317] width 781 height 142
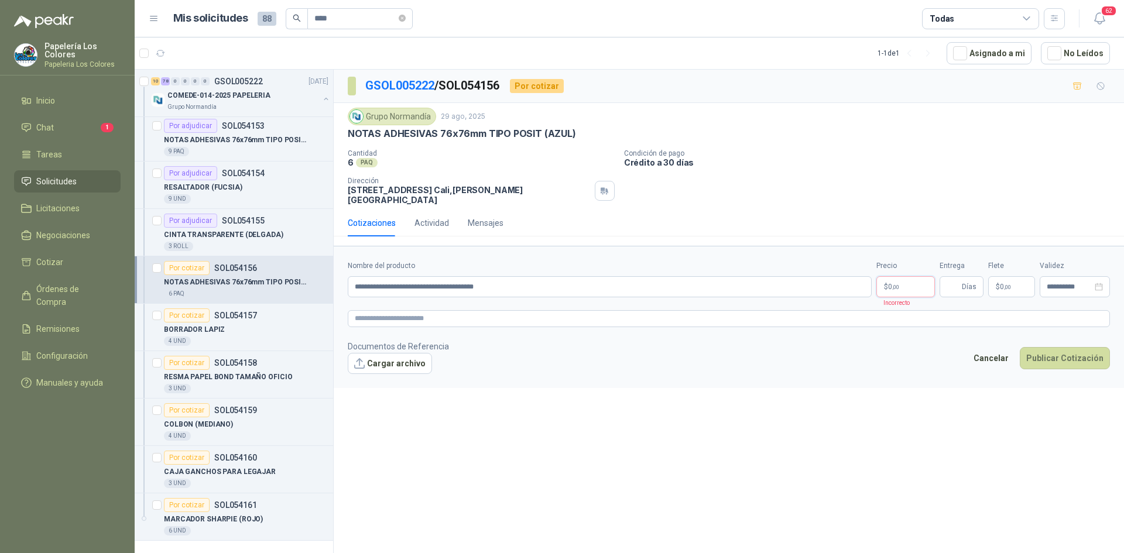
click at [892, 282] on body "Papelería Los Colores Papeleria Los Colores Inicio Chat 1 Tareas Solicitudes Li…" at bounding box center [562, 276] width 1124 height 553
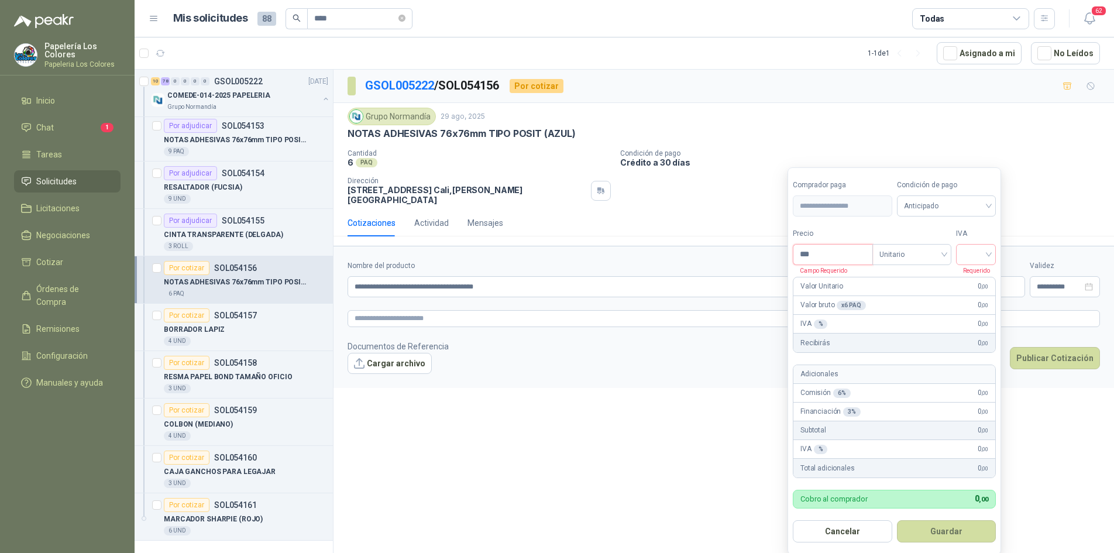
click at [835, 249] on input "***" at bounding box center [833, 255] width 79 height 20
click at [923, 208] on span "Anticipado" at bounding box center [946, 206] width 85 height 18
click at [933, 249] on div "Crédito a 30 días" at bounding box center [949, 249] width 82 height 13
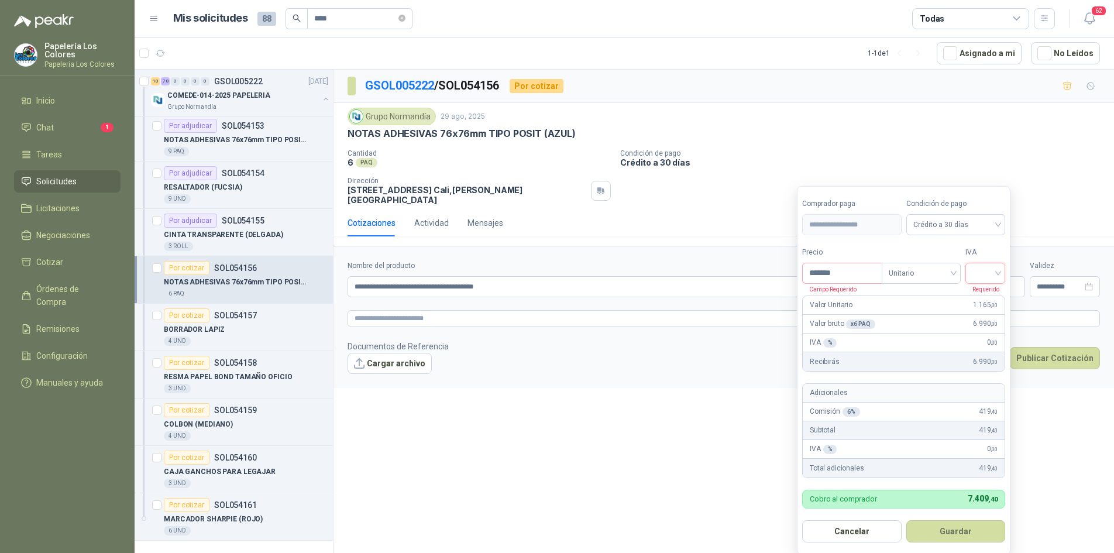
click at [984, 269] on input "search" at bounding box center [986, 272] width 26 height 18
click at [991, 298] on div "19%" at bounding box center [988, 297] width 22 height 13
click at [956, 530] on button "Guardar" at bounding box center [958, 531] width 101 height 22
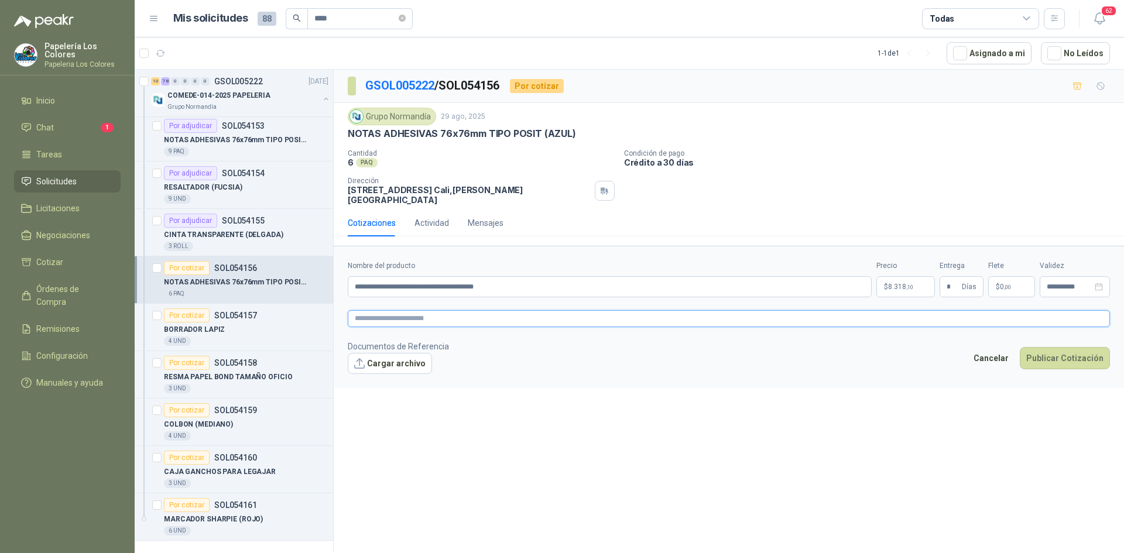
click at [623, 310] on textarea at bounding box center [729, 318] width 762 height 17
click at [471, 217] on div "Mensajes" at bounding box center [486, 223] width 36 height 13
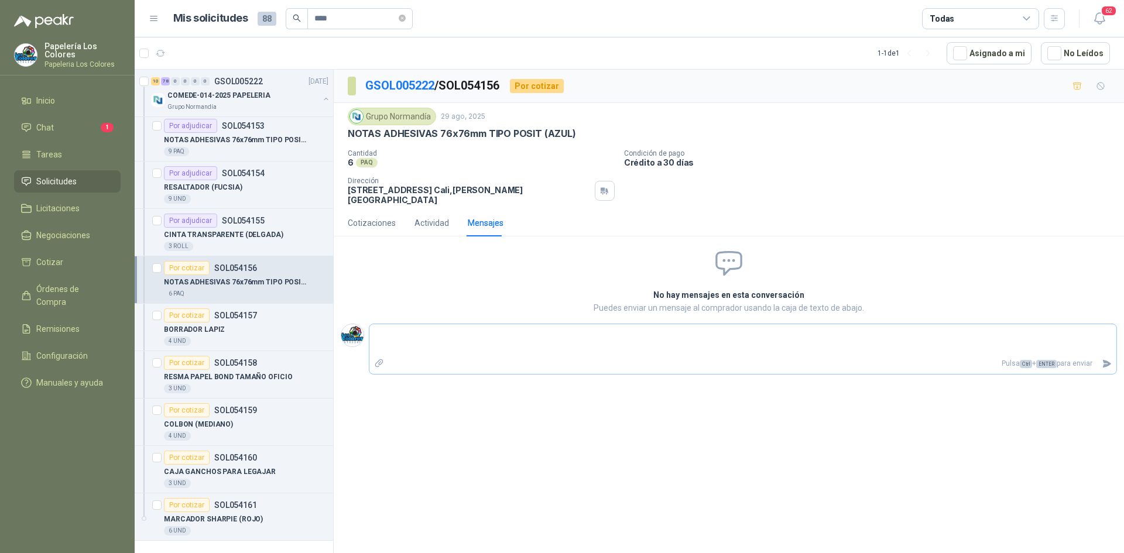
click at [609, 343] on textarea at bounding box center [742, 340] width 747 height 27
click at [1103, 359] on icon "Enviar" at bounding box center [1106, 364] width 10 height 10
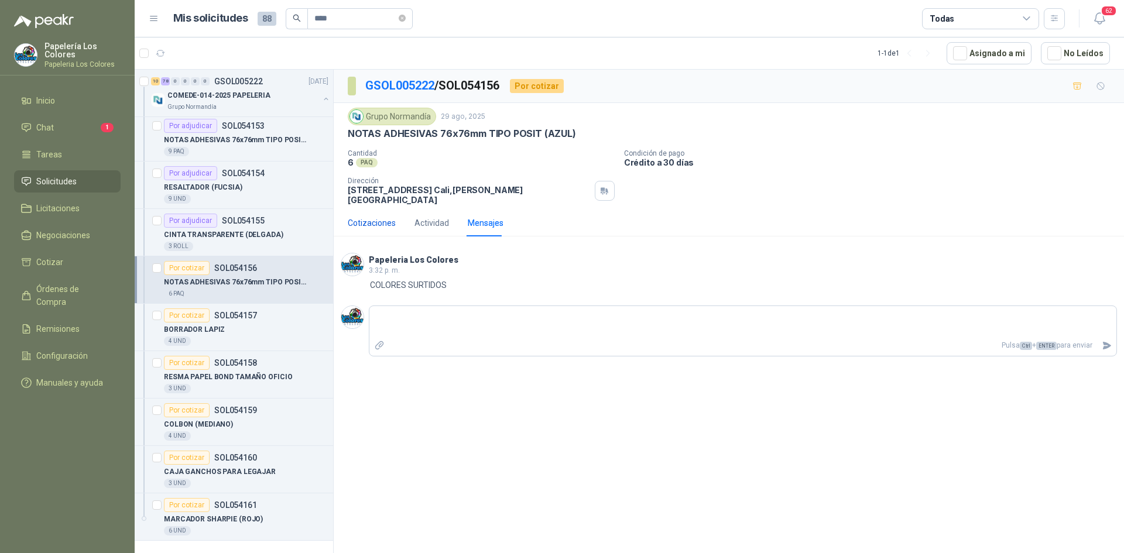
click at [367, 217] on div "Cotizaciones" at bounding box center [372, 223] width 48 height 13
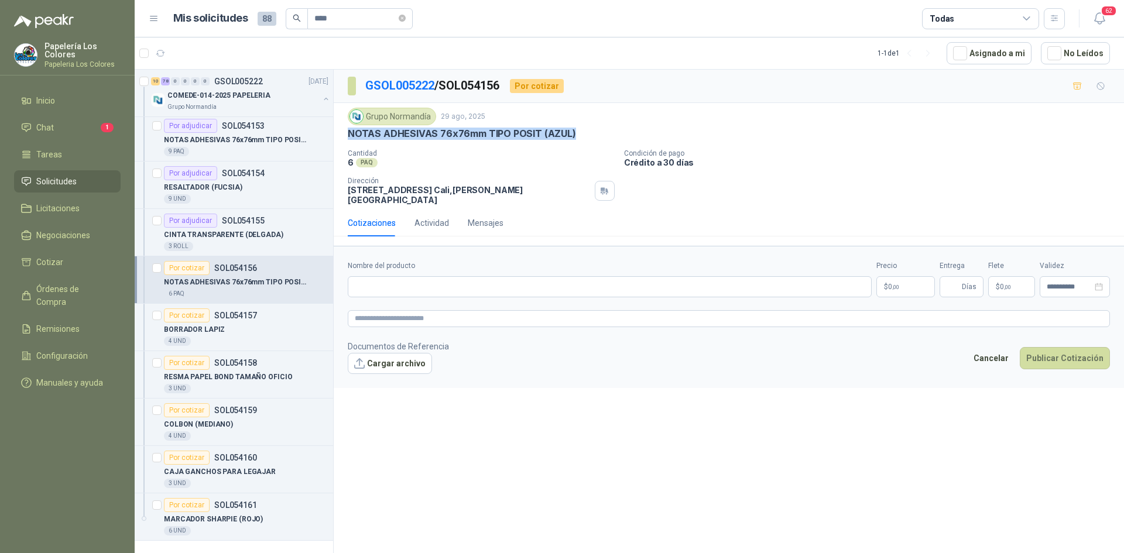
drag, startPoint x: 568, startPoint y: 133, endPoint x: 342, endPoint y: 138, distance: 226.5
click at [342, 138] on div "Grupo [PERSON_NAME] [DATE] NOTAS ADHESIVAS 76x76mm TIPO POSIT (AZUL) Cantidad …" at bounding box center [729, 156] width 790 height 107
click at [472, 283] on input "Nombre del producto" at bounding box center [610, 286] width 524 height 21
paste input "**********"
click at [914, 278] on body "Papelería Los Colores Papeleria Los Colores Inicio Chat 1 Tareas Solicitudes Li…" at bounding box center [562, 276] width 1124 height 553
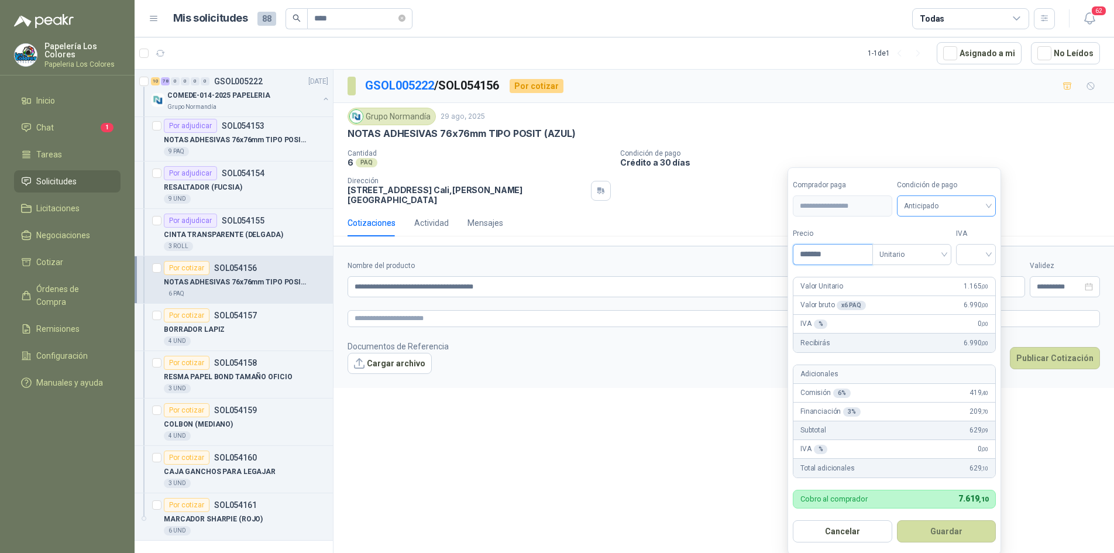
click at [918, 207] on span "Anticipado" at bounding box center [946, 206] width 85 height 18
click at [931, 248] on div "Crédito a 30 días" at bounding box center [949, 249] width 82 height 13
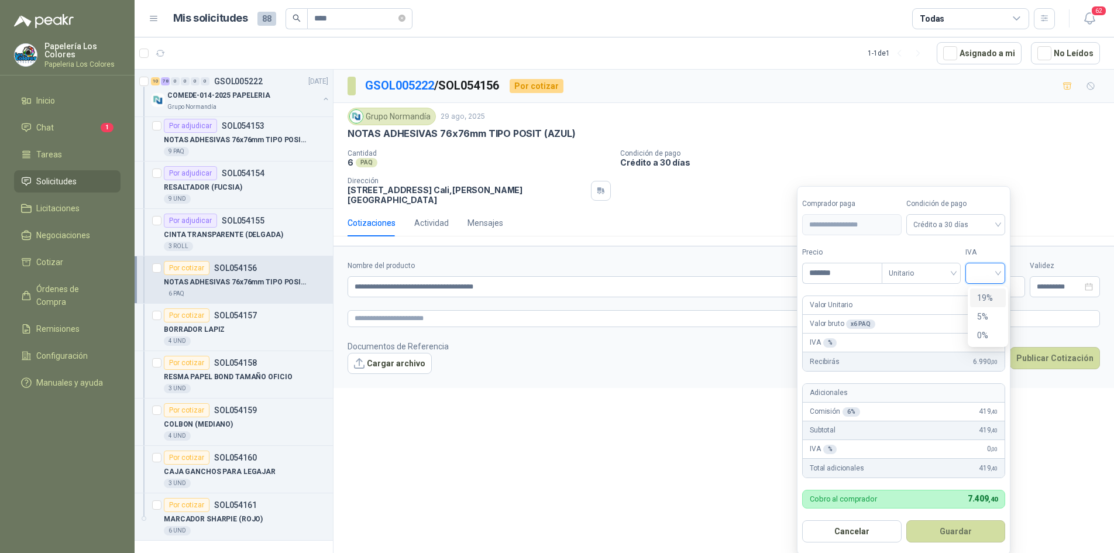
click at [983, 269] on input "search" at bounding box center [986, 272] width 26 height 18
click at [984, 297] on div "19%" at bounding box center [988, 297] width 22 height 13
click at [959, 527] on button "Guardar" at bounding box center [958, 531] width 101 height 22
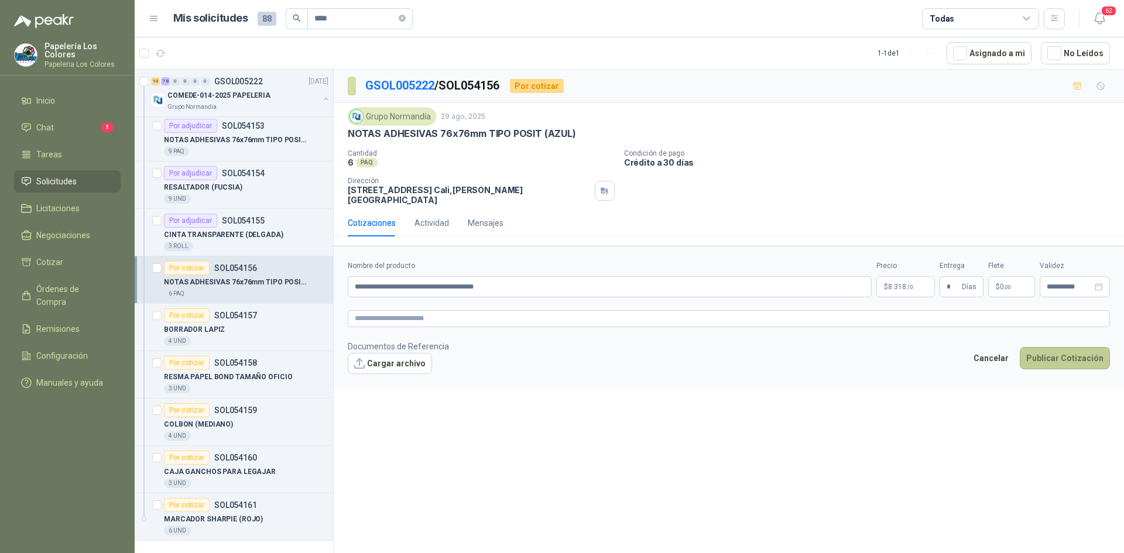
click at [1059, 349] on button "Publicar Cotización" at bounding box center [1065, 358] width 90 height 22
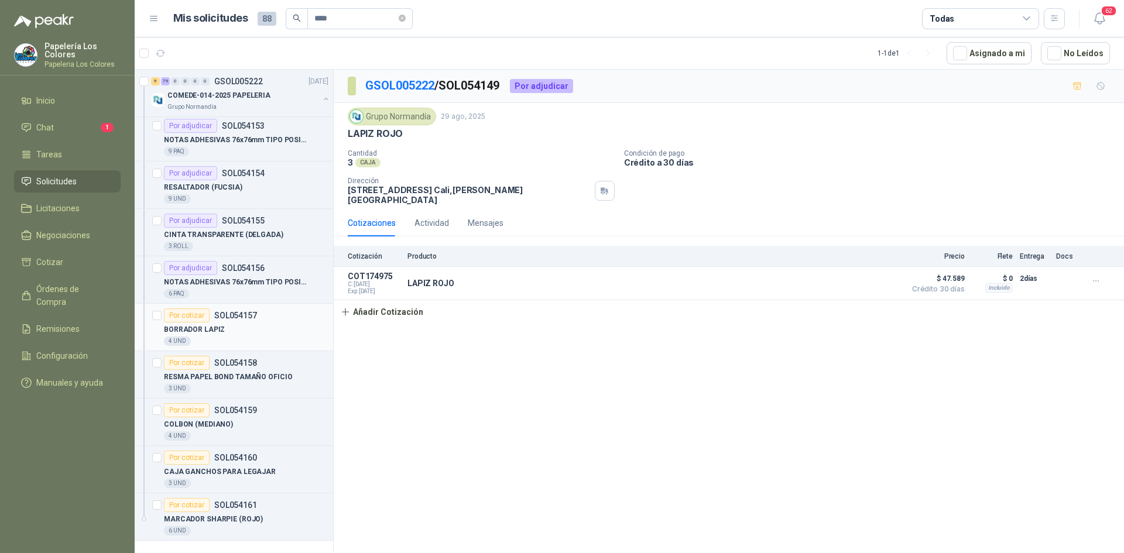
click at [179, 311] on div "Por cotizar" at bounding box center [187, 315] width 46 height 14
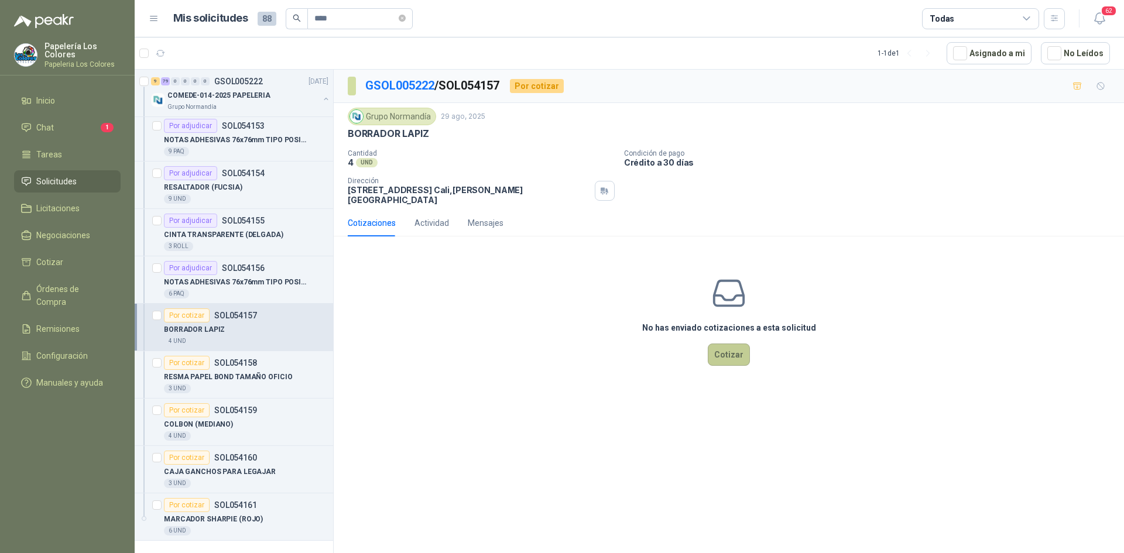
click at [735, 346] on button "Cotizar" at bounding box center [729, 355] width 42 height 22
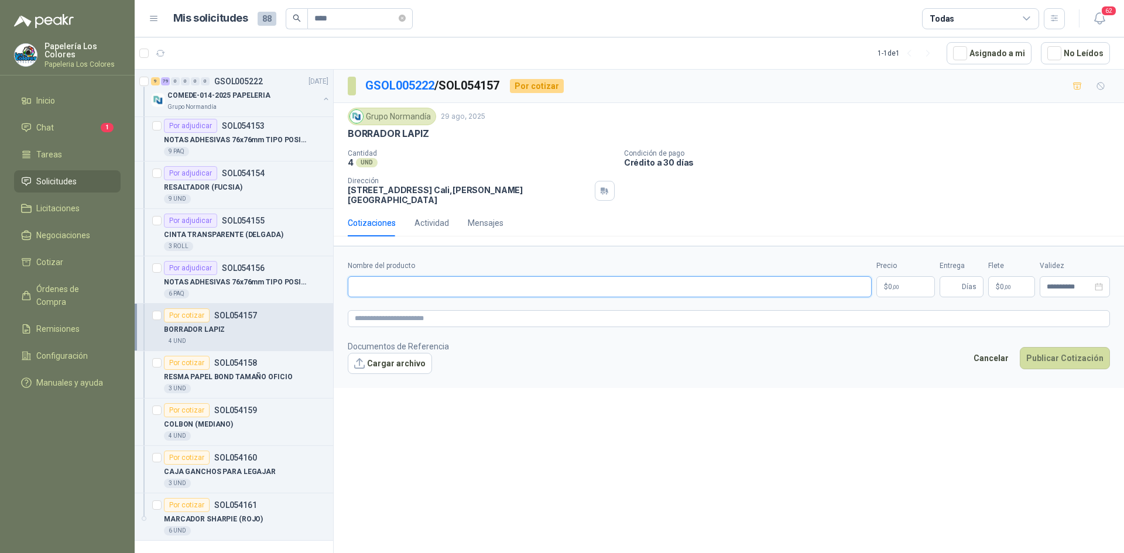
drag, startPoint x: 406, startPoint y: 281, endPoint x: 409, endPoint y: 270, distance: 10.8
click at [406, 281] on input "Nombre del producto" at bounding box center [610, 286] width 524 height 21
drag, startPoint x: 430, startPoint y: 135, endPoint x: 347, endPoint y: 142, distance: 82.8
click at [347, 142] on div "Grupo [PERSON_NAME] [DATE] BORRADOR LAPIZ Cantidad 4 UND Condición de pago Cr…" at bounding box center [729, 156] width 790 height 107
click at [469, 278] on input "Nombre del producto" at bounding box center [610, 286] width 524 height 21
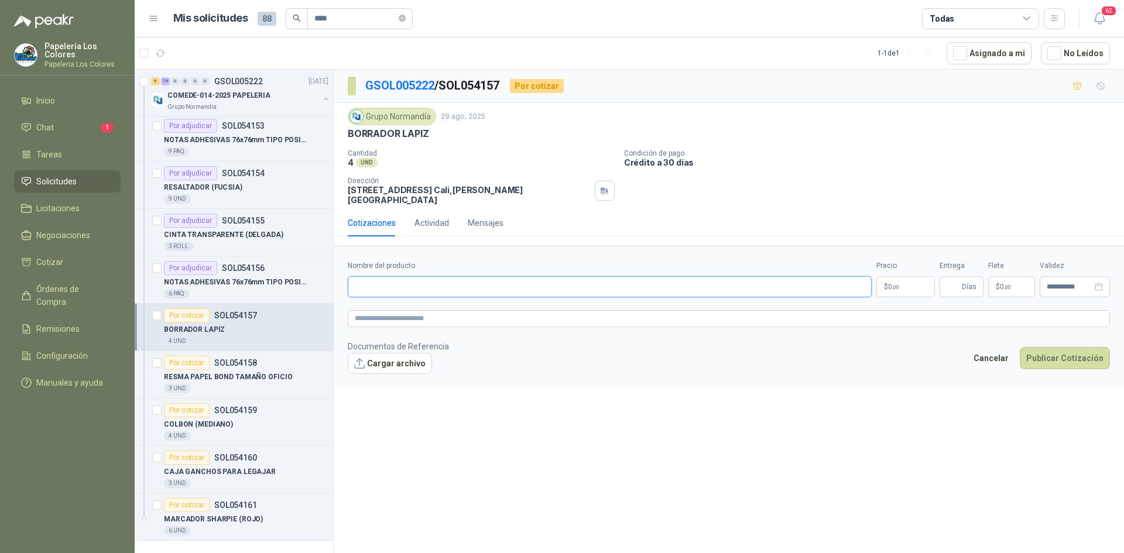
paste input "**********"
click at [886, 280] on body "Papelería Los Colores Papeleria Los Colores Inicio Chat 1 Tareas Solicitudes Li…" at bounding box center [562, 276] width 1124 height 553
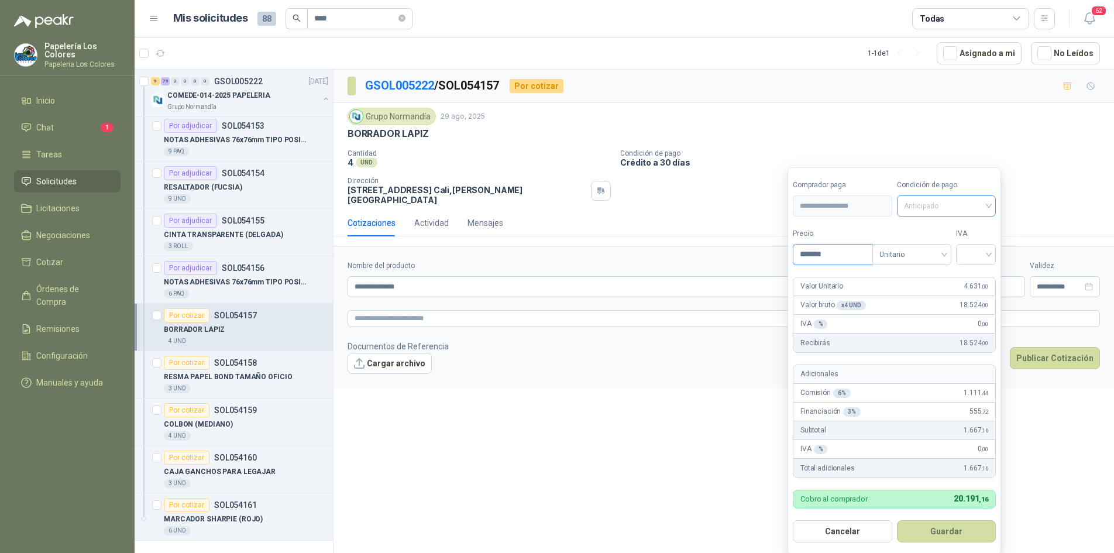
click at [934, 210] on span "Anticipado" at bounding box center [946, 206] width 85 height 18
click at [928, 249] on div "Crédito a 30 días" at bounding box center [949, 249] width 82 height 13
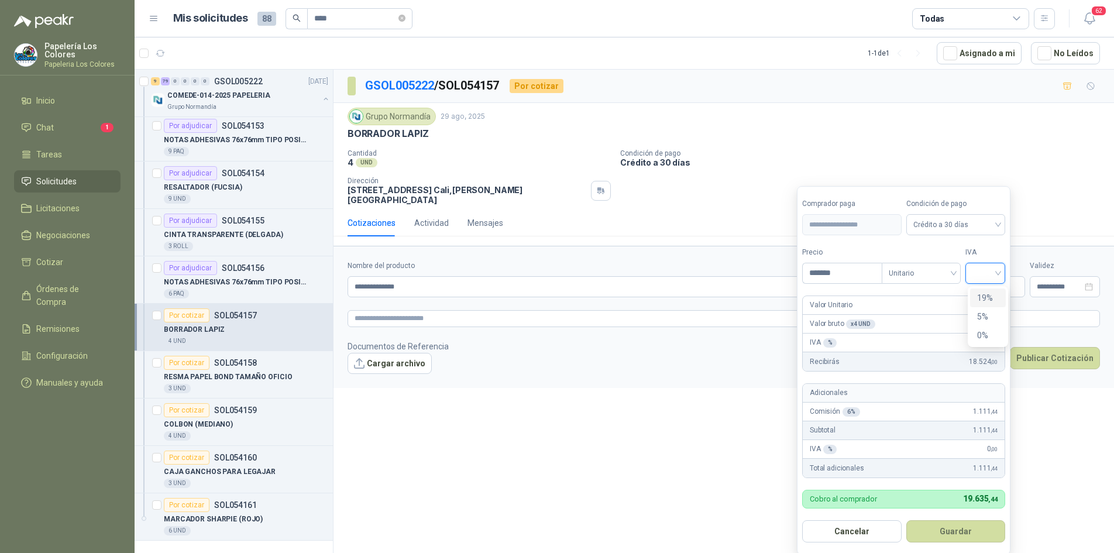
click at [997, 269] on input "search" at bounding box center [986, 272] width 26 height 18
click at [979, 293] on div "19%" at bounding box center [988, 297] width 22 height 13
click at [974, 531] on button "Guardar" at bounding box center [958, 531] width 101 height 22
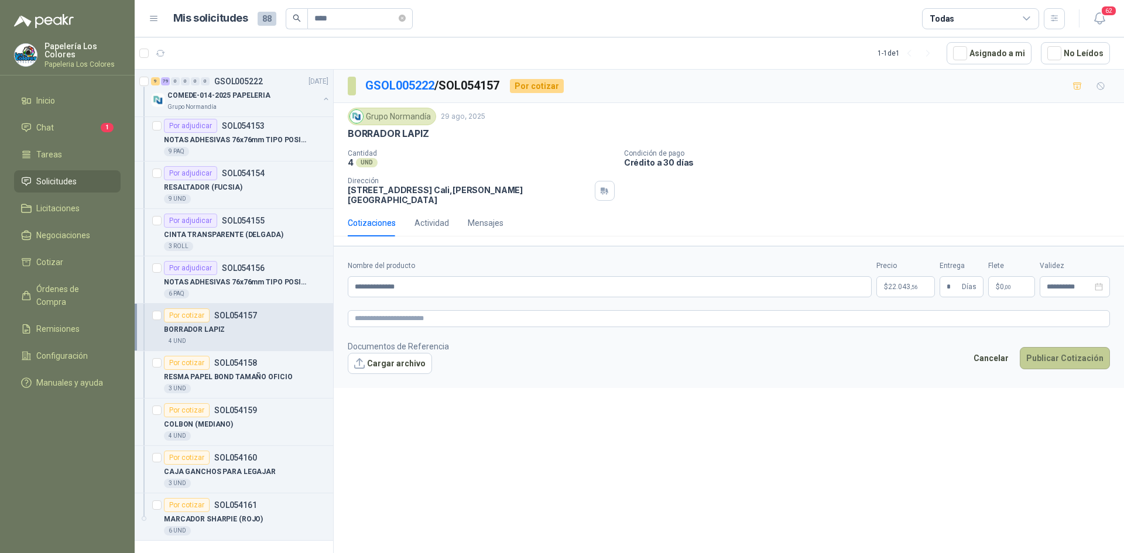
click at [1070, 348] on button "Publicar Cotización" at bounding box center [1065, 358] width 90 height 22
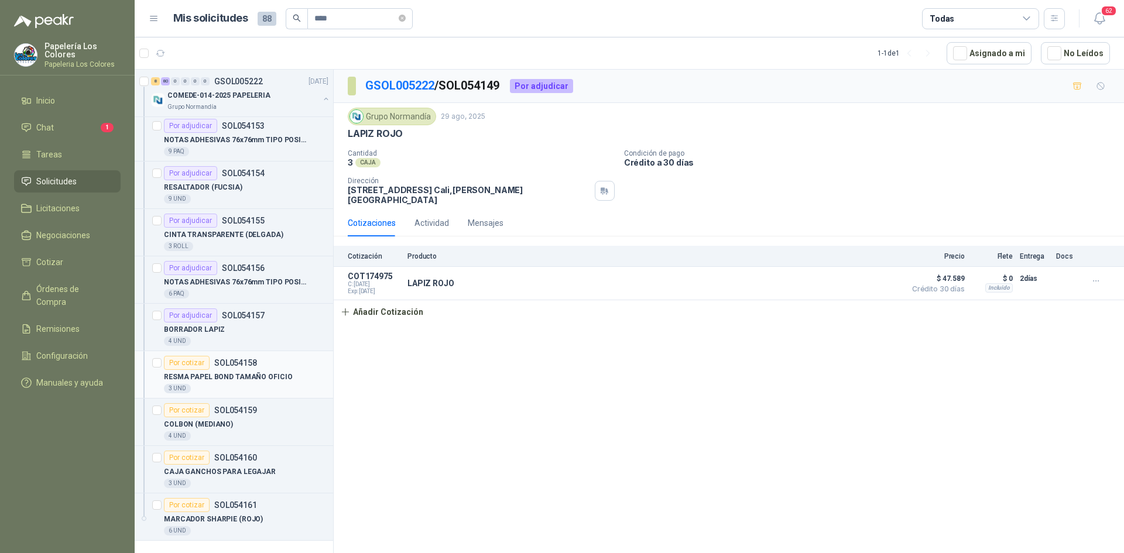
click at [206, 363] on div "Por cotizar" at bounding box center [187, 363] width 46 height 14
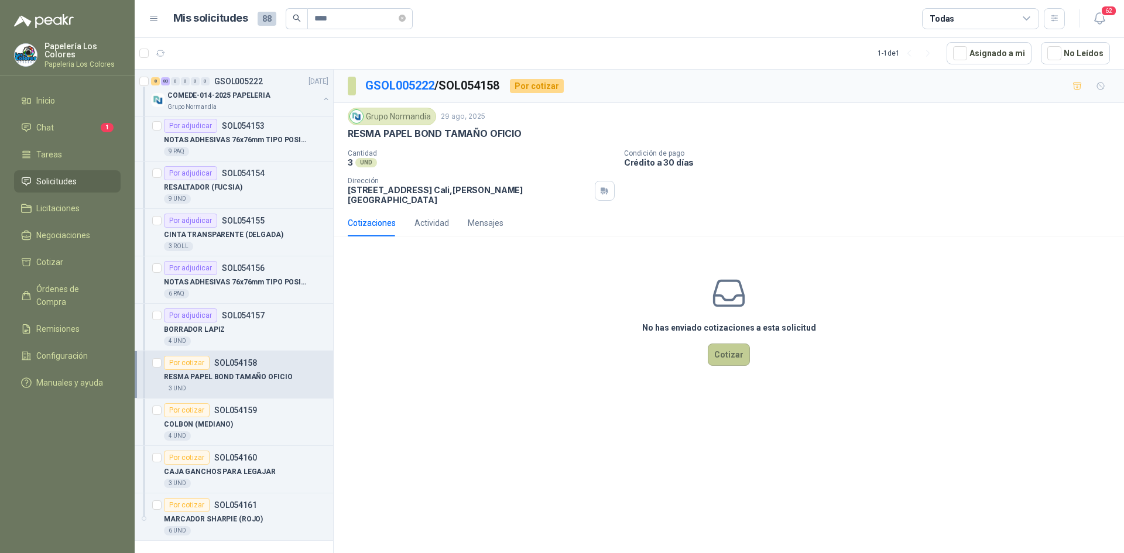
click at [741, 347] on button "Cotizar" at bounding box center [729, 355] width 42 height 22
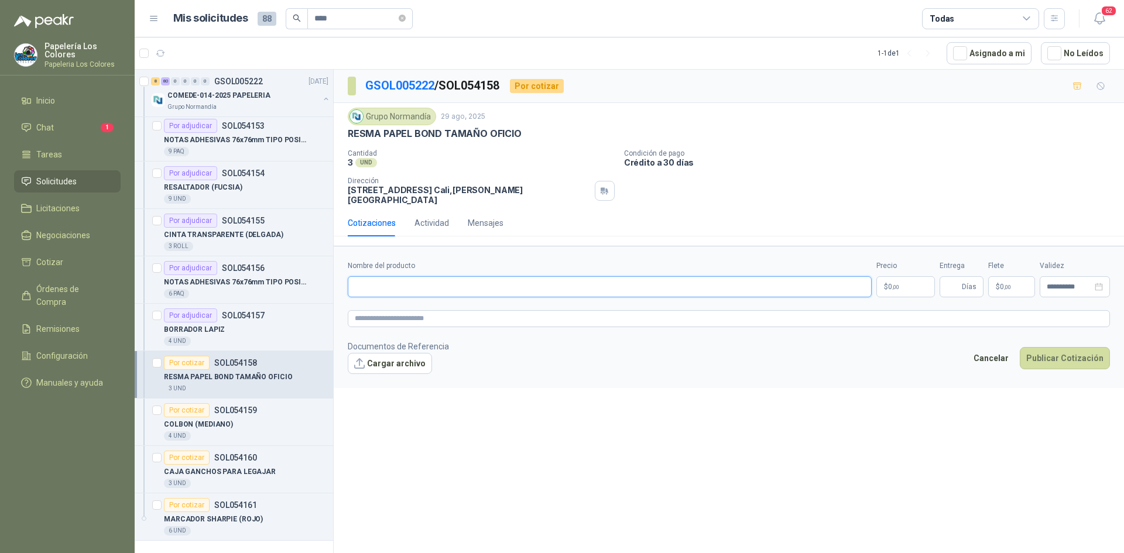
click at [454, 277] on input "Nombre del producto" at bounding box center [610, 286] width 524 height 21
drag, startPoint x: 517, startPoint y: 133, endPoint x: 349, endPoint y: 135, distance: 168.0
click at [349, 135] on p "RESMA PAPEL BOND TAMAÑO OFICIO" at bounding box center [435, 134] width 174 height 12
click at [445, 279] on input "Nombre del producto" at bounding box center [610, 286] width 524 height 21
paste input "**********"
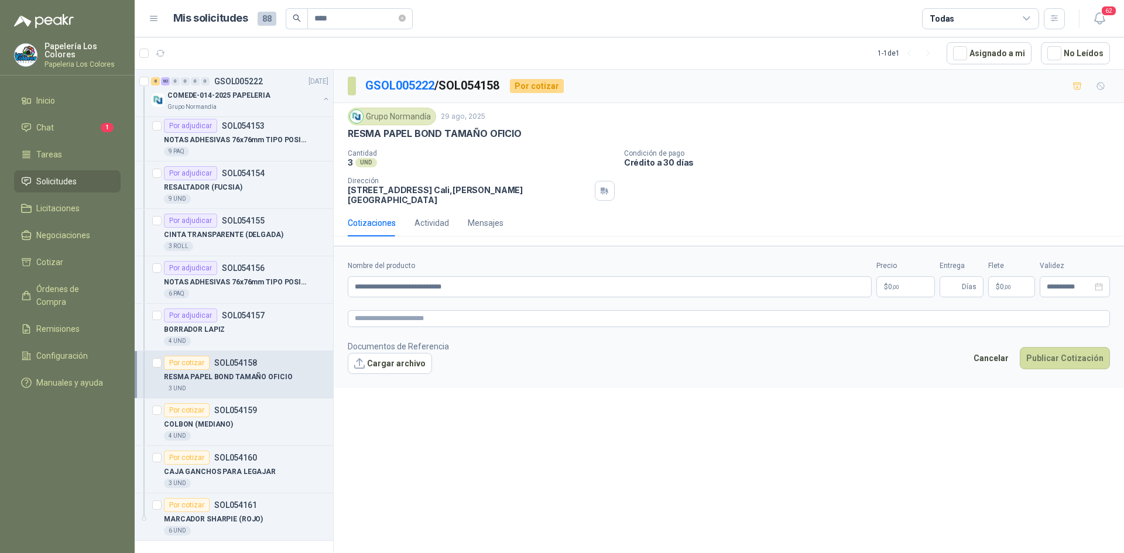
click at [902, 273] on body "Papelería Los Colores Papeleria Los Colores Inicio Chat 1 Tareas Solicitudes Li…" at bounding box center [562, 276] width 1124 height 553
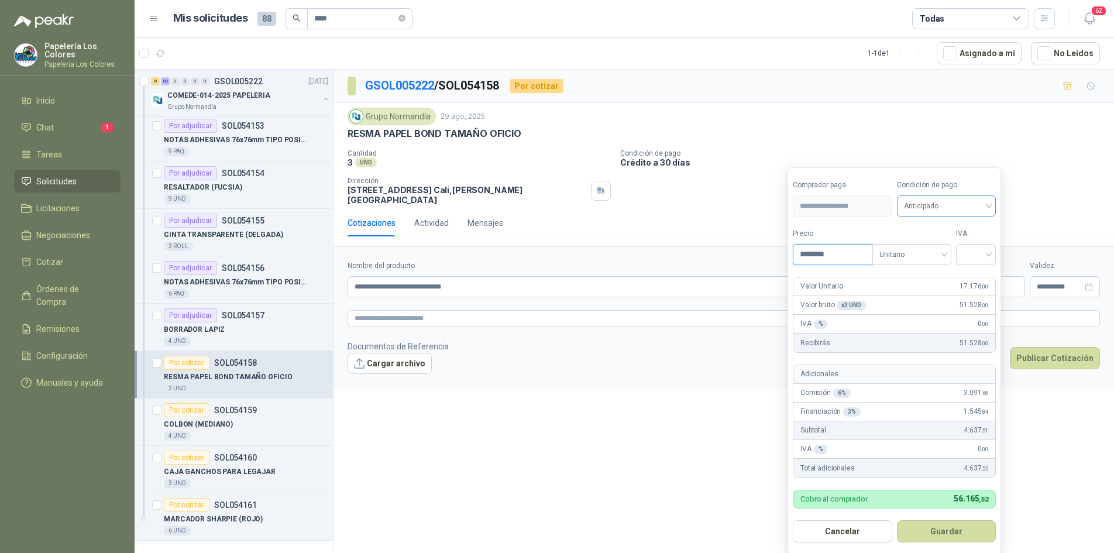
click at [956, 207] on span "Anticipado" at bounding box center [946, 206] width 85 height 18
click at [957, 244] on div "Crédito a 30 días" at bounding box center [949, 249] width 82 height 13
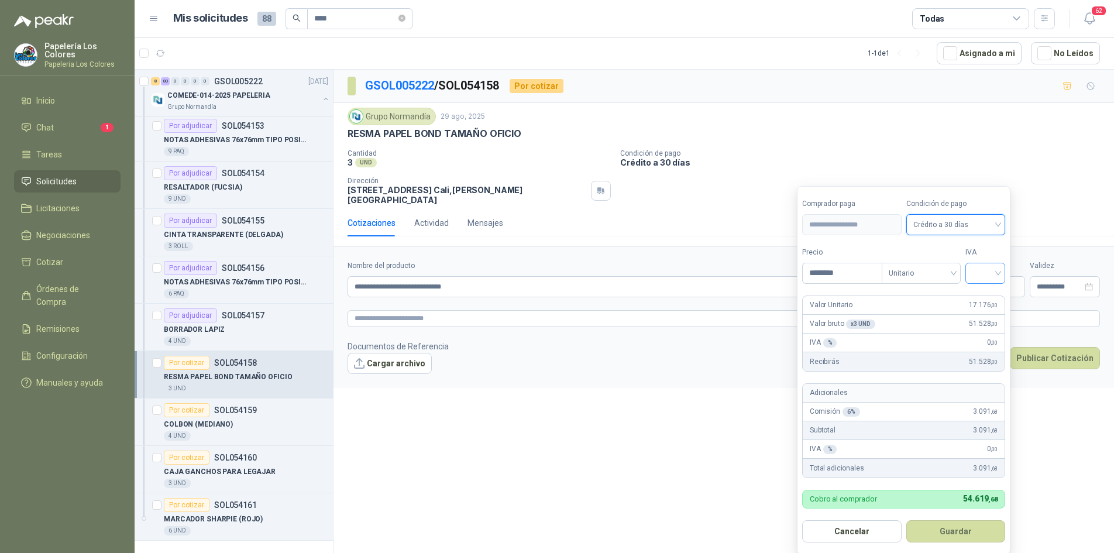
click at [987, 277] on input "search" at bounding box center [986, 272] width 26 height 18
click at [984, 290] on div "19%" at bounding box center [988, 298] width 36 height 19
click at [960, 526] on button "Guardar" at bounding box center [958, 531] width 101 height 22
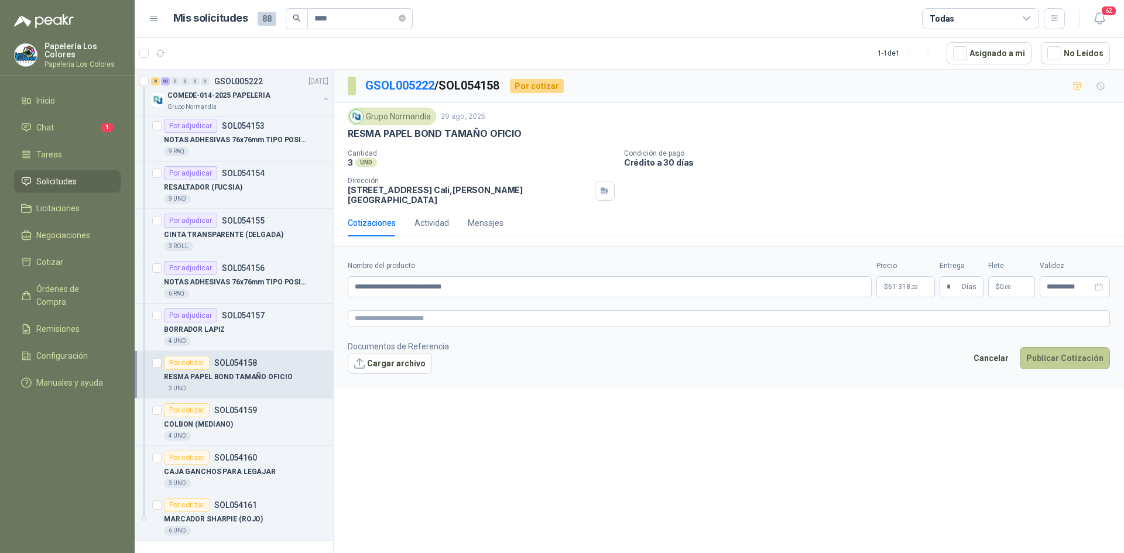
click at [1059, 351] on button "Publicar Cotización" at bounding box center [1065, 358] width 90 height 22
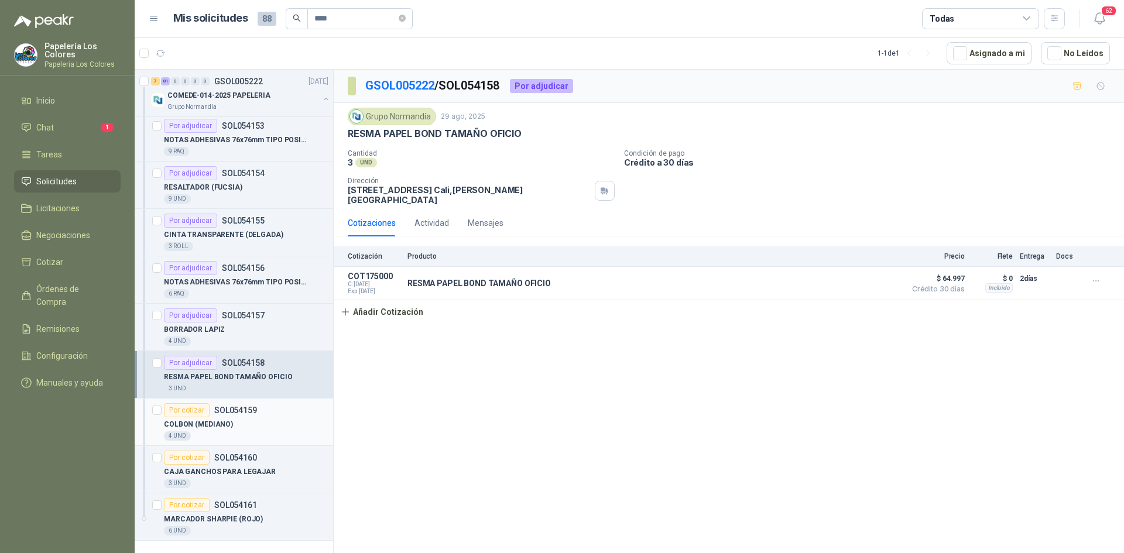
click at [190, 411] on div "Por cotizar" at bounding box center [187, 410] width 46 height 14
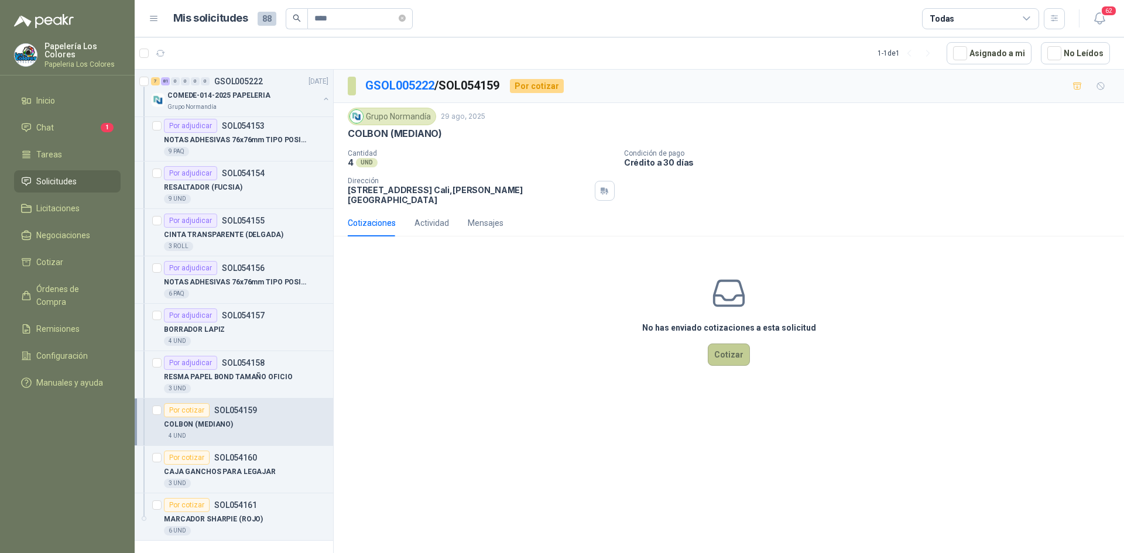
click at [737, 348] on button "Cotizar" at bounding box center [729, 355] width 42 height 22
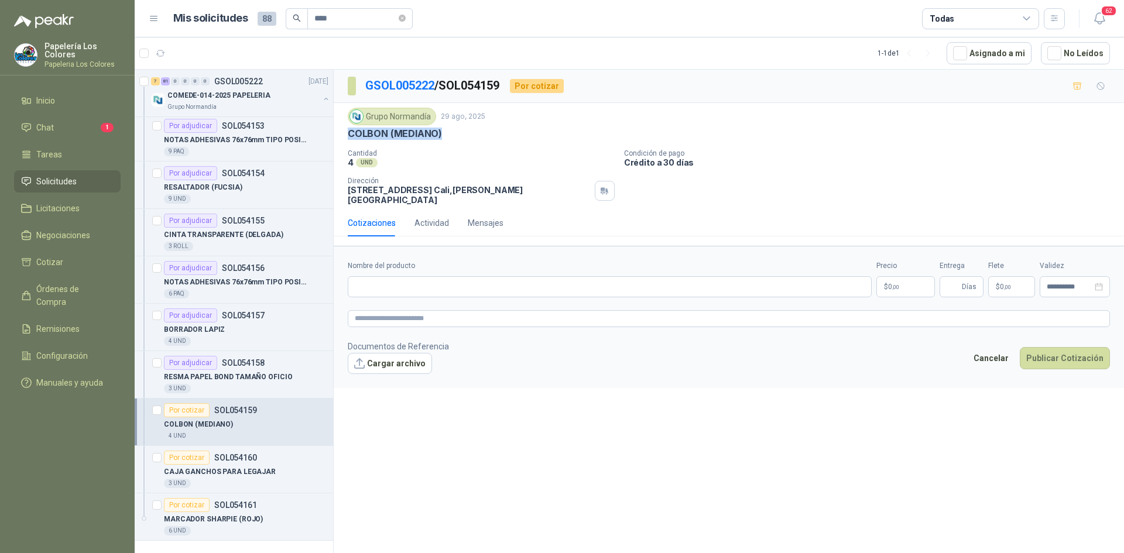
drag, startPoint x: 439, startPoint y: 133, endPoint x: 345, endPoint y: 140, distance: 93.9
click at [345, 140] on div "Grupo [PERSON_NAME] [DATE] COLBON (MEDIANO) Cantidad 4 UND Condición de pago …" at bounding box center [729, 156] width 790 height 107
click at [466, 283] on input "Nombre del producto" at bounding box center [610, 286] width 524 height 21
paste input "**********"
click at [905, 274] on body "Papelería Los Colores Papeleria Los Colores Inicio Chat 1 Tareas Solicitudes Li…" at bounding box center [562, 276] width 1124 height 553
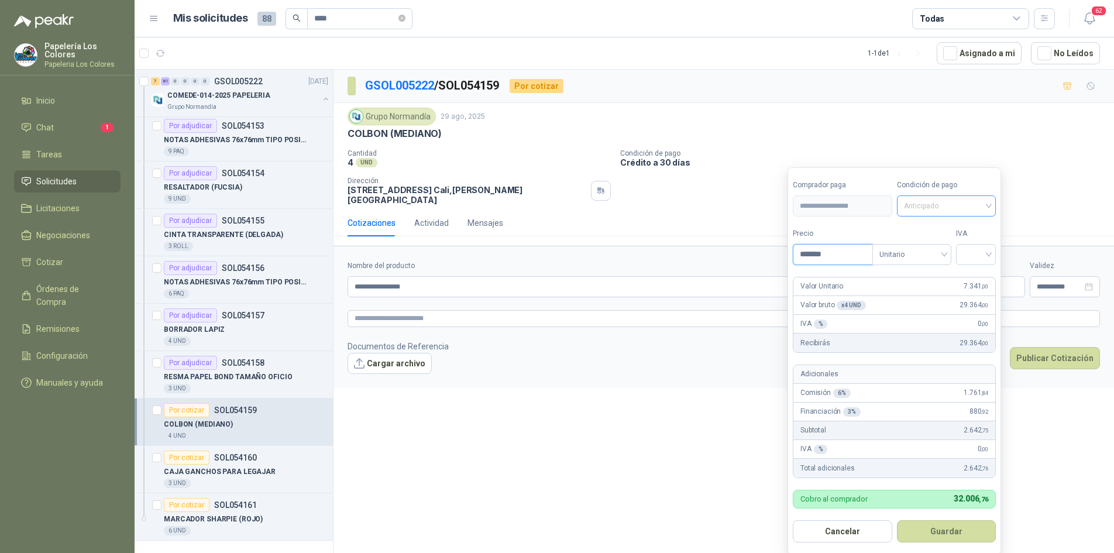
click at [935, 201] on span "Anticipado" at bounding box center [946, 206] width 85 height 18
click at [928, 243] on div "Crédito a 30 días" at bounding box center [949, 249] width 82 height 13
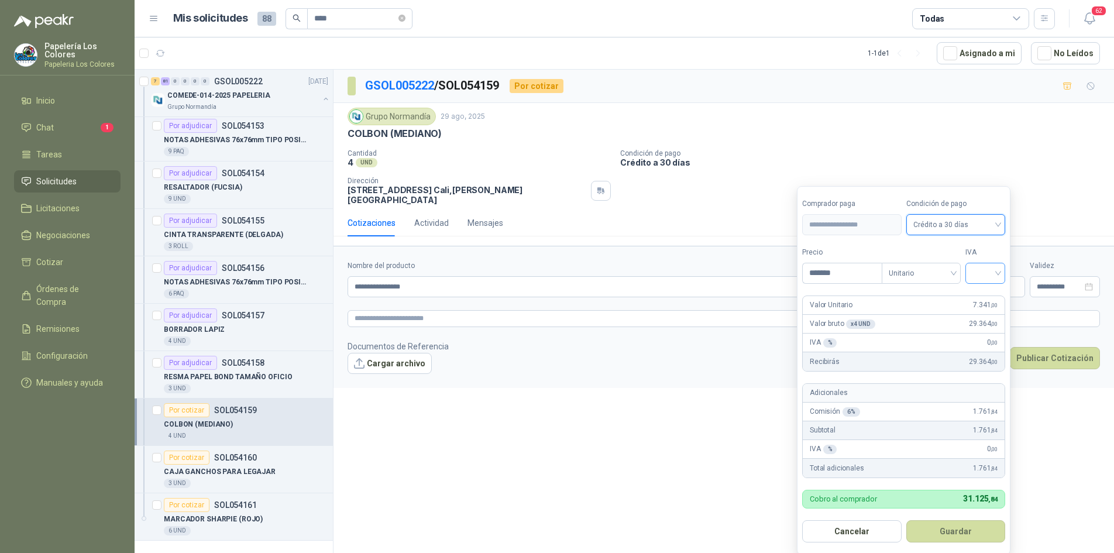
click at [980, 271] on input "search" at bounding box center [986, 272] width 26 height 18
click at [984, 296] on div "19%" at bounding box center [988, 297] width 22 height 13
click at [950, 534] on button "Guardar" at bounding box center [958, 531] width 101 height 22
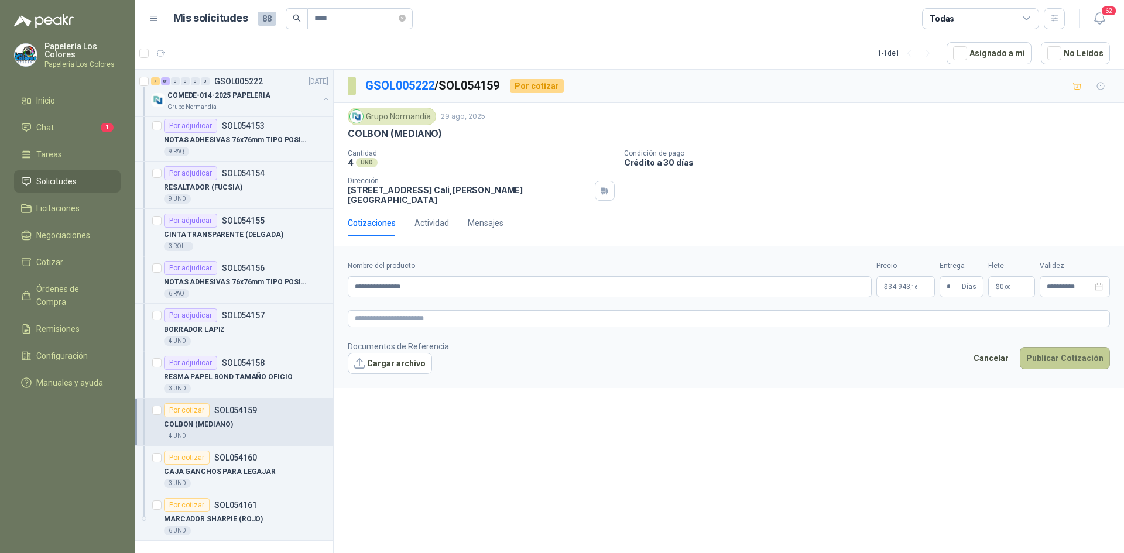
click at [1070, 351] on button "Publicar Cotización" at bounding box center [1065, 358] width 90 height 22
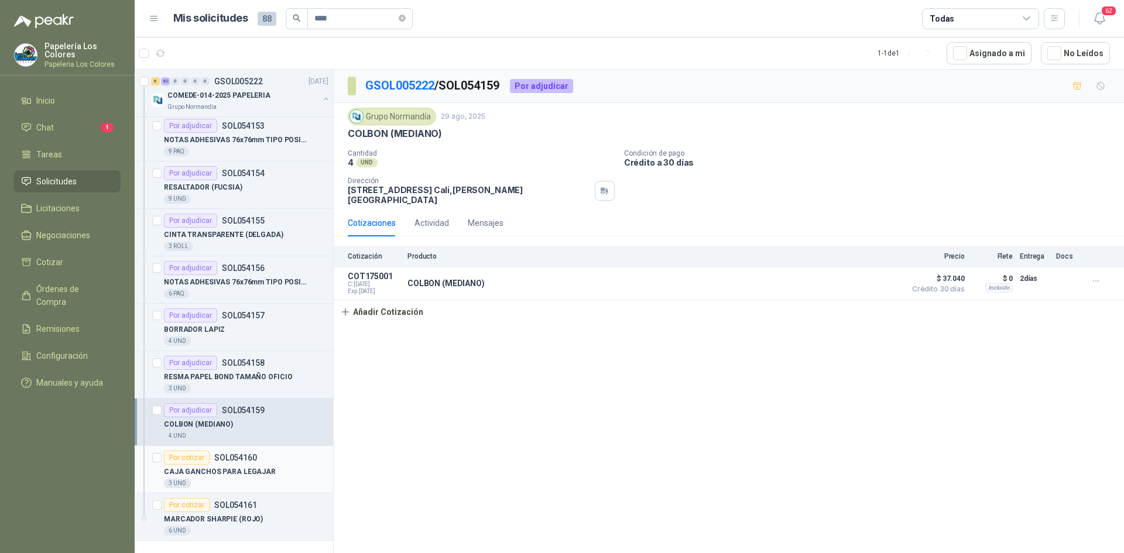
click at [192, 460] on div "Por cotizar" at bounding box center [187, 458] width 46 height 14
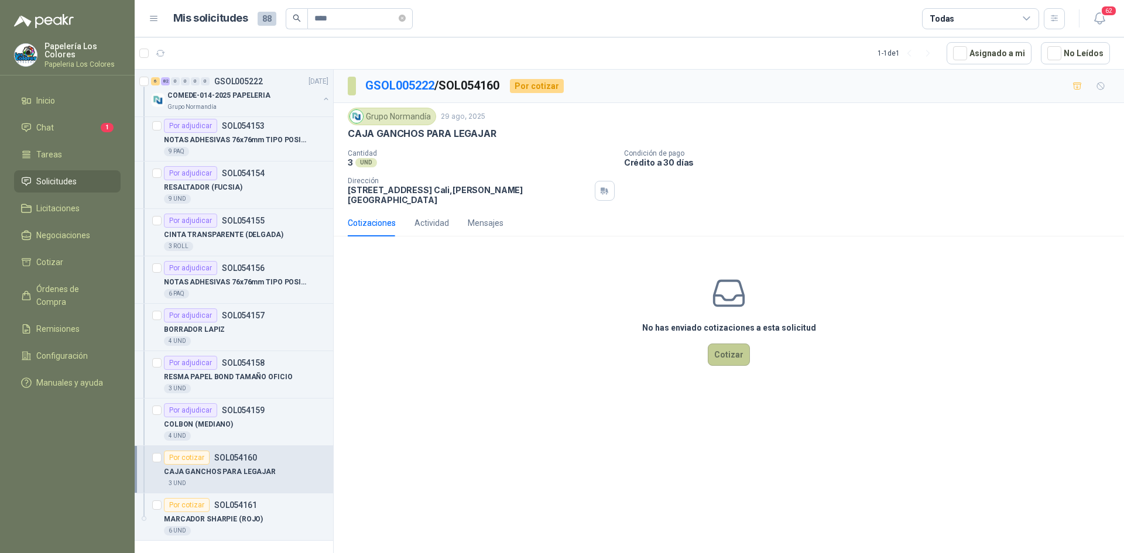
click at [739, 351] on button "Cotizar" at bounding box center [729, 355] width 42 height 22
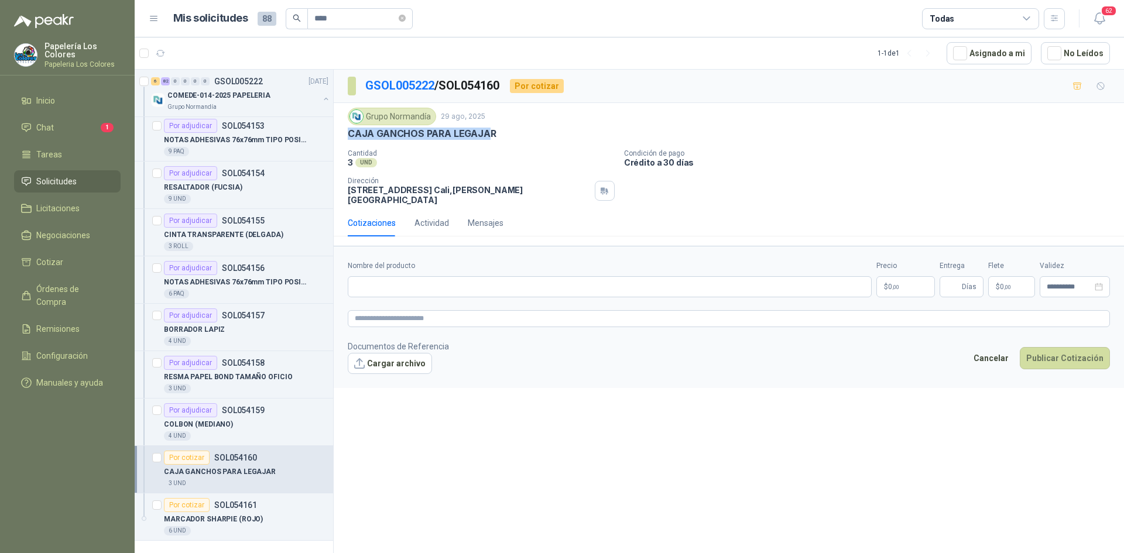
drag, startPoint x: 490, startPoint y: 132, endPoint x: 349, endPoint y: 142, distance: 142.0
click at [349, 142] on div "Grupo [PERSON_NAME] [DATE] CAJA GANCHOS PARA LEGAJAR Cantidad 3 UND Condición…" at bounding box center [729, 156] width 762 height 97
click at [433, 282] on input "Nombre del producto" at bounding box center [610, 286] width 524 height 21
paste input "**********"
click at [904, 274] on body "Papelería Los Colores Papeleria Los Colores Inicio Chat 1 Tareas Solicitudes Li…" at bounding box center [562, 276] width 1124 height 553
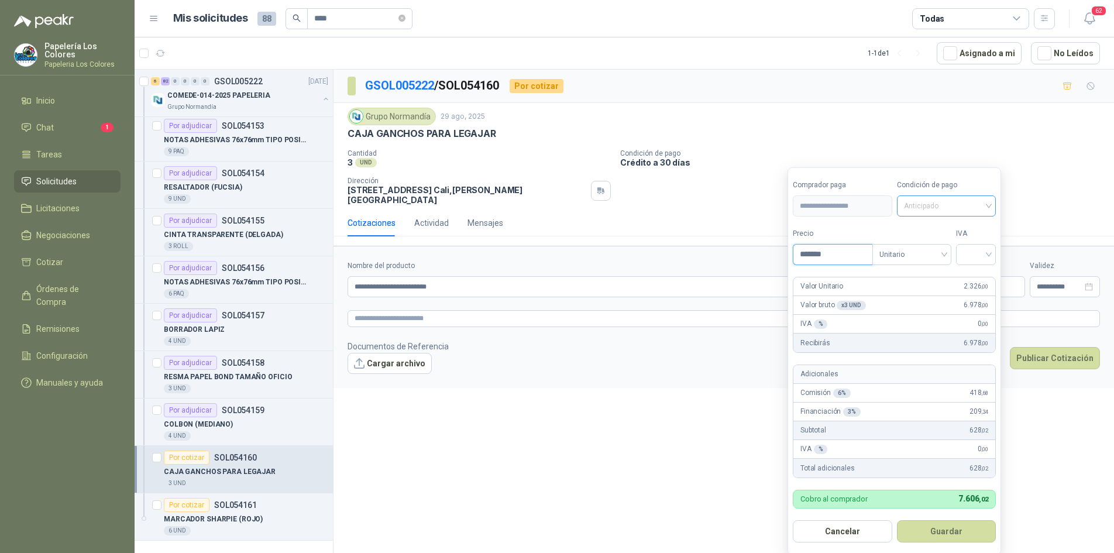
click at [944, 207] on span "Anticipado" at bounding box center [946, 206] width 85 height 18
click at [940, 246] on div "Crédito a 30 días" at bounding box center [949, 249] width 82 height 13
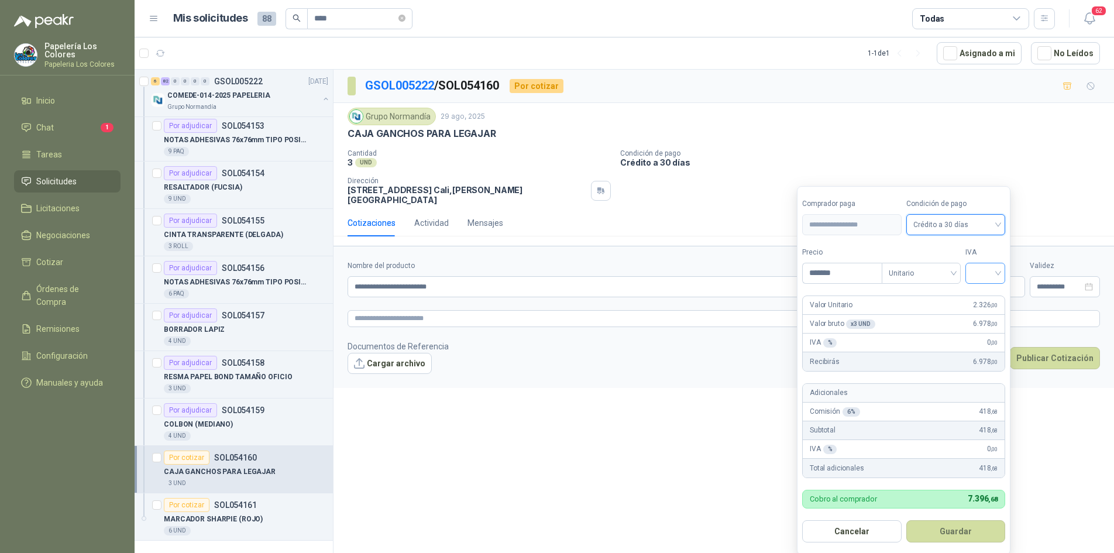
click at [981, 269] on input "search" at bounding box center [986, 272] width 26 height 18
click at [990, 294] on div "19%" at bounding box center [988, 297] width 22 height 13
click at [966, 537] on button "Guardar" at bounding box center [958, 531] width 101 height 22
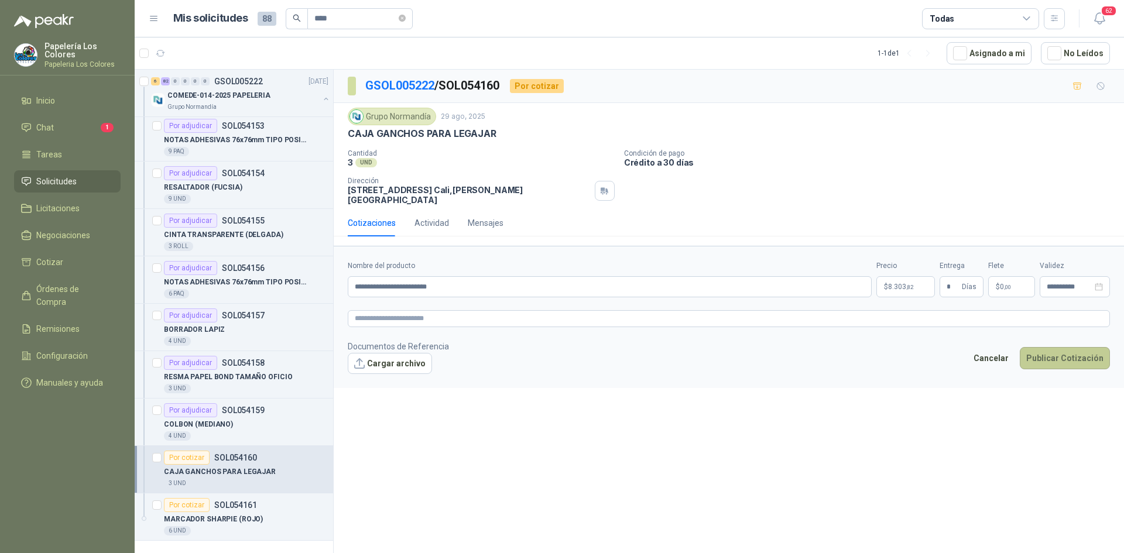
click at [1055, 347] on button "Publicar Cotización" at bounding box center [1065, 358] width 90 height 22
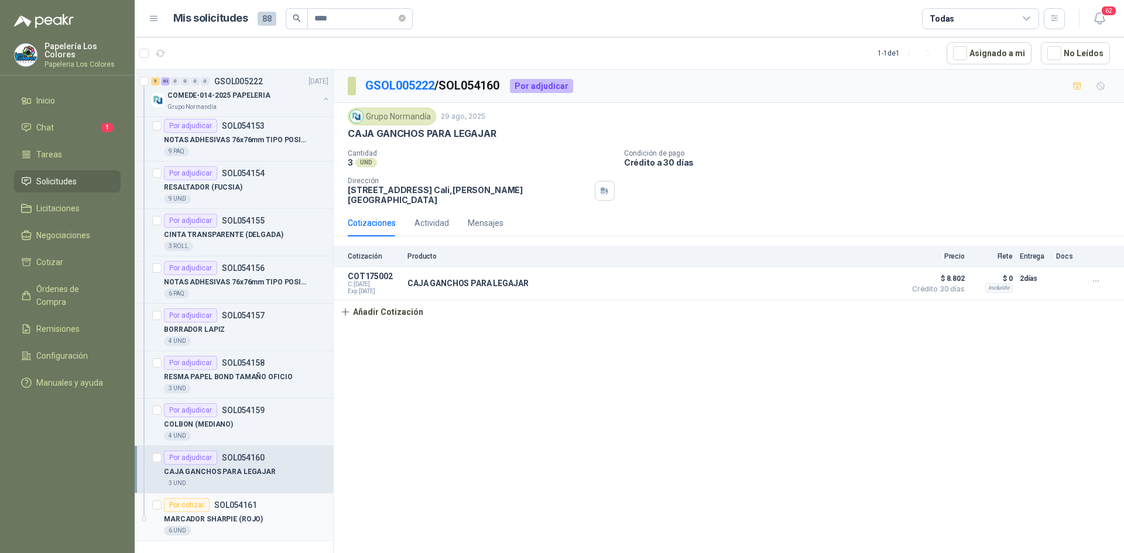
click at [180, 504] on div "Por cotizar" at bounding box center [187, 505] width 46 height 14
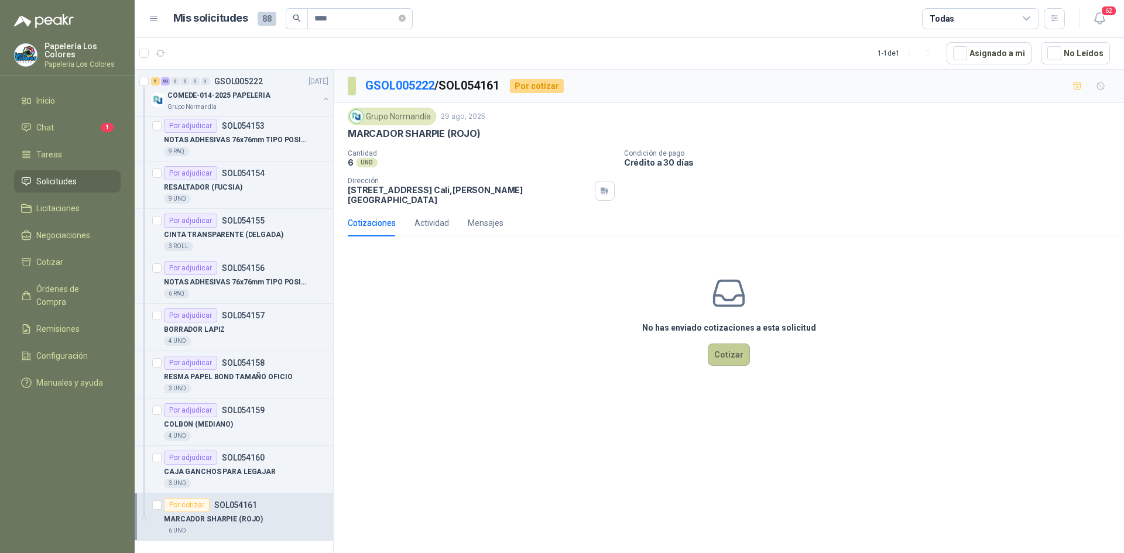
click at [737, 348] on button "Cotizar" at bounding box center [729, 355] width 42 height 22
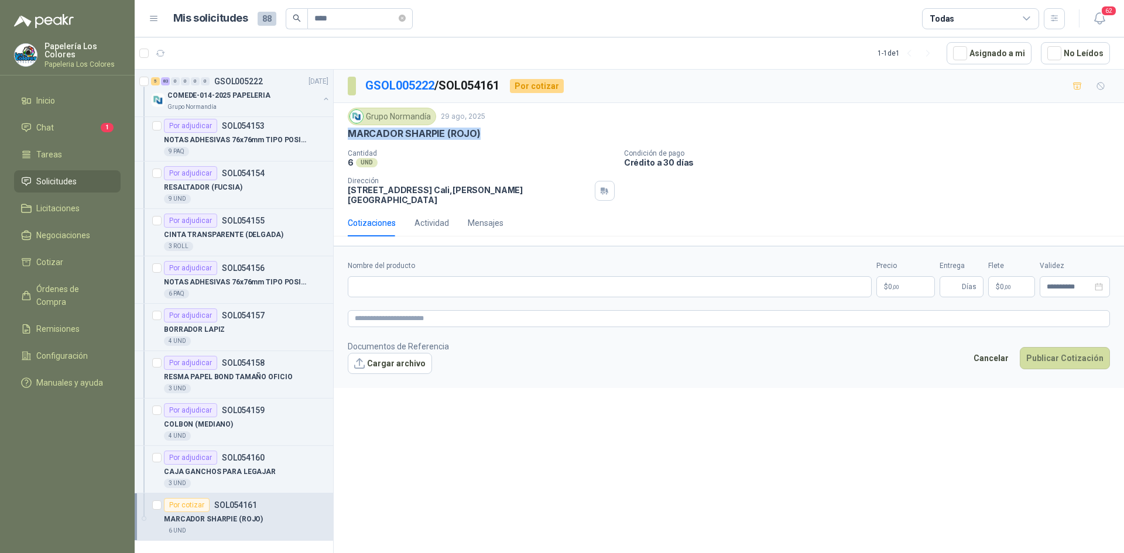
drag, startPoint x: 478, startPoint y: 132, endPoint x: 338, endPoint y: 133, distance: 139.3
click at [338, 133] on div "Grupo [PERSON_NAME] [DATE] MARCADOR SHARPIE (ROJO) Cantidad 6 UND Condición d…" at bounding box center [729, 156] width 790 height 107
click at [465, 277] on input "Nombre del producto" at bounding box center [610, 286] width 524 height 21
paste input "**********"
click at [902, 276] on body "Papelería Los Colores Papeleria Los Colores Inicio Chat 1 Tareas Solicitudes Li…" at bounding box center [562, 276] width 1124 height 553
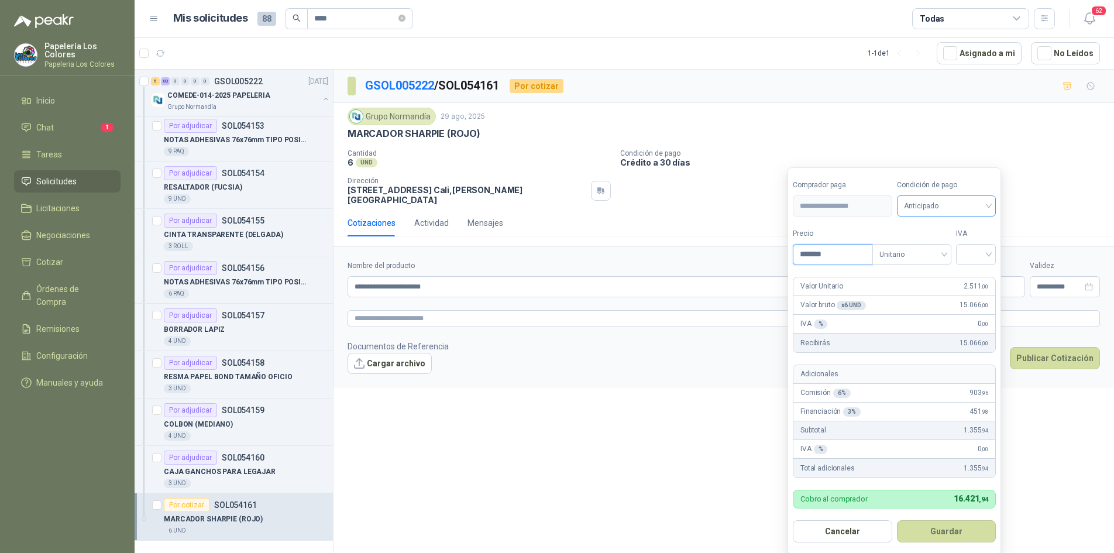
click at [952, 200] on span "Anticipado" at bounding box center [946, 206] width 85 height 18
click at [937, 244] on div "Crédito a 30 días" at bounding box center [949, 249] width 82 height 13
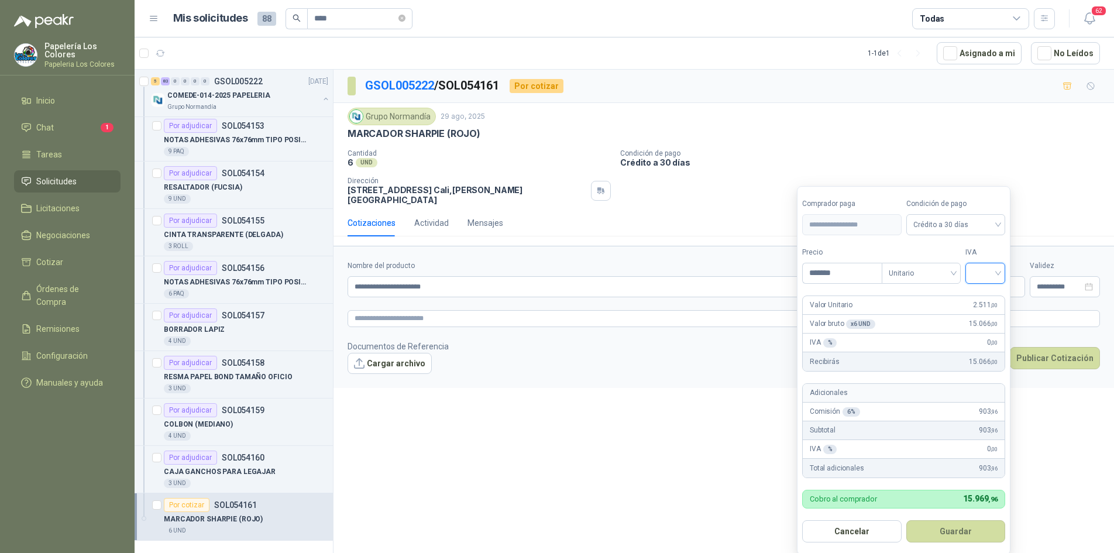
click at [986, 269] on input "search" at bounding box center [986, 272] width 26 height 18
click at [982, 293] on div "19%" at bounding box center [988, 297] width 22 height 13
click at [942, 526] on button "Guardar" at bounding box center [958, 531] width 101 height 22
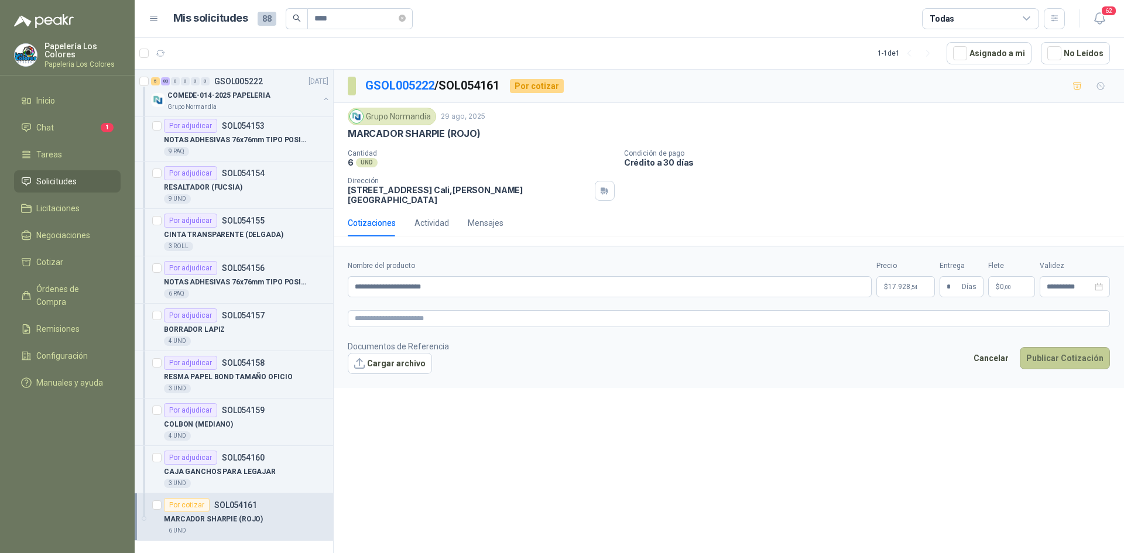
click at [1062, 347] on button "Publicar Cotización" at bounding box center [1065, 358] width 90 height 22
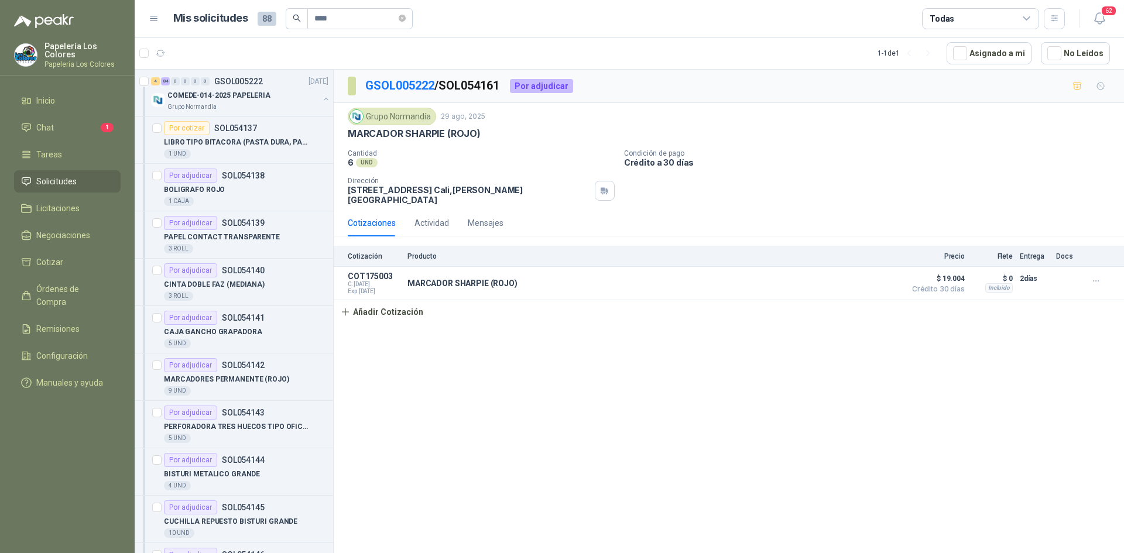
scroll to position [2636, 0]
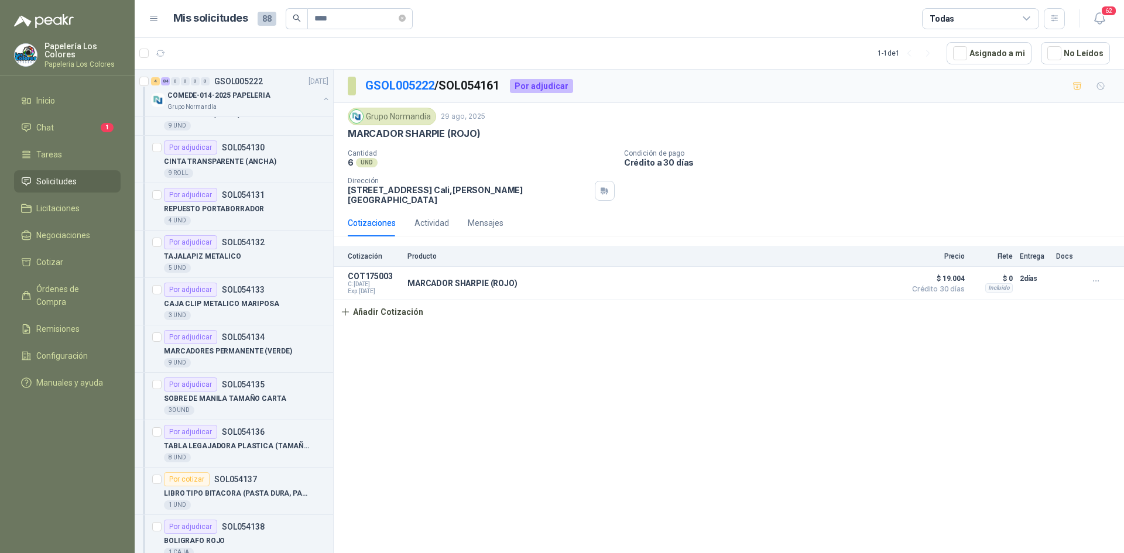
click at [296, 15] on icon "search" at bounding box center [297, 19] width 8 height 8
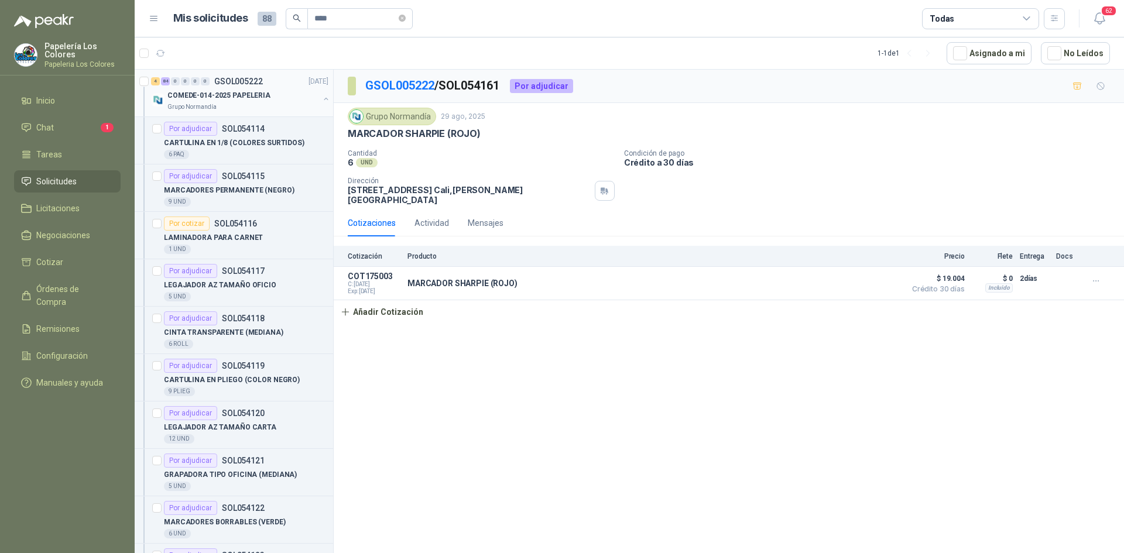
scroll to position [1700, 0]
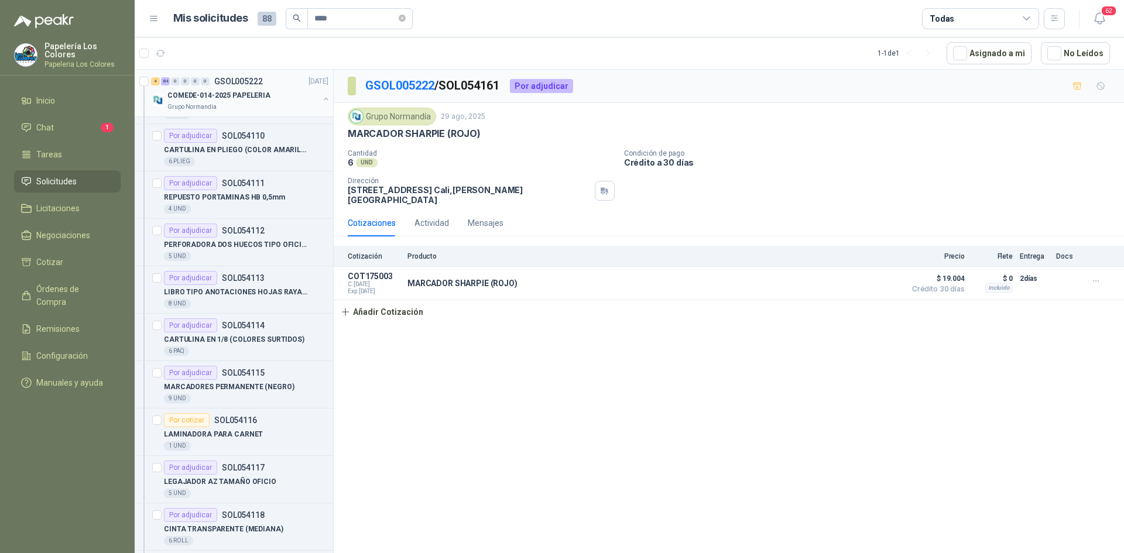
click at [284, 92] on div "COMEDE-014-2025 PAPELERIA" at bounding box center [243, 95] width 152 height 14
